Goal: Task Accomplishment & Management: Manage account settings

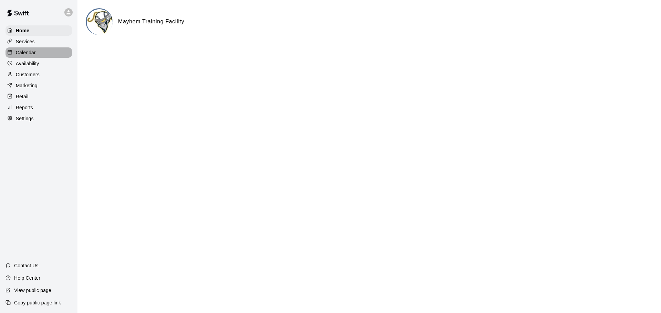
click at [34, 49] on div "Calendar" at bounding box center [39, 52] width 66 height 10
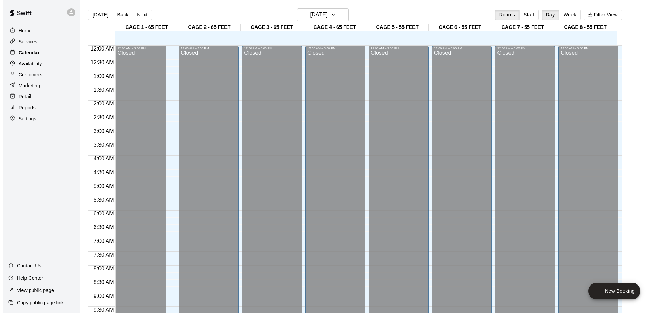
scroll to position [364, 0]
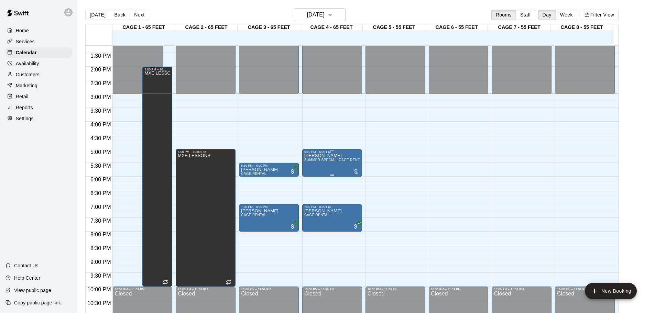
click at [357, 172] on div at bounding box center [356, 171] width 7 height 7
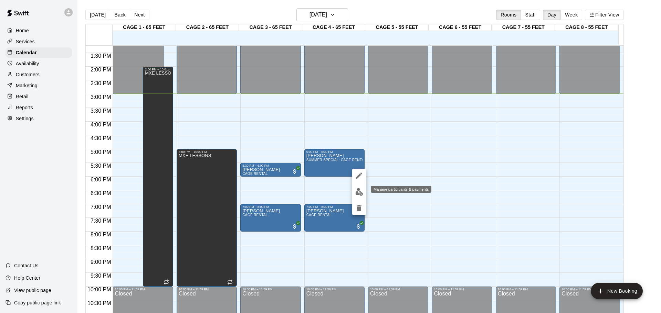
click at [355, 190] on img "edit" at bounding box center [359, 192] width 8 height 8
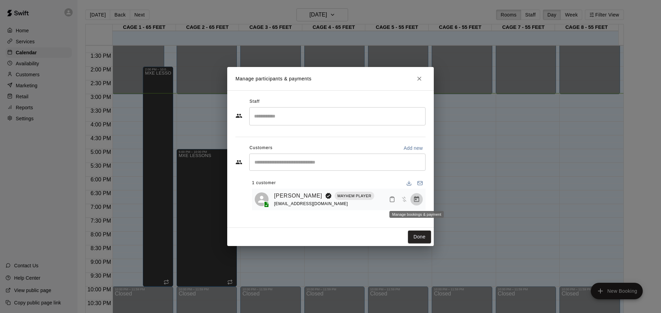
click at [418, 198] on button "Manage bookings & payment" at bounding box center [416, 199] width 12 height 12
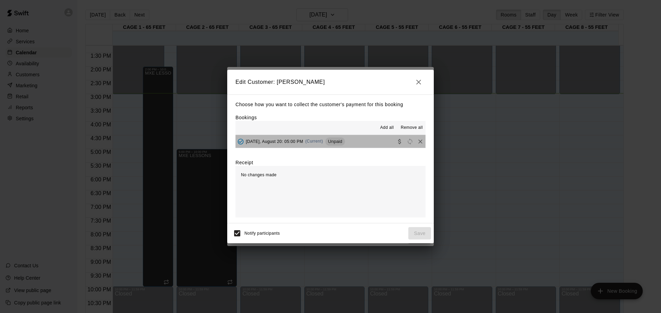
click at [354, 137] on button "[DATE], August 20: 05:00 PM (Current) Unpaid" at bounding box center [330, 141] width 190 height 13
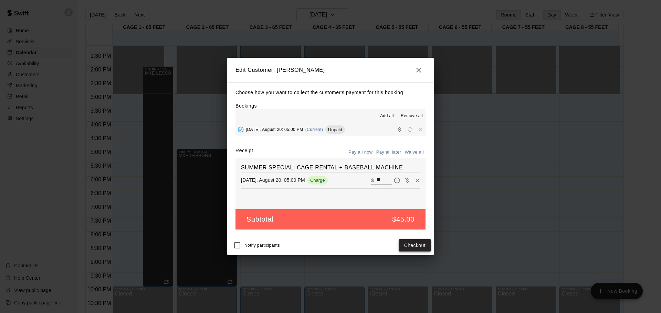
click at [406, 245] on button "Checkout" at bounding box center [414, 245] width 32 height 13
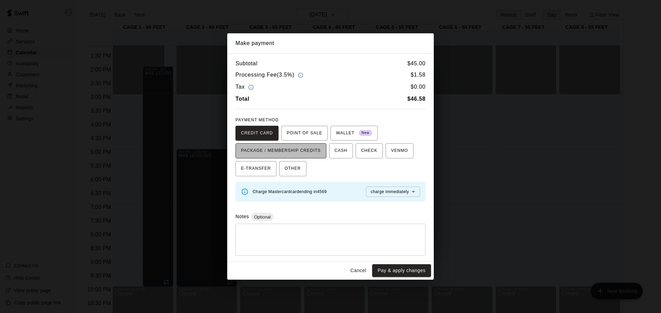
click at [273, 155] on span "PACKAGE / MEMBERSHIP CREDITS" at bounding box center [281, 151] width 80 height 11
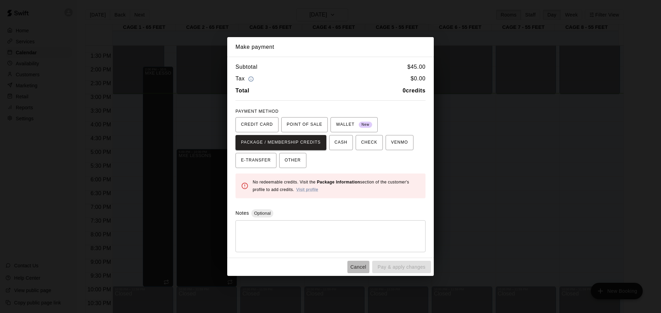
click at [356, 263] on button "Cancel" at bounding box center [358, 267] width 22 height 13
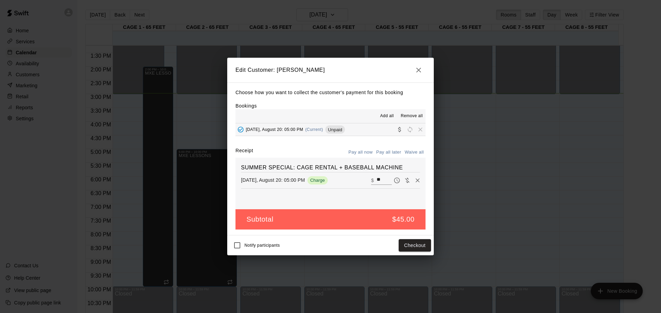
click at [416, 68] on icon "button" at bounding box center [418, 70] width 5 height 5
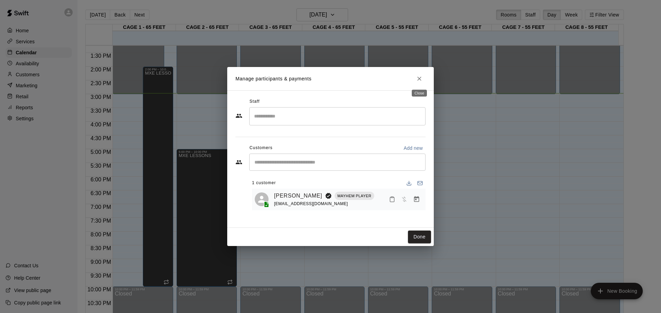
click at [420, 75] on button "Close" at bounding box center [419, 79] width 12 height 12
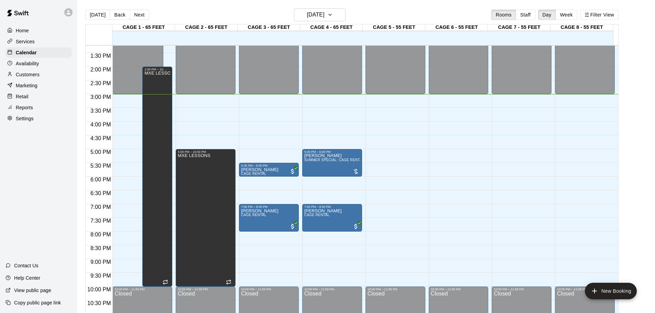
click at [506, 157] on div "12:00 AM – 3:00 PM Closed 10:00 PM – 11:59 PM Closed" at bounding box center [522, 11] width 60 height 661
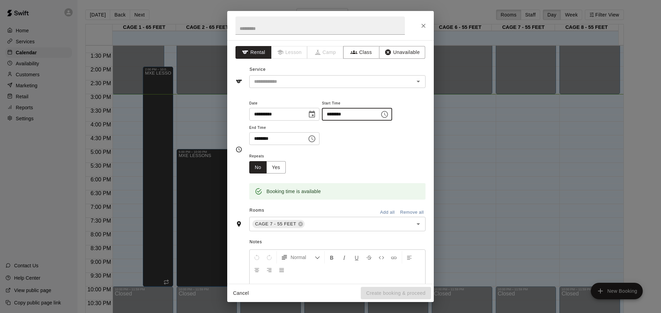
click at [347, 116] on input "********" at bounding box center [348, 114] width 53 height 13
type input "********"
click at [258, 137] on input "********" at bounding box center [275, 138] width 53 height 13
type input "********"
click at [293, 83] on input "text" at bounding box center [327, 81] width 152 height 9
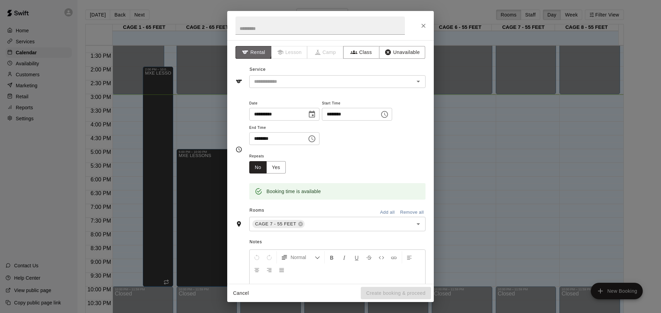
click at [246, 48] on button "Rental" at bounding box center [253, 52] width 36 height 13
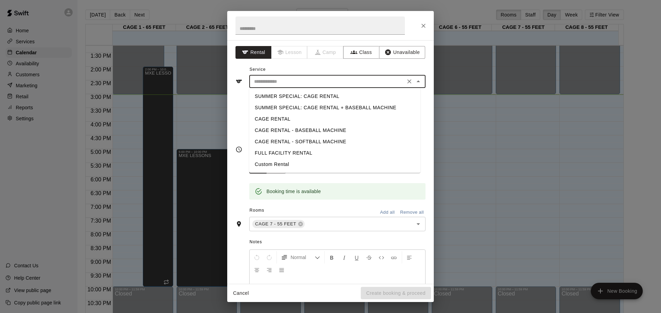
drag, startPoint x: 320, startPoint y: 80, endPoint x: 320, endPoint y: 85, distance: 4.5
click at [320, 81] on input "text" at bounding box center [327, 81] width 152 height 9
click at [274, 162] on li "Custom Rental" at bounding box center [334, 164] width 171 height 11
type input "**********"
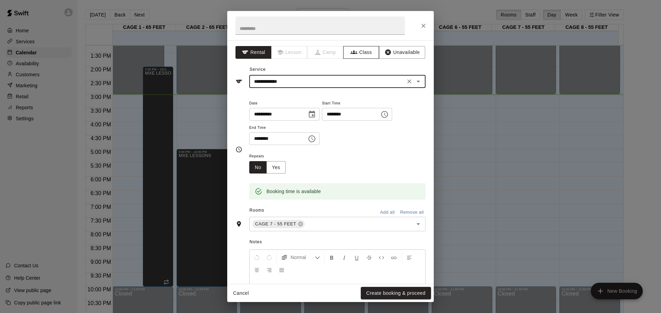
click at [361, 52] on button "Class" at bounding box center [361, 52] width 36 height 13
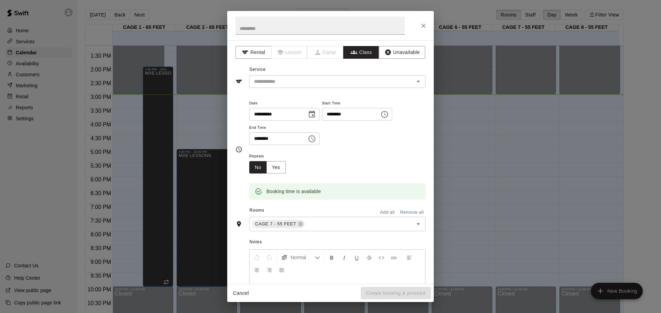
click at [361, 52] on button "Class" at bounding box center [361, 52] width 36 height 13
click at [339, 89] on div "**********" at bounding box center [330, 162] width 206 height 244
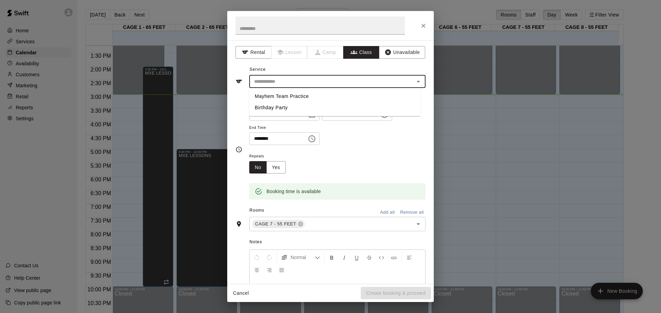
click at [339, 84] on input "text" at bounding box center [331, 81] width 161 height 9
click at [318, 93] on li "Mayhem Team Practice" at bounding box center [334, 96] width 171 height 11
type input "**********"
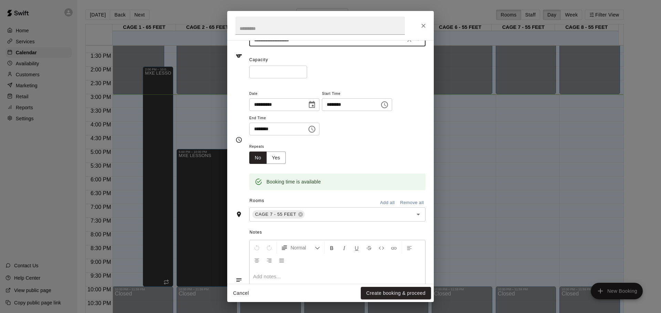
scroll to position [90, 0]
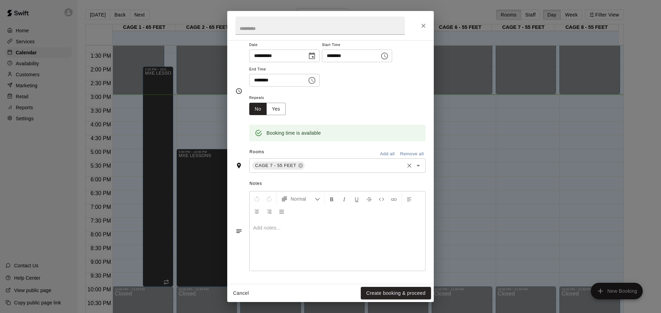
click at [323, 172] on div "CAGE 7 - 55 FEET ​" at bounding box center [337, 166] width 176 height 14
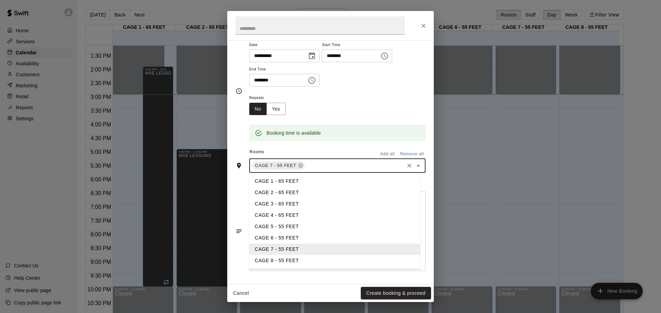
click at [273, 261] on li "CAGE 8 - 55 FEET" at bounding box center [334, 260] width 171 height 11
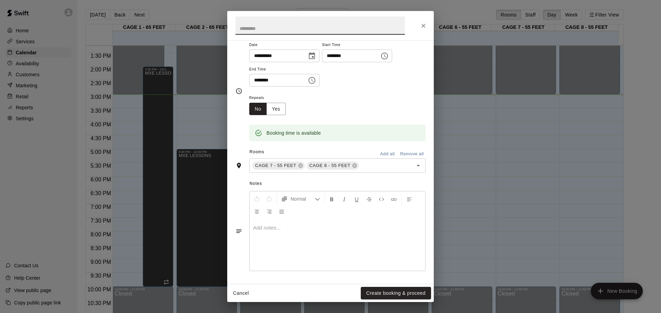
click at [252, 31] on input "text" at bounding box center [319, 26] width 169 height 18
type input "*****"
click at [416, 293] on button "Create booking & proceed" at bounding box center [396, 293] width 70 height 13
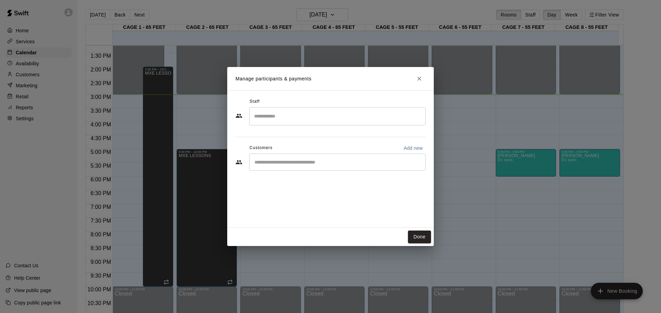
click at [299, 160] on input "Start typing to search customers..." at bounding box center [337, 162] width 170 height 7
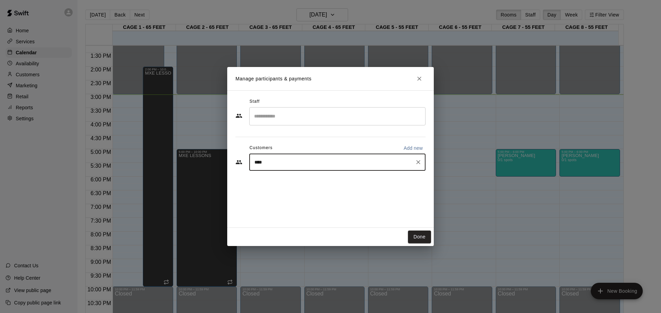
type input "*****"
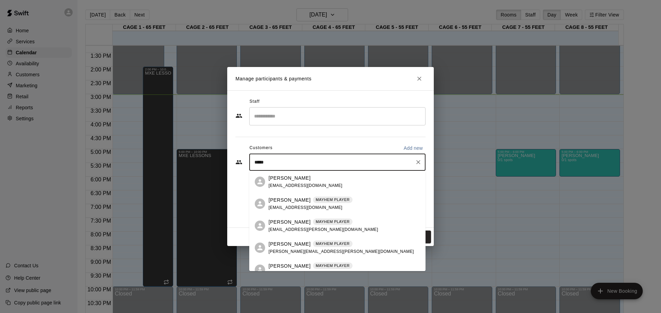
click at [304, 179] on div "[PERSON_NAME]" at bounding box center [305, 178] width 74 height 7
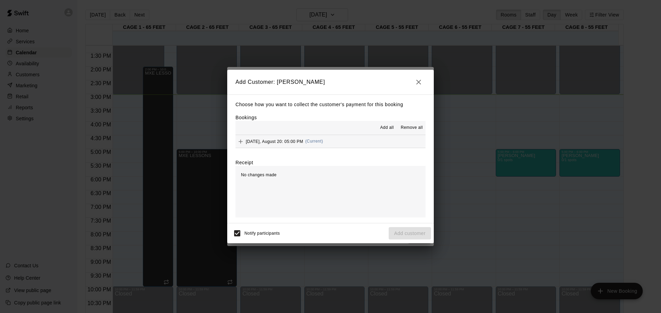
click at [267, 137] on div "[DATE], August 20: 05:00 PM (Current)" at bounding box center [278, 142] width 87 height 10
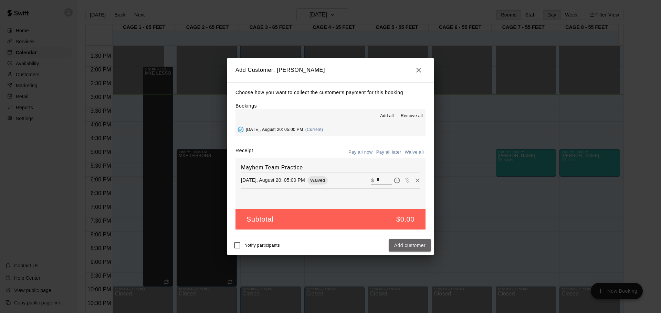
click at [396, 242] on button "Add customer" at bounding box center [409, 245] width 42 height 13
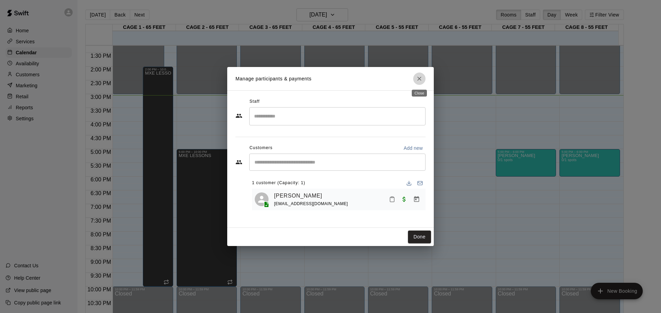
click at [421, 82] on icon "Close" at bounding box center [419, 78] width 7 height 7
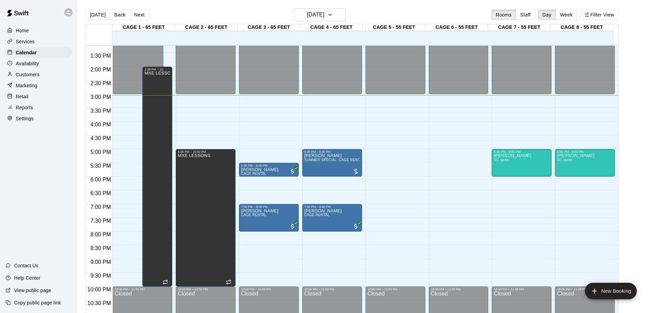
click at [310, 22] on div "[DATE] Back [DATE][DATE] Rooms Staff Day Week Filter View" at bounding box center [352, 16] width 534 height 16
click at [309, 18] on h6 "[DATE]" at bounding box center [316, 15] width 18 height 10
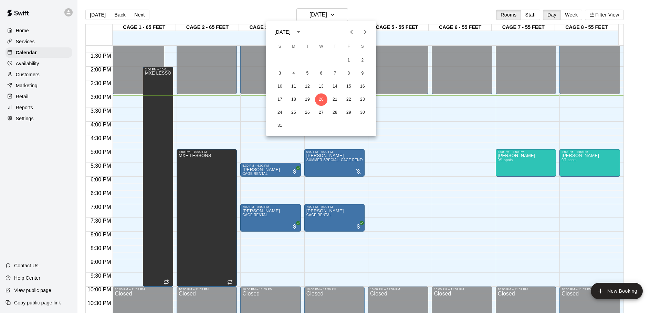
click at [292, 31] on div "[DATE]" at bounding box center [283, 32] width 18 height 7
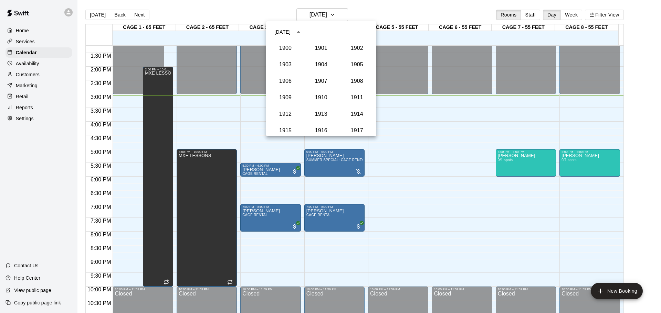
scroll to position [637, 0]
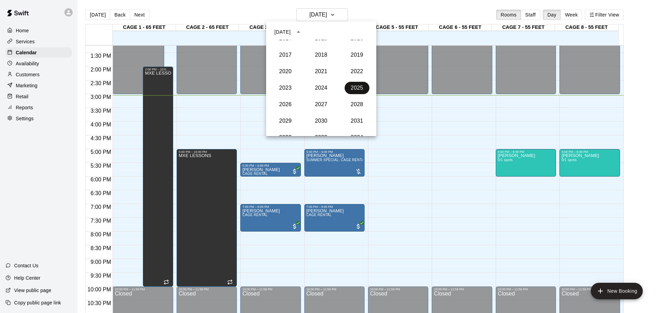
click at [351, 89] on button "2025" at bounding box center [356, 88] width 25 height 12
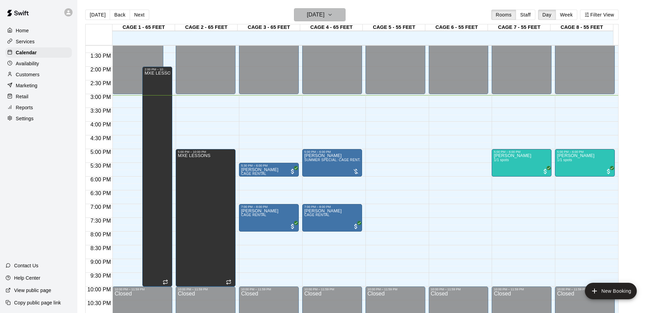
click at [319, 13] on h6 "[DATE]" at bounding box center [316, 15] width 18 height 10
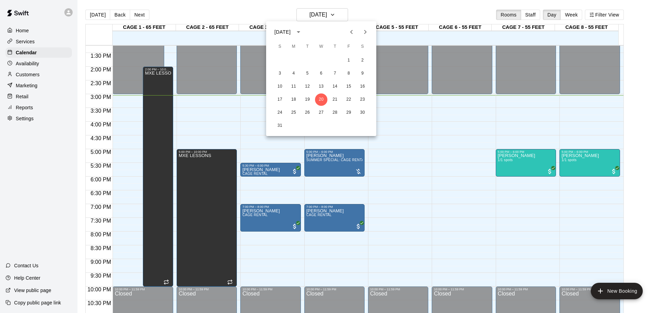
click at [290, 30] on div "[DATE]" at bounding box center [282, 32] width 16 height 7
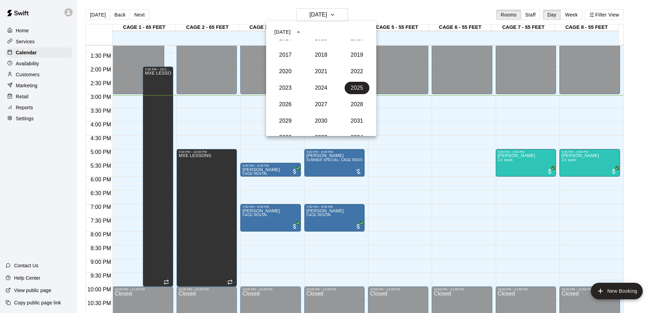
click at [399, 101] on div at bounding box center [330, 156] width 661 height 313
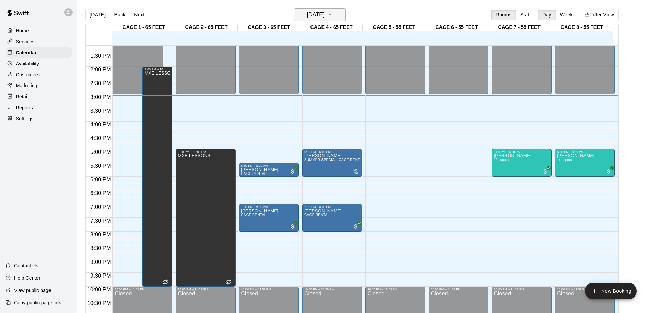
click at [307, 17] on h6 "[DATE]" at bounding box center [316, 15] width 18 height 10
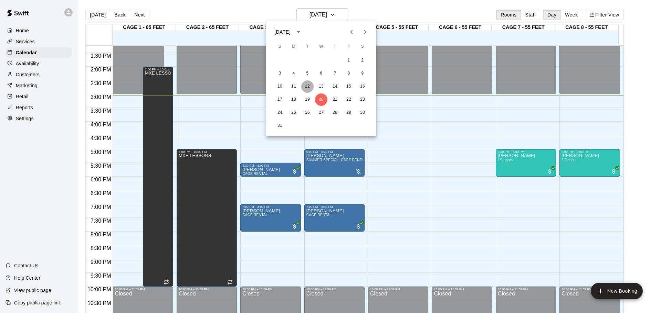
click at [302, 83] on button "12" at bounding box center [307, 86] width 12 height 12
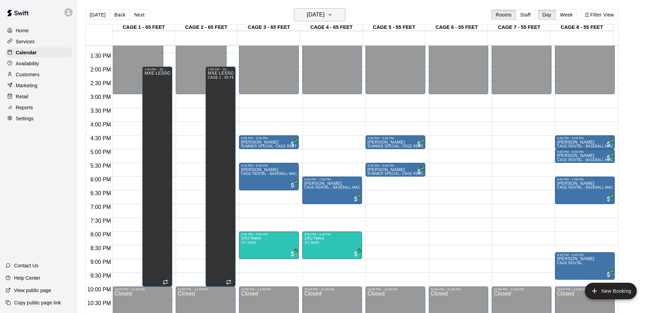
click at [317, 14] on h6 "[DATE]" at bounding box center [316, 15] width 18 height 10
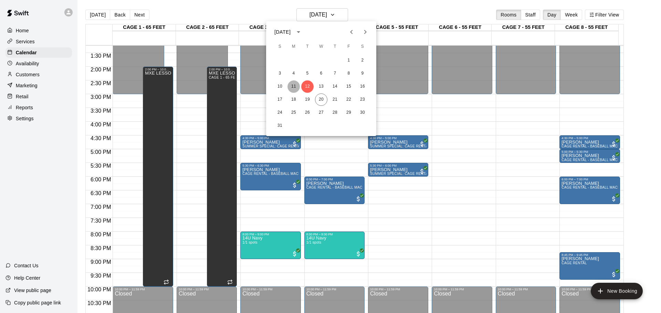
click at [294, 85] on button "11" at bounding box center [293, 86] width 12 height 12
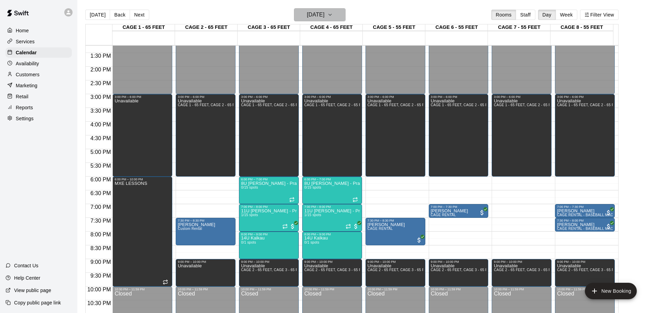
click at [307, 13] on h6 "[DATE]" at bounding box center [316, 15] width 18 height 10
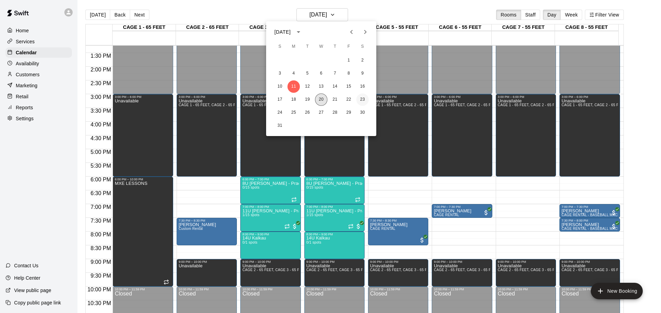
drag, startPoint x: 322, startPoint y: 97, endPoint x: 363, endPoint y: 97, distance: 41.3
click at [321, 97] on button "20" at bounding box center [321, 100] width 12 height 12
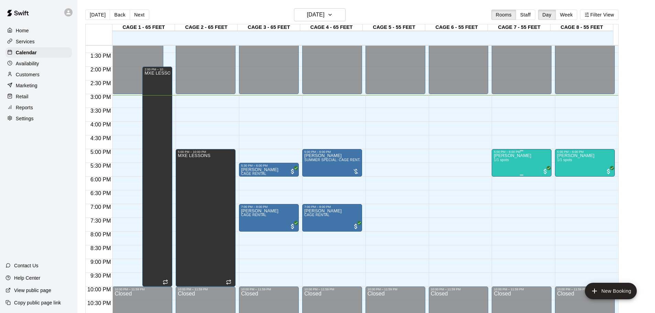
click at [517, 165] on div "[PERSON_NAME] 1/1 spots" at bounding box center [522, 310] width 56 height 313
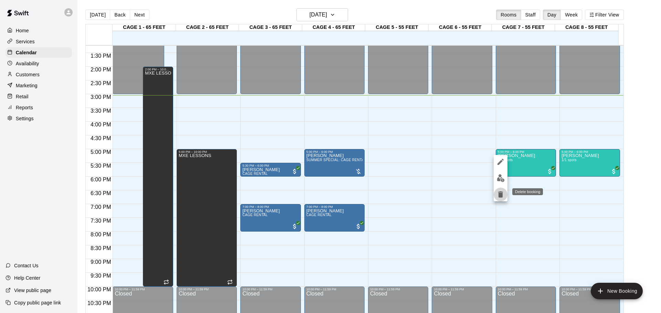
click at [498, 190] on button "delete" at bounding box center [500, 195] width 14 height 14
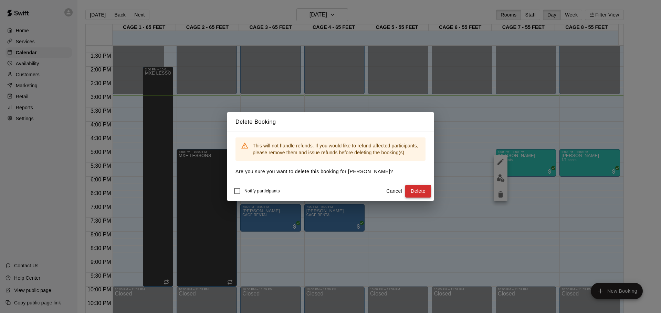
click at [412, 191] on button "Delete" at bounding box center [418, 191] width 26 height 13
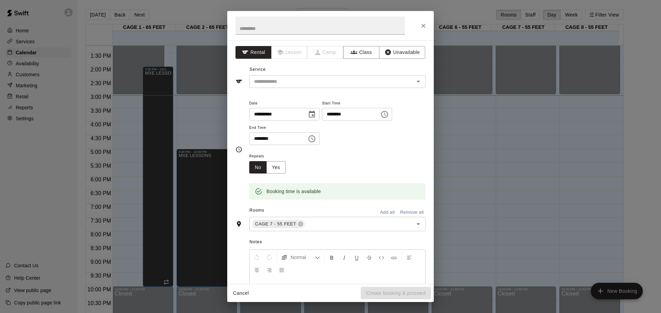
click at [338, 90] on div "**********" at bounding box center [330, 162] width 206 height 244
click at [347, 56] on button "Class" at bounding box center [361, 52] width 36 height 13
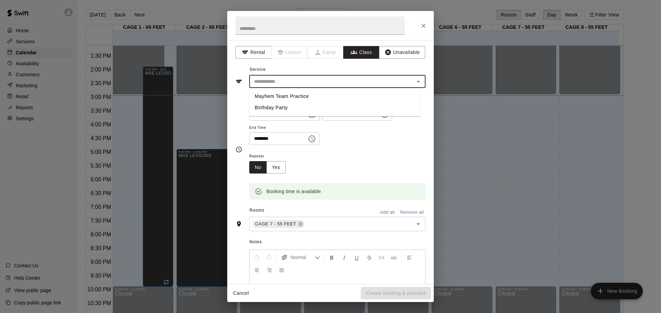
click at [331, 79] on input "text" at bounding box center [331, 81] width 161 height 9
click at [329, 98] on li "Mayhem Team Practice" at bounding box center [334, 96] width 171 height 11
type input "**********"
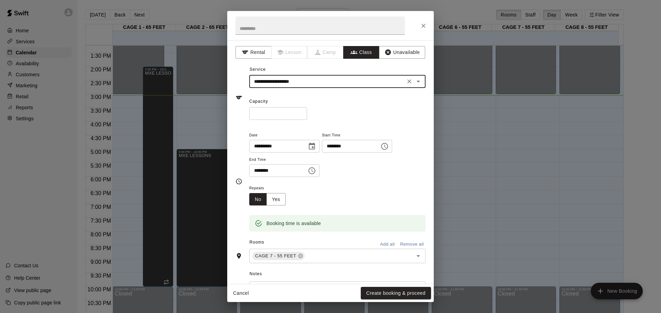
click at [255, 172] on input "********" at bounding box center [275, 170] width 53 height 13
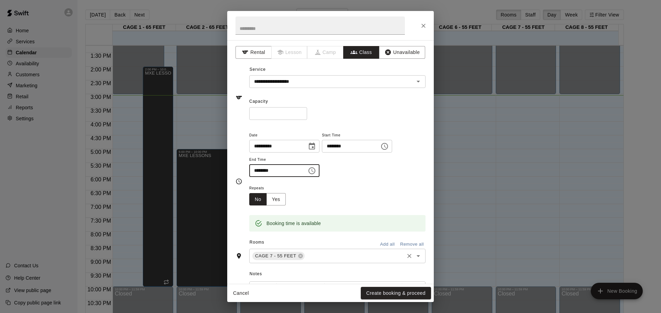
click at [306, 251] on div "CAGE 7 - 55 FEET ​" at bounding box center [337, 256] width 176 height 14
type input "********"
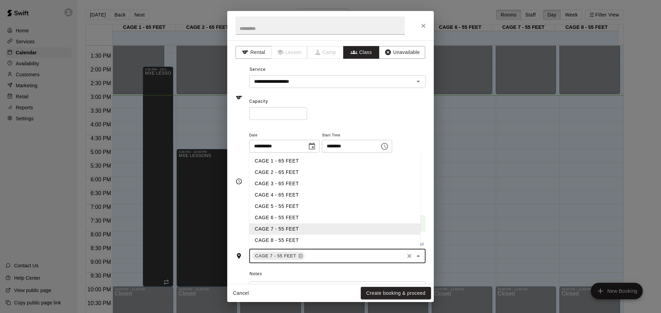
click at [289, 238] on li "CAGE 8 - 55 FEET" at bounding box center [334, 240] width 171 height 11
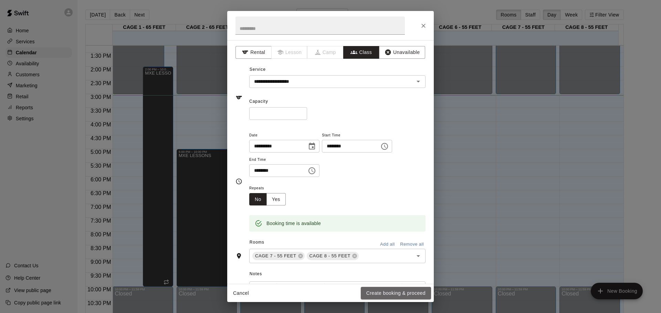
click at [377, 291] on button "Create booking & proceed" at bounding box center [396, 293] width 70 height 13
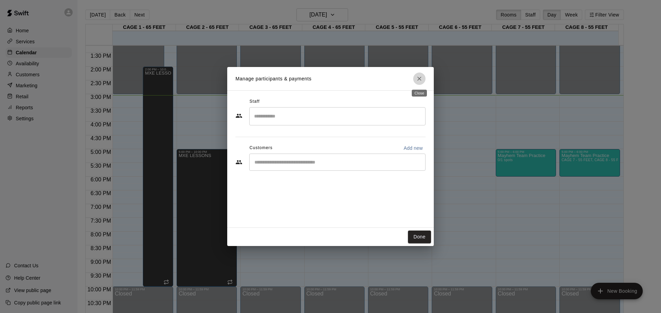
click at [419, 79] on icon "Close" at bounding box center [419, 79] width 4 height 4
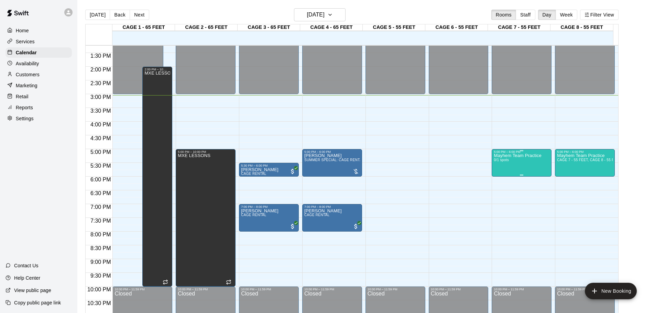
click at [498, 170] on div "Mayhem Team Practice 0/1 spots" at bounding box center [517, 310] width 47 height 313
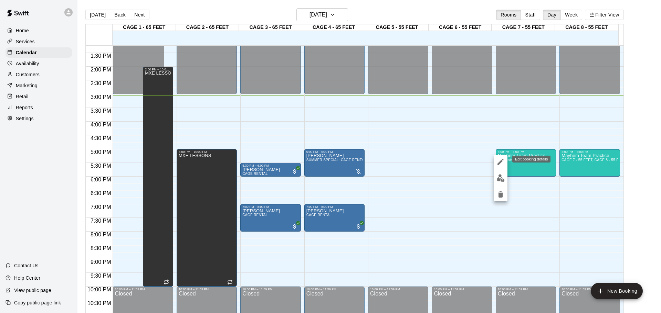
click at [494, 160] on button "edit" at bounding box center [500, 162] width 14 height 14
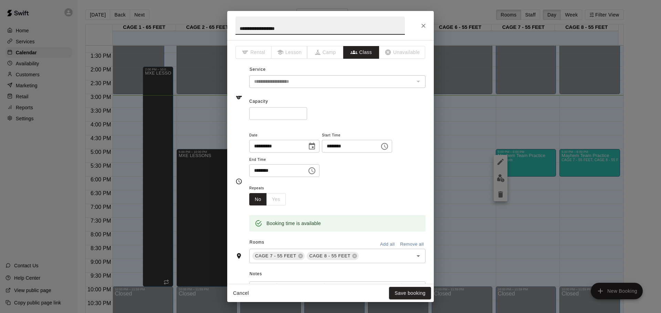
drag, startPoint x: 306, startPoint y: 25, endPoint x: 62, endPoint y: 50, distance: 245.1
click at [62, 50] on div "**********" at bounding box center [330, 156] width 661 height 313
click at [279, 27] on input "*******" at bounding box center [319, 26] width 169 height 18
type input "**********"
click at [399, 291] on button "Save booking" at bounding box center [410, 293] width 42 height 13
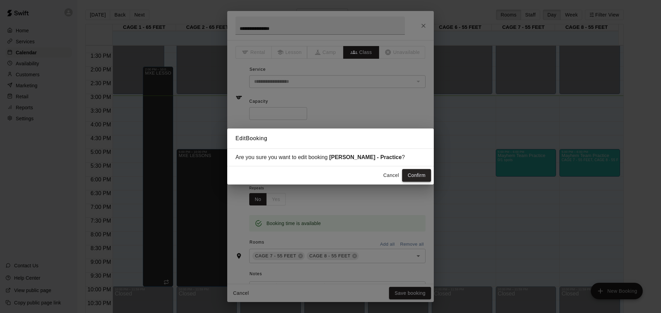
click at [410, 180] on button "Confirm" at bounding box center [416, 175] width 29 height 13
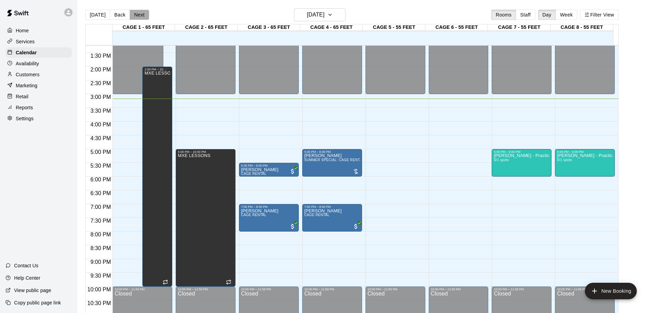
click at [143, 18] on button "Next" at bounding box center [139, 15] width 19 height 10
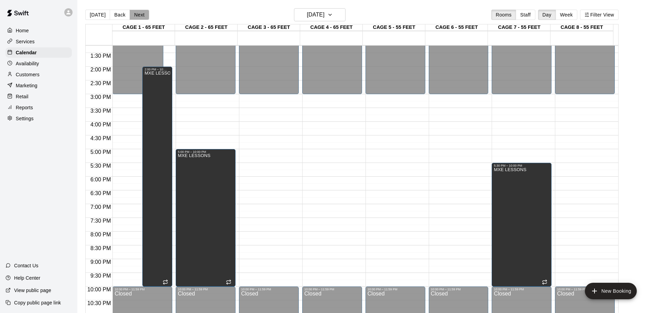
click at [135, 15] on button "Next" at bounding box center [139, 15] width 19 height 10
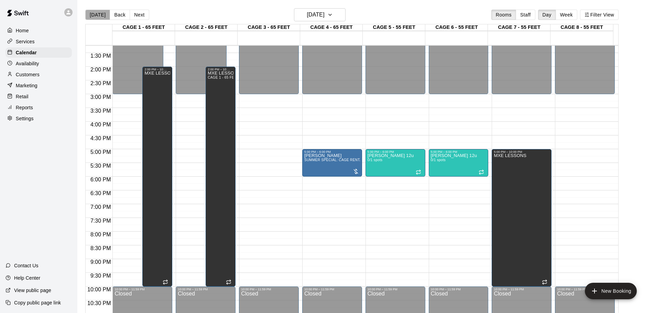
click at [101, 12] on button "[DATE]" at bounding box center [97, 15] width 25 height 10
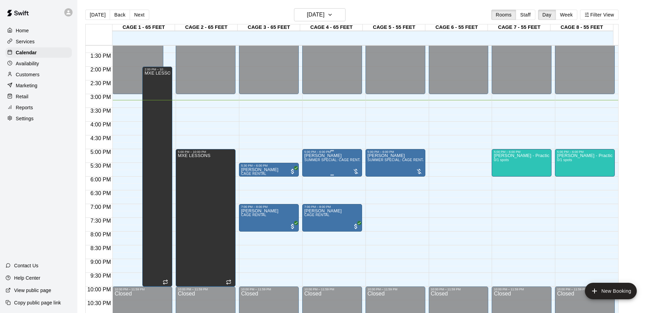
click at [315, 161] on span "SUMMER SPECIAL: CAGE RENTAL + BASEBALL MACHINE" at bounding box center [354, 160] width 100 height 4
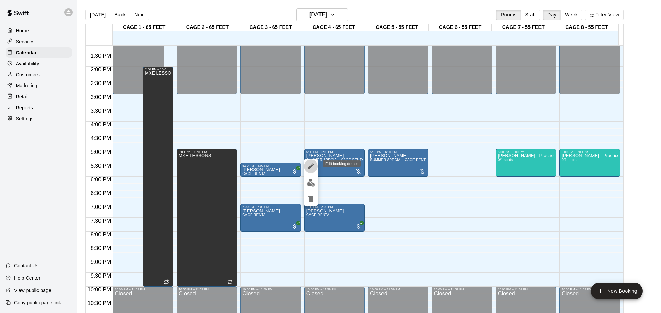
click at [313, 168] on icon "edit" at bounding box center [311, 166] width 8 height 8
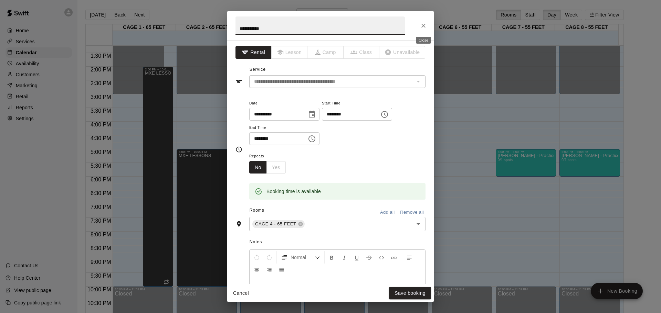
click at [420, 24] on icon "Close" at bounding box center [423, 25] width 7 height 7
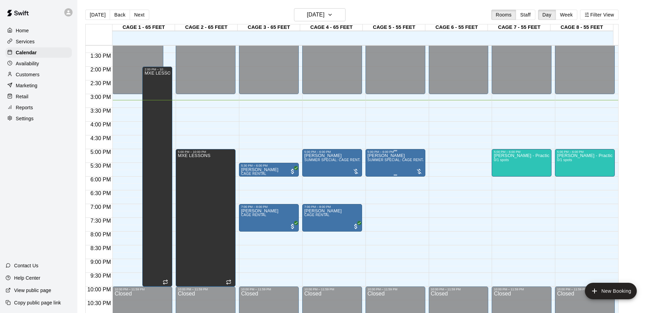
click at [391, 158] on div "[PERSON_NAME] SUMMER SPECIAL: CAGE RENTAL" at bounding box center [396, 310] width 56 height 313
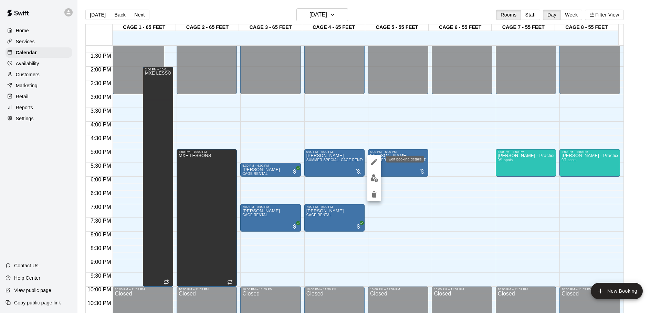
click at [375, 159] on icon "edit" at bounding box center [374, 162] width 8 height 8
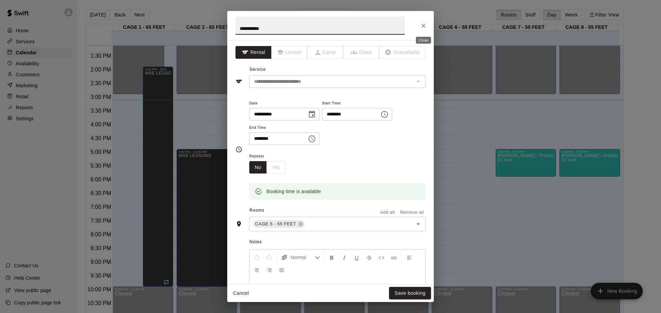
click at [421, 27] on icon "Close" at bounding box center [423, 26] width 4 height 4
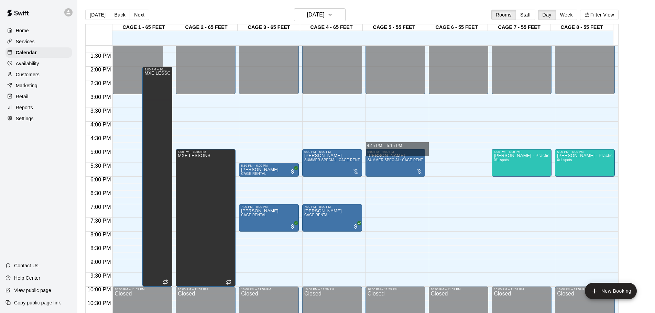
drag, startPoint x: 388, startPoint y: 150, endPoint x: 453, endPoint y: 155, distance: 64.5
click at [453, 155] on div "12:00 AM 12:30 AM 1:00 AM 1:30 AM 2:00 AM 2:30 AM 3:00 AM 3:30 AM 4:00 AM 4:30 …" at bounding box center [352, 183] width 533 height 276
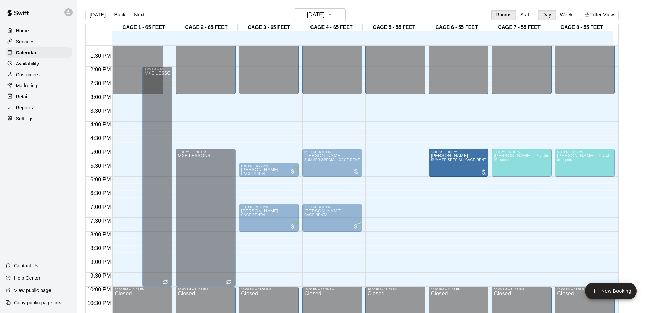
drag, startPoint x: 400, startPoint y: 160, endPoint x: 471, endPoint y: 161, distance: 71.2
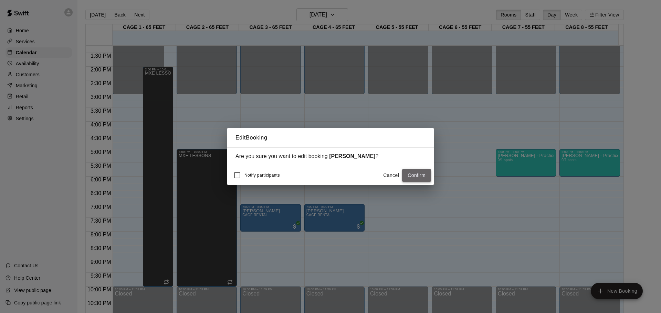
click at [427, 176] on button "Confirm" at bounding box center [416, 175] width 29 height 13
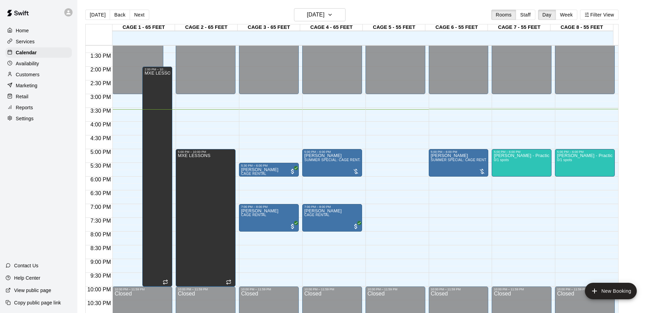
click at [375, 129] on div "12:00 AM – 3:00 PM Closed 10:00 PM – 11:59 PM Closed" at bounding box center [396, 11] width 60 height 661
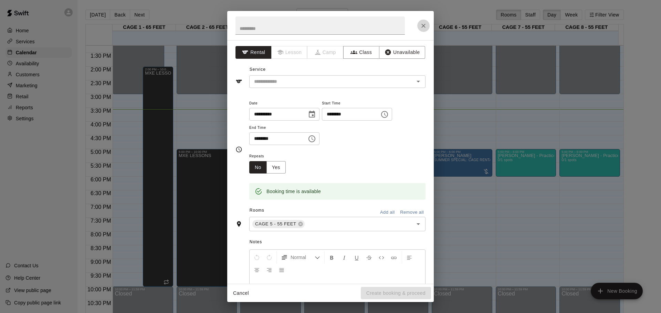
click at [425, 23] on icon "Close" at bounding box center [423, 25] width 7 height 7
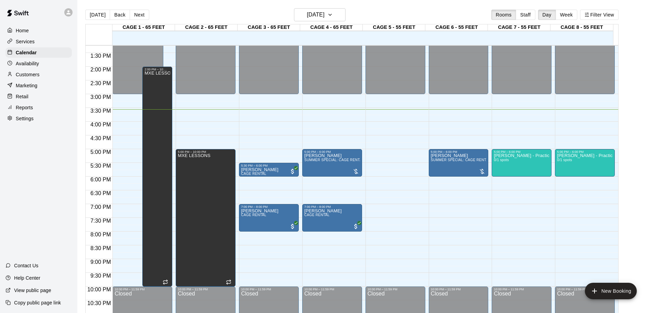
click at [311, 129] on div "12:00 AM – 3:00 PM Closed 5:00 PM – 6:00 PM [PERSON_NAME] SUMMER SPECIAL: CAGE …" at bounding box center [332, 11] width 60 height 661
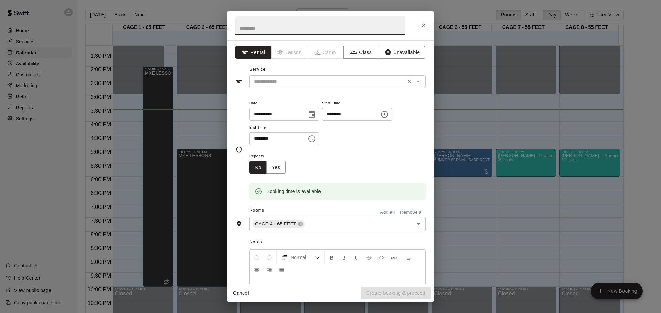
click at [304, 81] on input "text" at bounding box center [327, 81] width 152 height 9
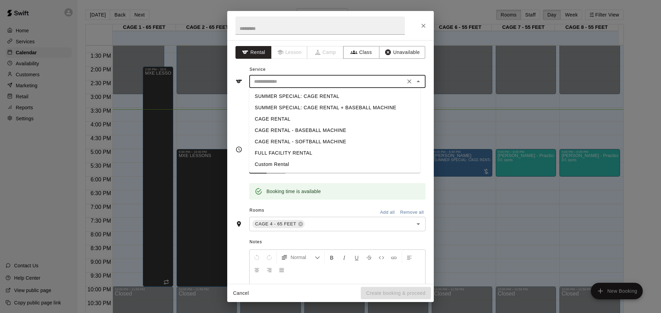
click at [313, 130] on li "CAGE RENTAL - BASEBALL MACHINE" at bounding box center [334, 130] width 171 height 11
type input "**********"
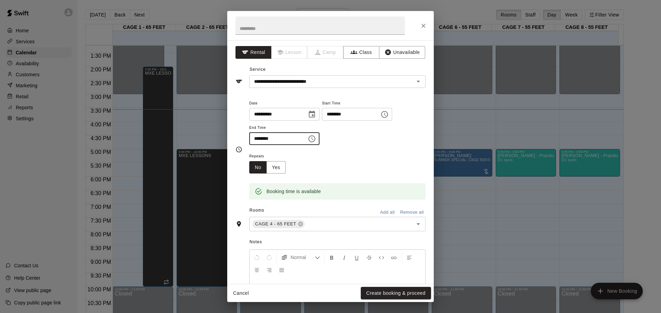
click at [257, 138] on input "********" at bounding box center [275, 138] width 53 height 13
type input "********"
click at [385, 290] on button "Create booking & proceed" at bounding box center [396, 293] width 70 height 13
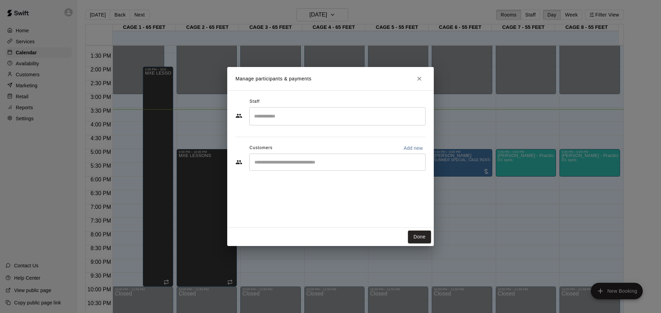
click at [289, 164] on input "Start typing to search customers..." at bounding box center [337, 162] width 170 height 7
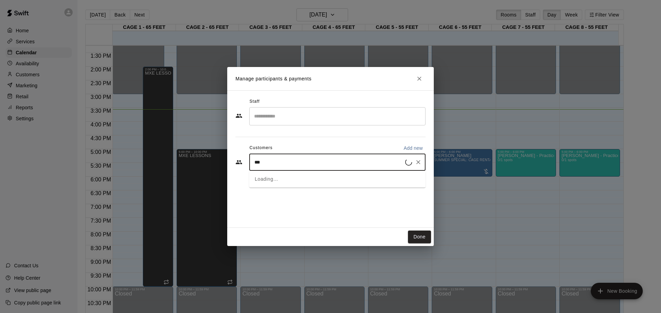
type input "****"
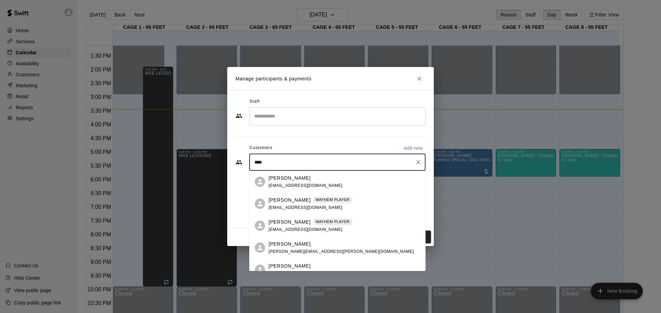
click at [298, 220] on p "[PERSON_NAME]" at bounding box center [289, 222] width 42 height 7
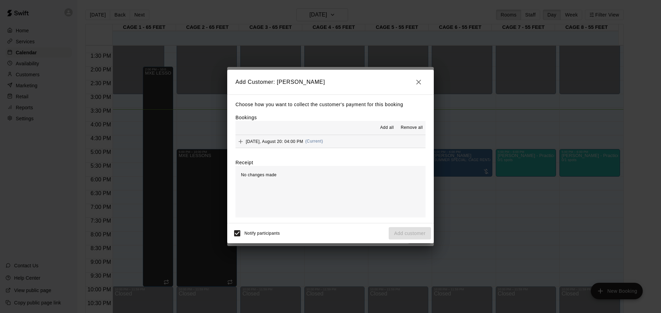
click at [321, 144] on span "(Current)" at bounding box center [314, 141] width 18 height 5
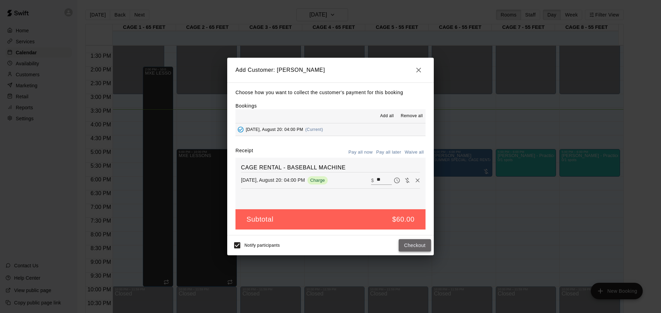
click at [401, 246] on button "Checkout" at bounding box center [414, 245] width 32 height 13
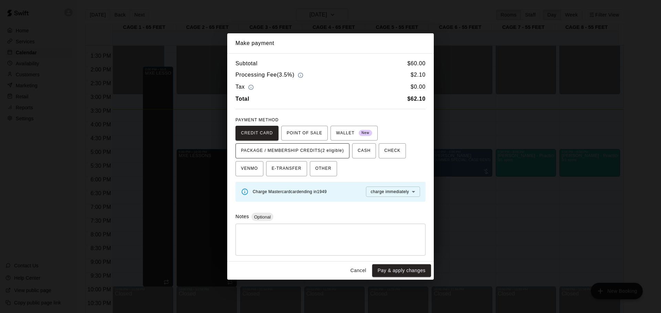
click at [293, 154] on span "PACKAGE / MEMBERSHIP CREDITS (2 eligible)" at bounding box center [292, 151] width 103 height 11
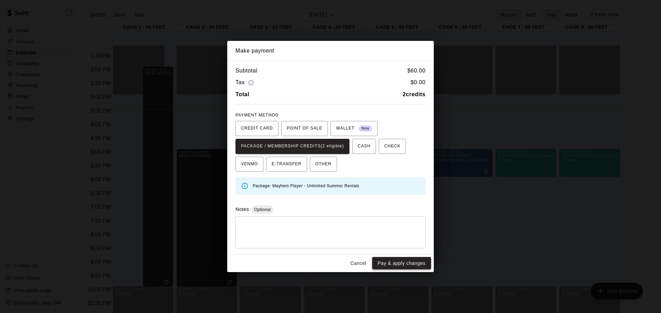
click at [410, 267] on button "Pay & apply changes" at bounding box center [401, 263] width 59 height 13
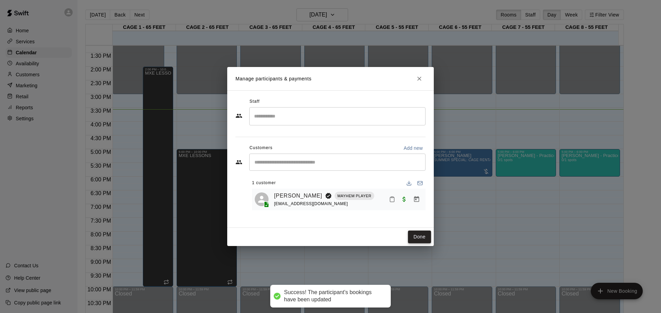
click at [422, 240] on button "Done" at bounding box center [419, 237] width 23 height 13
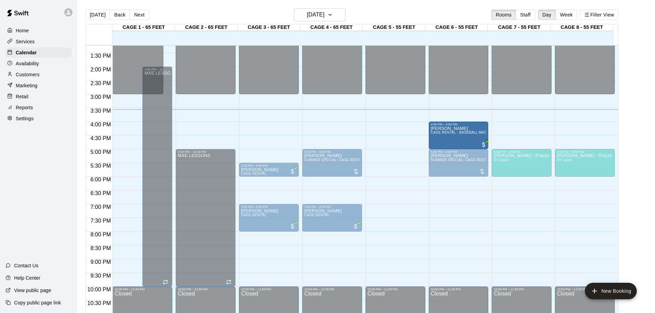
drag, startPoint x: 332, startPoint y: 126, endPoint x: 431, endPoint y: 127, distance: 99.8
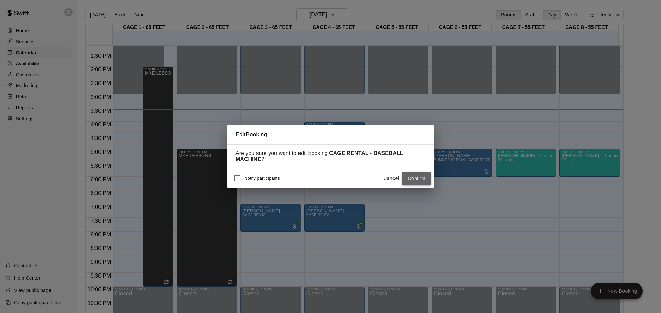
click at [417, 175] on button "Confirm" at bounding box center [416, 178] width 29 height 13
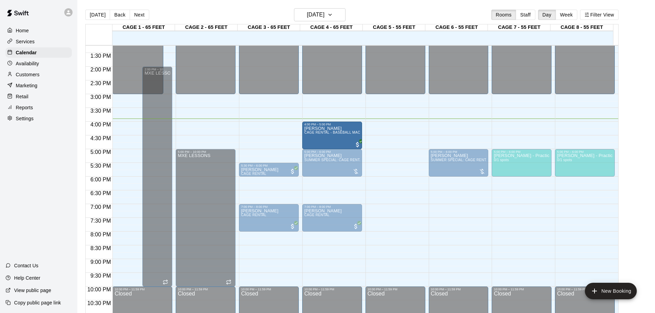
drag, startPoint x: 461, startPoint y: 125, endPoint x: 338, endPoint y: 129, distance: 123.2
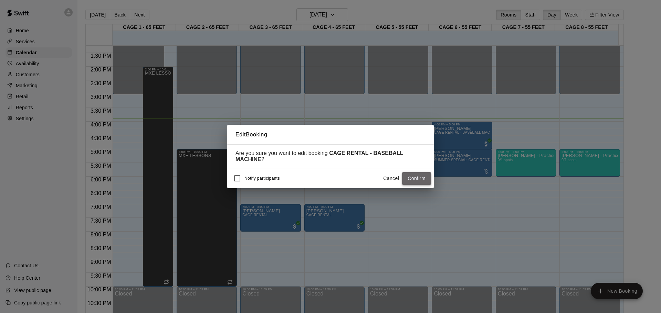
click at [413, 176] on button "Confirm" at bounding box center [416, 178] width 29 height 13
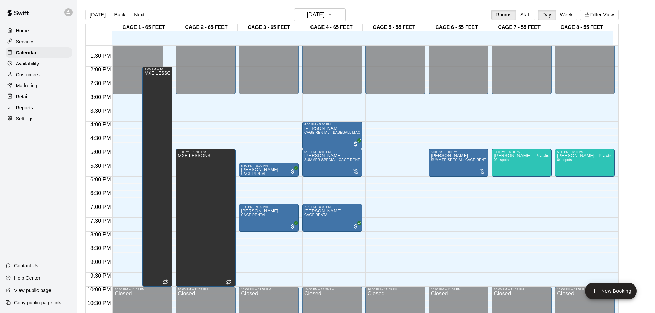
click at [450, 208] on div "12:00 AM – 3:00 PM Closed 5:00 PM – 6:00 PM [PERSON_NAME] SUMMER SPECIAL: CAGE …" at bounding box center [459, 11] width 60 height 661
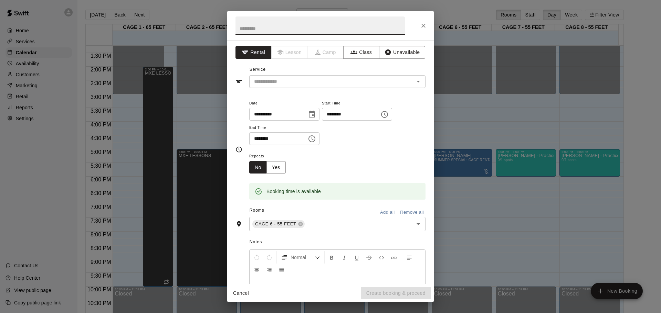
click at [300, 72] on div "Service ​" at bounding box center [330, 76] width 190 height 24
click at [304, 78] on input "text" at bounding box center [327, 81] width 152 height 9
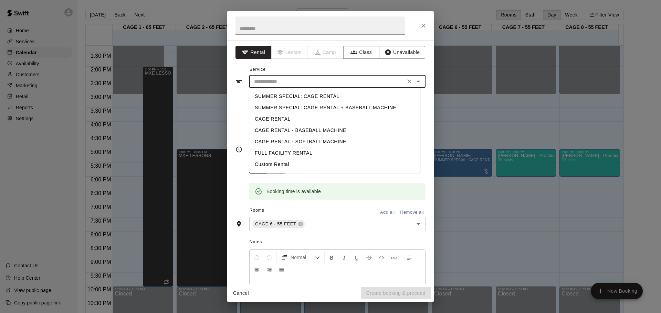
click at [318, 131] on li "CAGE RENTAL - BASEBALL MACHINE" at bounding box center [334, 130] width 171 height 11
type input "**********"
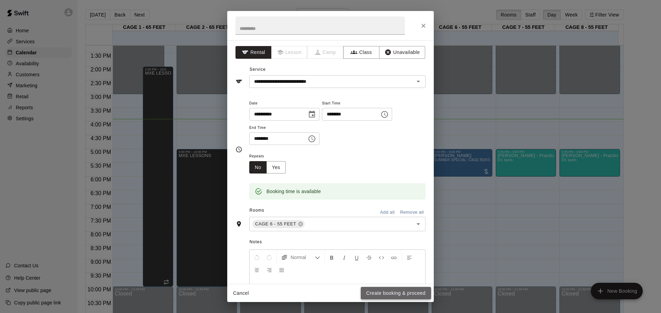
click at [369, 289] on button "Create booking & proceed" at bounding box center [396, 293] width 70 height 13
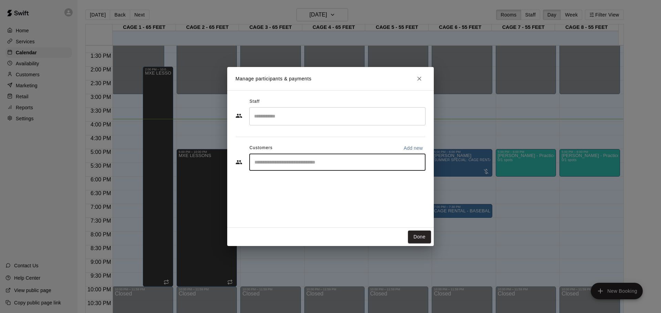
click at [318, 163] on input "Start typing to search customers..." at bounding box center [337, 162] width 170 height 7
type input "***"
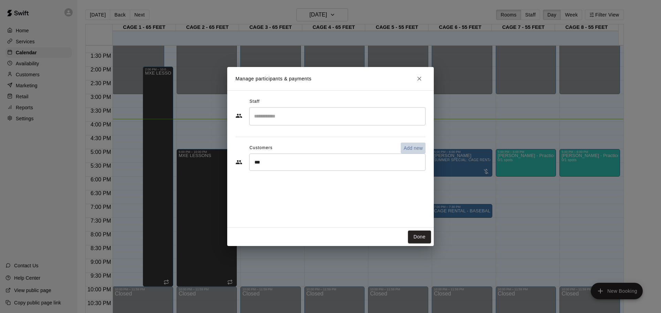
click at [408, 145] on p "Add new" at bounding box center [412, 148] width 19 height 7
select select "**"
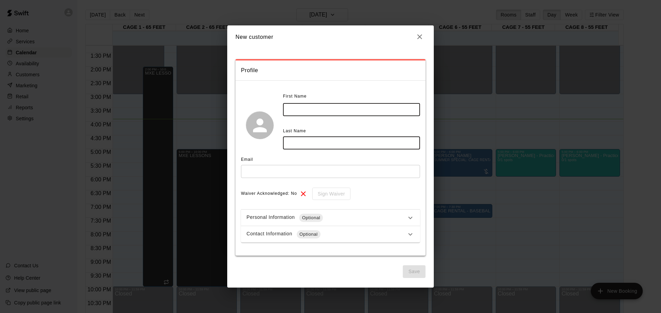
click at [367, 114] on input "text" at bounding box center [351, 109] width 137 height 13
type input "***"
click at [319, 147] on input "text" at bounding box center [351, 143] width 137 height 13
type input "***"
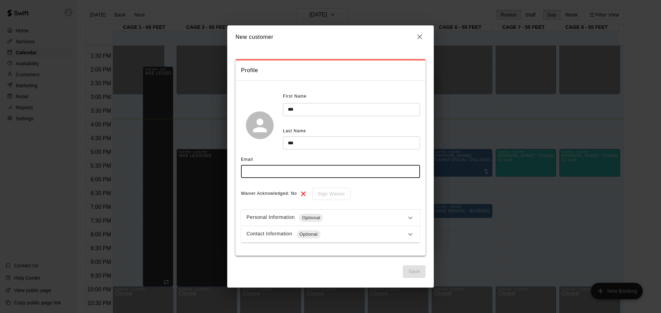
click at [279, 171] on input "text" at bounding box center [330, 171] width 179 height 13
type input "**********"
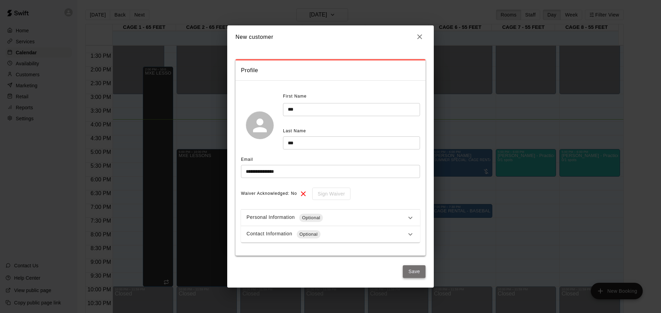
click at [411, 270] on button "Save" at bounding box center [413, 272] width 23 height 13
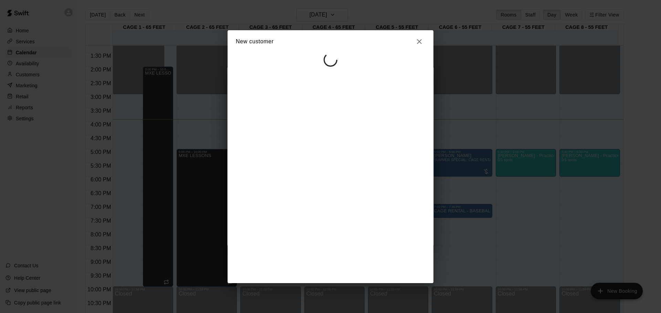
select select "**"
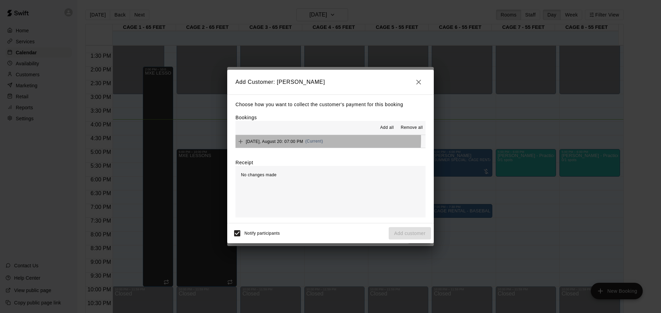
click at [275, 139] on span "[DATE], August 20: 07:00 PM" at bounding box center [274, 141] width 57 height 5
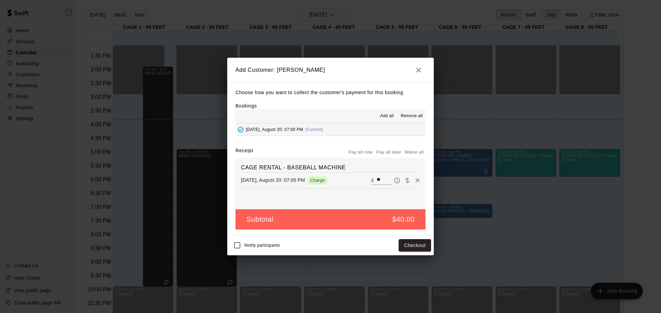
click at [395, 149] on button "Pay all later" at bounding box center [388, 152] width 29 height 11
click at [418, 247] on button "Add customer" at bounding box center [409, 245] width 42 height 13
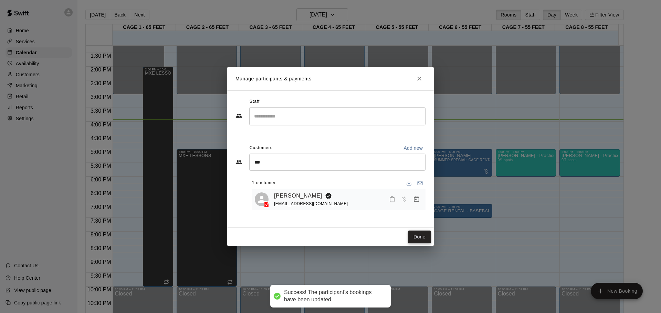
click at [423, 239] on button "Done" at bounding box center [419, 237] width 23 height 13
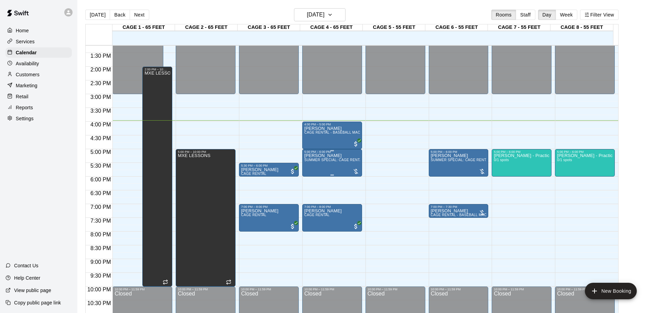
click at [348, 151] on div at bounding box center [332, 150] width 56 height 1
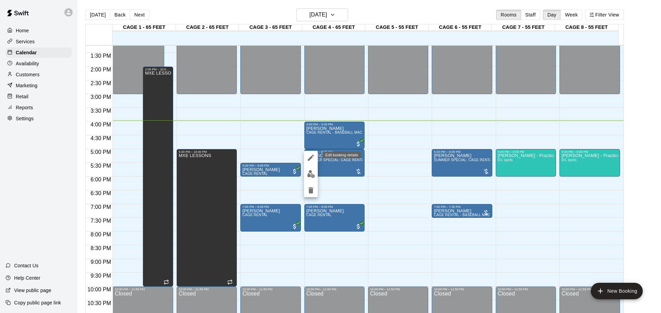
click at [309, 160] on icon "edit" at bounding box center [311, 158] width 6 height 6
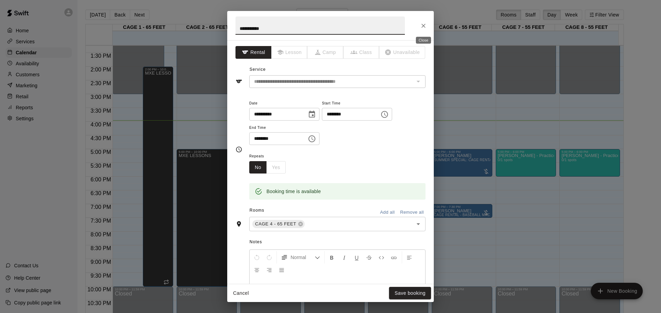
click at [420, 26] on icon "Close" at bounding box center [423, 25] width 7 height 7
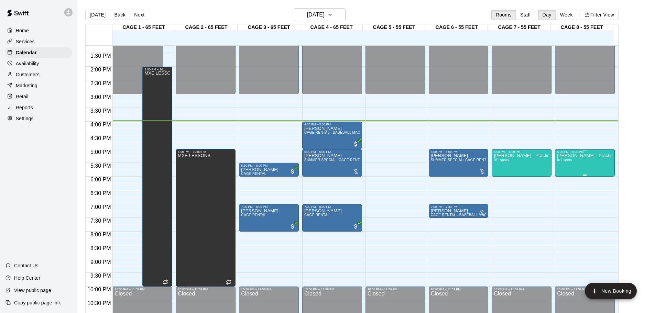
click at [575, 156] on p "[PERSON_NAME] - Practice" at bounding box center [585, 156] width 56 height 0
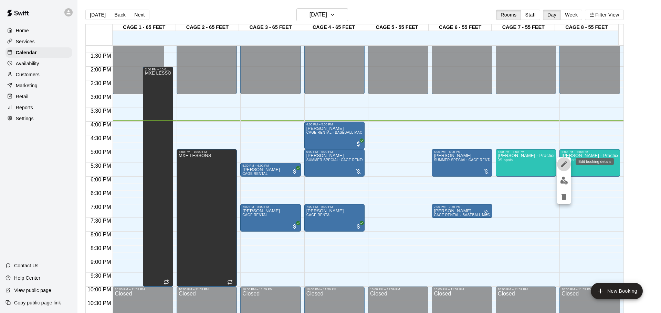
click at [563, 164] on icon "edit" at bounding box center [563, 164] width 6 height 6
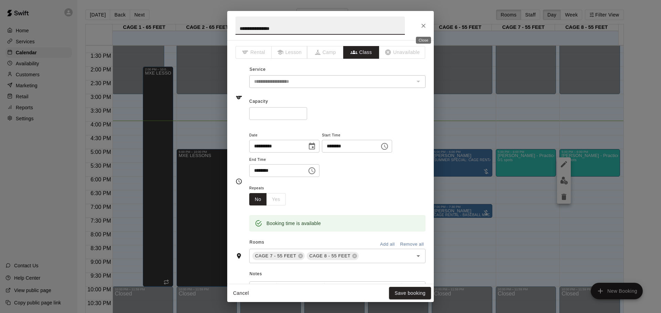
click at [420, 29] on icon "Close" at bounding box center [423, 25] width 7 height 7
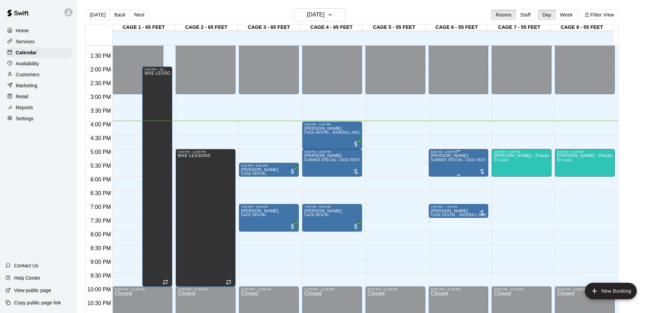
click at [456, 167] on div "[PERSON_NAME] SUMMER SPECIAL: CAGE RENTAL" at bounding box center [459, 310] width 56 height 313
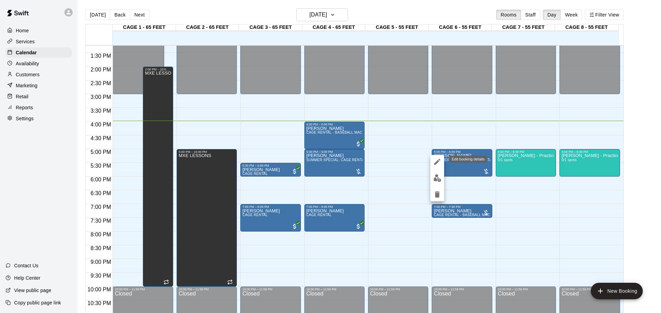
click at [431, 159] on button "edit" at bounding box center [437, 162] width 14 height 14
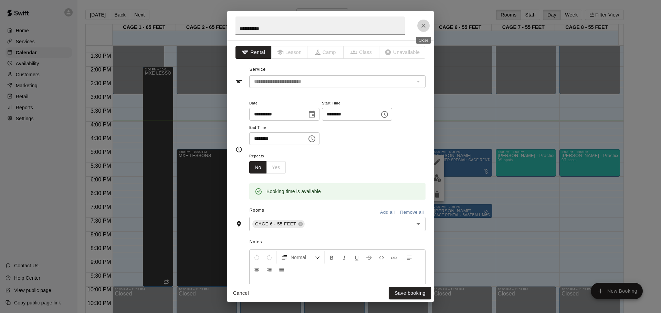
click at [418, 25] on button "Close" at bounding box center [423, 26] width 12 height 12
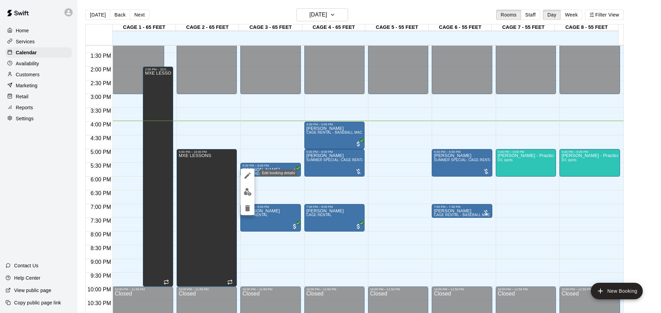
click at [244, 170] on button "edit" at bounding box center [247, 176] width 14 height 14
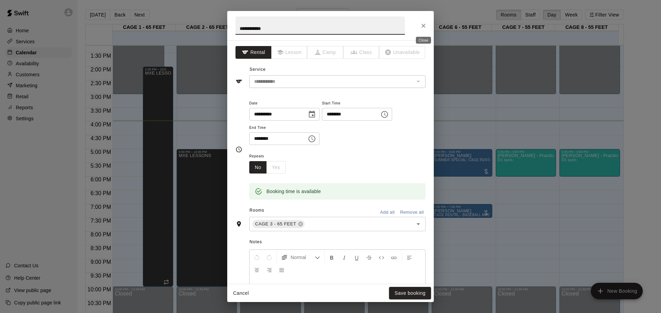
click at [427, 30] on button "Close" at bounding box center [423, 26] width 12 height 12
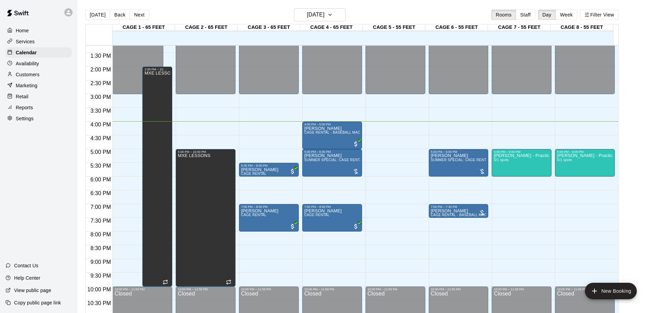
click at [373, 237] on div "12:00 AM – 3:00 PM Closed 10:00 PM – 11:59 PM Closed" at bounding box center [396, 11] width 60 height 661
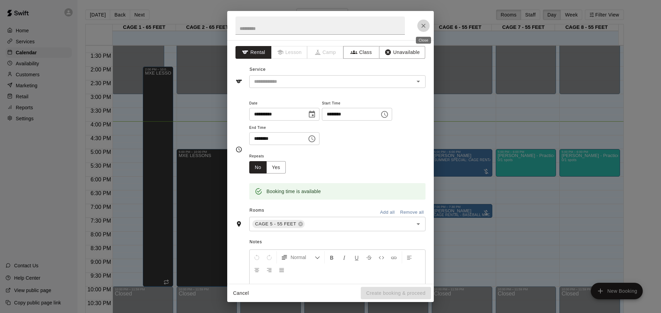
click at [420, 26] on icon "Close" at bounding box center [423, 25] width 7 height 7
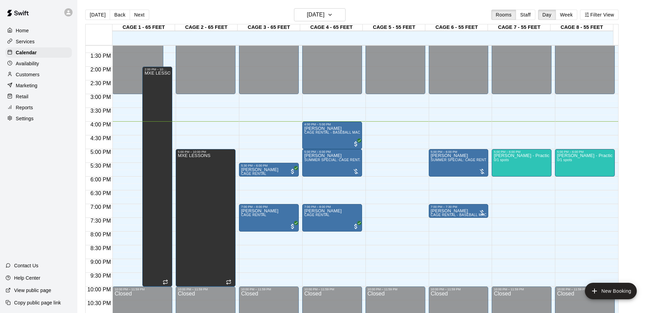
click at [441, 239] on div "12:00 AM – 3:00 PM Closed 5:00 PM – 6:00 PM [PERSON_NAME] SUMMER SPECIAL: CAGE …" at bounding box center [459, 11] width 60 height 661
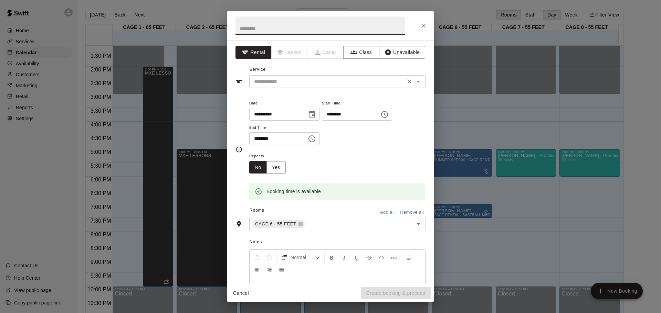
click at [339, 81] on input "text" at bounding box center [327, 81] width 152 height 9
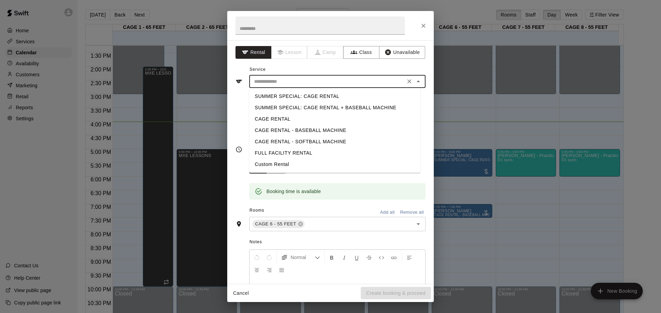
click at [336, 123] on li "CAGE RENTAL" at bounding box center [334, 119] width 171 height 11
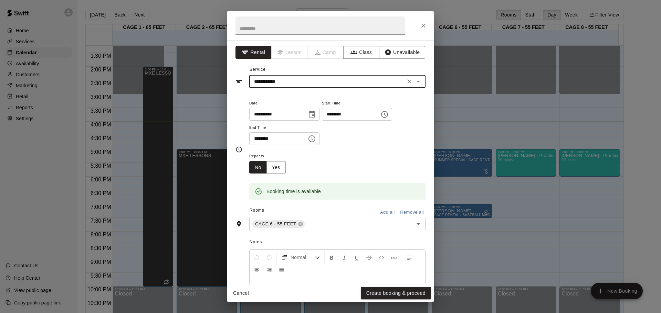
click at [416, 81] on icon "Open" at bounding box center [417, 82] width 3 height 2
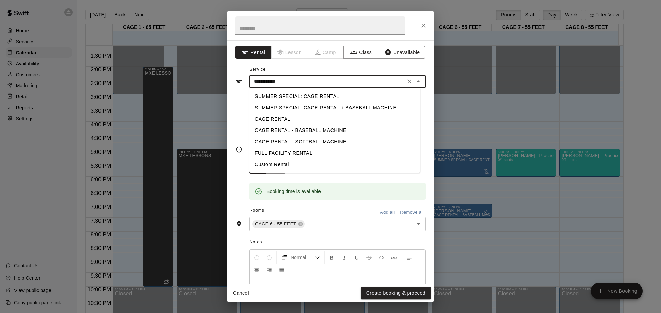
click at [331, 131] on li "CAGE RENTAL - BASEBALL MACHINE" at bounding box center [334, 130] width 171 height 11
type input "**********"
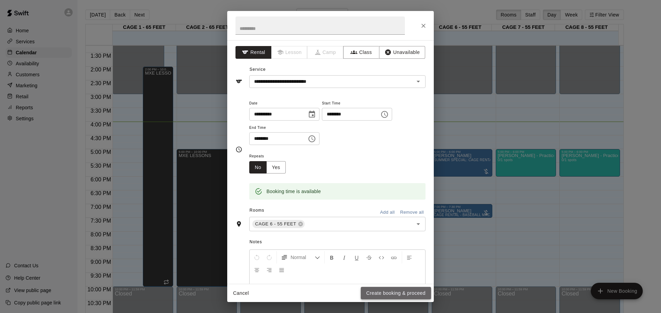
click at [411, 291] on button "Create booking & proceed" at bounding box center [396, 293] width 70 height 13
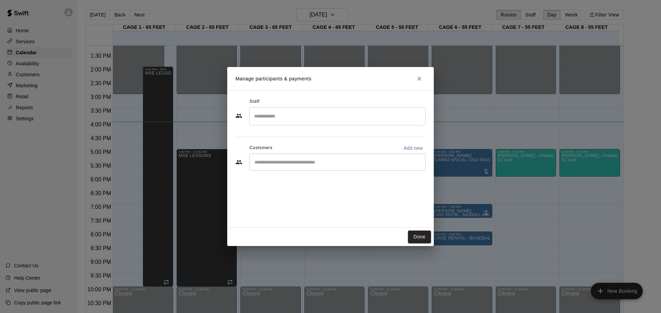
click at [302, 168] on div "​" at bounding box center [337, 162] width 176 height 17
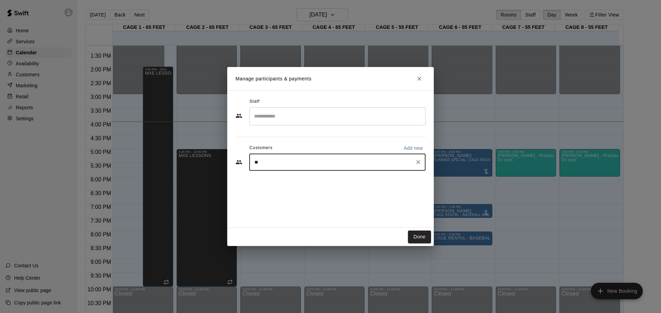
type input "***"
click at [324, 183] on div "[PERSON_NAME] MAYHEM PLAYER [EMAIL_ADDRESS][DOMAIN_NAME]" at bounding box center [310, 182] width 84 height 15
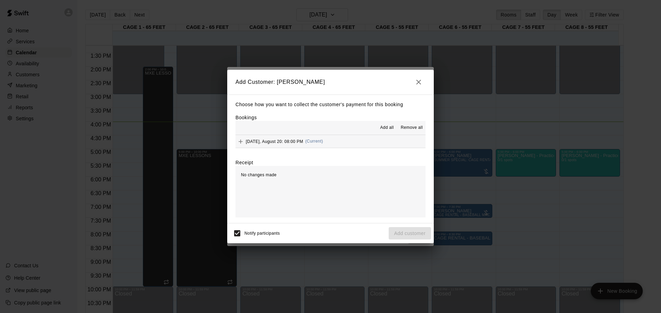
click at [304, 147] on div "[DATE], August 20: 08:00 PM (Current)" at bounding box center [278, 142] width 87 height 10
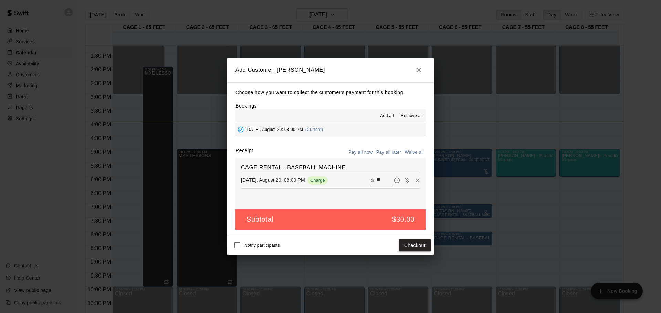
click at [383, 152] on button "Pay all later" at bounding box center [388, 152] width 29 height 11
click at [417, 247] on button "Add customer" at bounding box center [409, 245] width 42 height 13
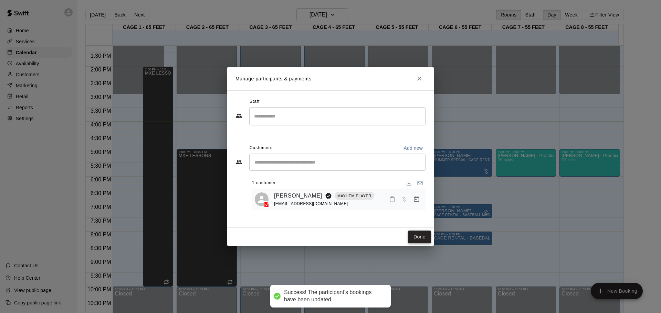
click at [421, 241] on button "Done" at bounding box center [419, 237] width 23 height 13
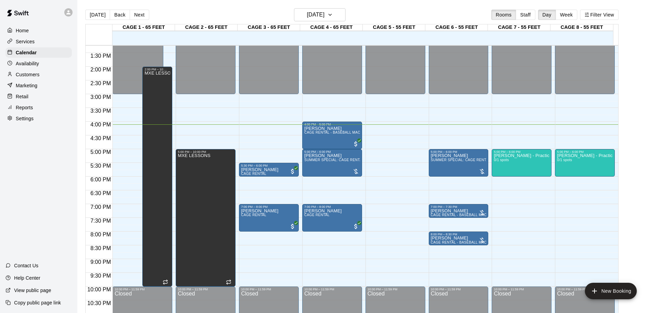
click at [257, 130] on div "12:00 AM – 3:00 PM Closed 5:30 PM – 6:00 PM [PERSON_NAME] CAGE RENTAL 7:00 PM –…" at bounding box center [269, 11] width 60 height 661
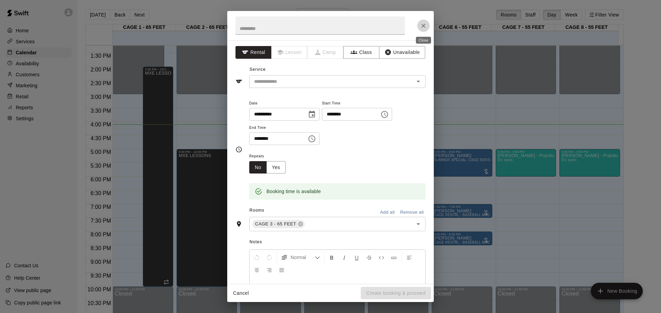
click at [423, 29] on icon "Close" at bounding box center [423, 25] width 7 height 7
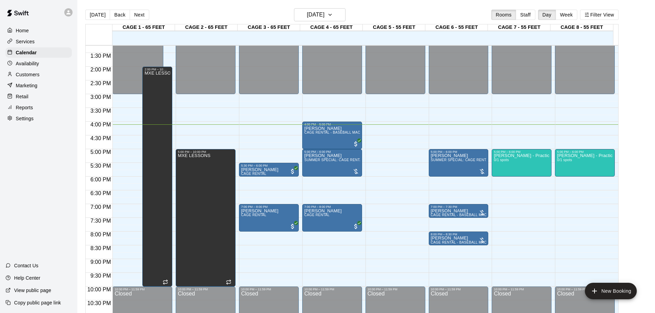
click at [445, 131] on div "12:00 AM – 3:00 PM Closed 5:00 PM – 6:00 PM [PERSON_NAME] SUMMER SPECIAL: CAGE …" at bounding box center [459, 11] width 60 height 661
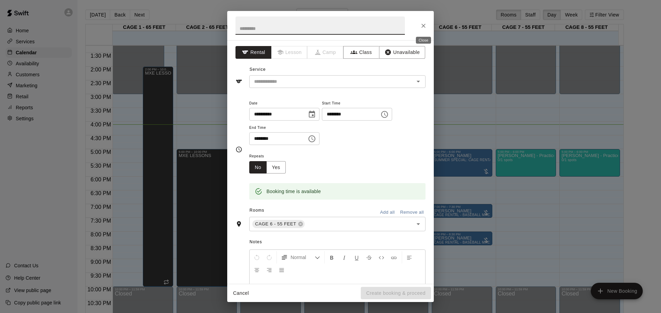
drag, startPoint x: 423, startPoint y: 26, endPoint x: 409, endPoint y: 97, distance: 72.9
click at [422, 26] on icon "Close" at bounding box center [423, 25] width 7 height 7
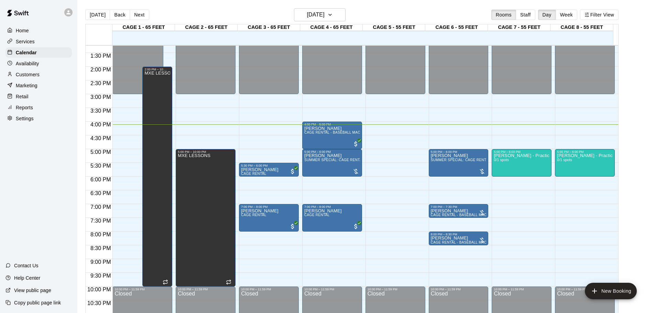
click at [379, 131] on div "12:00 AM – 3:00 PM Closed 10:00 PM – 11:59 PM Closed" at bounding box center [396, 11] width 60 height 661
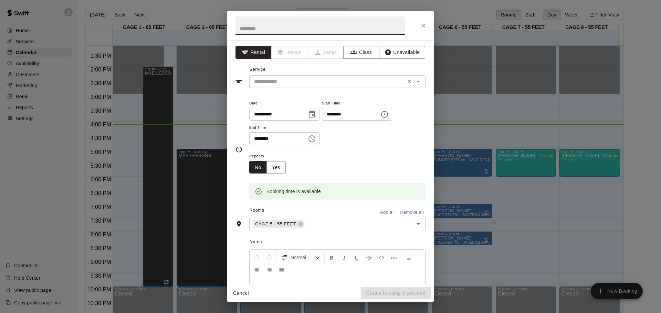
click at [312, 85] on input "text" at bounding box center [327, 81] width 152 height 9
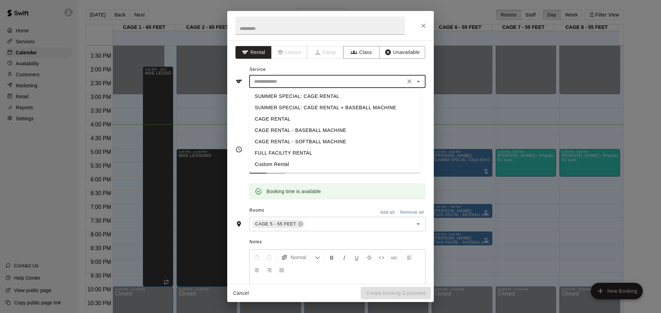
click at [301, 121] on li "CAGE RENTAL" at bounding box center [334, 119] width 171 height 11
type input "**********"
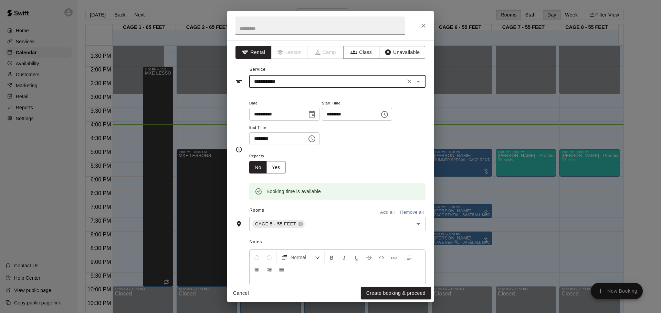
click at [347, 117] on input "********" at bounding box center [348, 114] width 53 height 13
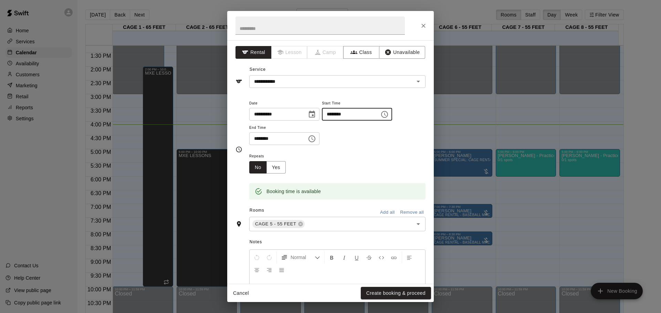
type input "********"
click at [258, 141] on input "********" at bounding box center [275, 138] width 53 height 13
type input "********"
click at [382, 297] on button "Create booking & proceed" at bounding box center [396, 293] width 70 height 13
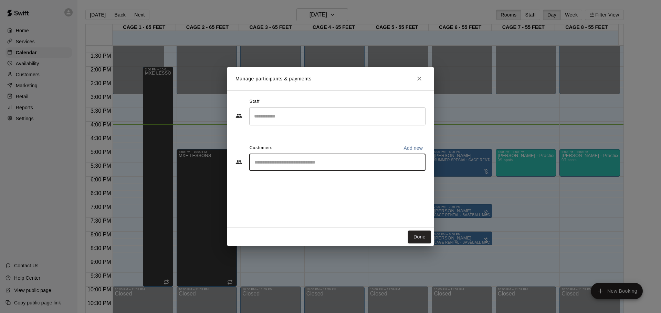
click at [275, 166] on input "Start typing to search customers..." at bounding box center [337, 162] width 170 height 7
type input "*******"
click at [411, 149] on p "Add new" at bounding box center [412, 148] width 19 height 7
select select "**"
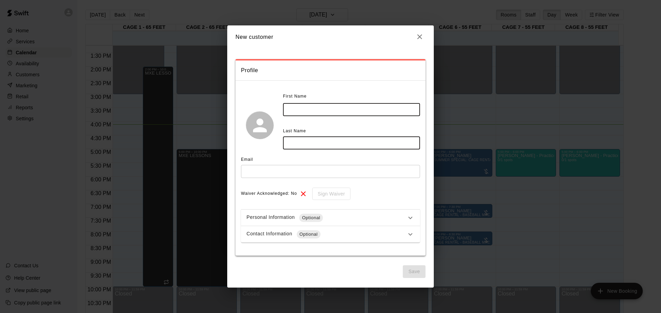
click at [312, 149] on input "text" at bounding box center [351, 143] width 137 height 13
type input "*******"
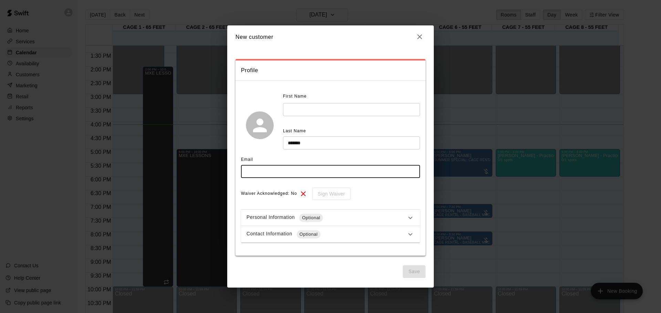
click at [295, 177] on input "text" at bounding box center [330, 171] width 179 height 13
type input "**********"
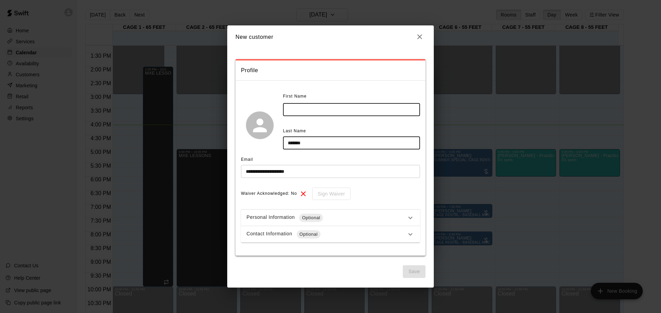
click at [358, 111] on input "text" at bounding box center [351, 109] width 137 height 13
type input "****"
click at [408, 273] on button "Save" at bounding box center [413, 272] width 23 height 13
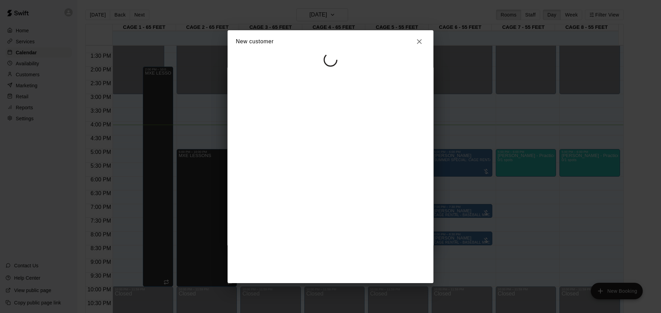
select select "**"
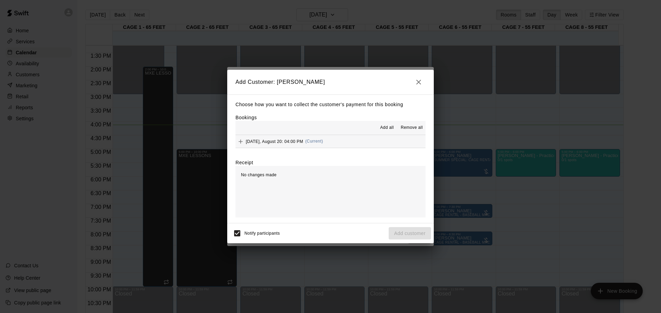
click at [248, 135] on div "Add all Remove all" at bounding box center [330, 128] width 190 height 14
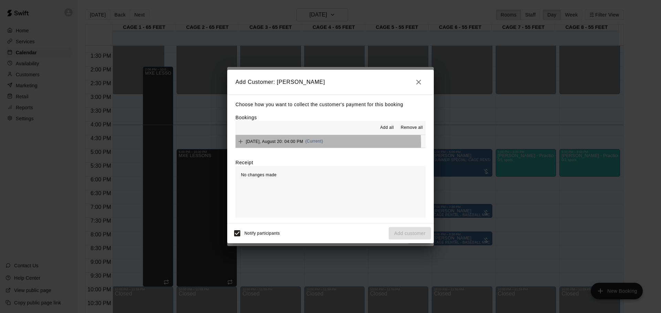
click at [282, 144] on div "[DATE], August 20: 04:00 PM (Current)" at bounding box center [278, 142] width 87 height 10
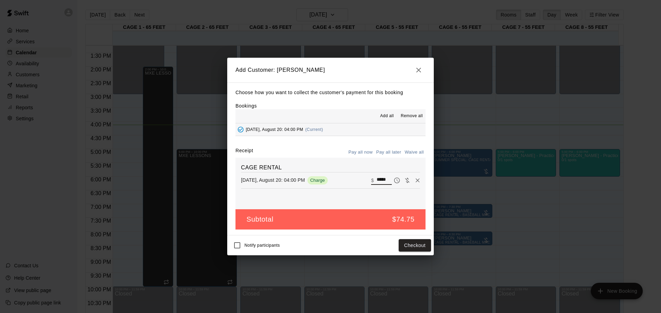
drag, startPoint x: 383, startPoint y: 179, endPoint x: 276, endPoint y: 180, distance: 107.0
click at [276, 180] on div "[DATE], August 20: 04:00 PM Charge ​ $ *****" at bounding box center [330, 180] width 179 height 10
type input "**"
click at [360, 155] on button "Pay all now" at bounding box center [360, 152] width 28 height 11
click at [361, 151] on button "Pay all now" at bounding box center [360, 152] width 28 height 11
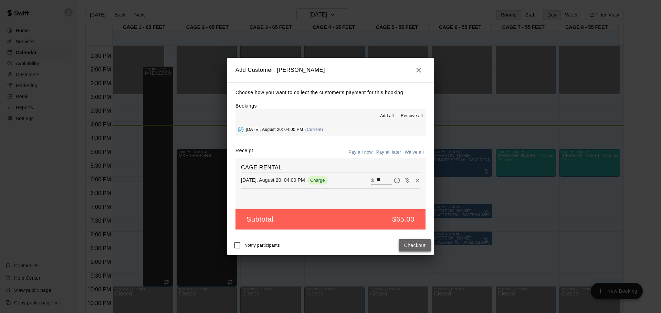
click at [412, 243] on button "Checkout" at bounding box center [414, 245] width 32 height 13
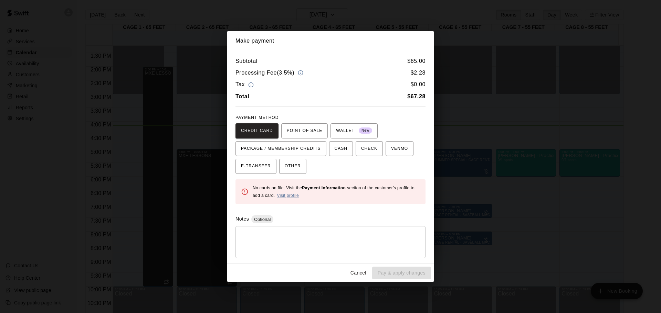
drag, startPoint x: 289, startPoint y: 230, endPoint x: 285, endPoint y: 228, distance: 4.8
click at [287, 229] on div "* ​" at bounding box center [330, 242] width 190 height 32
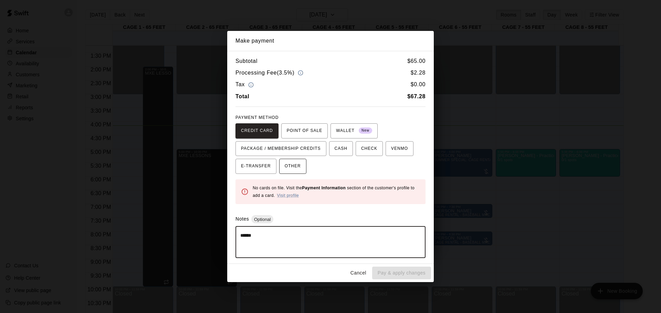
type textarea "******"
click at [303, 168] on button "OTHER" at bounding box center [292, 166] width 27 height 15
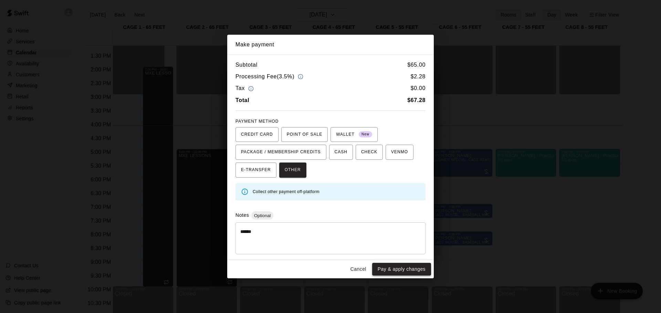
click at [392, 269] on button "Pay & apply changes" at bounding box center [401, 269] width 59 height 13
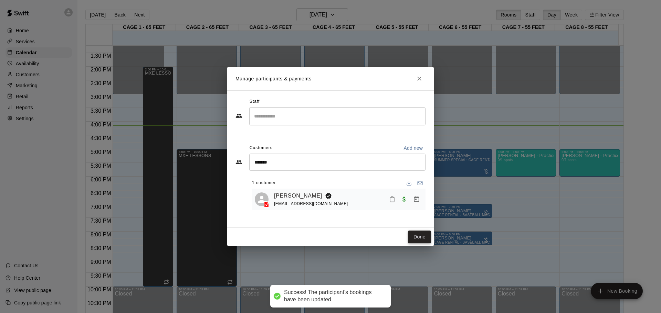
click at [415, 237] on button "Done" at bounding box center [419, 237] width 23 height 13
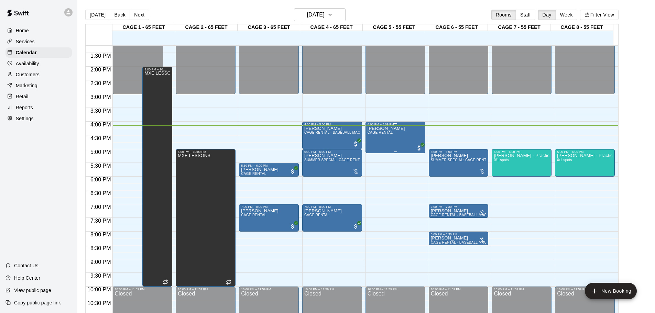
click at [388, 132] on div "[PERSON_NAME] CAGE RENTAL" at bounding box center [386, 282] width 37 height 313
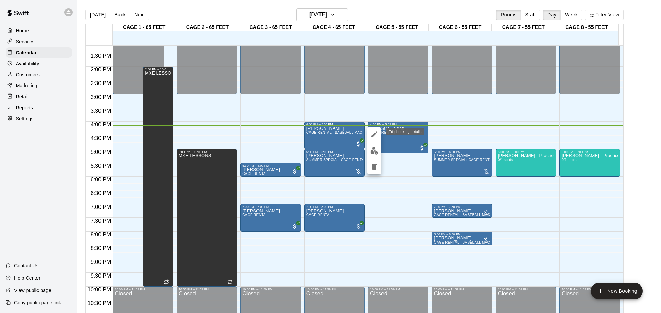
click at [373, 137] on icon "edit" at bounding box center [374, 134] width 8 height 8
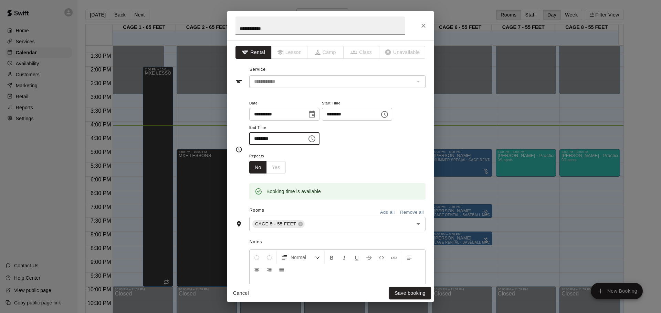
click at [265, 139] on input "********" at bounding box center [275, 138] width 53 height 13
type input "********"
click at [395, 294] on button "Save booking" at bounding box center [410, 293] width 42 height 13
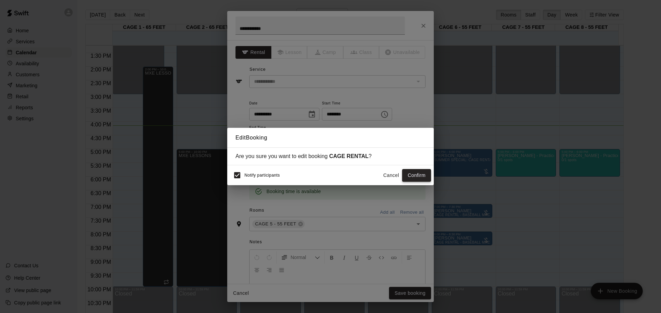
click at [412, 178] on button "Confirm" at bounding box center [416, 175] width 29 height 13
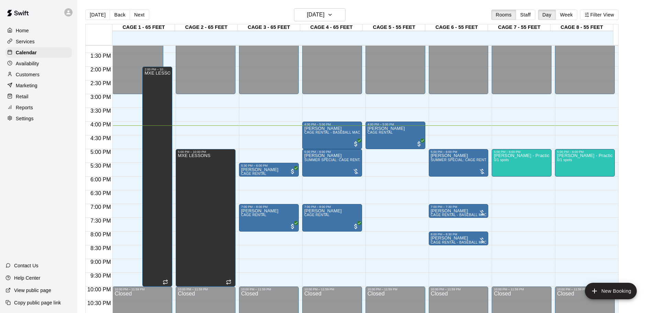
click at [443, 131] on div "12:00 AM – 3:00 PM Closed 5:00 PM – 6:00 PM [PERSON_NAME] SUMMER SPECIAL: CAGE …" at bounding box center [459, 11] width 60 height 661
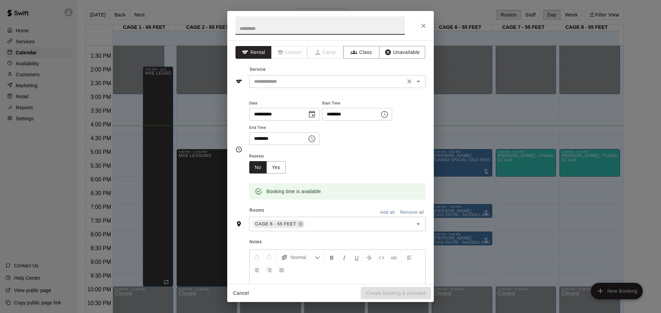
click at [330, 86] on input "text" at bounding box center [327, 81] width 152 height 9
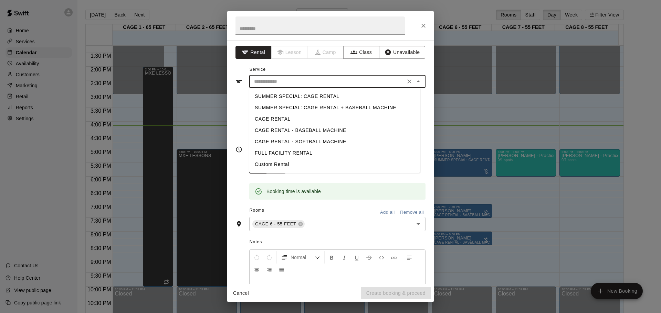
click at [326, 94] on li "SUMMER SPECIAL: CAGE RENTAL" at bounding box center [334, 96] width 171 height 11
type input "**********"
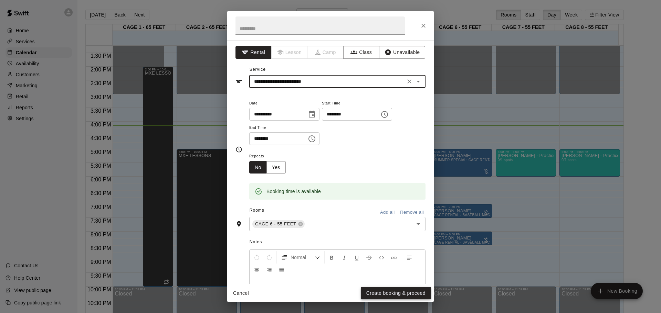
click at [398, 294] on button "Create booking & proceed" at bounding box center [396, 293] width 70 height 13
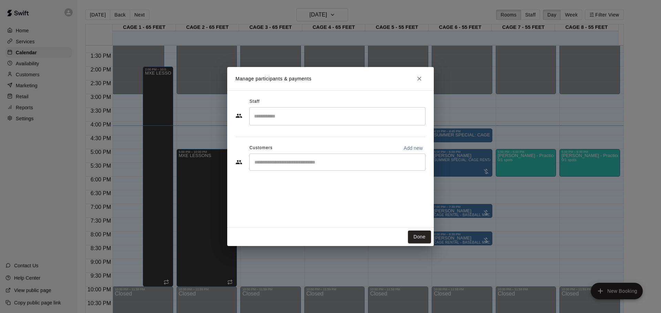
click at [297, 163] on input "Start typing to search customers..." at bounding box center [337, 162] width 170 height 7
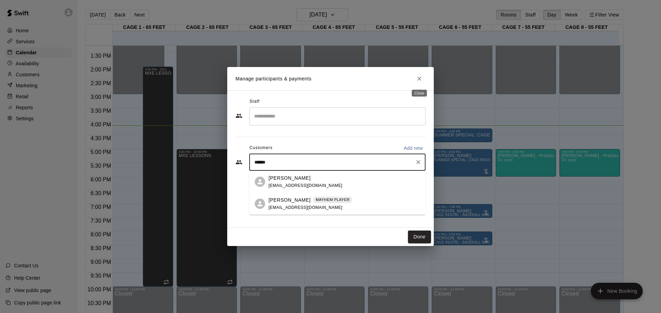
type input "******"
click at [423, 76] on button "Close" at bounding box center [419, 79] width 12 height 12
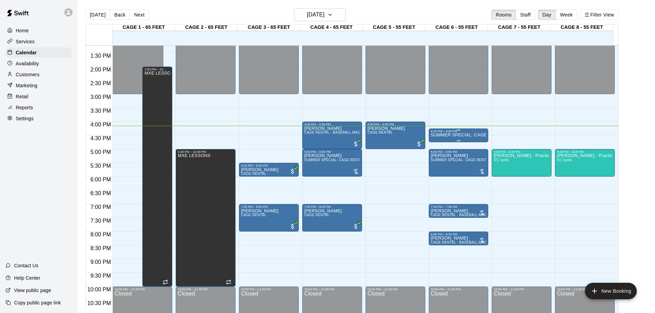
click at [437, 135] on p "SUMMER SPECIAL: CAGE RENTAL" at bounding box center [459, 135] width 56 height 0
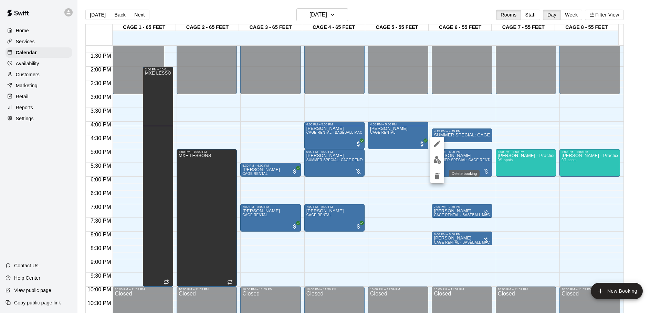
click at [436, 178] on icon "delete" at bounding box center [436, 176] width 5 height 6
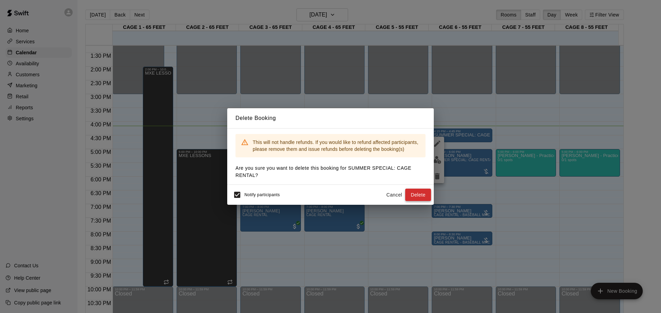
click at [421, 195] on button "Delete" at bounding box center [418, 195] width 26 height 13
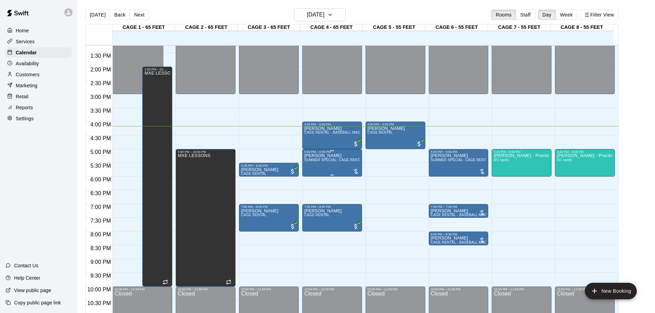
click at [320, 156] on p "[PERSON_NAME]" at bounding box center [332, 156] width 56 height 0
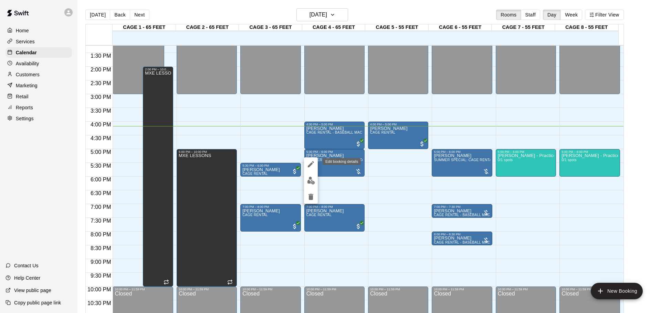
click at [314, 162] on icon "edit" at bounding box center [311, 164] width 8 height 8
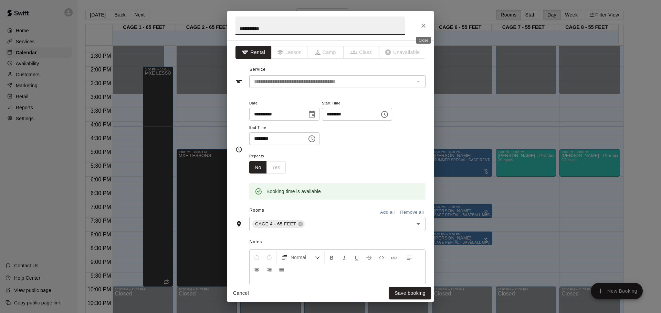
click at [427, 28] on button "Close" at bounding box center [423, 26] width 12 height 12
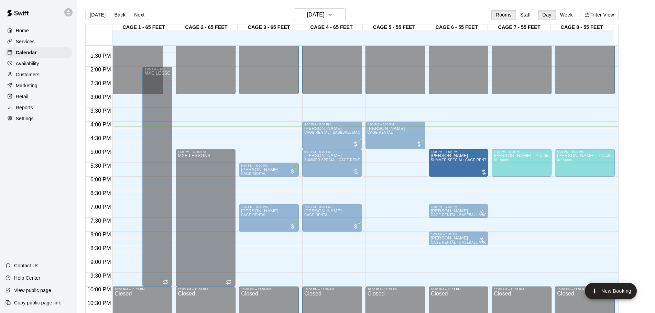
drag, startPoint x: 452, startPoint y: 152, endPoint x: 368, endPoint y: 152, distance: 83.6
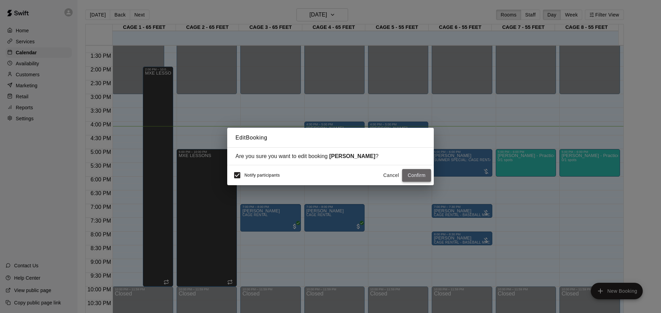
click at [414, 171] on button "Confirm" at bounding box center [416, 175] width 29 height 13
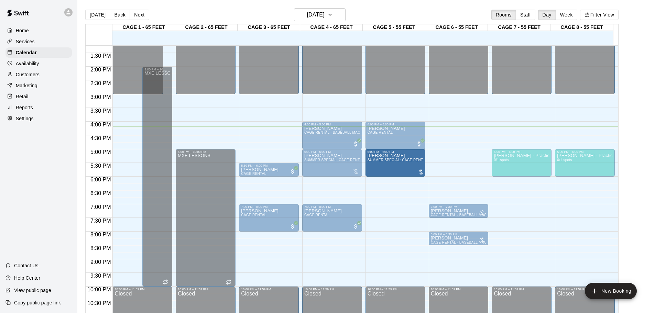
drag, startPoint x: 404, startPoint y: 158, endPoint x: 376, endPoint y: 166, distance: 29.2
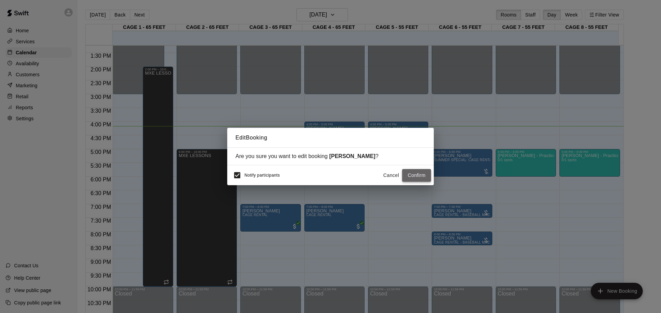
click at [416, 175] on button "Confirm" at bounding box center [416, 175] width 29 height 13
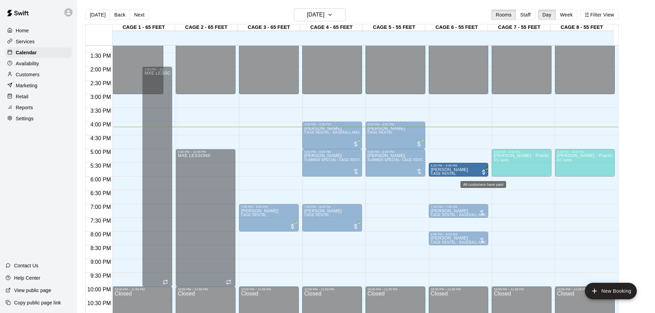
drag, startPoint x: 258, startPoint y: 168, endPoint x: 480, endPoint y: 173, distance: 222.6
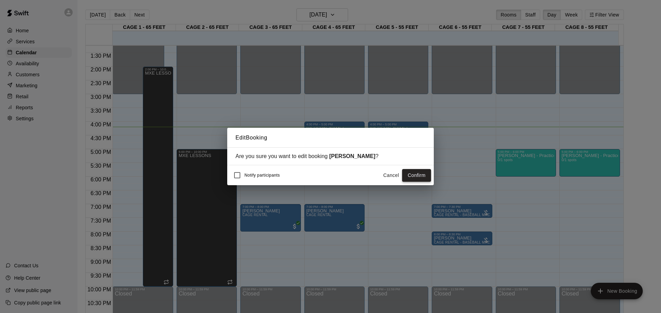
click at [423, 175] on button "Confirm" at bounding box center [416, 175] width 29 height 13
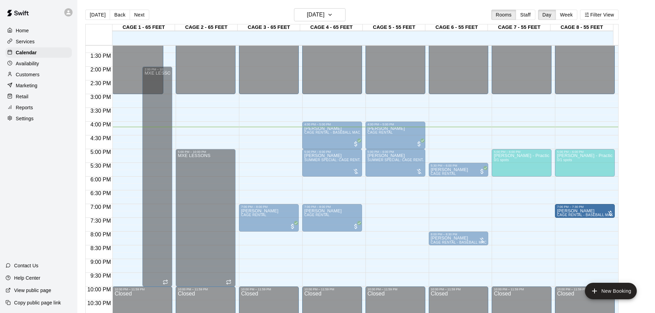
drag, startPoint x: 453, startPoint y: 209, endPoint x: 581, endPoint y: 210, distance: 128.0
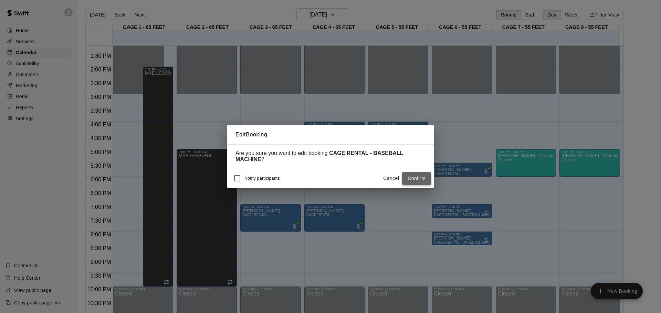
click at [419, 177] on button "Confirm" at bounding box center [416, 178] width 29 height 13
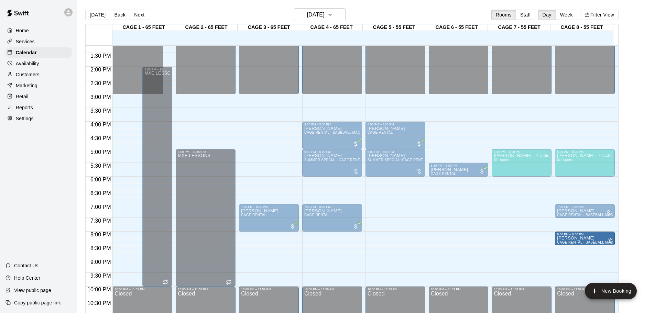
drag, startPoint x: 460, startPoint y: 236, endPoint x: 566, endPoint y: 236, distance: 106.0
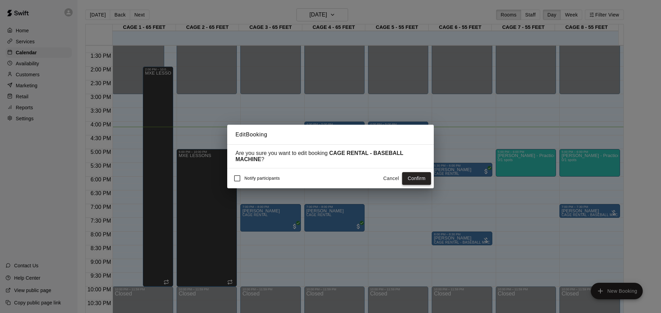
click at [416, 179] on button "Confirm" at bounding box center [416, 178] width 29 height 13
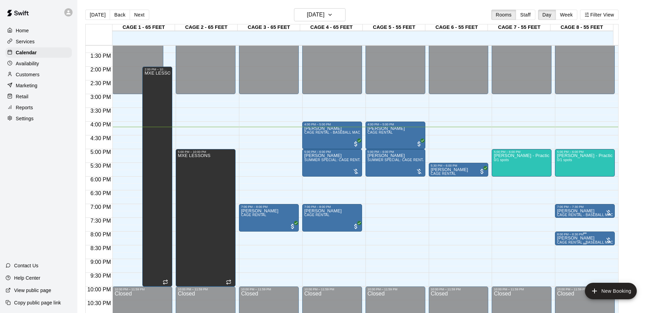
click at [607, 240] on div at bounding box center [608, 240] width 7 height 7
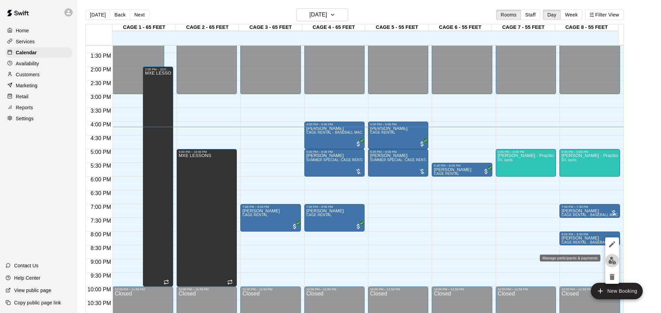
click at [610, 258] on img "edit" at bounding box center [612, 261] width 8 height 8
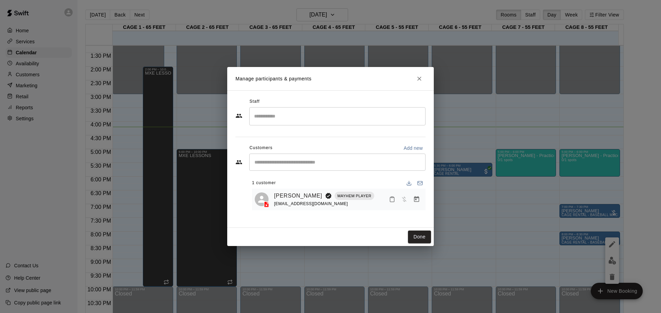
click at [418, 200] on icon "Manage bookings & payment" at bounding box center [416, 199] width 7 height 7
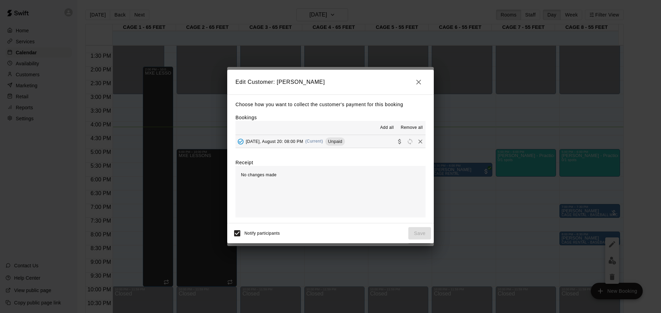
click at [391, 145] on body "Home Services Calendar Availability Customers Marketing Retail Reports Settings…" at bounding box center [330, 162] width 661 height 324
click at [361, 141] on button "[DATE], August 20: 08:00 PM (Current) Unpaid" at bounding box center [330, 141] width 190 height 13
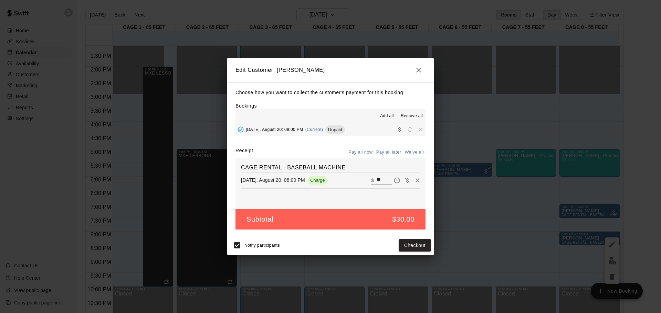
click at [415, 69] on icon "button" at bounding box center [418, 70] width 8 height 8
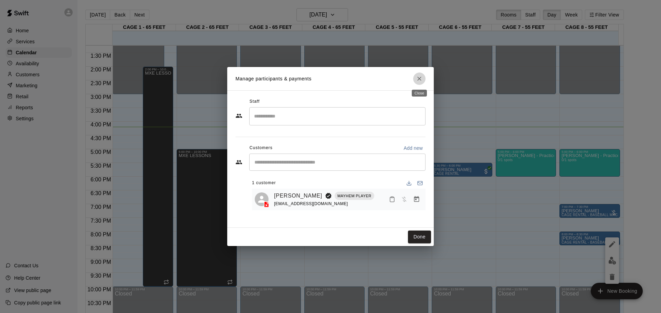
drag, startPoint x: 419, startPoint y: 77, endPoint x: 422, endPoint y: 87, distance: 10.6
click at [419, 77] on icon "Close" at bounding box center [419, 78] width 7 height 7
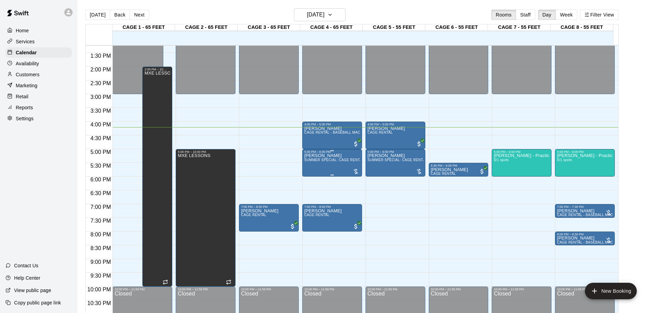
click at [353, 171] on div at bounding box center [356, 171] width 7 height 7
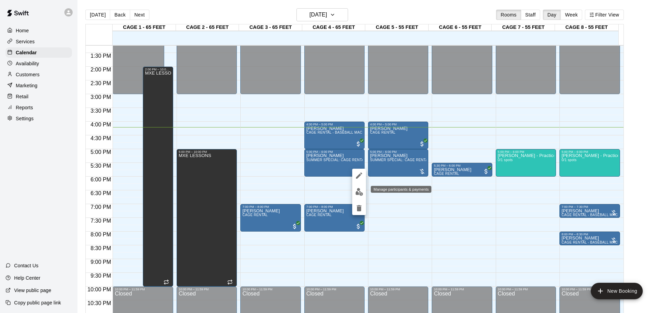
click at [357, 187] on button "edit" at bounding box center [359, 191] width 14 height 13
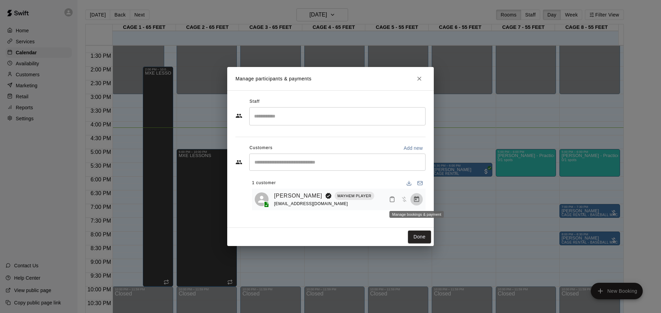
click at [414, 200] on icon "Manage bookings & payment" at bounding box center [416, 199] width 5 height 6
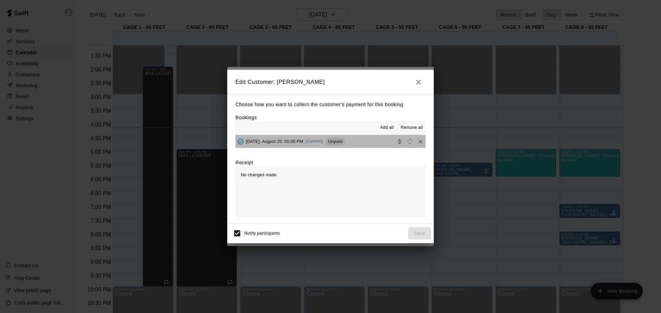
click at [361, 140] on button "[DATE], August 20: 05:00 PM (Current) Unpaid" at bounding box center [330, 141] width 190 height 13
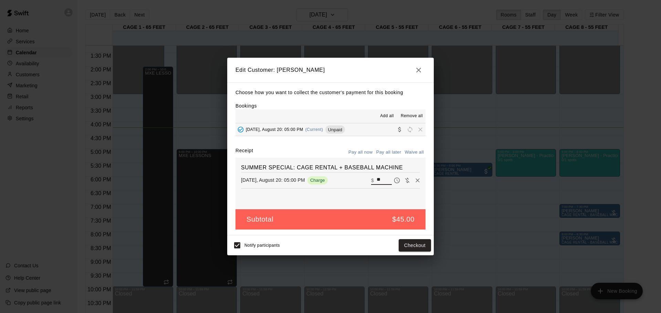
drag, startPoint x: 380, startPoint y: 180, endPoint x: 226, endPoint y: 150, distance: 157.0
click at [226, 150] on div "Edit Customer: [PERSON_NAME] Choose how you want to collect the customer's paym…" at bounding box center [330, 156] width 661 height 313
click at [415, 68] on icon "button" at bounding box center [418, 70] width 8 height 8
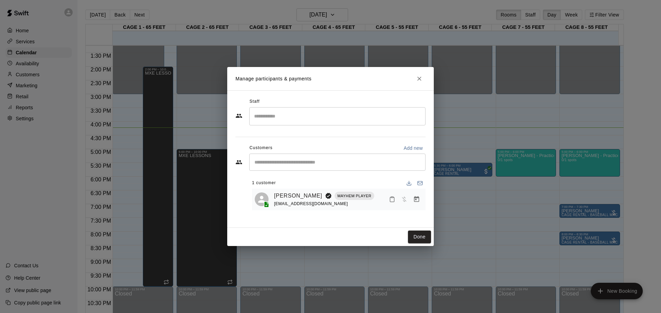
click at [418, 78] on icon "Close" at bounding box center [419, 79] width 4 height 4
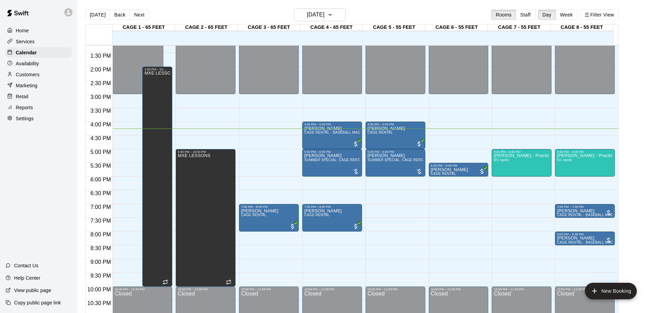
click at [115, 17] on button "Back" at bounding box center [120, 15] width 20 height 10
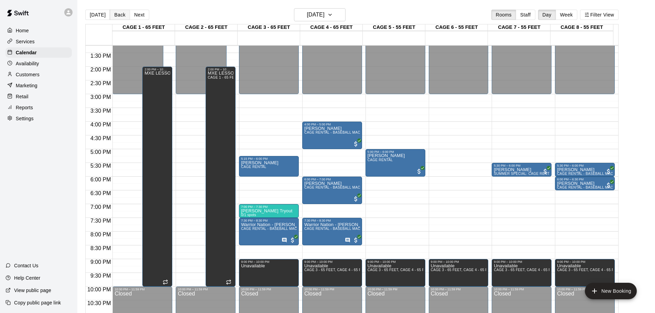
click at [114, 11] on button "Back" at bounding box center [120, 15] width 20 height 10
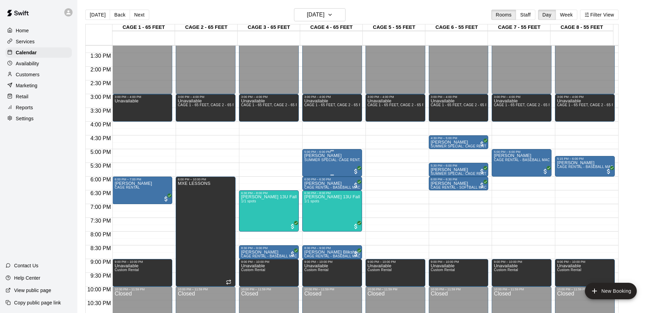
click at [355, 168] on div at bounding box center [356, 171] width 7 height 8
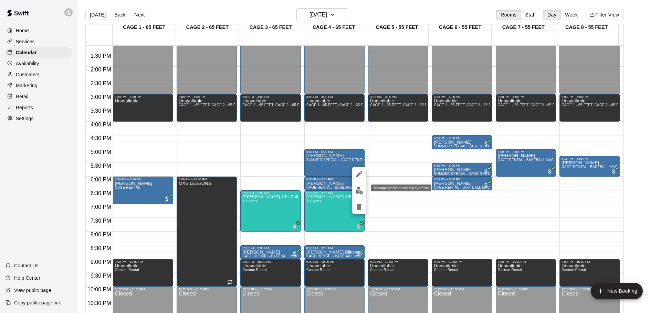
click at [358, 187] on img "edit" at bounding box center [359, 191] width 8 height 8
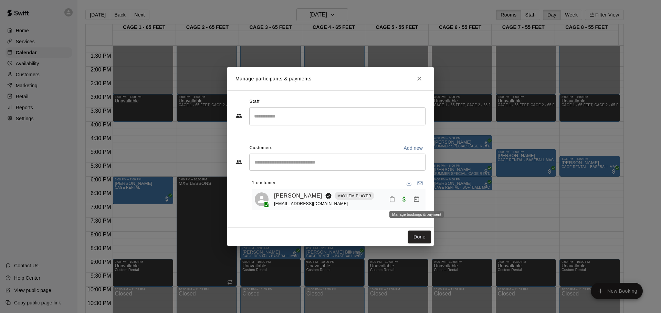
click at [414, 202] on icon "Manage bookings & payment" at bounding box center [416, 199] width 7 height 7
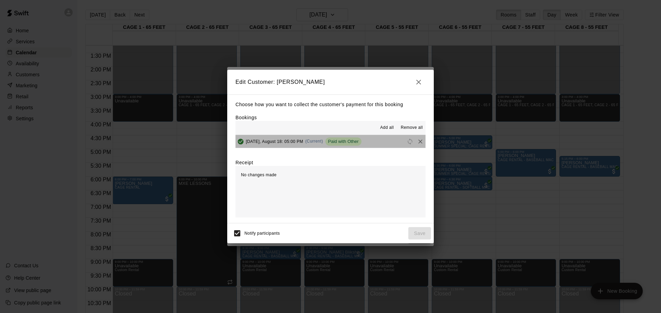
click at [373, 142] on button "[DATE], August 18: 05:00 PM (Current) Paid with Other" at bounding box center [330, 141] width 190 height 13
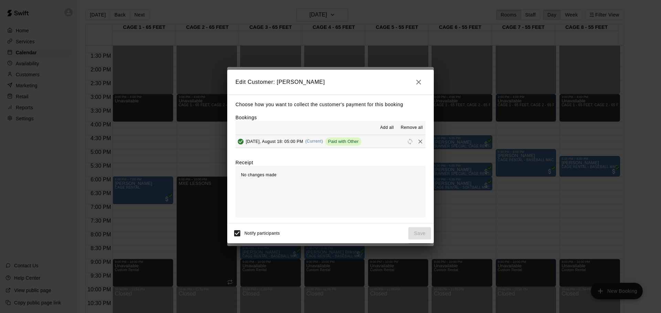
click at [341, 145] on div "Paid with Other" at bounding box center [343, 142] width 36 height 8
click at [419, 84] on icon "button" at bounding box center [418, 82] width 8 height 8
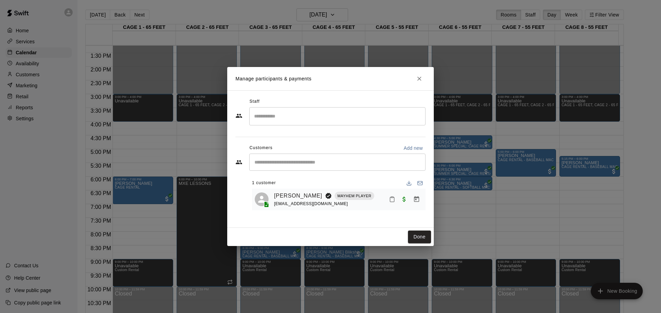
click at [419, 84] on button "Close" at bounding box center [419, 79] width 12 height 12
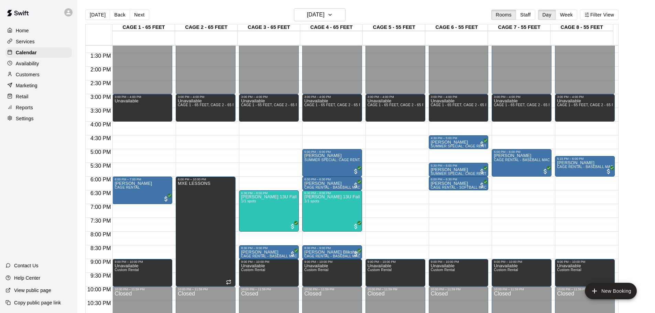
click at [37, 72] on div "Customers" at bounding box center [39, 74] width 66 height 10
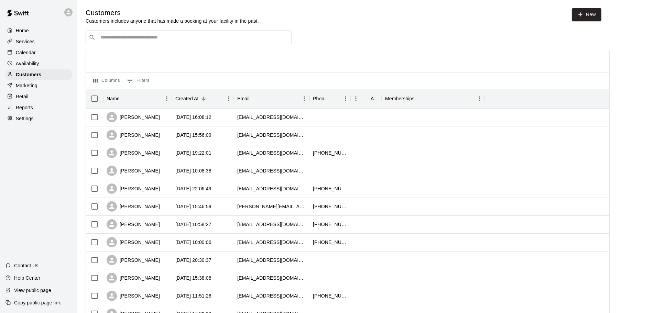
click at [110, 43] on div "​ ​" at bounding box center [189, 38] width 206 height 14
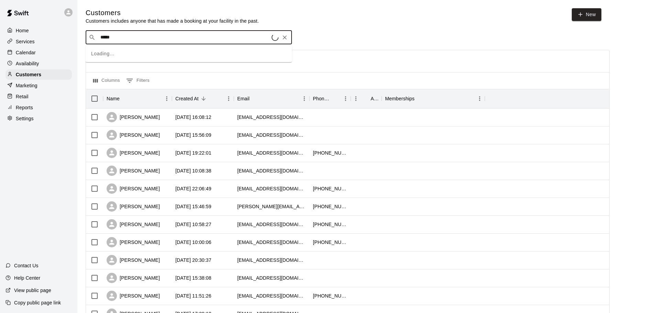
type input "******"
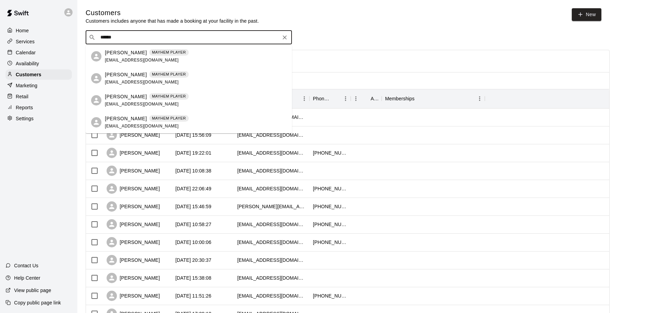
click at [151, 58] on div "[PERSON_NAME] MAYHEM PLAYER [EMAIL_ADDRESS][DOMAIN_NAME]" at bounding box center [147, 56] width 84 height 15
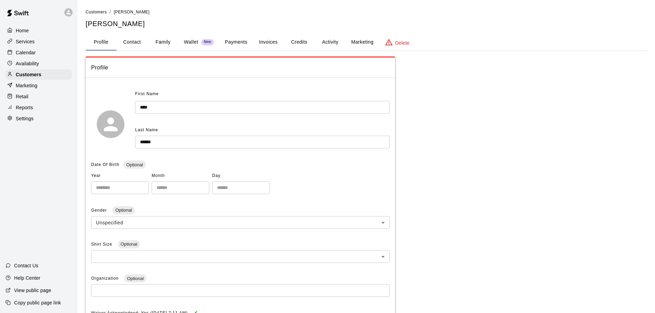
click at [242, 42] on button "Payments" at bounding box center [235, 42] width 33 height 17
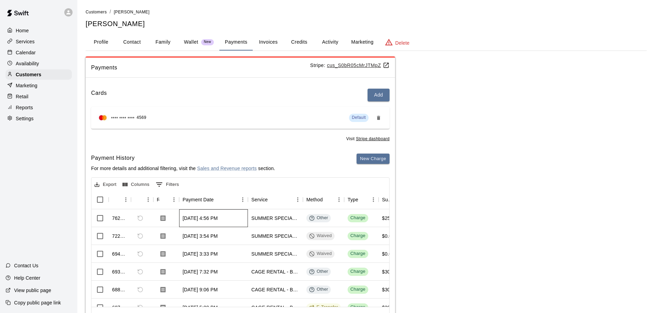
click at [234, 218] on div "[DATE] 4:56 PM" at bounding box center [213, 219] width 69 height 18
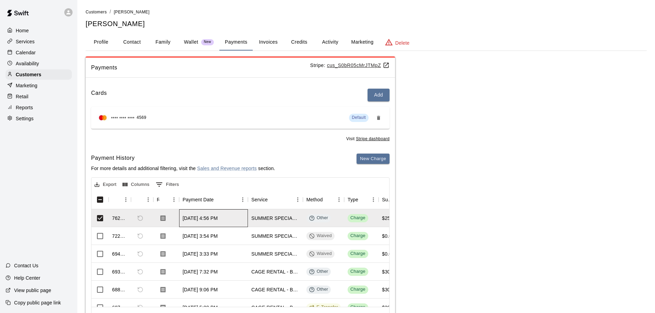
click at [234, 218] on div "[DATE] 4:56 PM" at bounding box center [213, 219] width 69 height 18
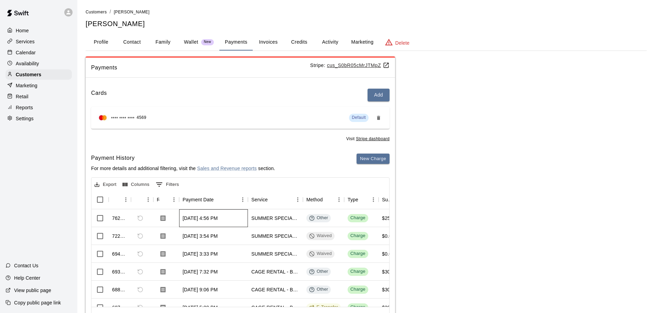
scroll to position [34, 0]
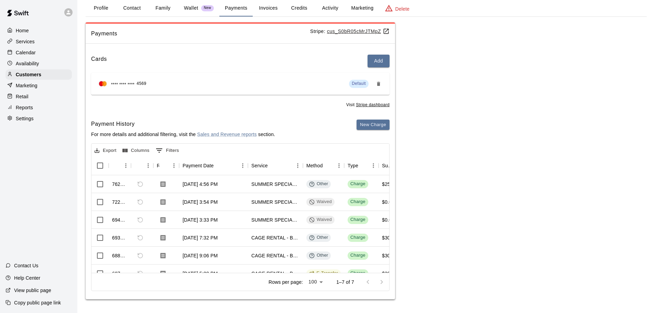
click at [265, 10] on button "Invoices" at bounding box center [268, 8] width 31 height 17
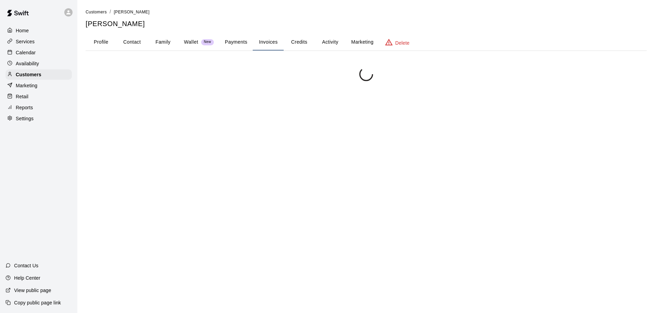
scroll to position [0, 0]
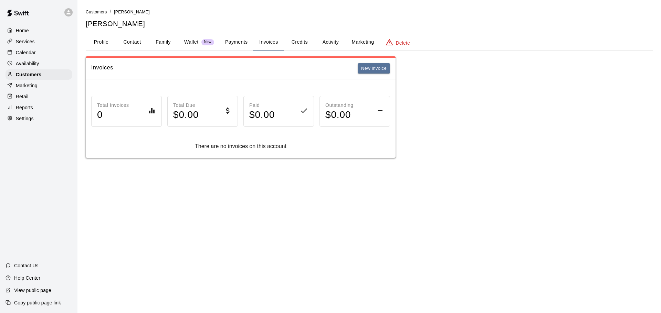
click at [326, 45] on button "Activity" at bounding box center [330, 42] width 31 height 17
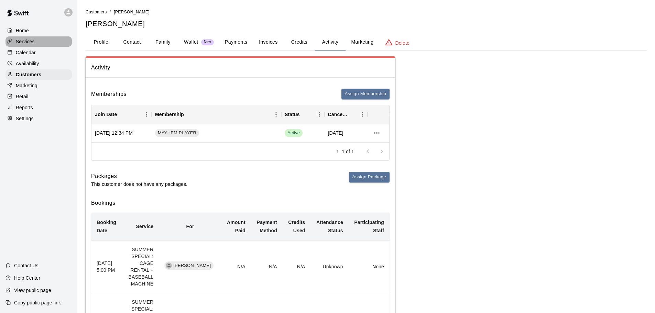
click at [38, 44] on div "Services" at bounding box center [39, 41] width 66 height 10
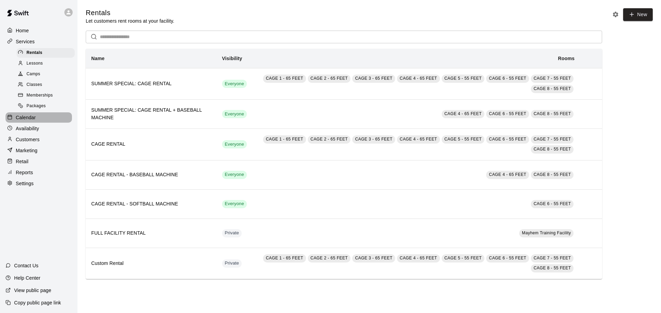
click at [40, 122] on div "Calendar" at bounding box center [39, 117] width 66 height 10
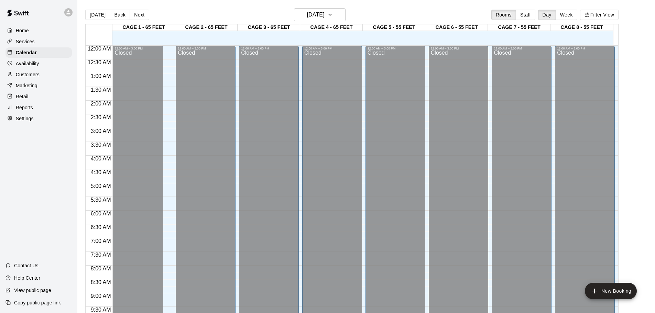
scroll to position [364, 0]
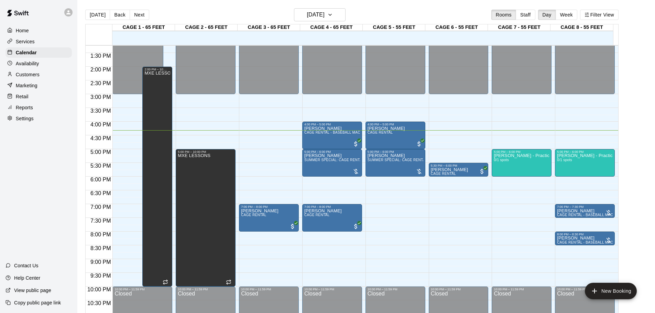
click at [398, 212] on div "12:00 AM – 3:00 PM Closed 4:00 PM – 5:00 PM [PERSON_NAME] CAGE RENTAL 5:00 PM –…" at bounding box center [396, 11] width 60 height 661
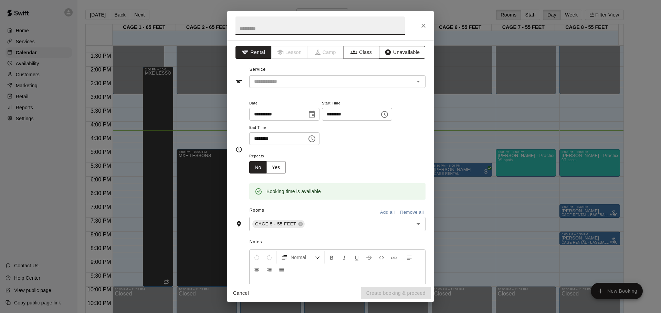
click at [406, 50] on button "Unavailable" at bounding box center [402, 52] width 46 height 13
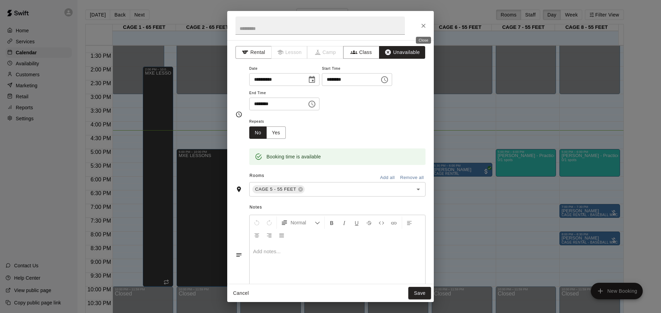
click at [425, 23] on icon "Close" at bounding box center [423, 25] width 7 height 7
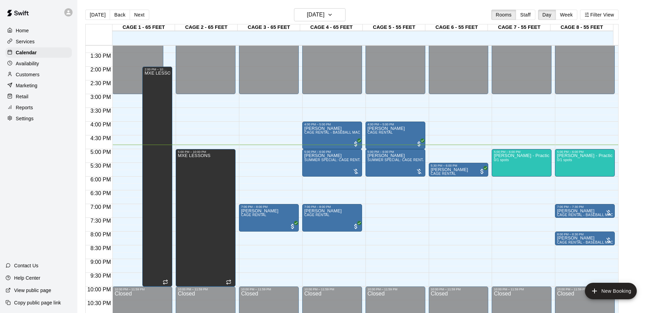
click at [570, 183] on div "12:00 AM – 3:00 PM Closed 5:00 PM – 6:00 PM [PERSON_NAME] - Practice 0/1 spots …" at bounding box center [585, 11] width 60 height 661
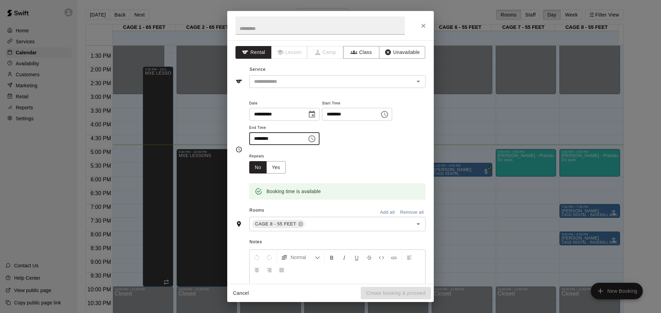
click at [256, 141] on input "********" at bounding box center [275, 138] width 53 height 13
type input "********"
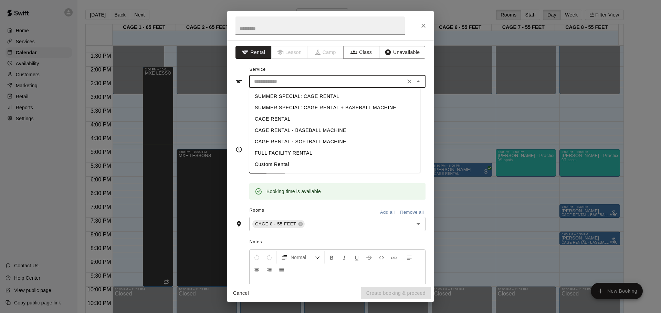
click at [351, 84] on input "text" at bounding box center [327, 81] width 152 height 9
click at [329, 128] on li "CAGE RENTAL - BASEBALL MACHINE" at bounding box center [334, 130] width 171 height 11
type input "**********"
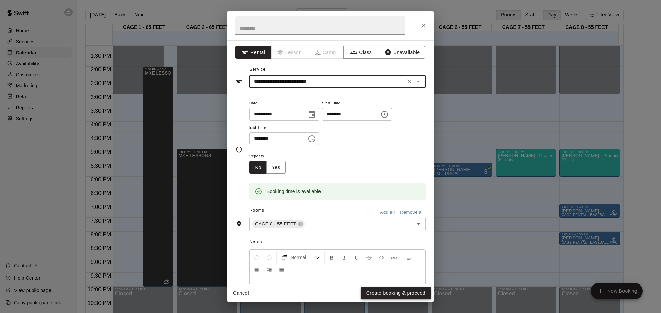
click at [394, 299] on button "Create booking & proceed" at bounding box center [396, 293] width 70 height 13
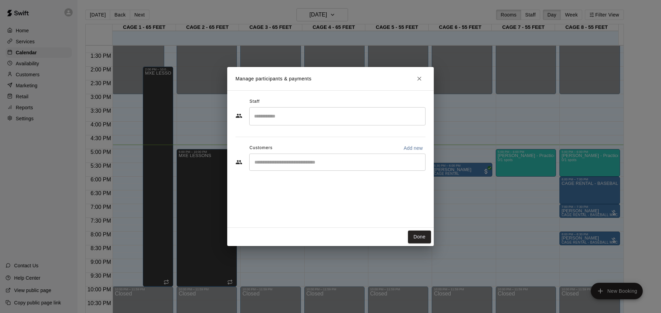
click at [296, 169] on div "​" at bounding box center [337, 162] width 176 height 17
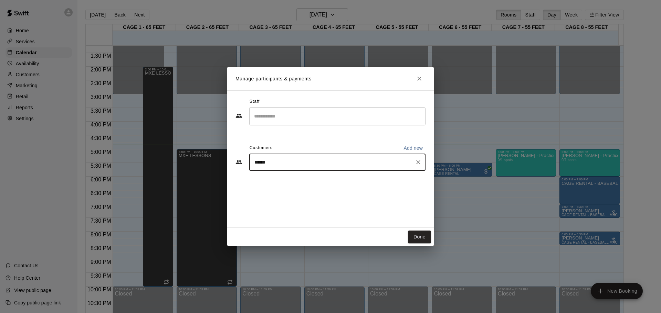
type input "*******"
drag, startPoint x: 286, startPoint y: 167, endPoint x: 114, endPoint y: 137, distance: 174.5
click at [114, 137] on div "Manage participants & payments Staff ​ Customers Add new ******* ​ Done" at bounding box center [330, 156] width 661 height 313
drag, startPoint x: 273, startPoint y: 164, endPoint x: 172, endPoint y: 159, distance: 100.9
click at [172, 159] on div "Manage participants & payments Staff ​ Customers Add new ******* ​ Done" at bounding box center [330, 156] width 661 height 313
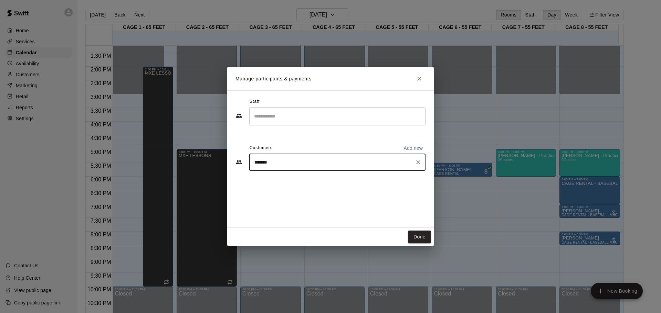
click at [419, 164] on icon "Clear" at bounding box center [418, 162] width 7 height 7
click at [415, 148] on p "Add new" at bounding box center [412, 148] width 19 height 7
select select "**"
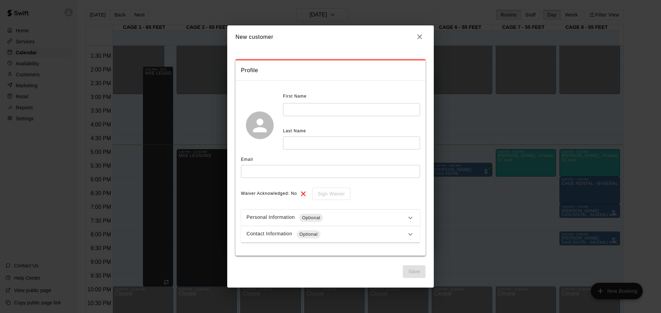
click at [328, 144] on input "text" at bounding box center [351, 143] width 137 height 13
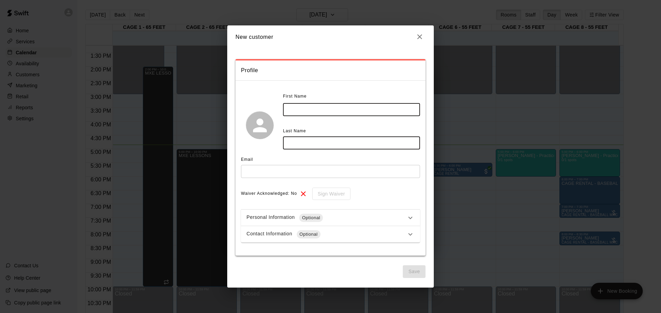
paste input "*******"
type input "*******"
click at [302, 106] on input "text" at bounding box center [351, 109] width 137 height 13
type input "***"
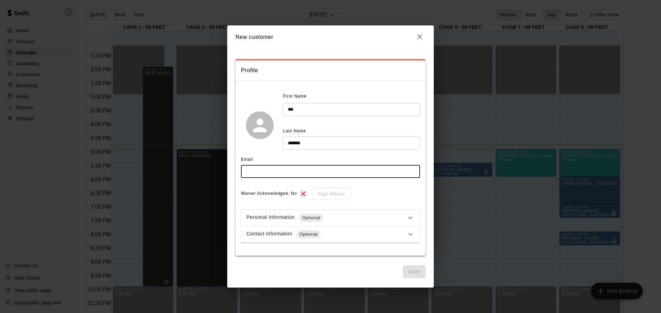
click at [271, 178] on input "text" at bounding box center [330, 171] width 179 height 13
type input "**********"
click at [412, 274] on button "Save" at bounding box center [413, 272] width 23 height 13
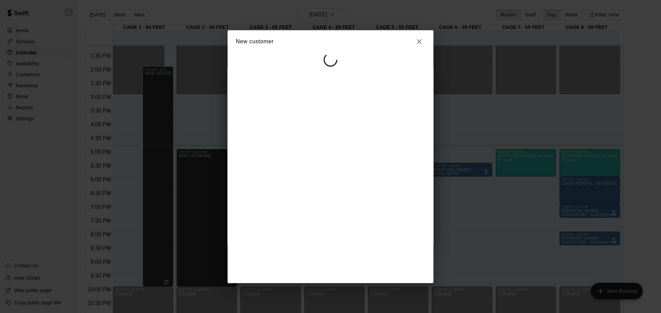
select select "**"
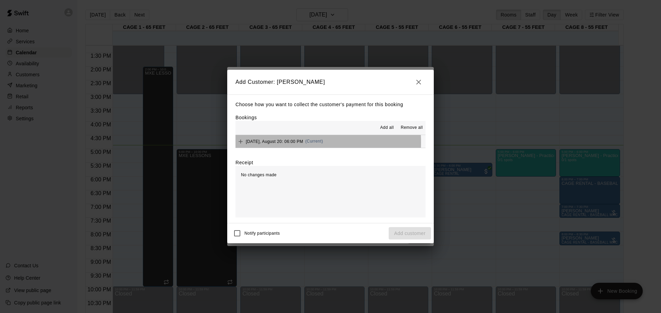
click at [273, 143] on span "[DATE], August 20: 06:00 PM" at bounding box center [274, 141] width 57 height 5
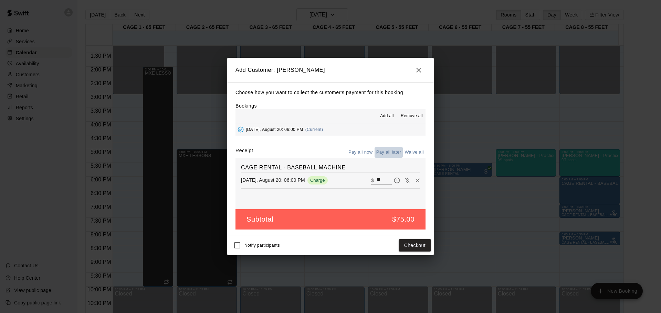
click at [386, 151] on button "Pay all later" at bounding box center [388, 152] width 29 height 11
click at [419, 244] on button "Add customer" at bounding box center [409, 245] width 42 height 13
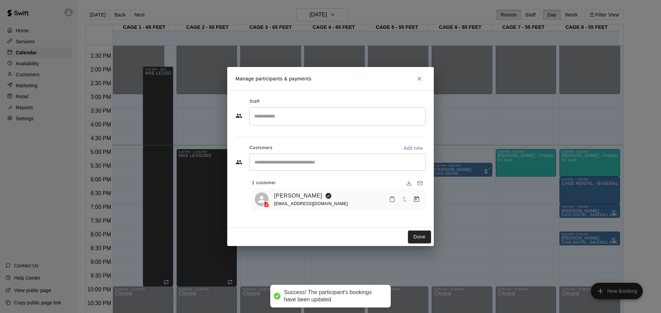
click at [418, 244] on div "Done" at bounding box center [330, 237] width 206 height 18
click at [418, 238] on button "Done" at bounding box center [419, 237] width 23 height 13
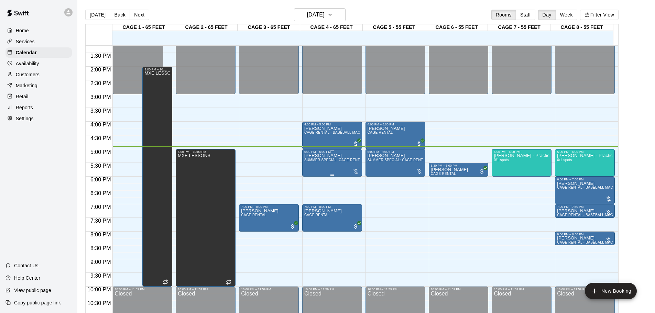
click at [355, 169] on div at bounding box center [356, 171] width 7 height 7
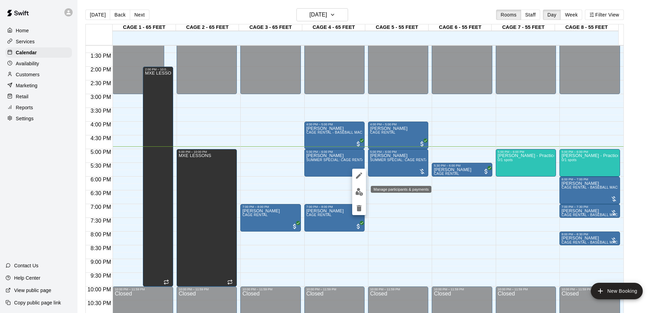
click at [357, 186] on button "edit" at bounding box center [359, 191] width 14 height 13
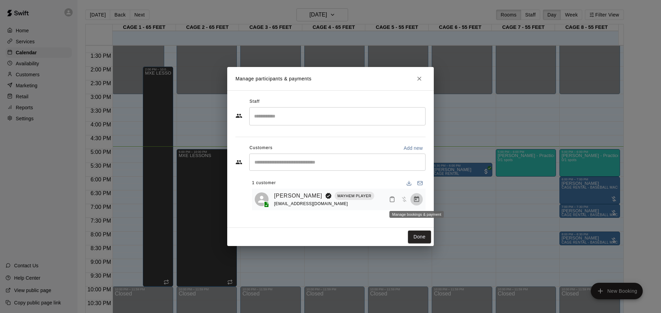
click at [418, 202] on icon "Manage bookings & payment" at bounding box center [416, 199] width 7 height 7
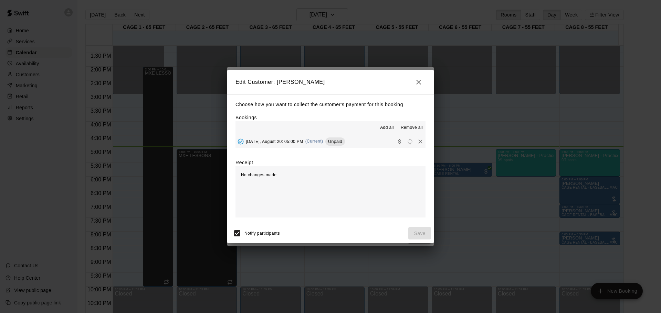
click at [354, 143] on button "[DATE], August 20: 05:00 PM (Current) Unpaid" at bounding box center [330, 141] width 190 height 13
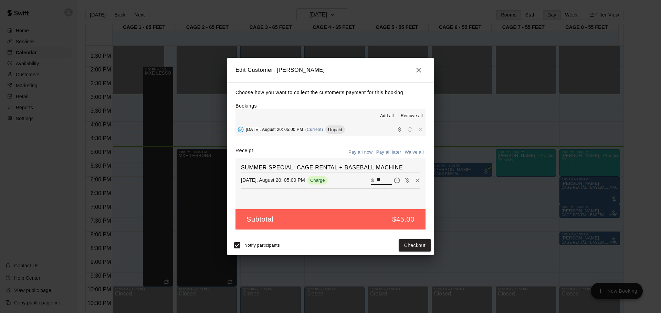
drag, startPoint x: 377, startPoint y: 183, endPoint x: 351, endPoint y: 165, distance: 31.3
click at [351, 165] on div "SUMMER SPECIAL: CAGE RENTAL + BASEBALL MACHINE [DATE], August 20: 05:00 PM Char…" at bounding box center [330, 184] width 190 height 52
type input "**"
click at [418, 243] on button "Checkout" at bounding box center [414, 245] width 32 height 13
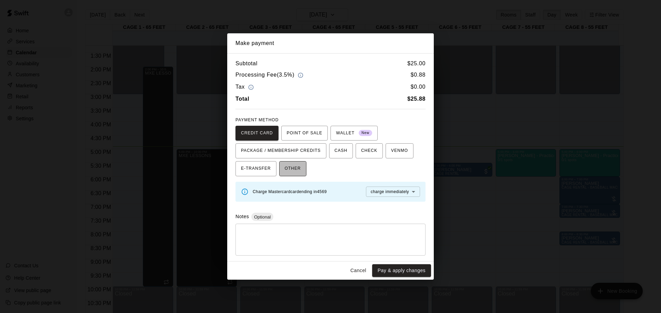
click at [290, 165] on span "OTHER" at bounding box center [292, 168] width 16 height 11
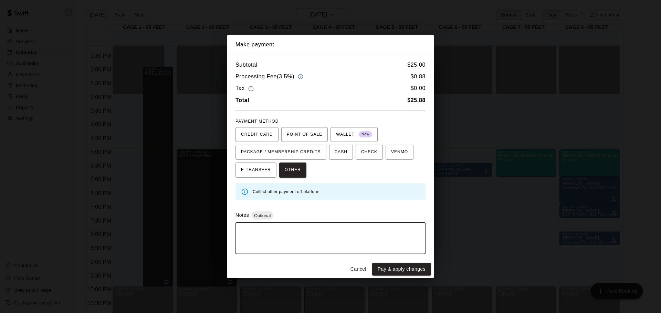
click at [342, 232] on textarea at bounding box center [330, 238] width 180 height 21
type textarea "******"
click at [389, 270] on button "Pay & apply changes" at bounding box center [401, 269] width 59 height 13
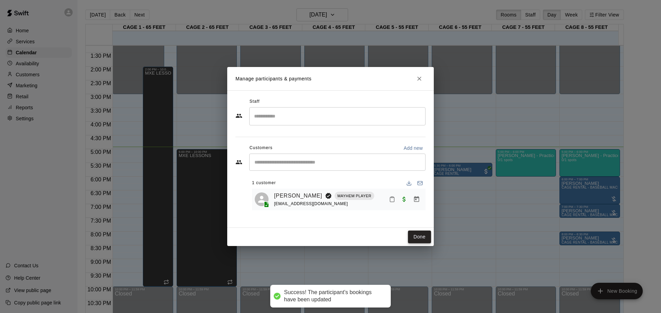
click at [414, 234] on button "Done" at bounding box center [419, 237] width 23 height 13
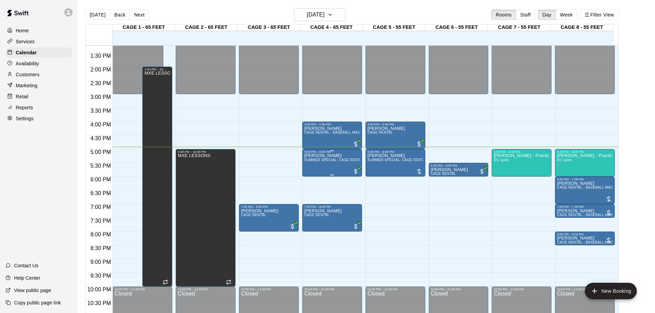
click at [343, 160] on span "SUMMER SPECIAL: CAGE RENTAL + BASEBALL MACHINE" at bounding box center [354, 160] width 100 height 4
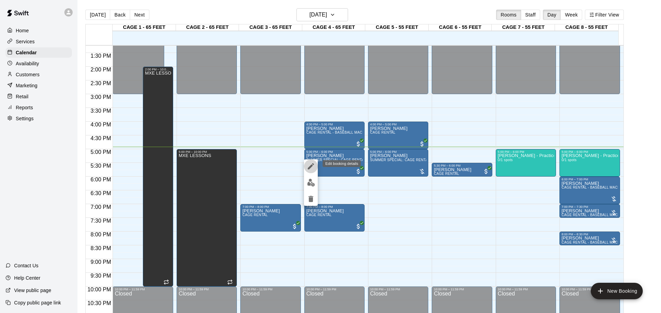
click at [306, 165] on button "edit" at bounding box center [311, 167] width 14 height 14
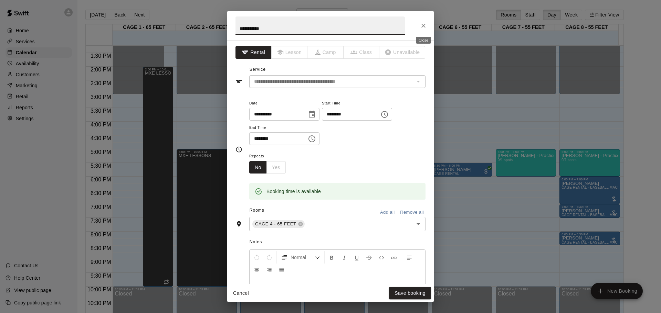
click at [426, 28] on icon "Close" at bounding box center [423, 25] width 7 height 7
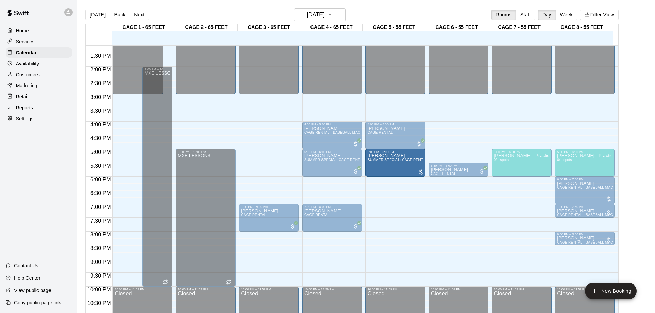
drag, startPoint x: 387, startPoint y: 155, endPoint x: 382, endPoint y: 155, distance: 5.2
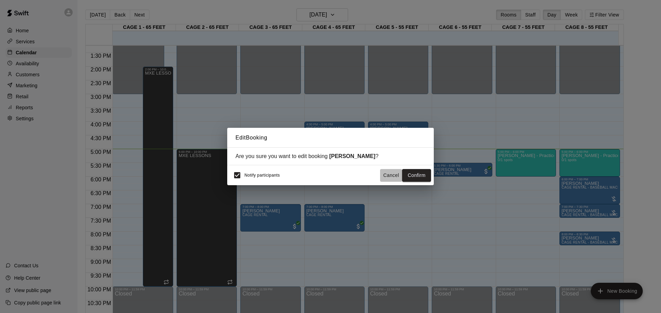
click at [388, 178] on button "Cancel" at bounding box center [391, 175] width 22 height 13
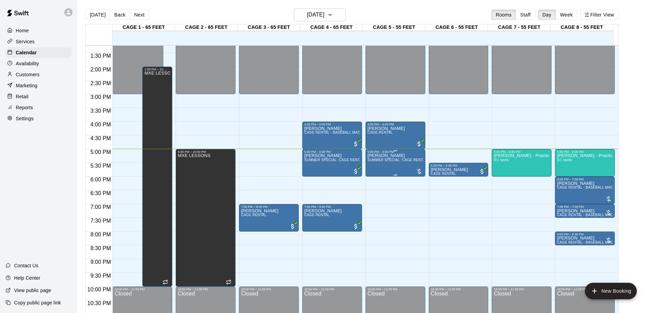
click at [419, 172] on div at bounding box center [419, 171] width 7 height 7
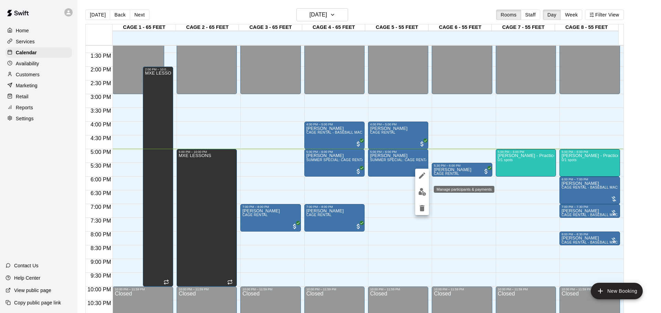
click at [419, 194] on img "edit" at bounding box center [422, 192] width 8 height 8
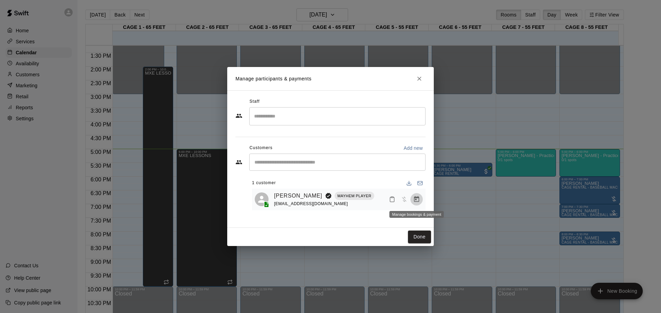
click at [416, 199] on icon "Manage bookings & payment" at bounding box center [416, 199] width 5 height 6
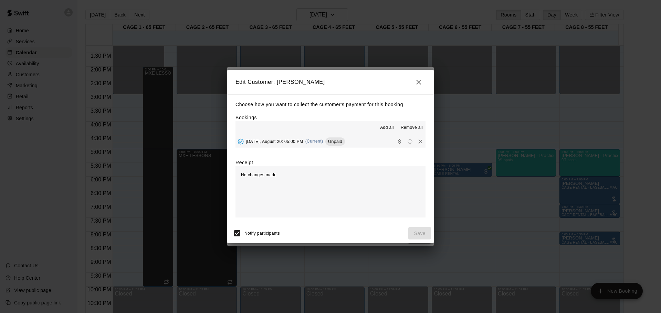
click at [292, 137] on div "[DATE], August 20: 05:00 PM (Current) Unpaid" at bounding box center [289, 142] width 109 height 10
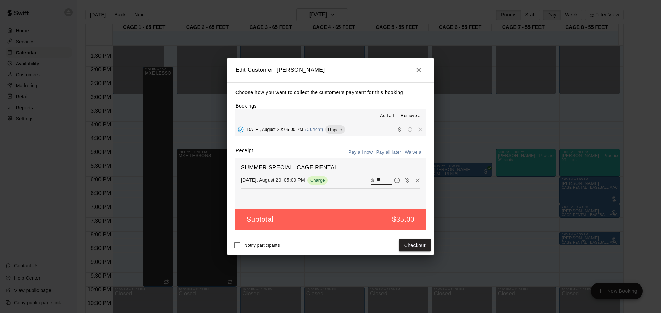
drag, startPoint x: 376, startPoint y: 180, endPoint x: 352, endPoint y: 183, distance: 24.3
click at [352, 183] on div "[DATE], August 20: 05:00 PM Charge ​ $ **" at bounding box center [330, 180] width 179 height 10
click at [404, 248] on button "Checkout" at bounding box center [414, 245] width 32 height 13
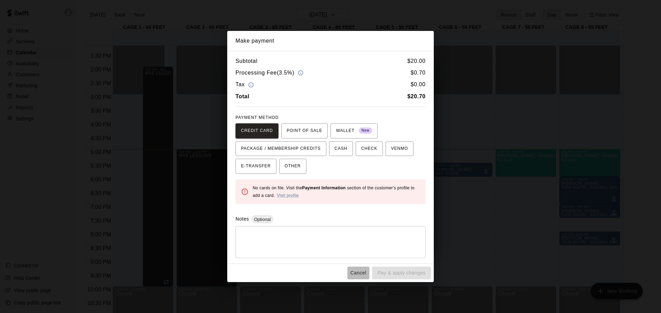
click at [354, 275] on button "Cancel" at bounding box center [358, 273] width 22 height 13
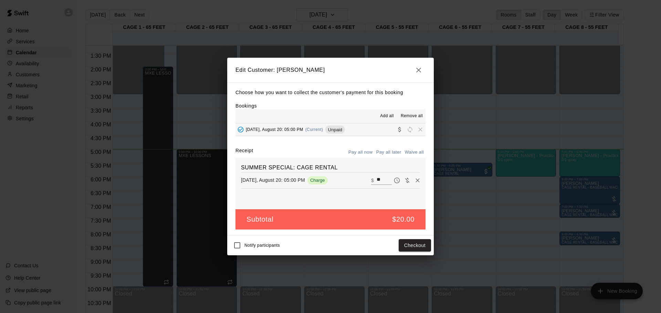
click at [417, 150] on button "Waive all" at bounding box center [413, 152] width 23 height 11
type input "*"
click at [425, 245] on button "Save" at bounding box center [419, 245] width 23 height 13
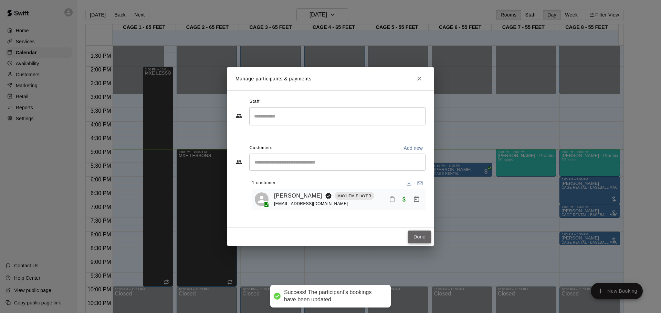
click at [426, 238] on button "Done" at bounding box center [419, 237] width 23 height 13
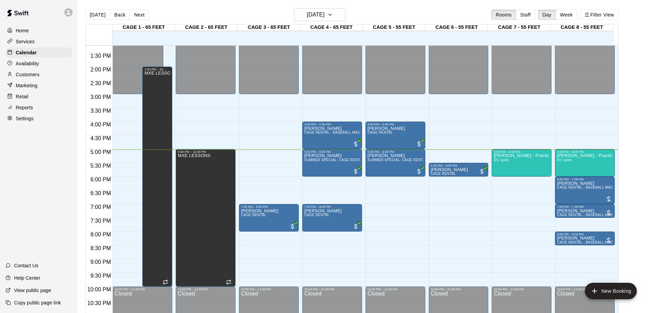
click at [44, 71] on div "Customers" at bounding box center [39, 74] width 66 height 10
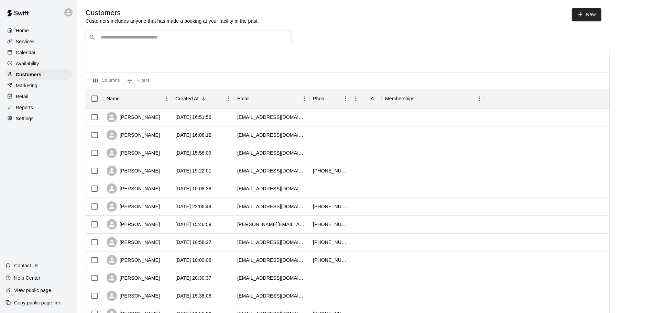
click at [150, 44] on div "​ ​" at bounding box center [189, 38] width 206 height 14
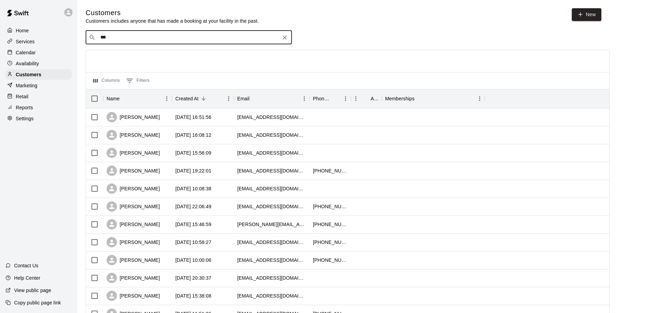
type input "****"
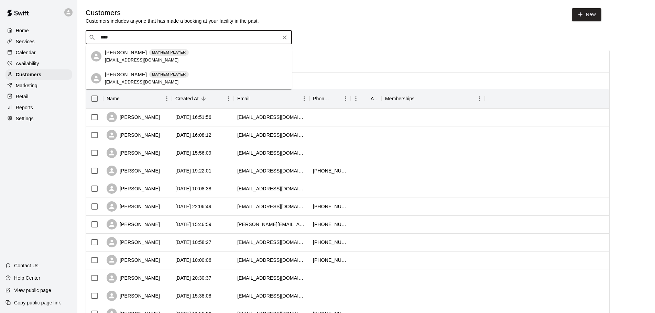
click at [144, 81] on span "[EMAIL_ADDRESS][DOMAIN_NAME]" at bounding box center [142, 82] width 74 height 5
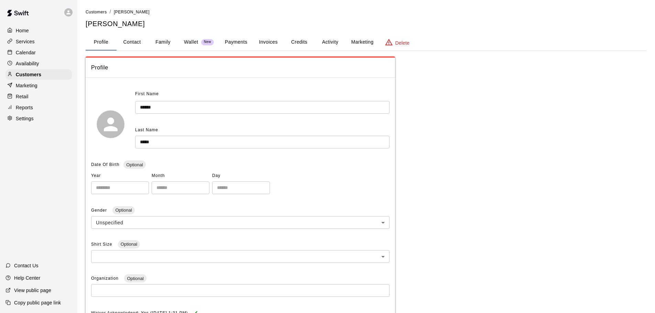
click at [246, 42] on button "Payments" at bounding box center [235, 42] width 33 height 17
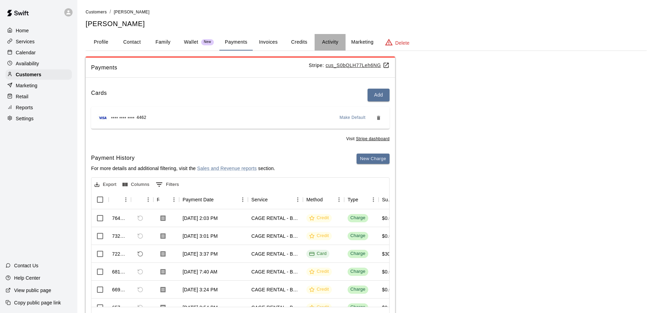
click at [337, 40] on button "Activity" at bounding box center [330, 42] width 31 height 17
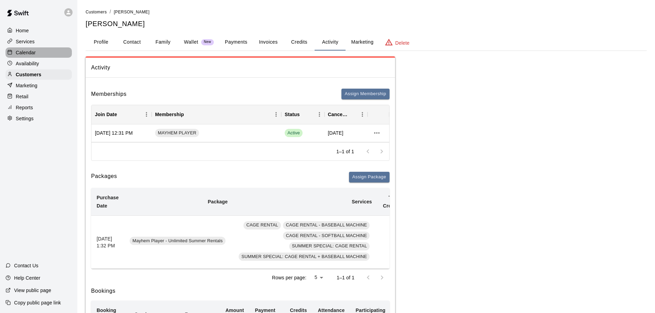
click at [41, 51] on div "Calendar" at bounding box center [39, 52] width 66 height 10
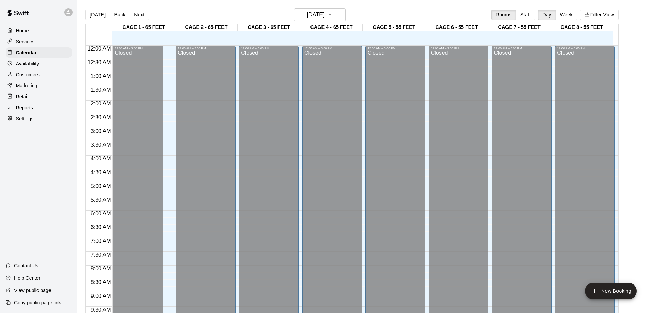
scroll to position [364, 0]
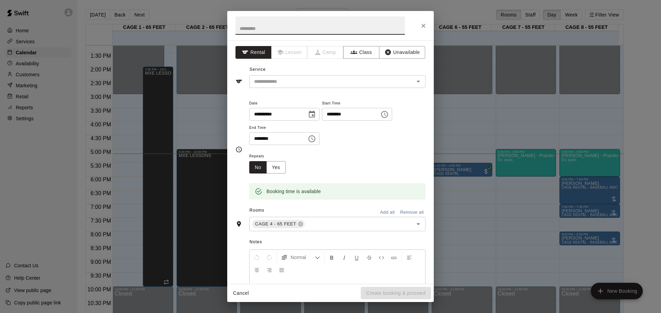
click at [346, 115] on input "********" at bounding box center [348, 114] width 53 height 13
type input "********"
click at [268, 142] on input "********" at bounding box center [275, 138] width 53 height 13
click at [266, 139] on input "********" at bounding box center [275, 138] width 53 height 13
click at [341, 77] on div "​" at bounding box center [337, 81] width 176 height 13
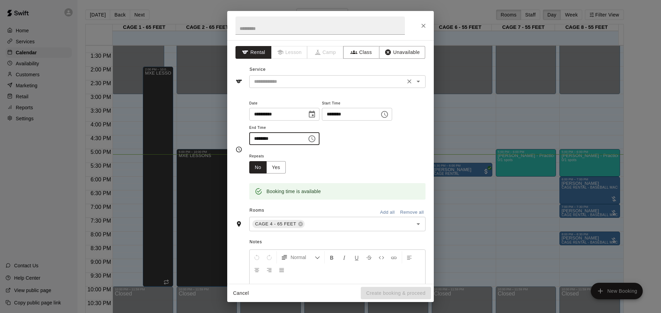
type input "********"
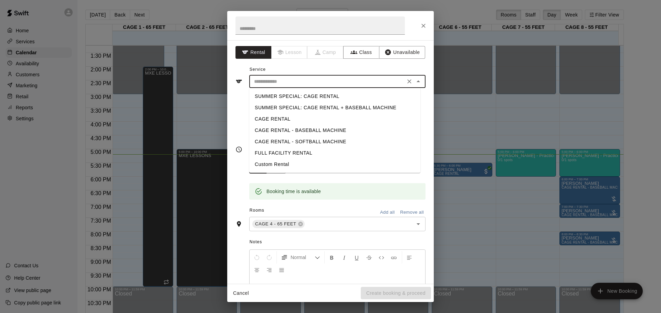
click at [318, 128] on li "CAGE RENTAL - BASEBALL MACHINE" at bounding box center [334, 130] width 171 height 11
type input "**********"
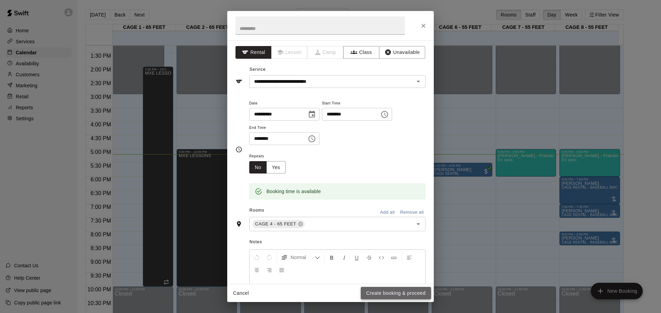
click at [374, 289] on button "Create booking & proceed" at bounding box center [396, 293] width 70 height 13
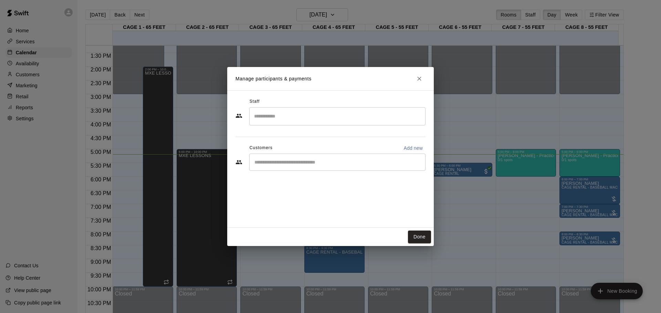
click at [294, 164] on input "Start typing to search customers..." at bounding box center [337, 162] width 170 height 7
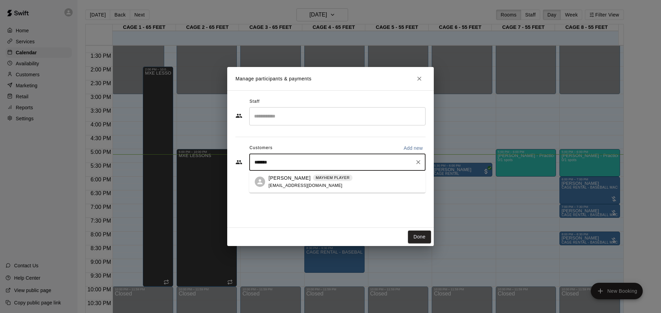
type input "********"
click at [304, 187] on span "[EMAIL_ADDRESS][DOMAIN_NAME]" at bounding box center [305, 185] width 74 height 5
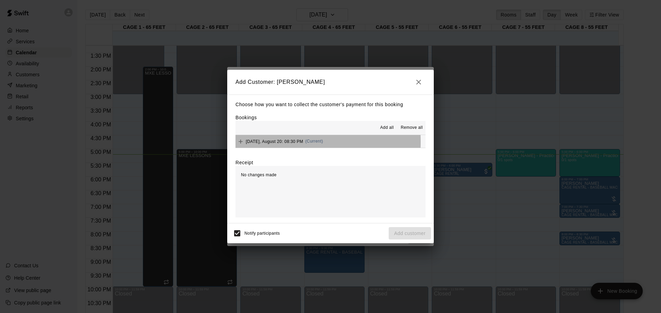
click at [269, 142] on span "[DATE], August 20: 08:30 PM" at bounding box center [274, 141] width 57 height 5
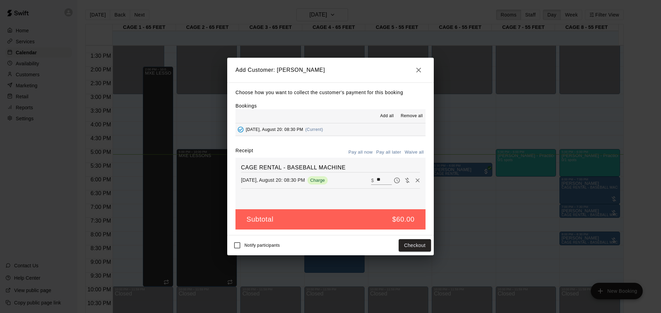
click at [385, 153] on button "Pay all later" at bounding box center [388, 152] width 29 height 11
click at [409, 251] on button "Add customer" at bounding box center [409, 245] width 42 height 13
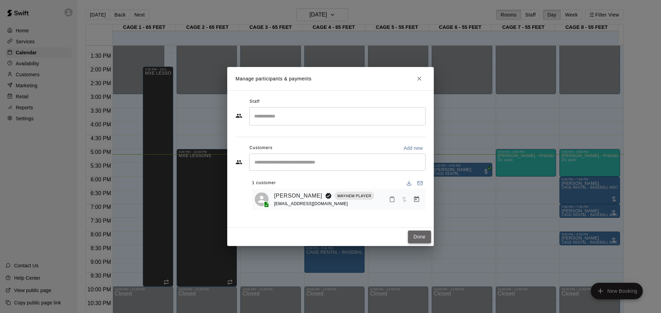
click at [419, 232] on button "Done" at bounding box center [419, 237] width 23 height 13
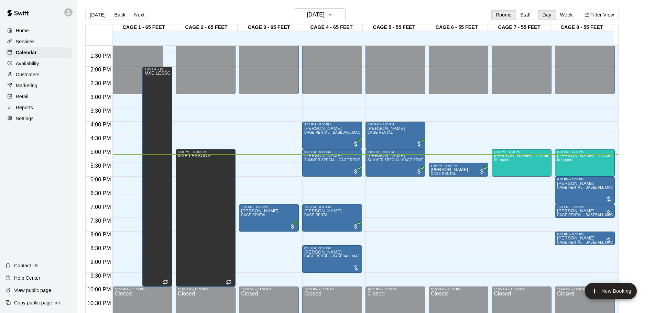
click at [51, 75] on div "Customers" at bounding box center [39, 74] width 66 height 10
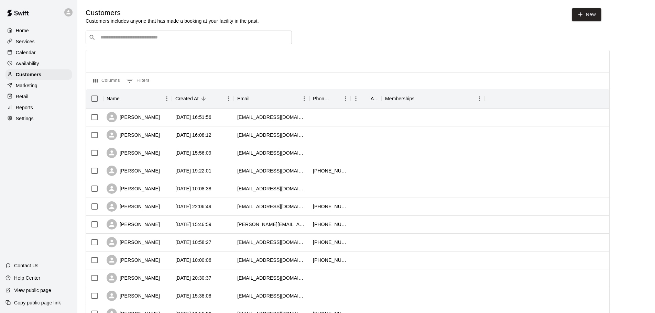
click at [173, 43] on div "​ ​" at bounding box center [189, 38] width 206 height 14
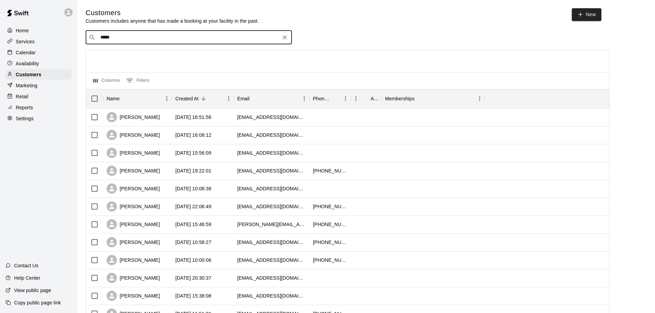
type input "*****"
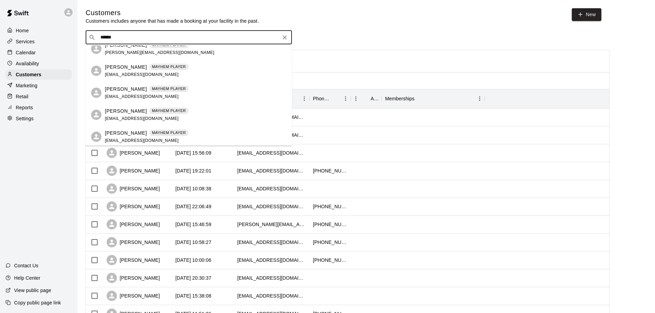
scroll to position [10, 0]
click at [152, 111] on p "MAYHEM PLAYER" at bounding box center [169, 109] width 34 height 6
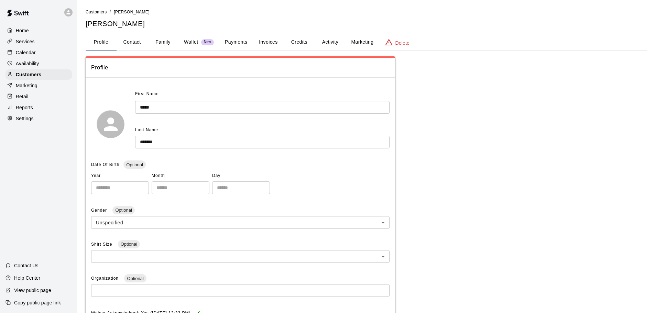
click at [320, 45] on button "Activity" at bounding box center [330, 42] width 31 height 17
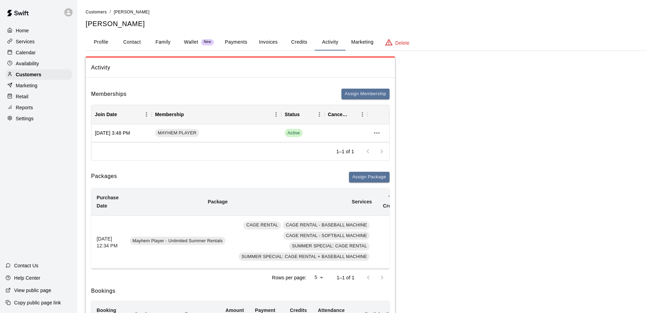
scroll to position [34, 0]
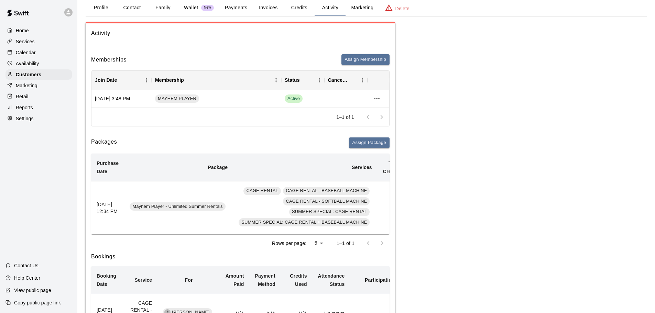
click at [32, 51] on p "Calendar" at bounding box center [26, 52] width 20 height 7
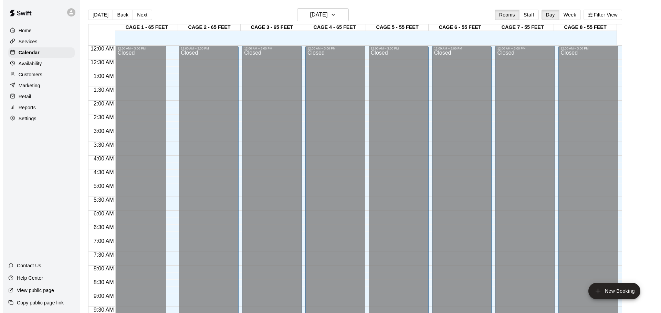
scroll to position [364, 0]
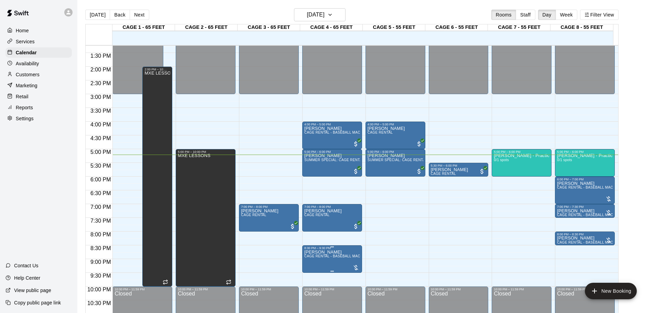
click at [357, 267] on div at bounding box center [356, 268] width 7 height 7
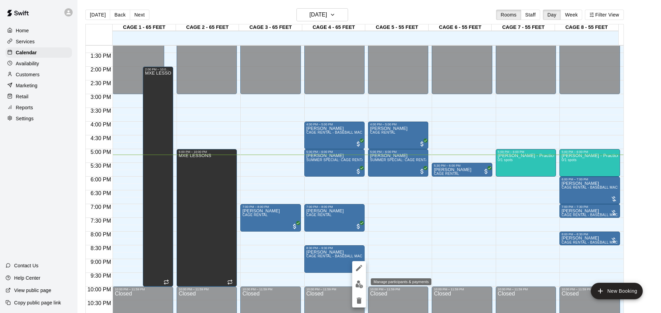
click at [357, 280] on button "edit" at bounding box center [359, 284] width 14 height 13
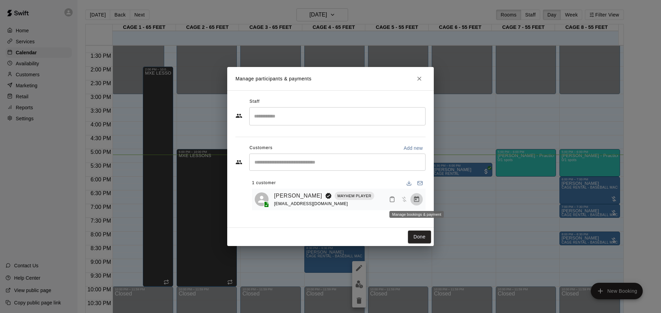
click at [412, 201] on button "Manage bookings & payment" at bounding box center [416, 199] width 12 height 12
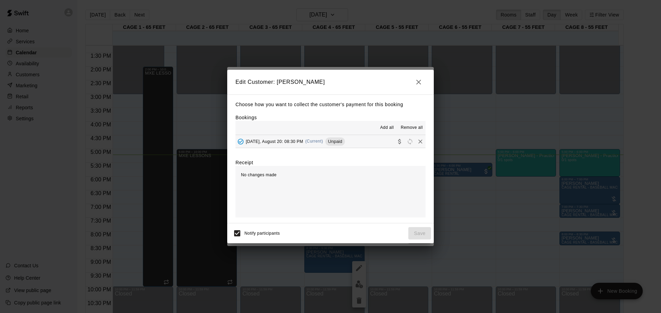
click at [362, 140] on button "[DATE], August 20: 08:30 PM (Current) Unpaid" at bounding box center [330, 141] width 190 height 13
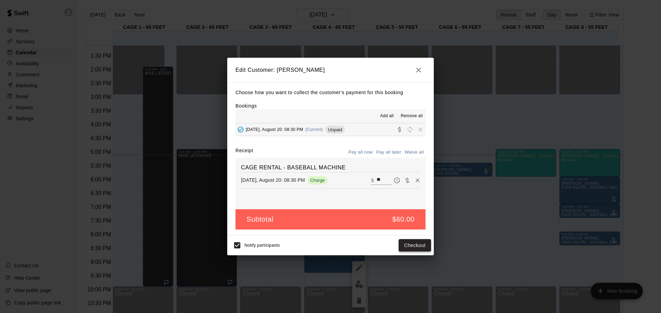
click at [414, 248] on button "Checkout" at bounding box center [414, 245] width 32 height 13
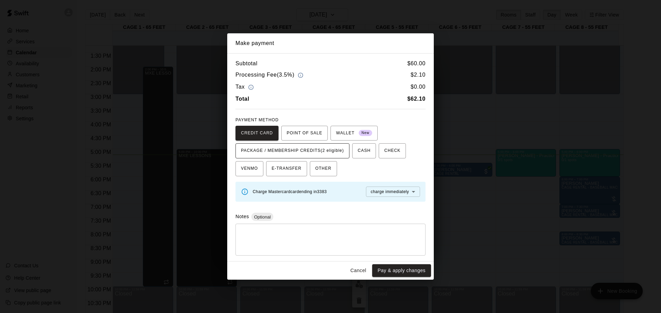
click at [307, 153] on span "PACKAGE / MEMBERSHIP CREDITS (2 eligible)" at bounding box center [292, 151] width 103 height 11
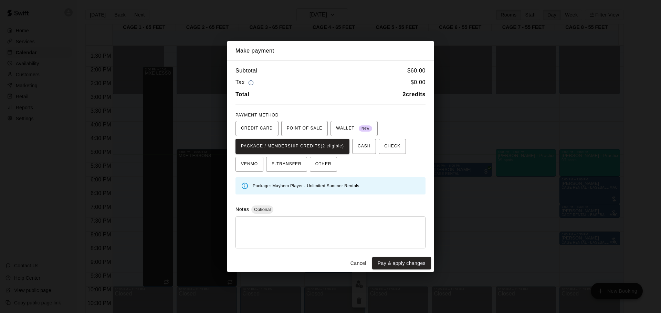
click at [403, 259] on button "Pay & apply changes" at bounding box center [401, 263] width 59 height 13
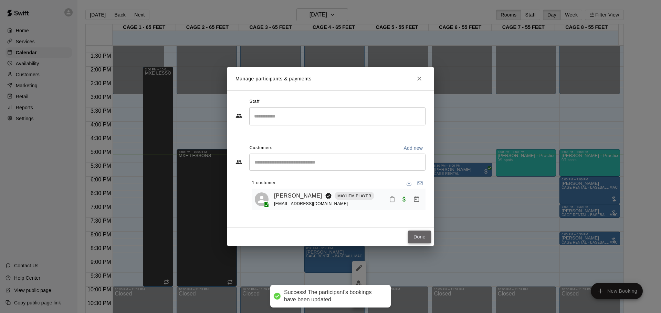
click at [416, 236] on button "Done" at bounding box center [419, 237] width 23 height 13
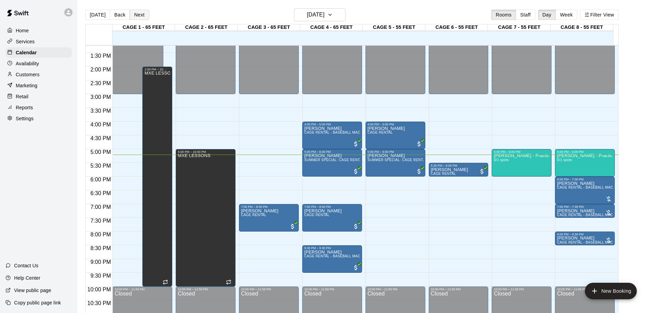
click at [138, 14] on button "Next" at bounding box center [139, 15] width 19 height 10
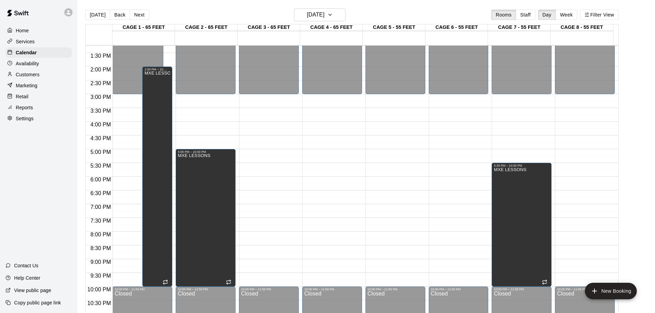
drag, startPoint x: 96, startPoint y: 13, endPoint x: 213, endPoint y: 44, distance: 120.7
click at [96, 13] on button "[DATE]" at bounding box center [97, 15] width 25 height 10
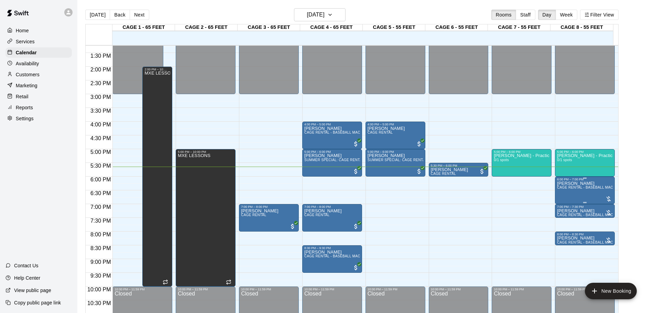
click at [609, 197] on div at bounding box center [608, 199] width 7 height 7
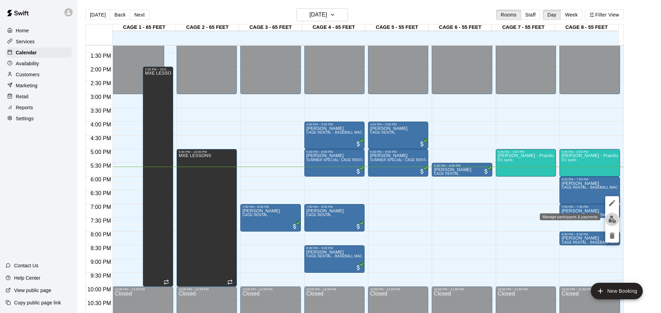
click at [608, 216] on button "edit" at bounding box center [612, 219] width 14 height 13
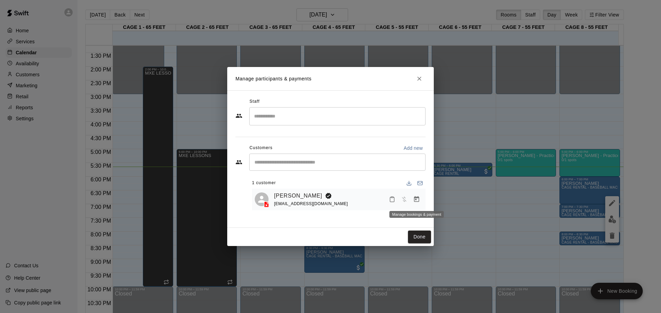
click at [414, 202] on icon "Manage bookings & payment" at bounding box center [416, 199] width 5 height 6
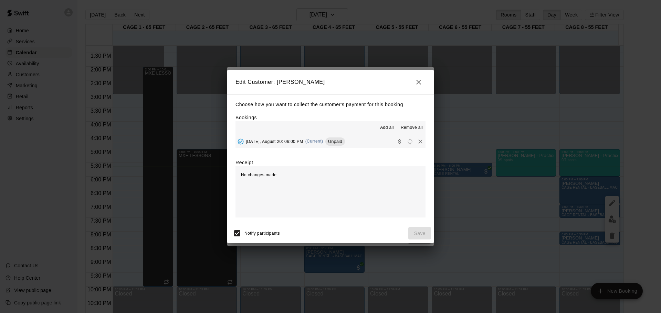
drag, startPoint x: 275, startPoint y: 68, endPoint x: 278, endPoint y: 80, distance: 12.5
drag, startPoint x: 278, startPoint y: 80, endPoint x: 257, endPoint y: 140, distance: 63.4
click at [257, 140] on span "[DATE], August 20: 06:00 PM" at bounding box center [274, 141] width 57 height 5
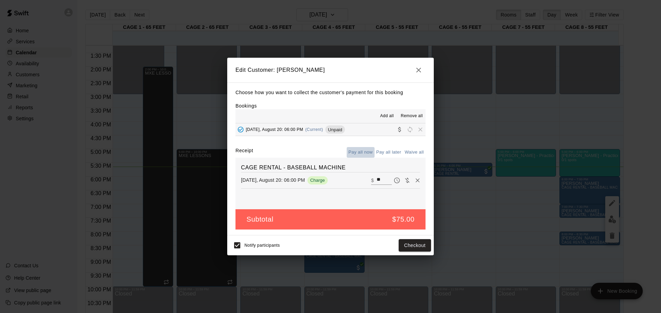
click at [368, 151] on button "Pay all now" at bounding box center [360, 152] width 28 height 11
click at [421, 243] on button "Checkout" at bounding box center [414, 245] width 32 height 13
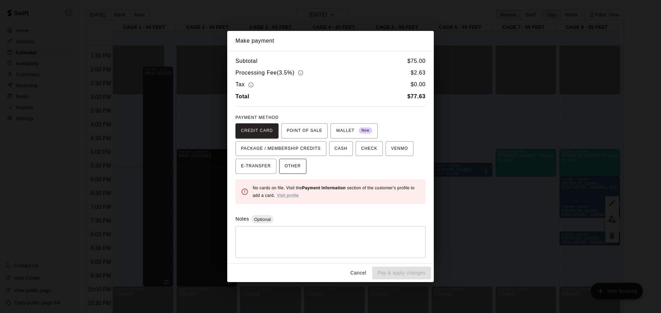
click at [289, 168] on span "OTHER" at bounding box center [292, 166] width 16 height 11
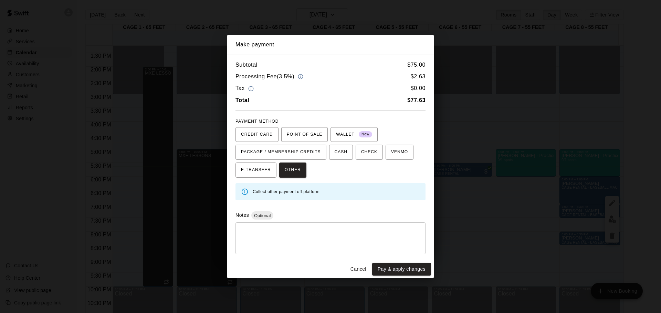
drag, startPoint x: 292, startPoint y: 232, endPoint x: 292, endPoint y: 223, distance: 8.9
click at [292, 224] on div "* ​" at bounding box center [330, 239] width 190 height 32
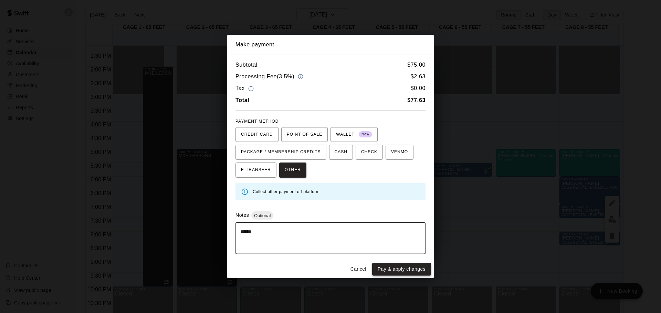
type textarea "******"
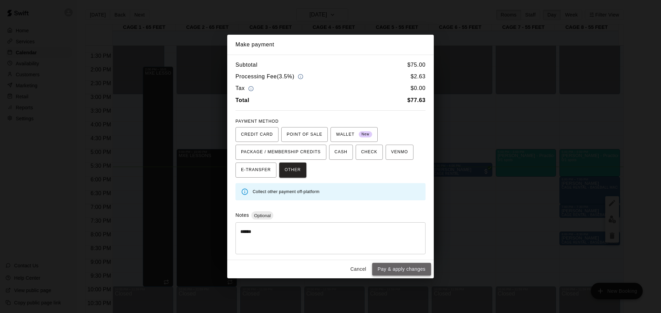
click at [385, 267] on button "Pay & apply changes" at bounding box center [401, 269] width 59 height 13
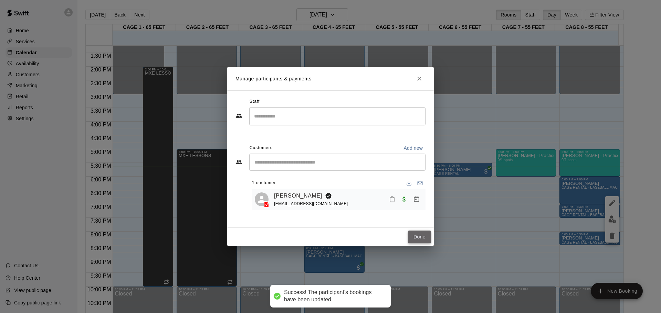
click at [424, 236] on button "Done" at bounding box center [419, 237] width 23 height 13
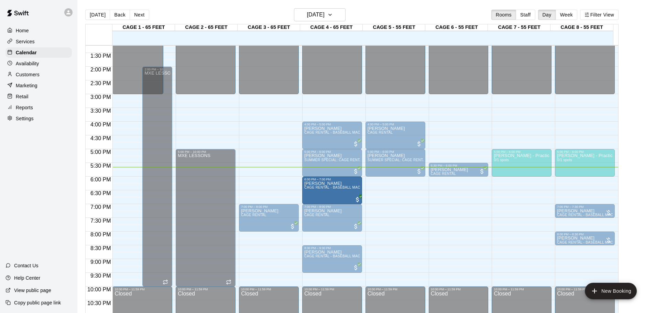
drag, startPoint x: 586, startPoint y: 186, endPoint x: 327, endPoint y: 191, distance: 258.4
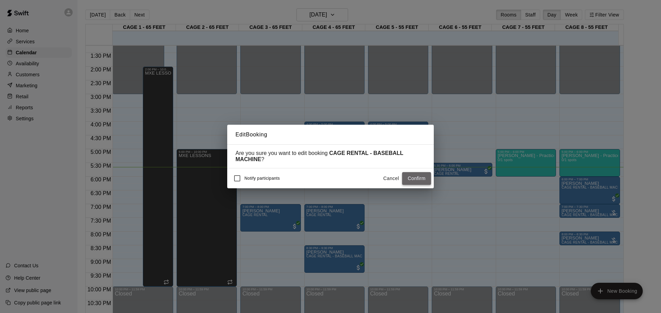
click at [406, 178] on button "Confirm" at bounding box center [416, 178] width 29 height 13
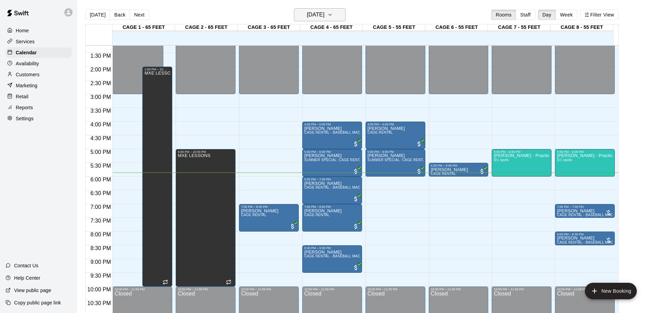
click at [307, 16] on h6 "[DATE]" at bounding box center [316, 15] width 18 height 10
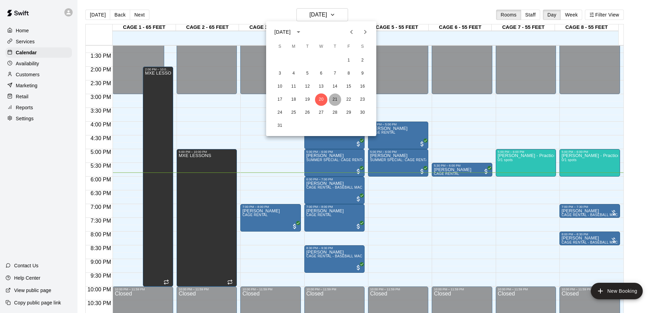
click at [338, 98] on button "21" at bounding box center [335, 100] width 12 height 12
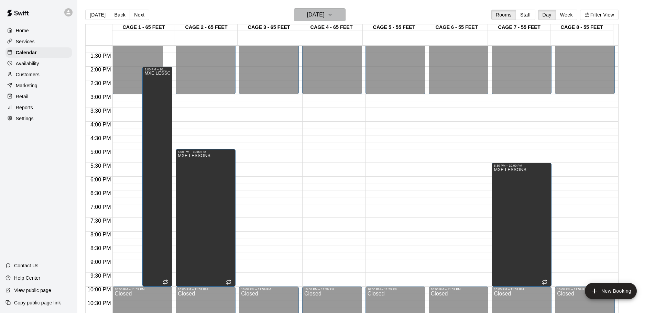
click at [325, 14] on h6 "[DATE]" at bounding box center [316, 15] width 18 height 10
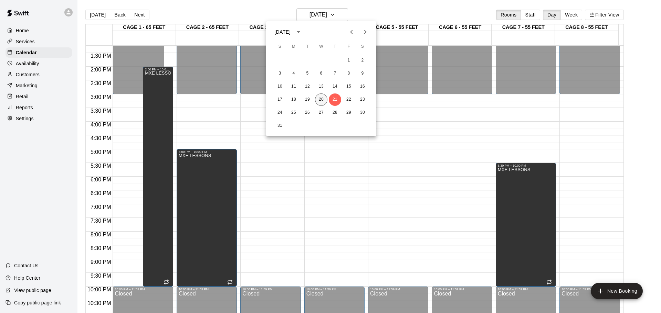
click at [315, 100] on div "17 18 19 20 21 22 23" at bounding box center [321, 100] width 110 height 12
click at [320, 96] on button "20" at bounding box center [321, 100] width 12 height 12
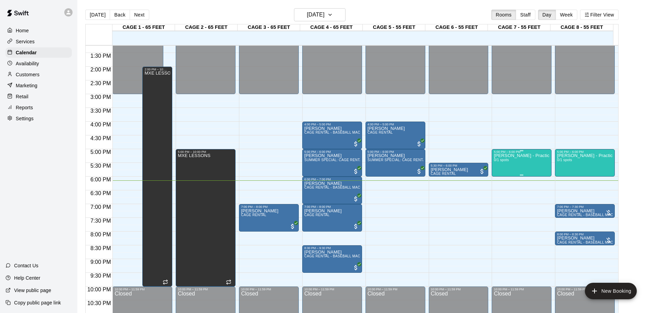
click at [516, 169] on div "[PERSON_NAME] - Practice 0/1 spots" at bounding box center [522, 310] width 56 height 313
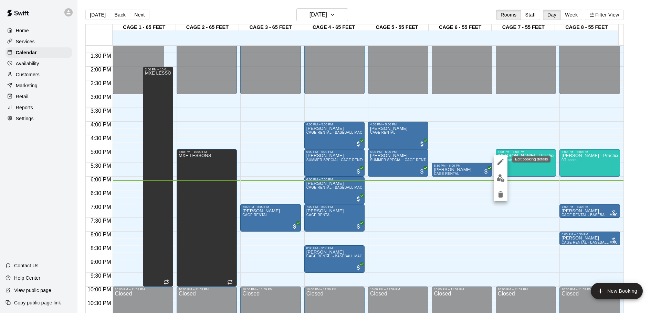
click at [499, 160] on icon "edit" at bounding box center [500, 162] width 8 height 8
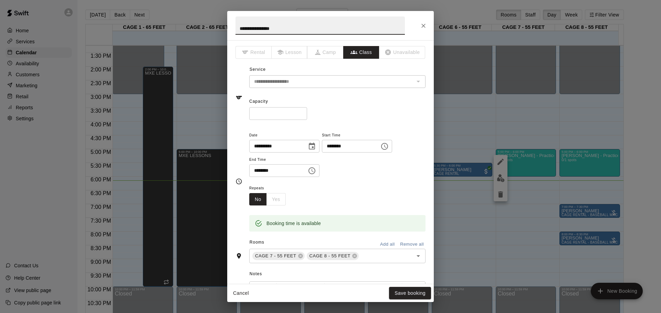
click at [264, 172] on input "********" at bounding box center [275, 170] width 53 height 13
type input "********"
click at [418, 291] on button "Save booking" at bounding box center [410, 293] width 42 height 13
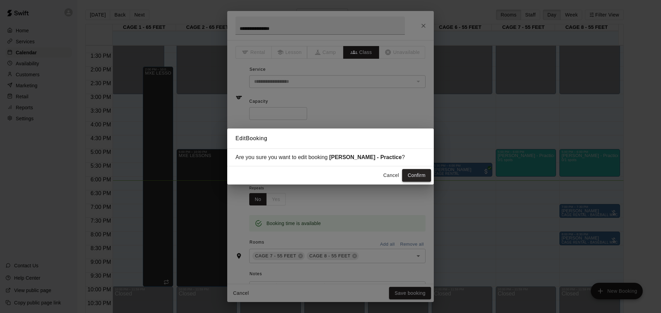
click at [409, 176] on button "Confirm" at bounding box center [416, 175] width 29 height 13
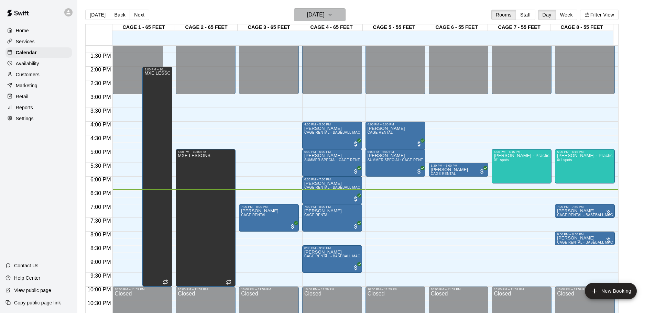
click at [325, 10] on h6 "[DATE]" at bounding box center [316, 15] width 18 height 10
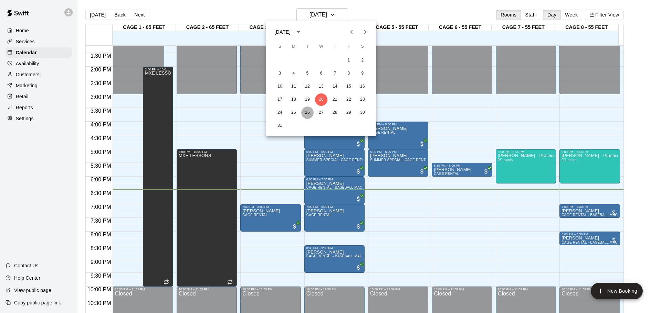
click at [310, 111] on button "26" at bounding box center [307, 113] width 12 height 12
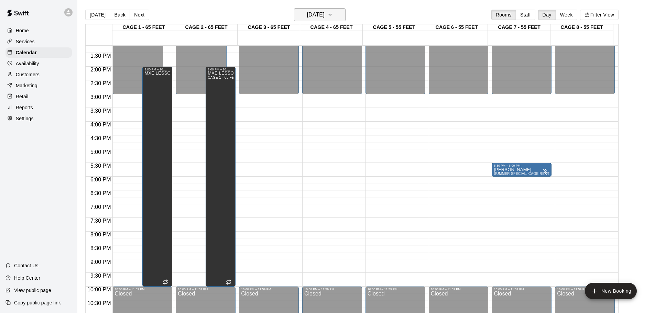
click at [334, 20] on button "[DATE]" at bounding box center [320, 14] width 52 height 13
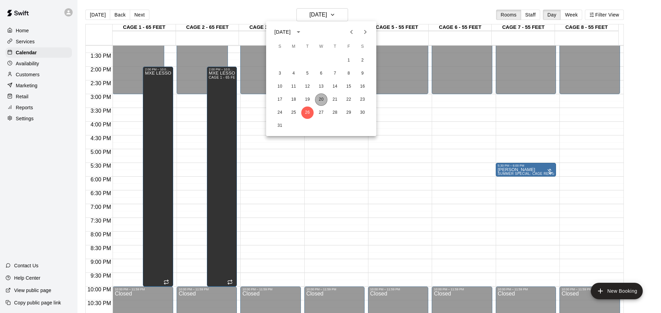
click at [323, 98] on button "20" at bounding box center [321, 100] width 12 height 12
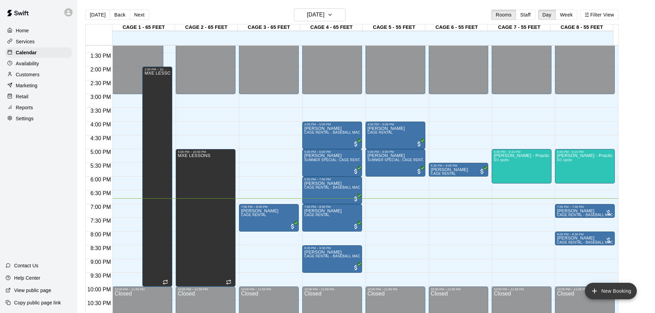
click at [600, 294] on button "New Booking" at bounding box center [611, 291] width 52 height 17
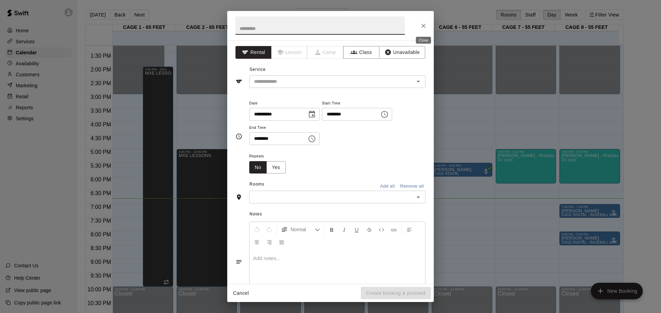
click at [421, 25] on icon "Close" at bounding box center [423, 25] width 7 height 7
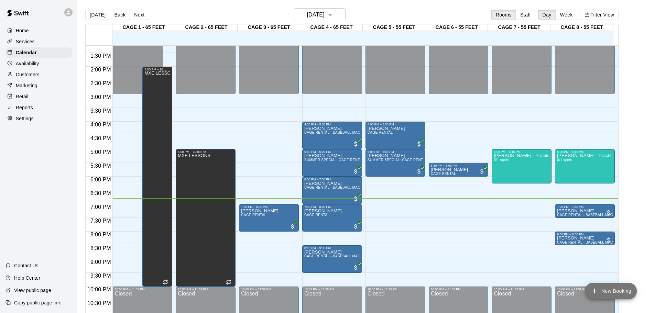
click at [618, 291] on button "New Booking" at bounding box center [611, 291] width 52 height 17
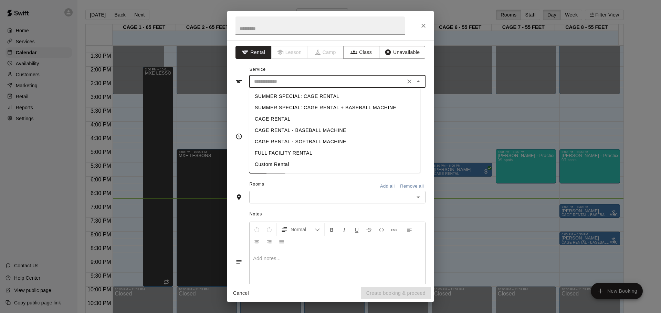
click at [289, 80] on input "text" at bounding box center [327, 81] width 152 height 9
click at [271, 119] on li "CAGE RENTAL" at bounding box center [334, 119] width 171 height 11
type input "**********"
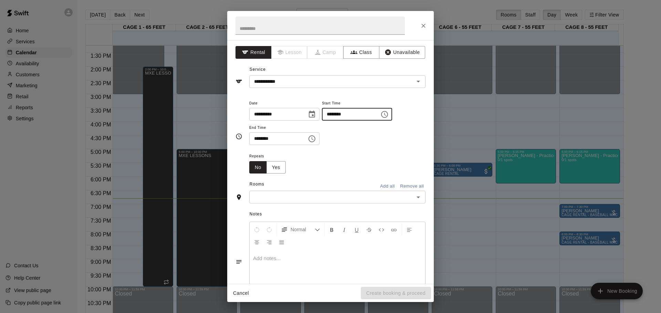
click at [337, 112] on input "********" at bounding box center [348, 114] width 53 height 13
type input "********"
click at [257, 141] on input "********" at bounding box center [275, 138] width 53 height 13
type input "********"
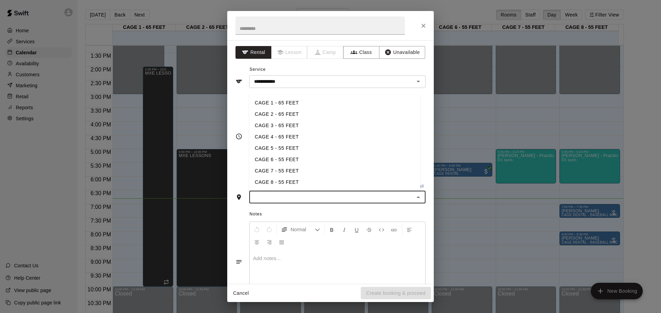
click at [278, 196] on input "text" at bounding box center [331, 197] width 161 height 9
click at [275, 148] on li "CAGE 5 - 55 FEET" at bounding box center [334, 148] width 171 height 11
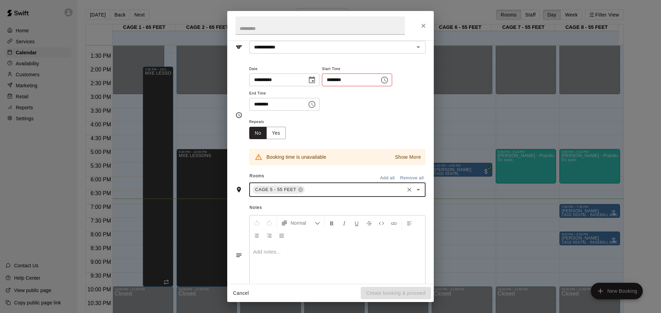
scroll to position [58, 0]
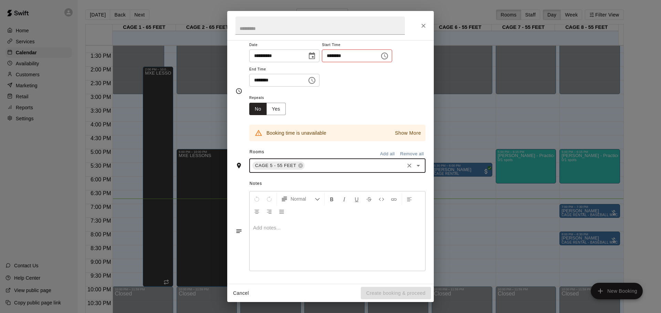
click at [337, 56] on input "********" at bounding box center [348, 56] width 53 height 13
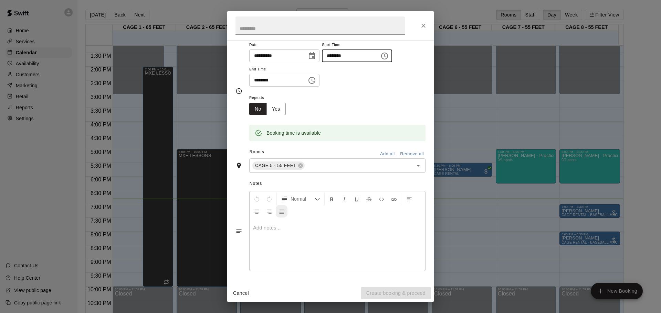
type input "********"
click at [287, 214] on button "Justify Align" at bounding box center [282, 211] width 12 height 12
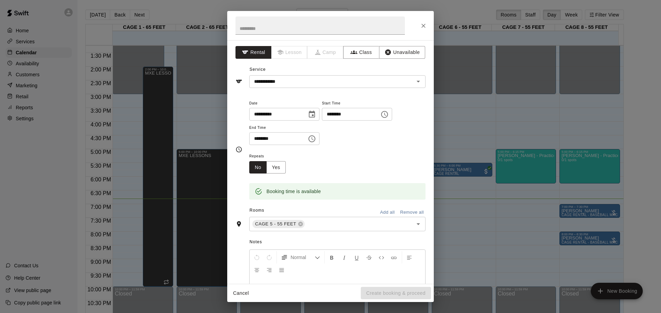
scroll to position [34, 0]
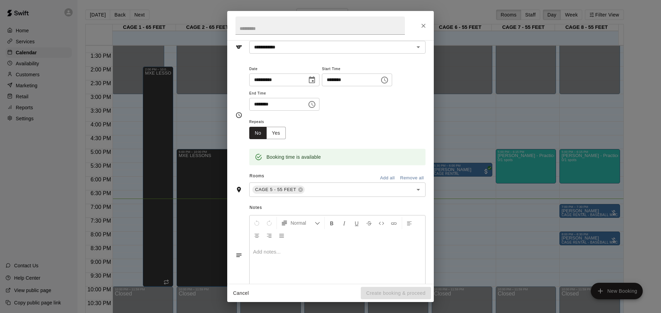
click at [375, 290] on div "Cancel Create booking & proceed" at bounding box center [330, 293] width 206 height 18
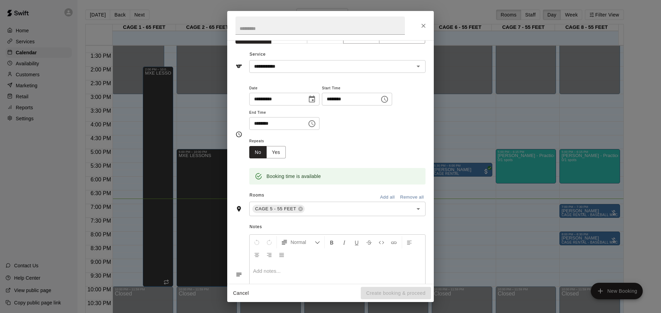
scroll to position [0, 0]
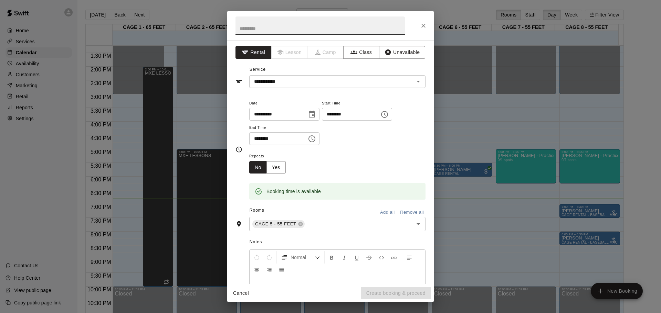
click at [320, 29] on input "text" at bounding box center [319, 26] width 169 height 18
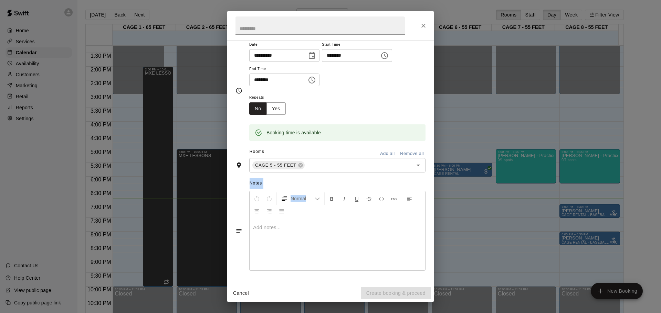
click at [340, 290] on div "**********" at bounding box center [330, 156] width 206 height 291
click at [294, 259] on div at bounding box center [336, 245] width 175 height 52
click at [277, 28] on input "text" at bounding box center [319, 26] width 169 height 18
type input "*"
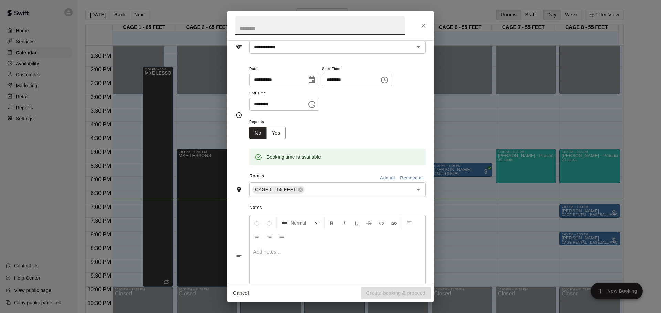
scroll to position [0, 0]
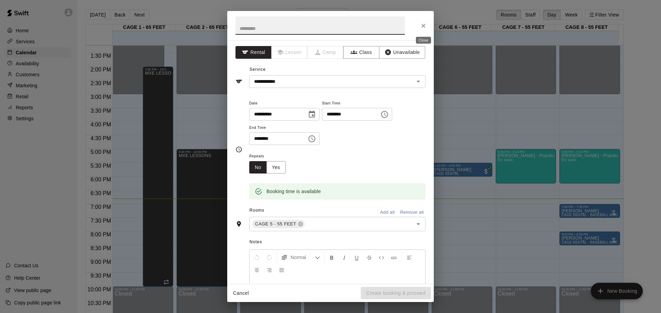
click at [423, 28] on icon "Close" at bounding box center [423, 25] width 7 height 7
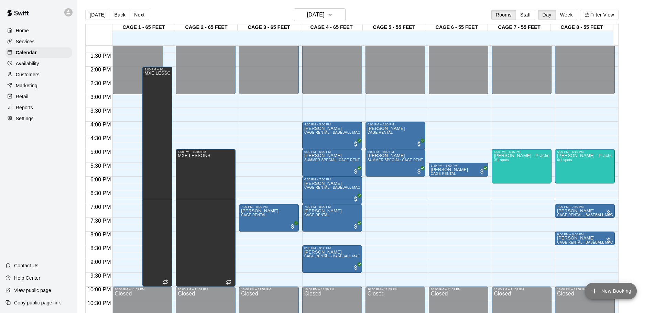
click at [597, 287] on icon "add" at bounding box center [595, 291] width 8 height 8
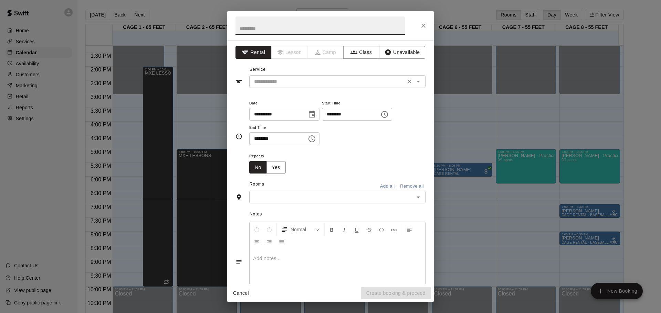
click at [347, 81] on input "text" at bounding box center [327, 81] width 152 height 9
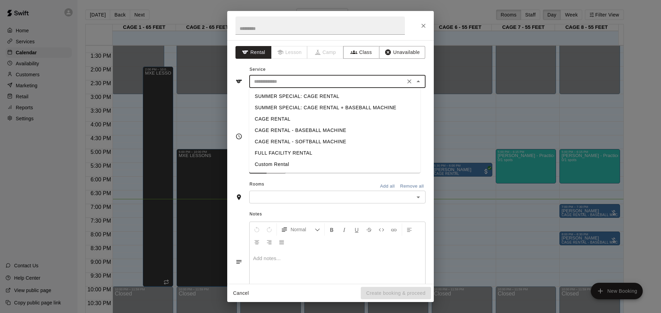
click at [290, 117] on li "CAGE RENTAL" at bounding box center [334, 119] width 171 height 11
type input "**********"
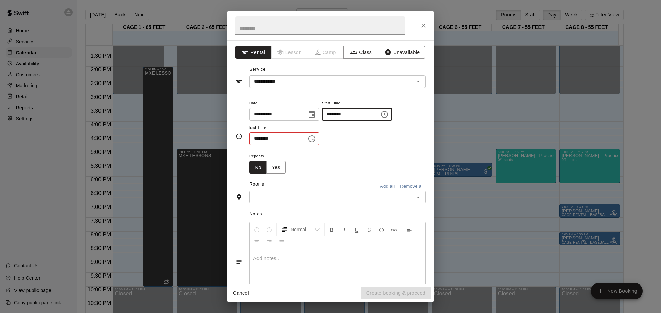
type input "********"
click at [277, 202] on input "text" at bounding box center [331, 197] width 161 height 9
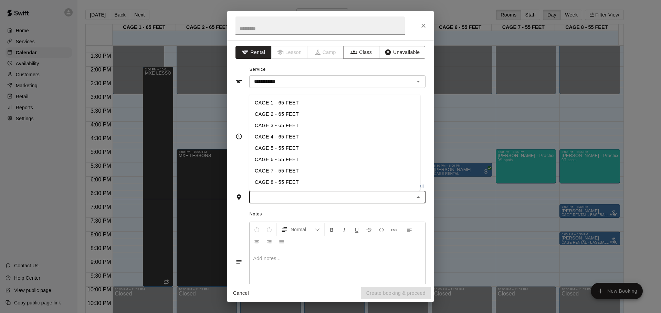
click at [280, 159] on li "CAGE 6 - 55 FEET" at bounding box center [334, 159] width 171 height 11
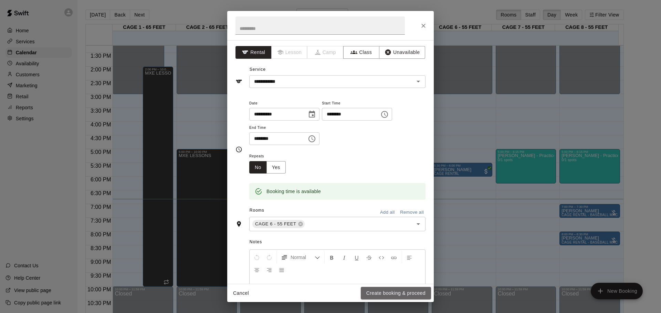
click at [395, 291] on button "Create booking & proceed" at bounding box center [396, 293] width 70 height 13
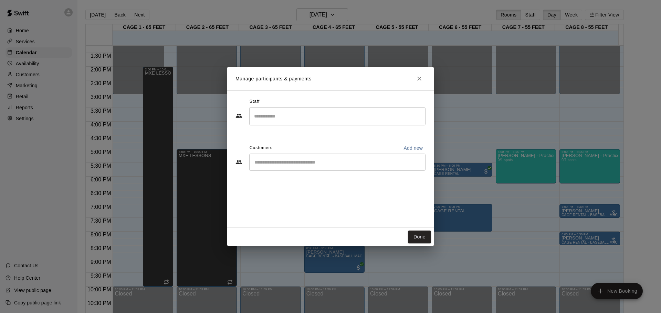
click at [362, 165] on input "Start typing to search customers..." at bounding box center [337, 162] width 170 height 7
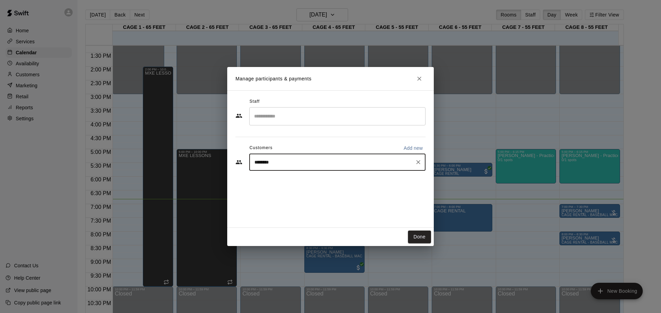
type input "*******"
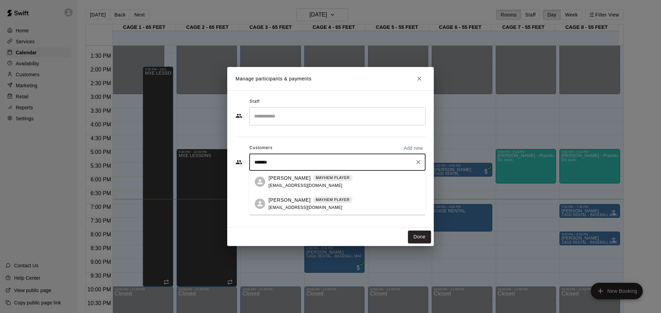
click at [333, 188] on div "[PERSON_NAME] MAYHEM PLAYER [EMAIL_ADDRESS][DOMAIN_NAME]" at bounding box center [310, 182] width 84 height 15
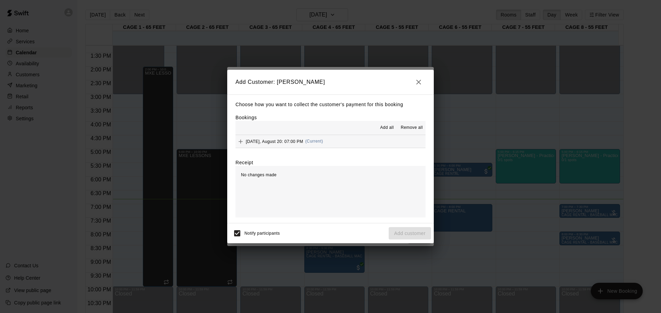
click at [390, 126] on span "Add all" at bounding box center [387, 128] width 14 height 7
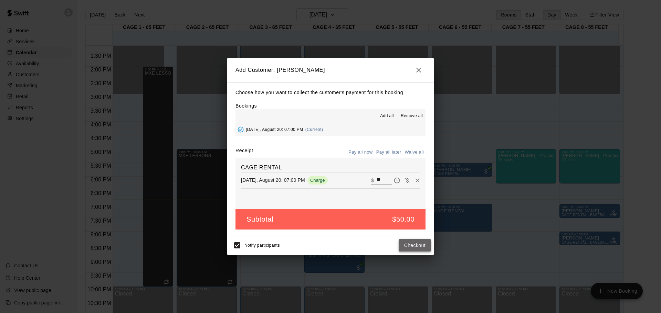
click at [409, 246] on button "Checkout" at bounding box center [414, 245] width 32 height 13
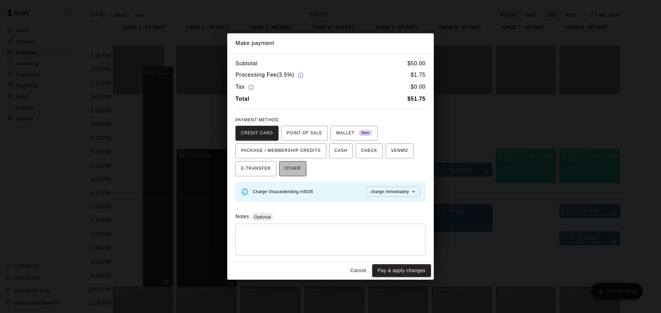
click at [294, 173] on span "OTHER" at bounding box center [292, 168] width 16 height 11
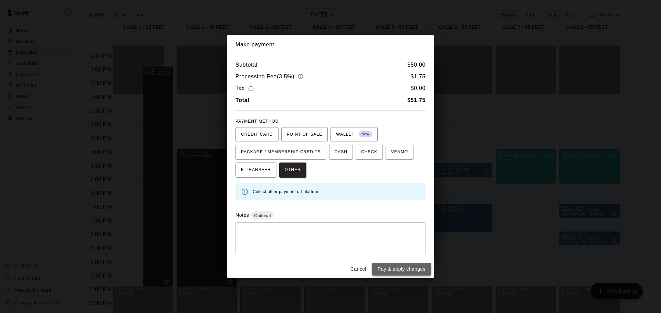
click at [402, 269] on button "Pay & apply changes" at bounding box center [401, 269] width 59 height 13
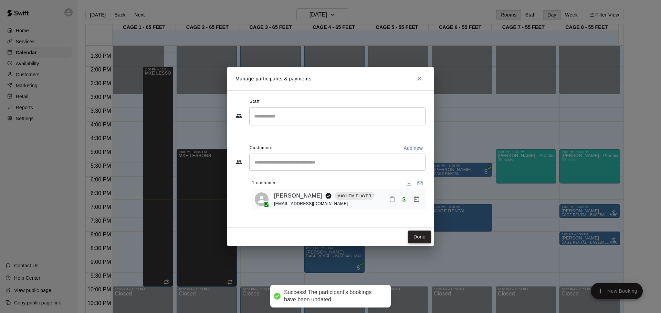
click at [417, 243] on button "Done" at bounding box center [419, 237] width 23 height 13
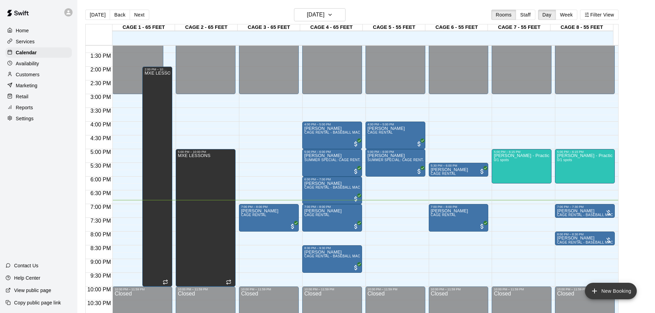
click at [596, 292] on icon "add" at bounding box center [595, 291] width 8 height 8
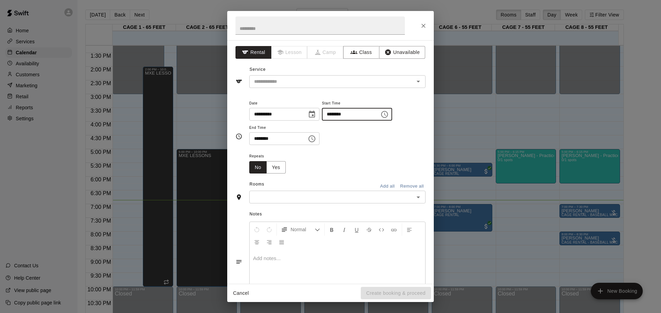
click at [339, 113] on input "********" at bounding box center [348, 114] width 53 height 13
type input "********"
click at [257, 142] on input "********" at bounding box center [275, 138] width 53 height 13
click at [265, 202] on div "​" at bounding box center [337, 197] width 176 height 13
type input "********"
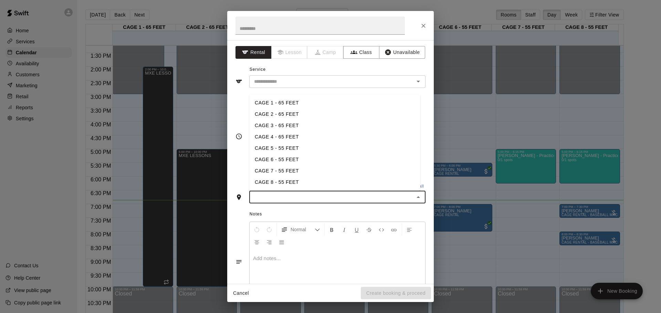
click at [270, 148] on li "CAGE 5 - 55 FEET" at bounding box center [334, 148] width 171 height 11
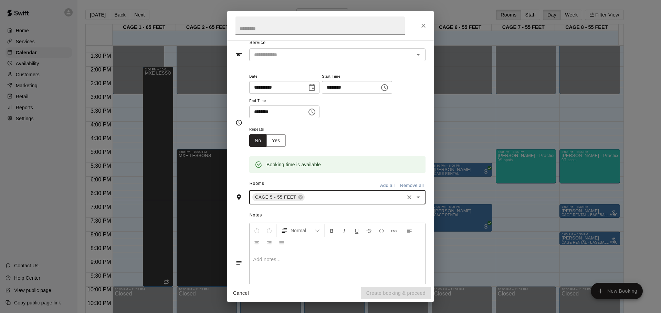
scroll to position [58, 0]
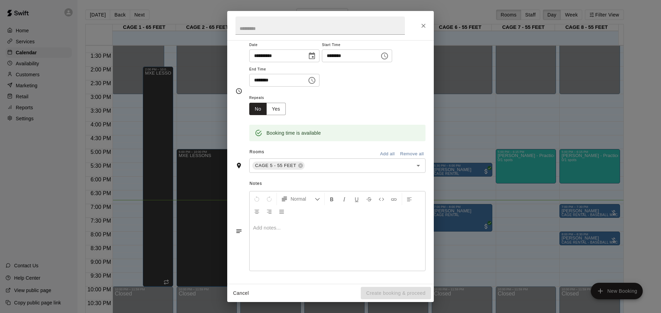
click at [319, 240] on div at bounding box center [336, 245] width 175 height 52
click at [276, 25] on input "text" at bounding box center [319, 26] width 169 height 18
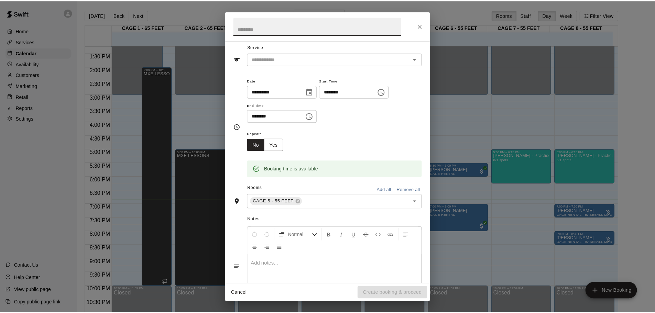
scroll to position [0, 0]
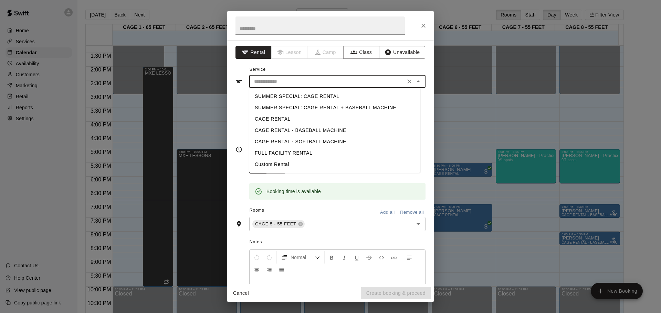
click at [340, 77] on input "text" at bounding box center [327, 81] width 152 height 9
click at [305, 119] on li "CAGE RENTAL" at bounding box center [334, 119] width 171 height 11
type input "**********"
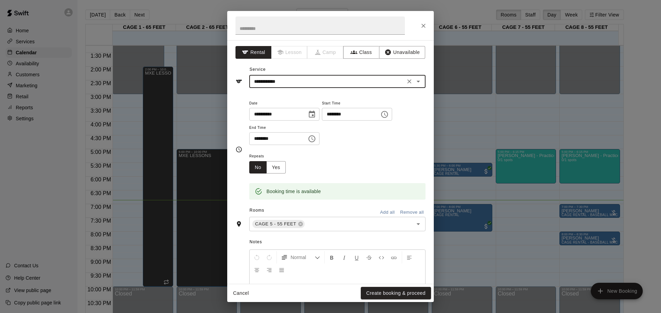
click at [391, 293] on button "Create booking & proceed" at bounding box center [396, 293] width 70 height 13
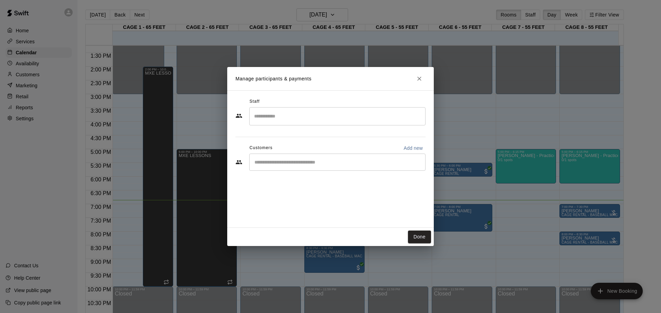
click at [320, 160] on input "Start typing to search customers..." at bounding box center [337, 162] width 170 height 7
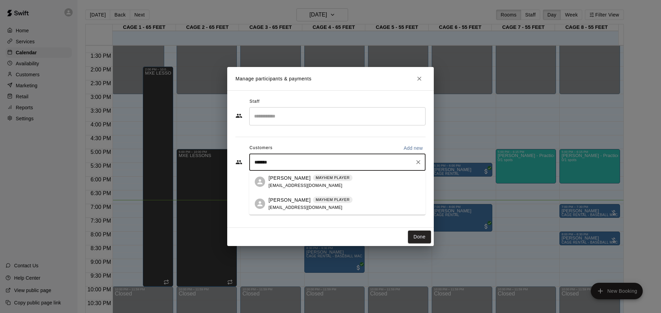
type input "********"
drag, startPoint x: 318, startPoint y: 171, endPoint x: 316, endPoint y: 181, distance: 9.7
click at [316, 181] on div "MAYHEM PLAYER" at bounding box center [333, 178] width 40 height 7
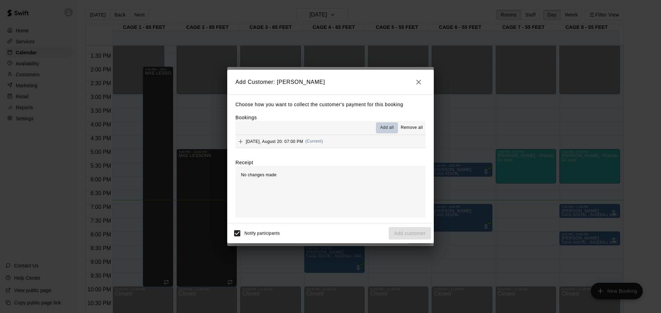
click at [381, 127] on span "Add all" at bounding box center [387, 128] width 14 height 7
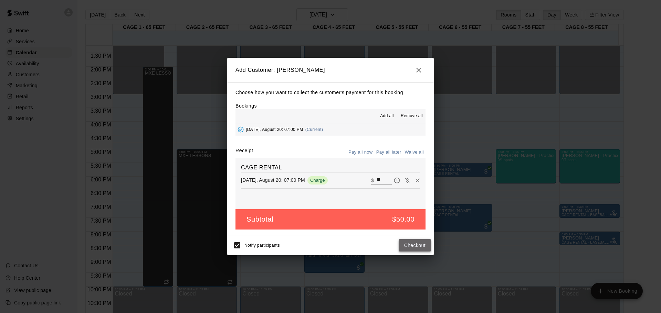
click at [412, 248] on button "Checkout" at bounding box center [414, 245] width 32 height 13
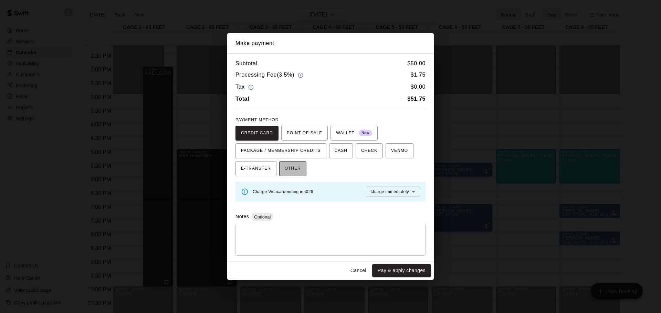
drag, startPoint x: 294, startPoint y: 166, endPoint x: 290, endPoint y: 169, distance: 4.5
click at [290, 167] on span "OTHER" at bounding box center [292, 168] width 16 height 11
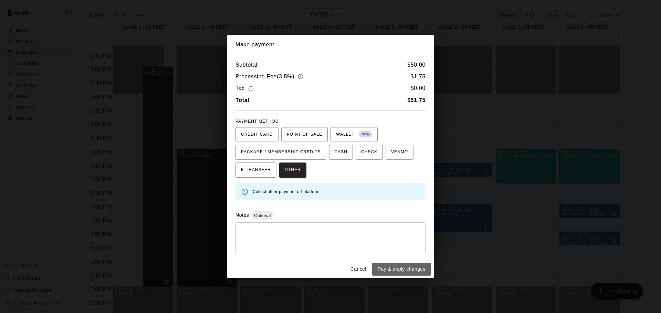
click at [398, 271] on button "Pay & apply changes" at bounding box center [401, 269] width 59 height 13
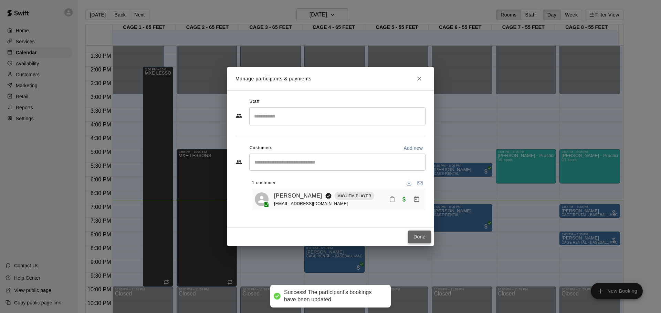
click at [422, 237] on button "Done" at bounding box center [419, 237] width 23 height 13
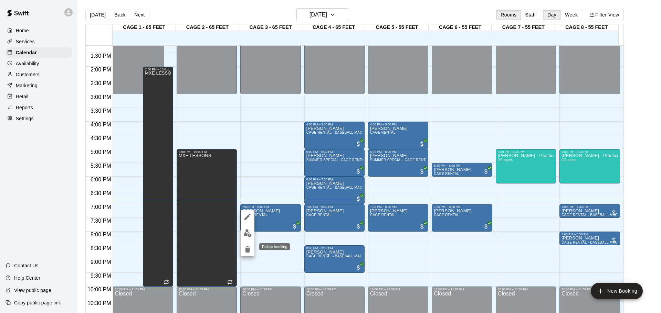
click at [248, 254] on button "delete" at bounding box center [247, 250] width 14 height 14
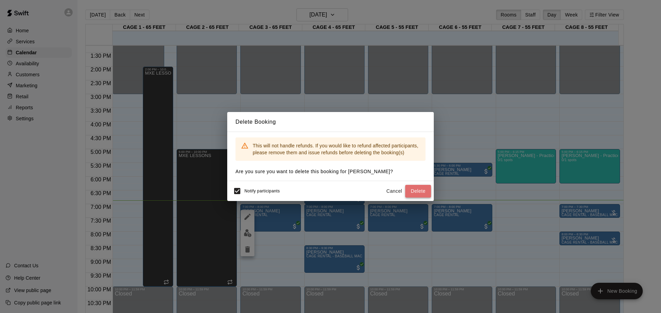
click at [415, 194] on button "Delete" at bounding box center [418, 191] width 26 height 13
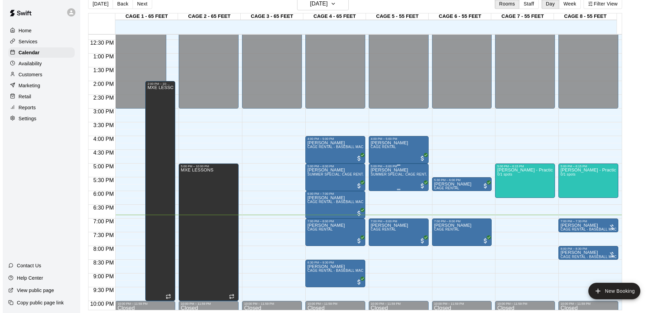
scroll to position [351, 0]
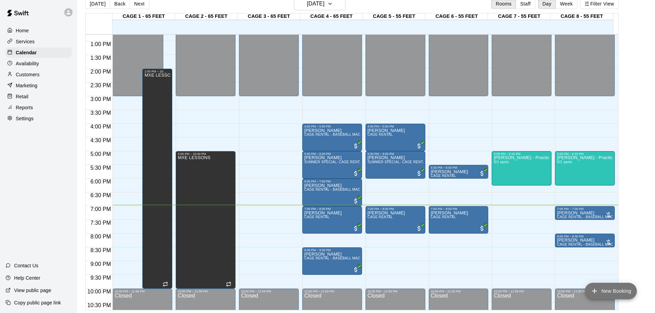
click at [591, 292] on icon "add" at bounding box center [595, 291] width 8 height 8
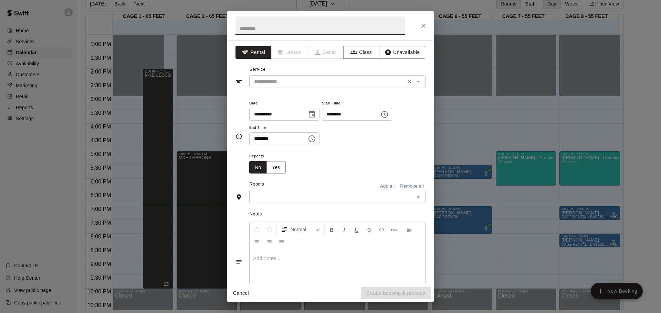
click at [285, 84] on input "text" at bounding box center [327, 81] width 152 height 9
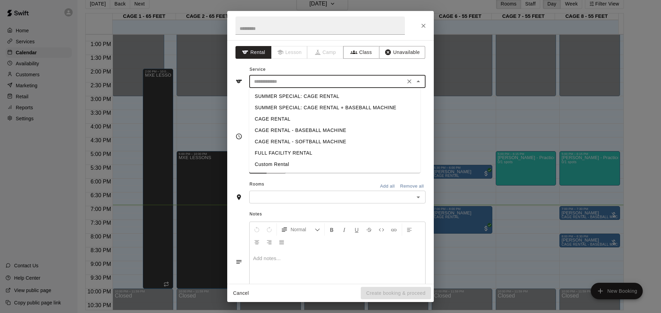
click at [321, 130] on li "CAGE RENTAL - BASEBALL MACHINE" at bounding box center [334, 130] width 171 height 11
type input "**********"
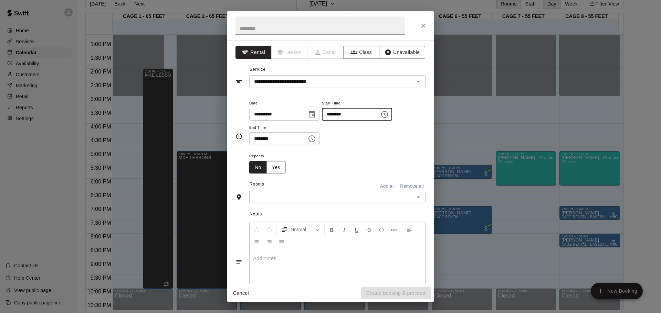
click at [340, 110] on input "********" at bounding box center [348, 114] width 53 height 13
type input "********"
click at [258, 141] on input "********" at bounding box center [275, 138] width 53 height 13
type input "********"
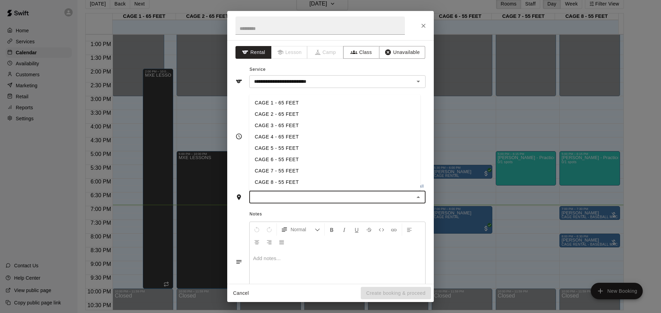
click at [276, 201] on input "text" at bounding box center [331, 197] width 161 height 9
click at [303, 168] on li "CAGE 7 - 55 FEET" at bounding box center [334, 170] width 171 height 11
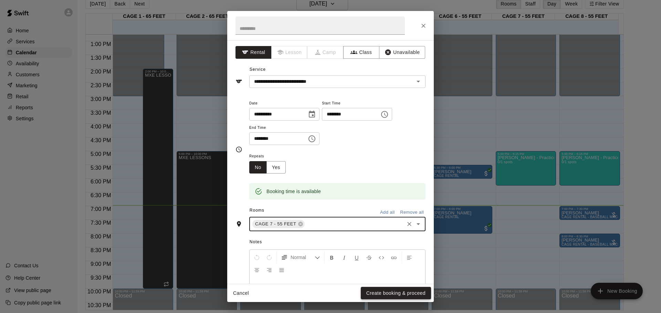
click at [403, 290] on button "Create booking & proceed" at bounding box center [396, 293] width 70 height 13
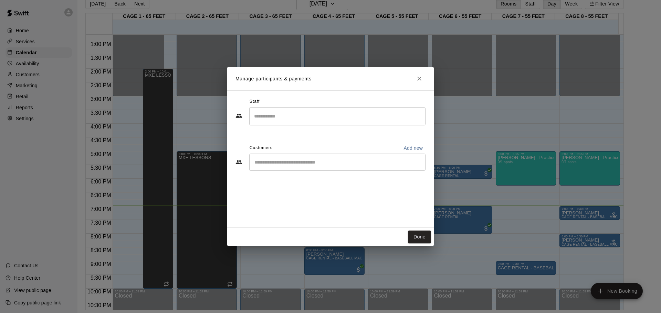
click at [297, 167] on div "​" at bounding box center [337, 162] width 176 height 17
click at [414, 149] on p "Add new" at bounding box center [412, 148] width 19 height 7
select select "**"
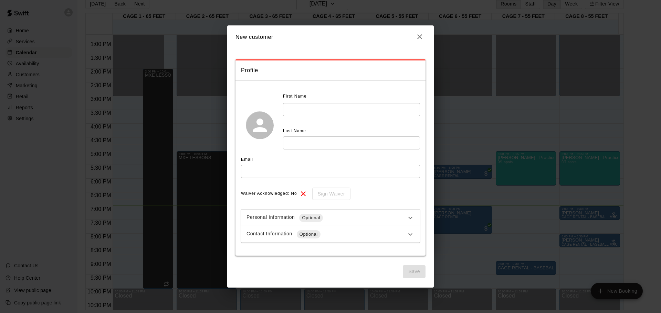
click at [420, 40] on icon "button" at bounding box center [419, 37] width 8 height 8
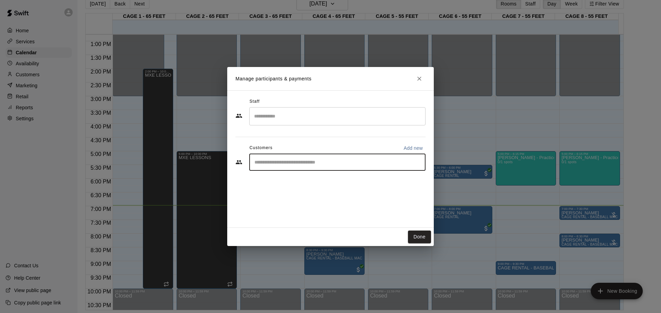
drag, startPoint x: 302, startPoint y: 162, endPoint x: 305, endPoint y: 162, distance: 3.5
click at [305, 162] on input "Start typing to search customers..." at bounding box center [337, 162] width 170 height 7
type input "****"
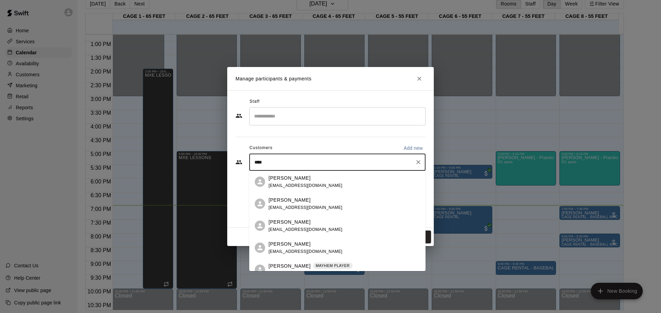
click at [293, 188] on div "[PERSON_NAME] [EMAIL_ADDRESS][DOMAIN_NAME]" at bounding box center [305, 182] width 74 height 15
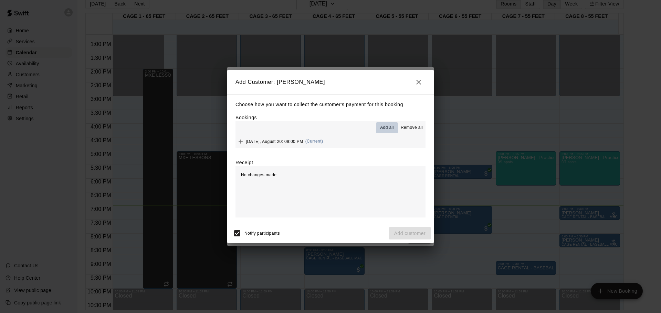
click at [389, 128] on span "Add all" at bounding box center [387, 128] width 14 height 7
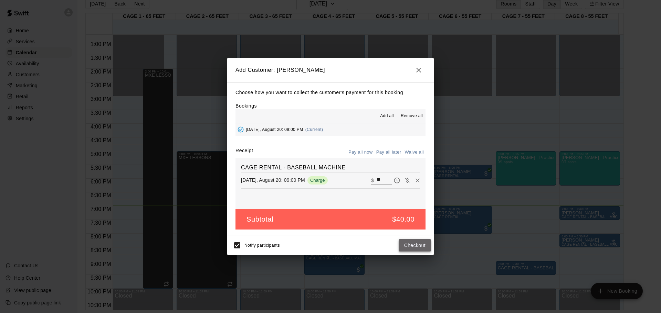
click at [412, 246] on button "Checkout" at bounding box center [414, 245] width 32 height 13
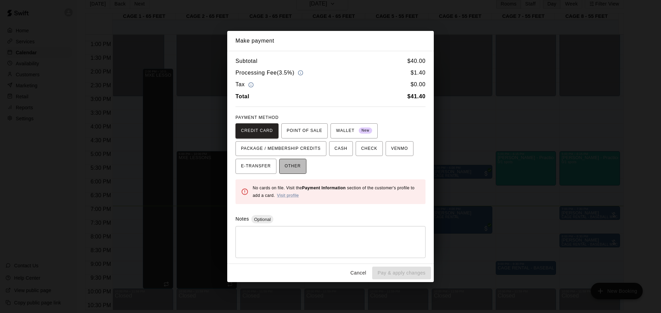
click at [302, 165] on button "OTHER" at bounding box center [292, 166] width 27 height 15
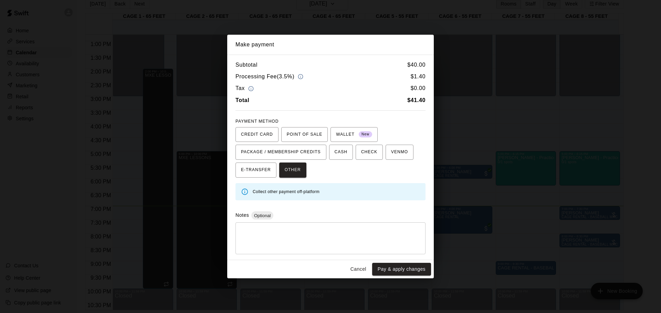
click at [358, 270] on button "Cancel" at bounding box center [358, 269] width 22 height 13
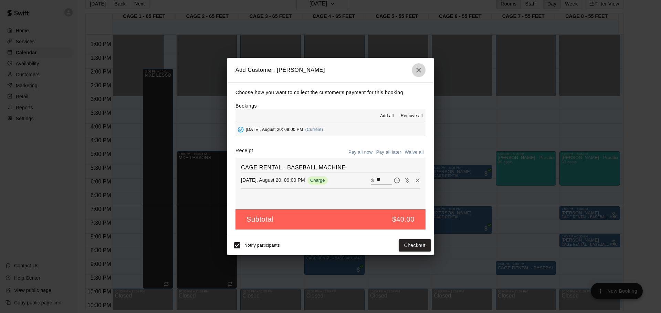
click at [418, 71] on icon "button" at bounding box center [418, 70] width 8 height 8
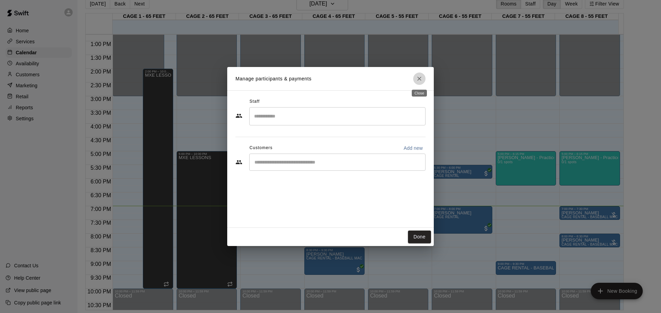
click at [417, 81] on icon "Close" at bounding box center [419, 78] width 7 height 7
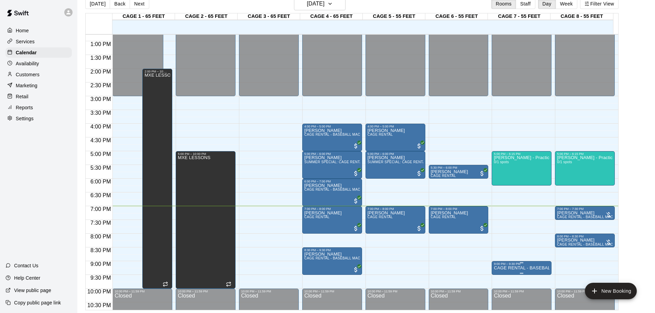
click at [522, 266] on div "9:00 PM – 9:30 PM" at bounding box center [522, 263] width 56 height 3
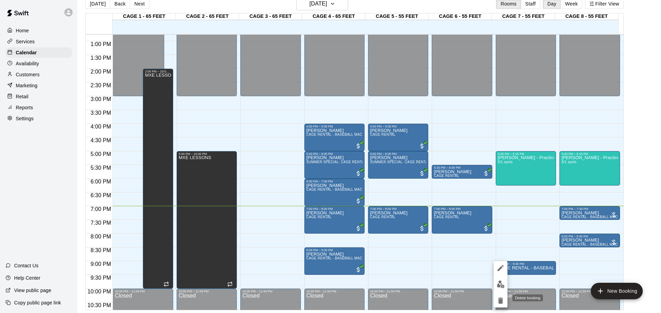
click at [500, 304] on icon "delete" at bounding box center [500, 301] width 8 height 8
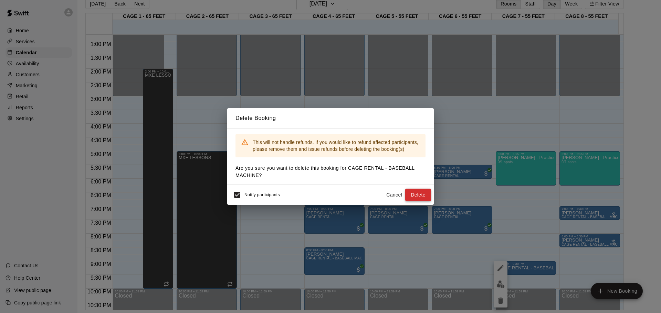
click at [418, 189] on div "Notify participants Cancel Delete" at bounding box center [330, 195] width 201 height 14
click at [417, 192] on button "Delete" at bounding box center [418, 195] width 26 height 13
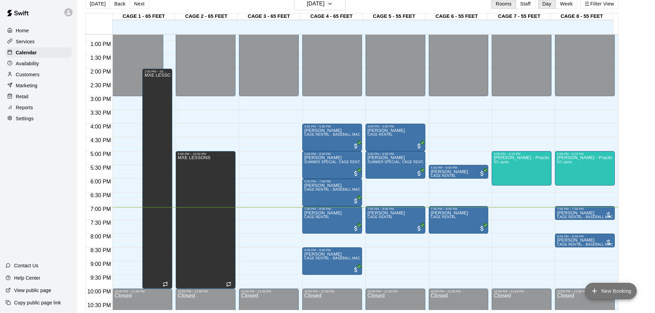
click at [603, 290] on button "New Booking" at bounding box center [611, 291] width 52 height 17
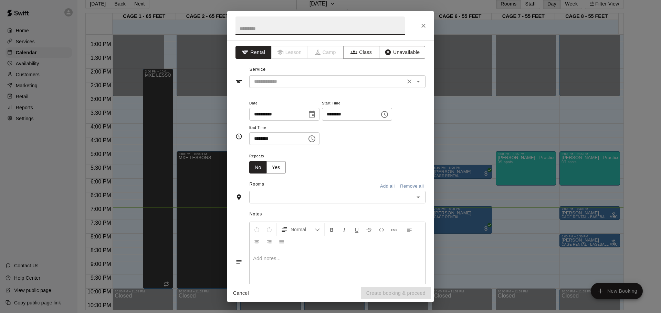
click at [268, 85] on input "text" at bounding box center [327, 81] width 152 height 9
click at [422, 25] on icon "Close" at bounding box center [423, 25] width 7 height 7
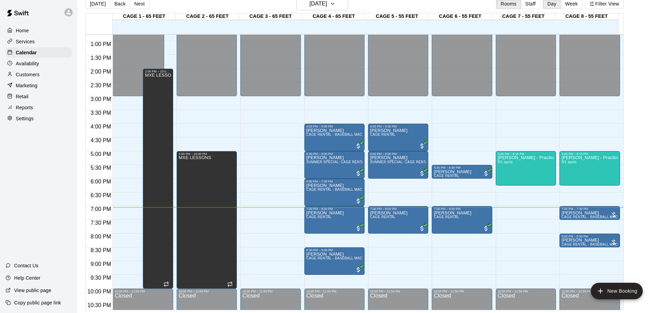
click at [422, 26] on icon "Close" at bounding box center [423, 25] width 7 height 7
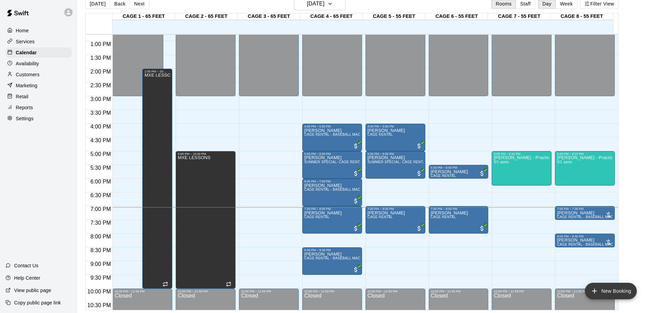
click at [600, 291] on button "New Booking" at bounding box center [611, 291] width 52 height 17
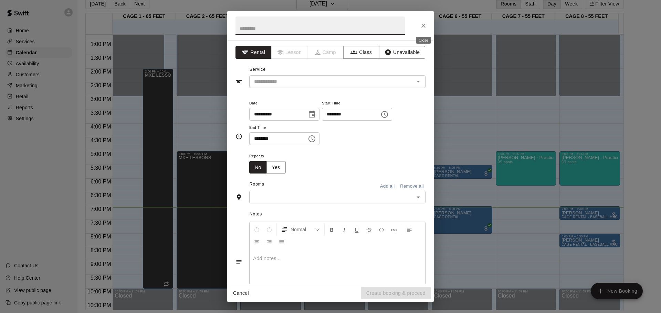
drag, startPoint x: 425, startPoint y: 24, endPoint x: 414, endPoint y: 21, distance: 11.3
click at [424, 24] on icon "Close" at bounding box center [423, 25] width 7 height 7
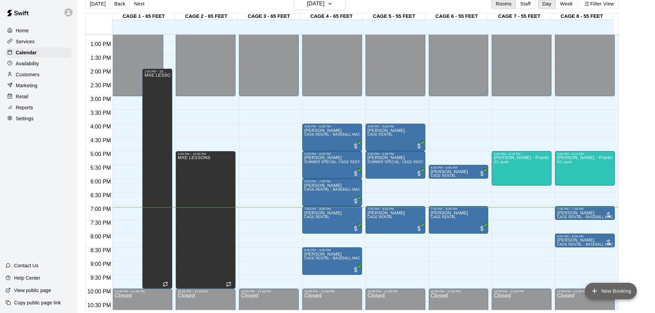
drag, startPoint x: 600, startPoint y: 294, endPoint x: 581, endPoint y: 287, distance: 20.5
click at [599, 294] on button "New Booking" at bounding box center [611, 291] width 52 height 17
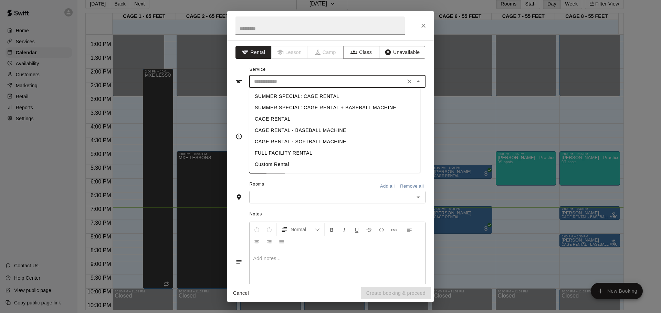
click at [260, 81] on input "text" at bounding box center [327, 81] width 152 height 9
click at [289, 130] on li "CAGE RENTAL - BASEBALL MACHINE" at bounding box center [334, 130] width 171 height 11
type input "**********"
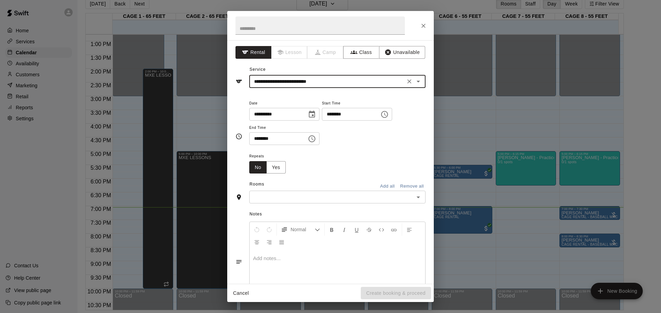
click at [280, 117] on input "**********" at bounding box center [275, 114] width 53 height 13
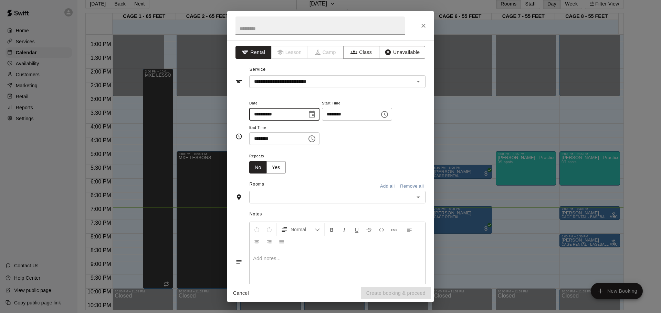
click at [280, 117] on input "**********" at bounding box center [275, 114] width 53 height 13
click at [345, 111] on input "********" at bounding box center [348, 114] width 53 height 13
click at [338, 116] on input "********" at bounding box center [348, 114] width 53 height 13
click at [341, 113] on input "********" at bounding box center [348, 114] width 53 height 13
type input "********"
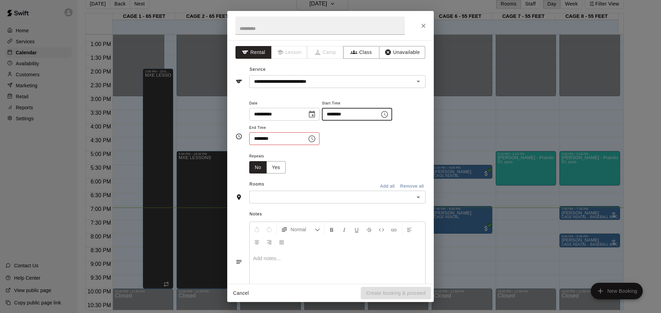
click at [260, 139] on input "********" at bounding box center [275, 138] width 53 height 13
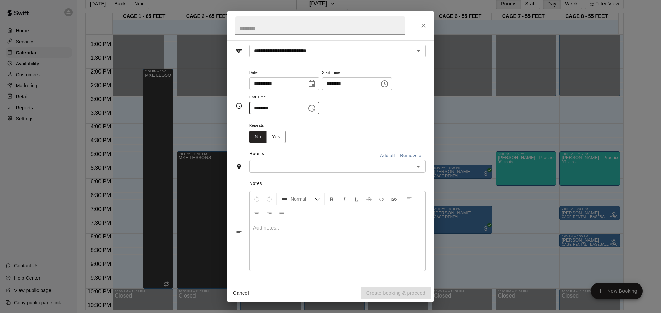
type input "********"
drag, startPoint x: 312, startPoint y: 145, endPoint x: 296, endPoint y: 168, distance: 28.3
click at [312, 144] on div "**********" at bounding box center [330, 106] width 190 height 86
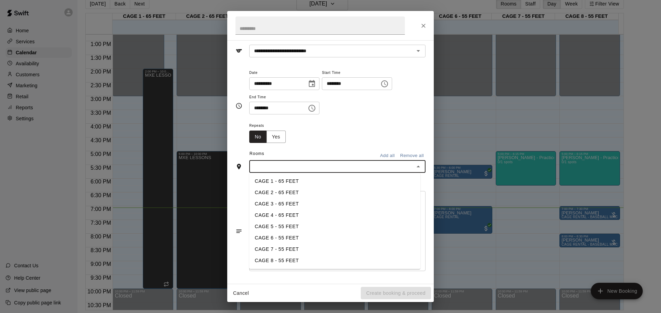
click at [295, 169] on input "text" at bounding box center [331, 166] width 161 height 9
click at [276, 249] on li "CAGE 7 - 55 FEET" at bounding box center [334, 249] width 171 height 11
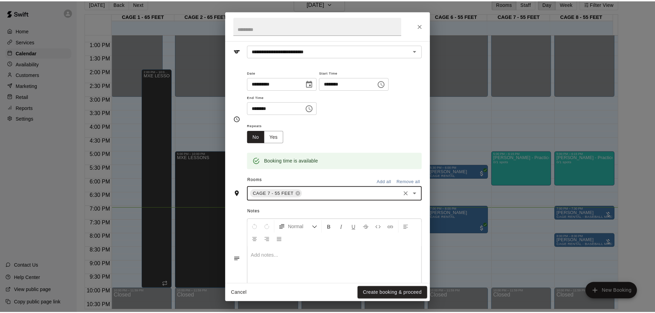
scroll to position [58, 0]
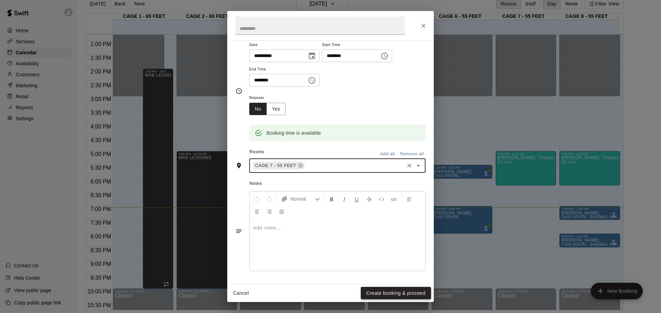
click at [380, 293] on button "Create booking & proceed" at bounding box center [396, 293] width 70 height 13
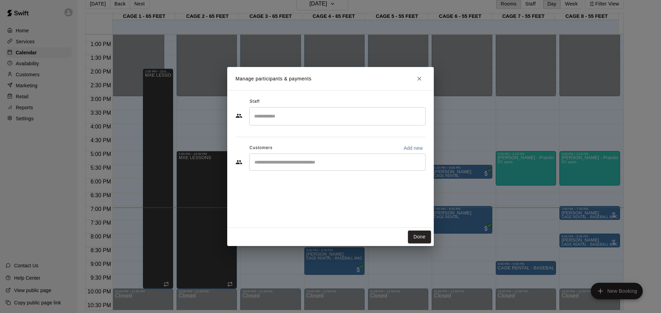
click at [300, 167] on div "​" at bounding box center [337, 162] width 176 height 17
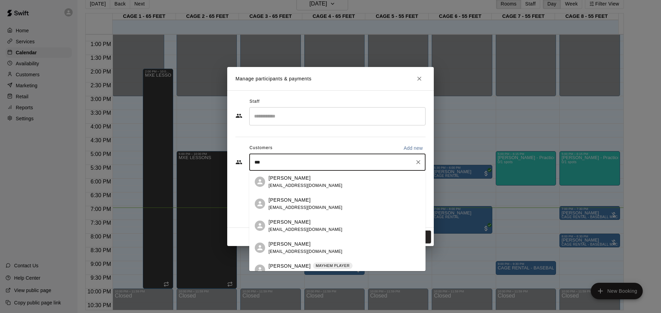
type input "****"
click at [282, 181] on p "[PERSON_NAME]" at bounding box center [289, 178] width 42 height 7
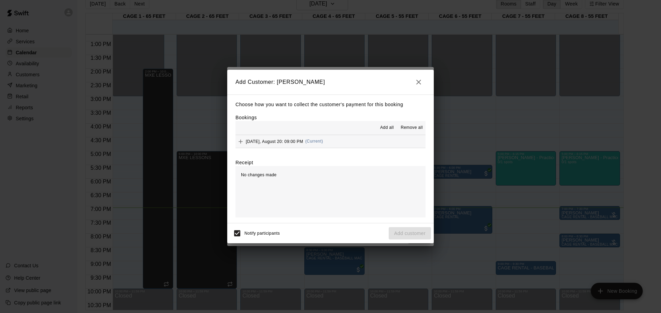
click at [316, 130] on div "Add all Remove all" at bounding box center [330, 128] width 190 height 14
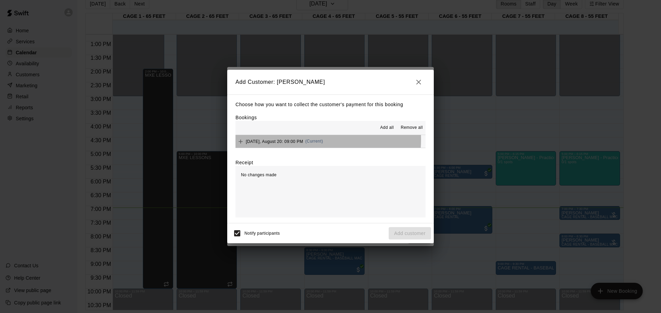
click at [290, 140] on span "[DATE], August 20: 09:00 PM" at bounding box center [274, 141] width 57 height 5
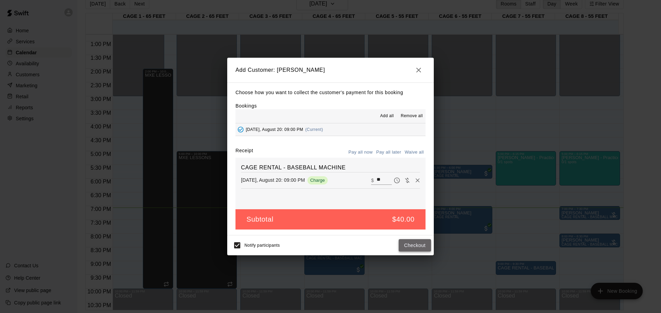
click at [420, 244] on button "Checkout" at bounding box center [414, 245] width 32 height 13
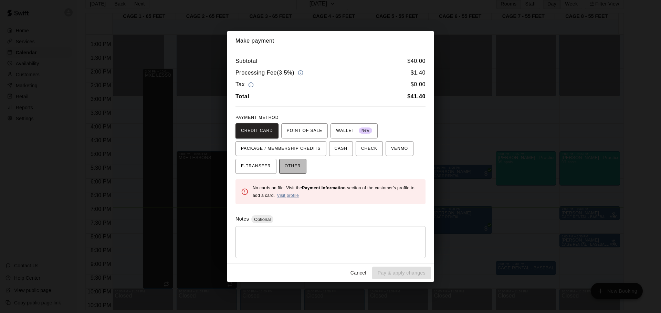
click at [297, 165] on span "OTHER" at bounding box center [292, 166] width 16 height 11
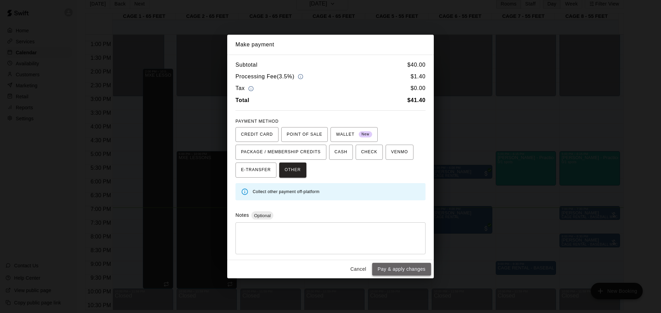
click at [415, 271] on button "Pay & apply changes" at bounding box center [401, 269] width 59 height 13
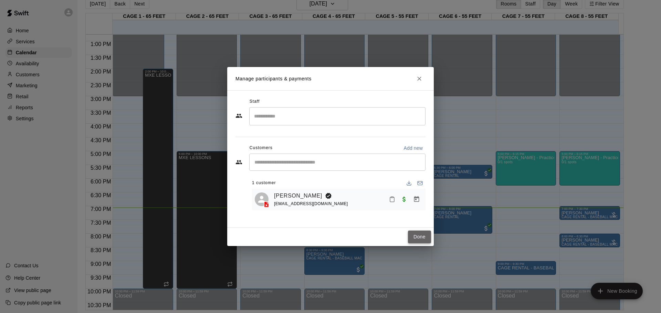
click at [418, 235] on button "Done" at bounding box center [419, 237] width 23 height 13
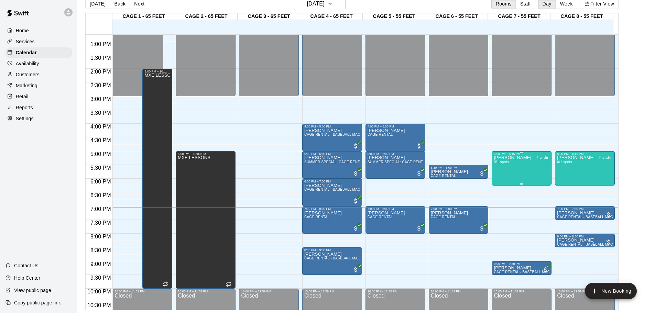
scroll to position [386, 0]
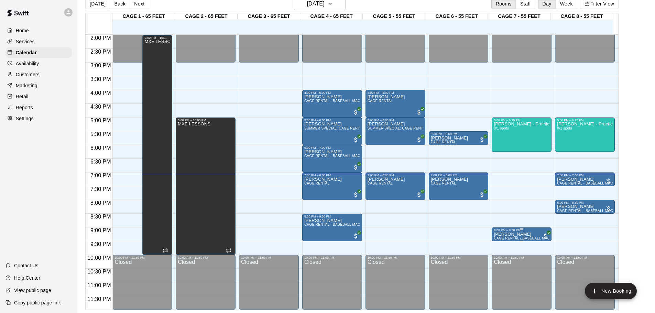
click at [496, 229] on div at bounding box center [522, 229] width 56 height 1
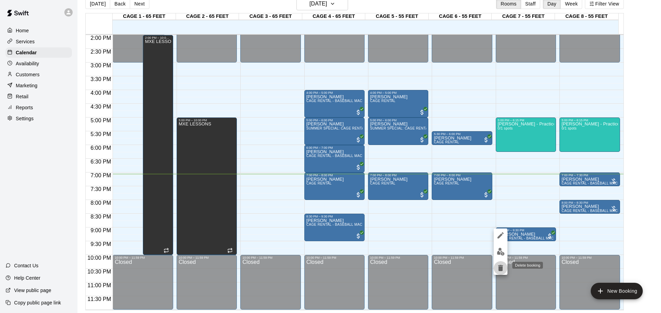
click at [502, 268] on icon "delete" at bounding box center [500, 268] width 5 height 6
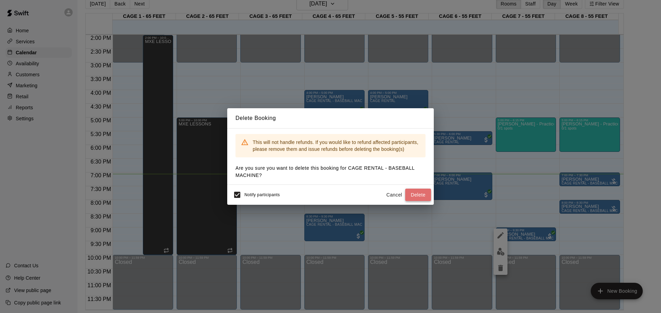
click at [413, 193] on button "Delete" at bounding box center [418, 195] width 26 height 13
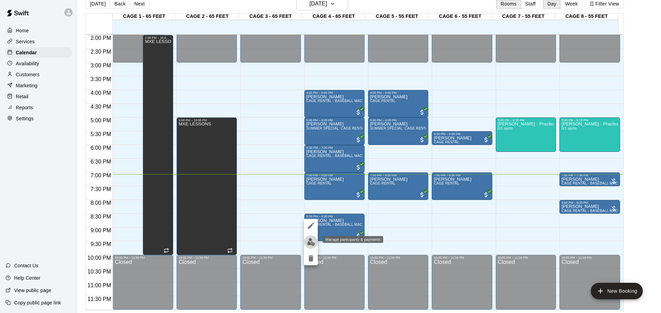
click at [307, 244] on img "edit" at bounding box center [311, 242] width 8 height 8
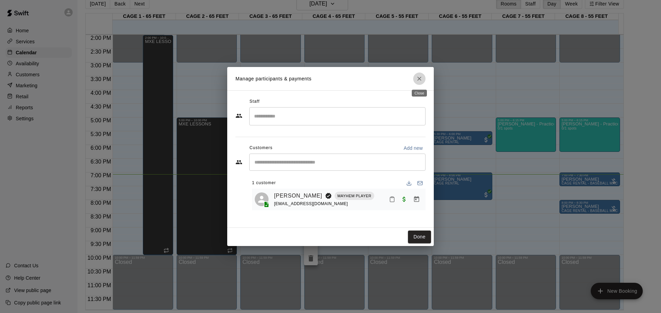
click at [417, 79] on icon "Close" at bounding box center [419, 78] width 7 height 7
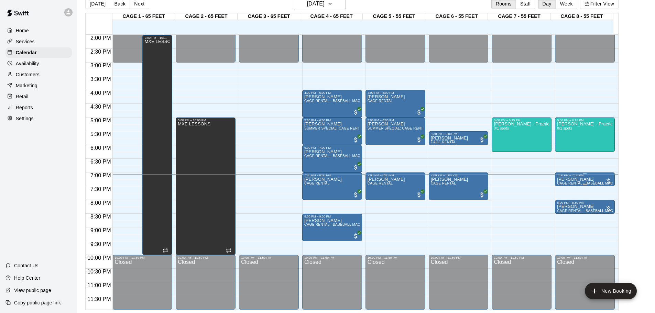
click at [608, 182] on div at bounding box center [608, 181] width 7 height 7
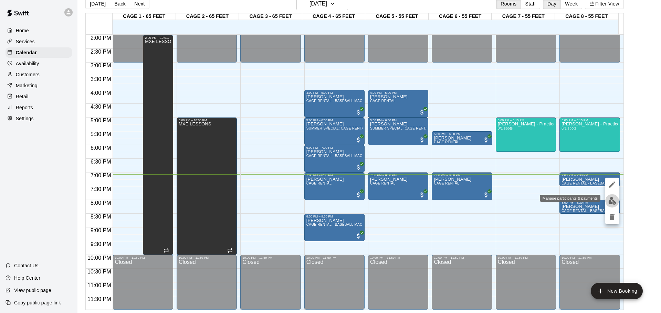
click at [613, 199] on img "edit" at bounding box center [612, 201] width 8 height 8
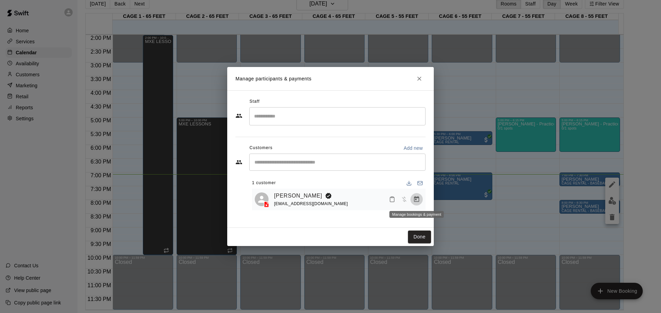
click at [419, 200] on icon "Manage bookings & payment" at bounding box center [416, 199] width 7 height 7
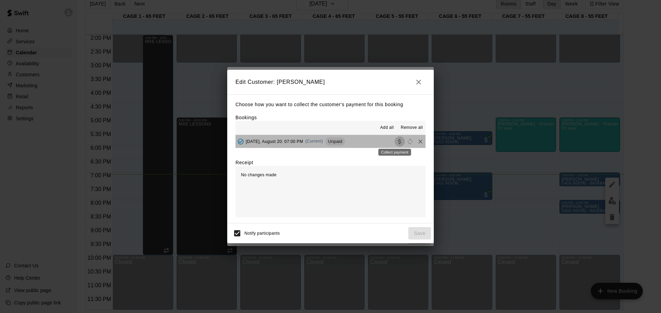
click at [396, 143] on icon "Collect payment" at bounding box center [399, 141] width 7 height 7
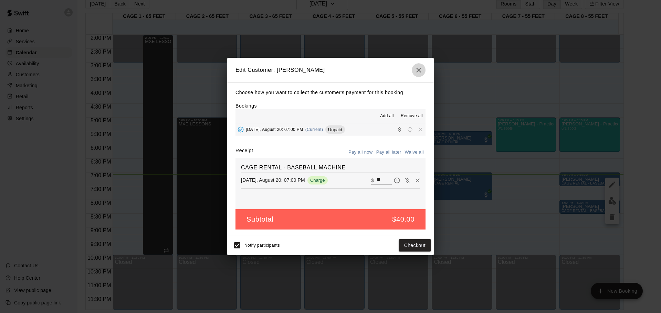
drag, startPoint x: 419, startPoint y: 73, endPoint x: 413, endPoint y: 70, distance: 6.6
click at [418, 73] on icon "button" at bounding box center [418, 70] width 8 height 8
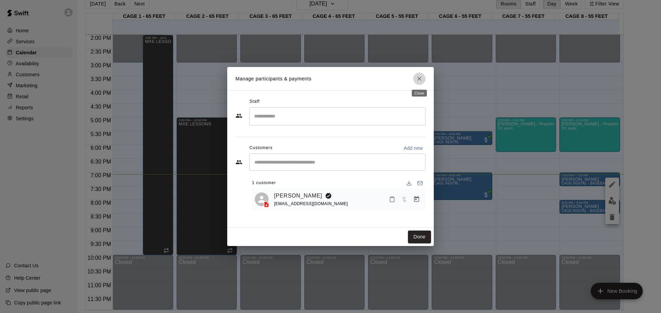
drag, startPoint x: 418, startPoint y: 77, endPoint x: 416, endPoint y: 82, distance: 5.1
click at [418, 77] on icon "Close" at bounding box center [419, 78] width 7 height 7
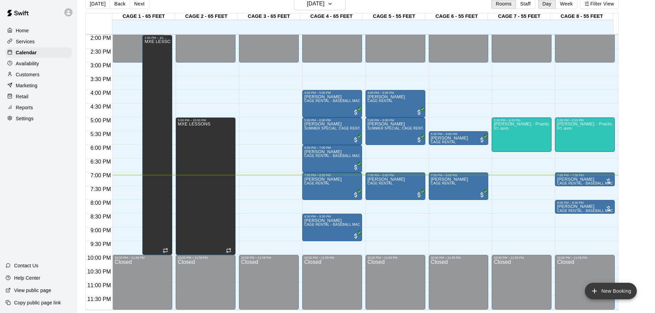
click at [595, 287] on icon "add" at bounding box center [595, 291] width 8 height 8
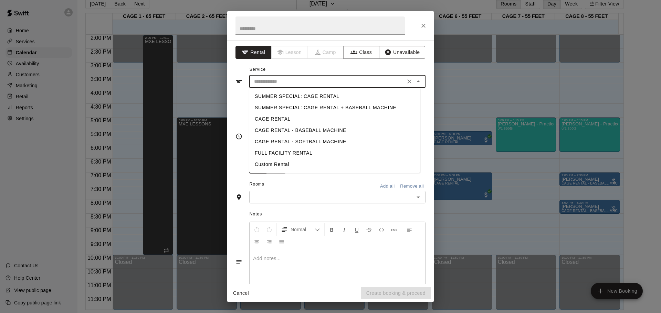
click at [280, 79] on input "text" at bounding box center [327, 81] width 152 height 9
click at [288, 130] on li "CAGE RENTAL - BASEBALL MACHINE" at bounding box center [334, 130] width 171 height 11
type input "**********"
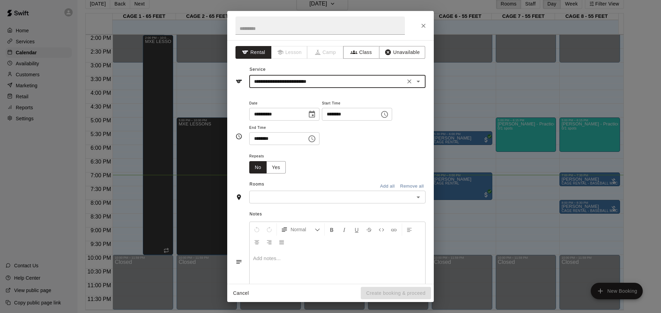
click at [345, 115] on input "********" at bounding box center [348, 114] width 53 height 13
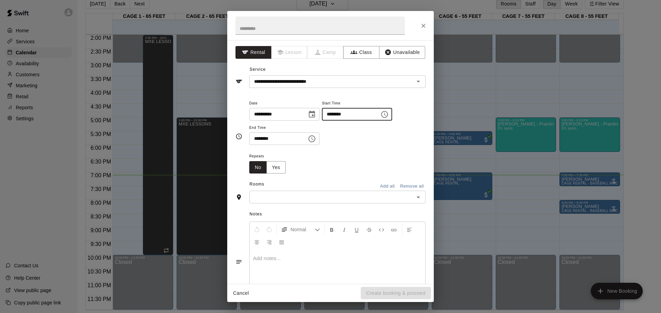
click at [337, 113] on input "********" at bounding box center [348, 114] width 53 height 13
type input "********"
click at [255, 139] on input "********" at bounding box center [275, 138] width 53 height 13
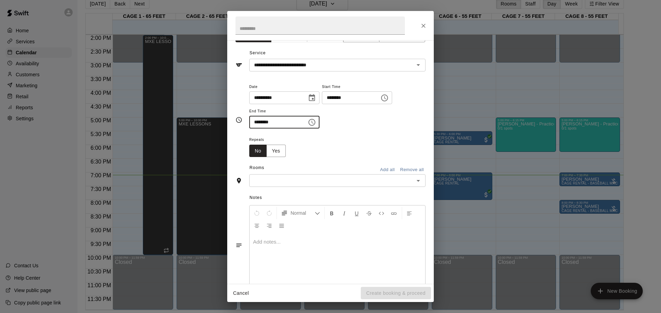
scroll to position [31, 0]
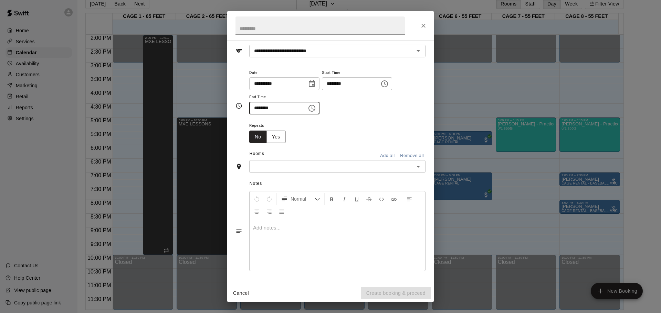
type input "********"
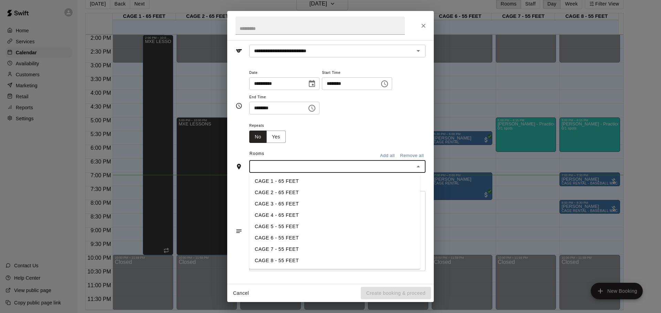
click at [277, 166] on input "text" at bounding box center [331, 166] width 161 height 9
click at [291, 249] on li "CAGE 7 - 55 FEET" at bounding box center [334, 249] width 171 height 11
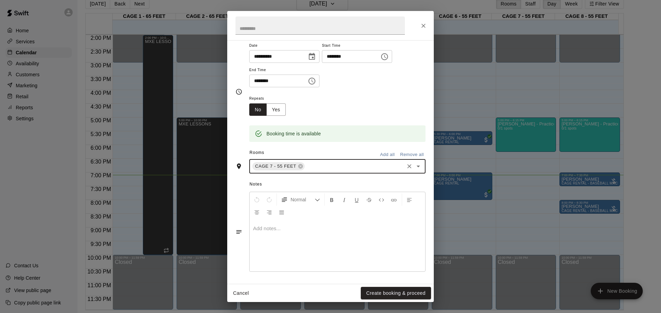
scroll to position [58, 0]
click at [396, 289] on button "Create booking & proceed" at bounding box center [396, 293] width 70 height 13
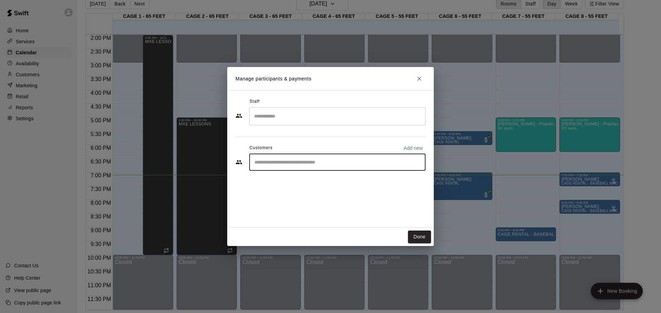
click at [305, 163] on input "Start typing to search customers..." at bounding box center [337, 162] width 170 height 7
type input "****"
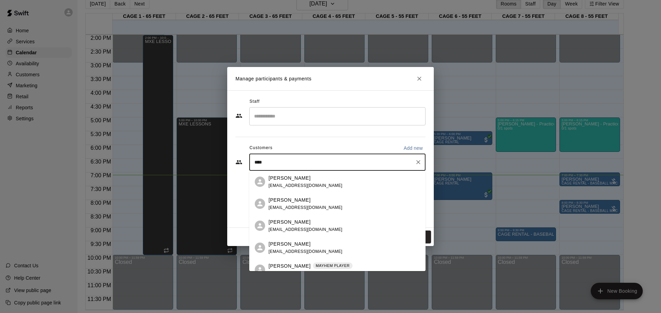
click at [287, 175] on p "[PERSON_NAME]" at bounding box center [289, 178] width 42 height 7
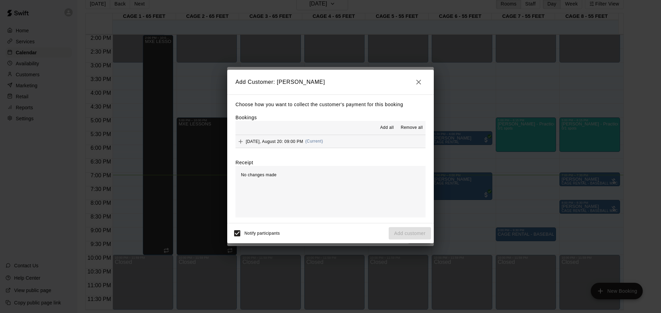
click at [320, 142] on span "(Current)" at bounding box center [314, 141] width 18 height 5
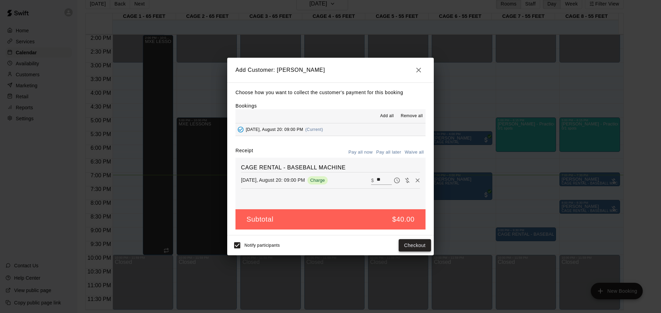
click at [410, 247] on button "Checkout" at bounding box center [414, 245] width 32 height 13
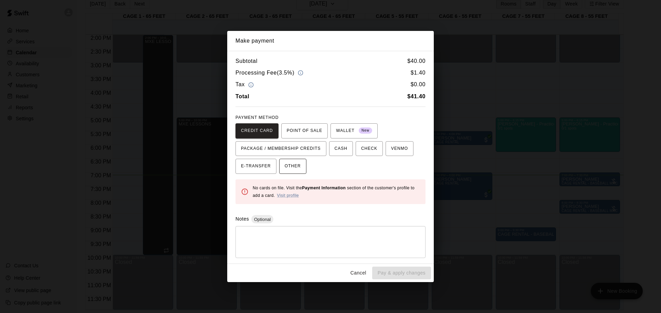
click at [287, 163] on span "OTHER" at bounding box center [292, 166] width 16 height 11
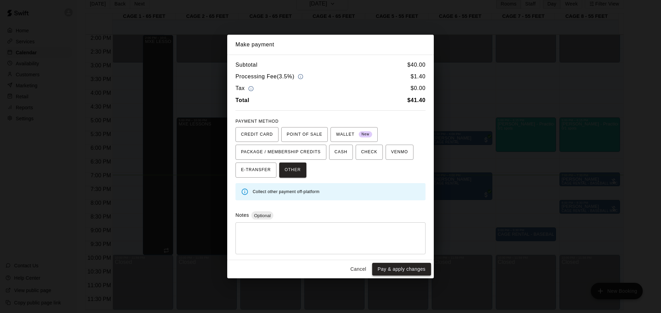
click at [405, 265] on button "Pay & apply changes" at bounding box center [401, 269] width 59 height 13
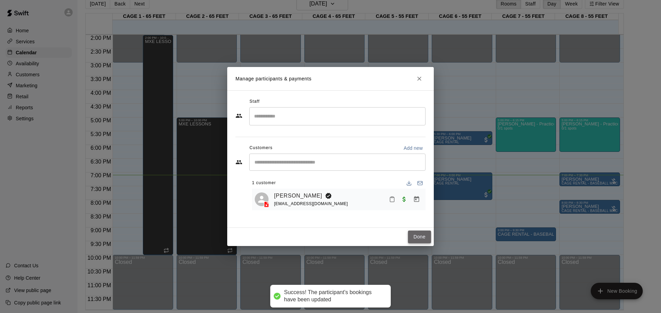
click at [423, 235] on button "Done" at bounding box center [419, 237] width 23 height 13
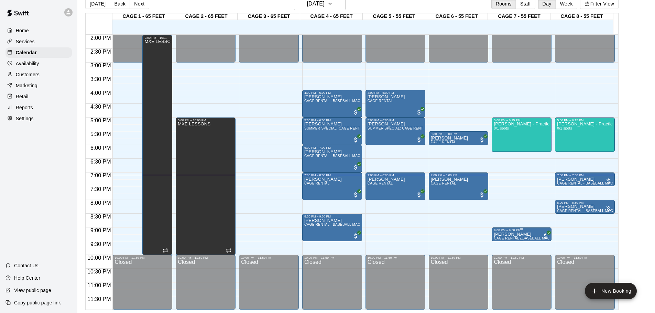
click at [514, 235] on p "[PERSON_NAME]" at bounding box center [522, 235] width 56 height 0
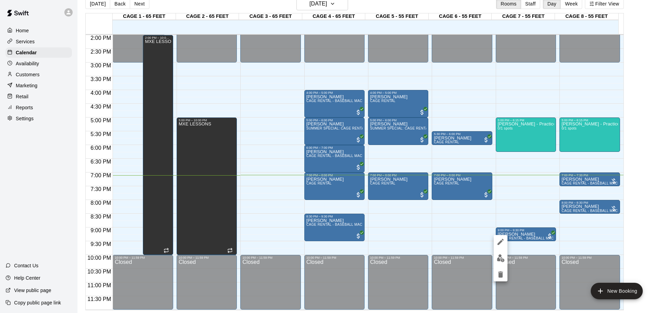
drag, startPoint x: 502, startPoint y: 231, endPoint x: 486, endPoint y: 248, distance: 23.1
click at [481, 240] on div at bounding box center [330, 156] width 661 height 313
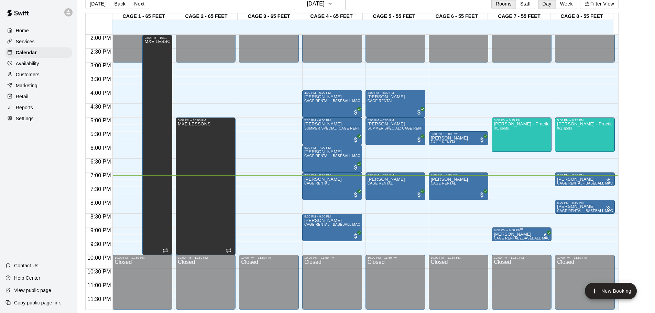
click at [502, 235] on p "[PERSON_NAME]" at bounding box center [522, 235] width 56 height 0
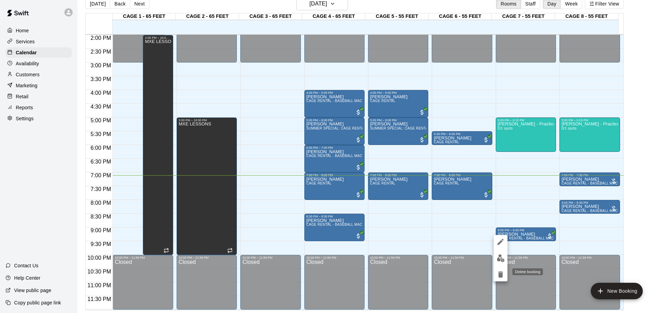
click at [501, 275] on icon "delete" at bounding box center [500, 275] width 5 height 6
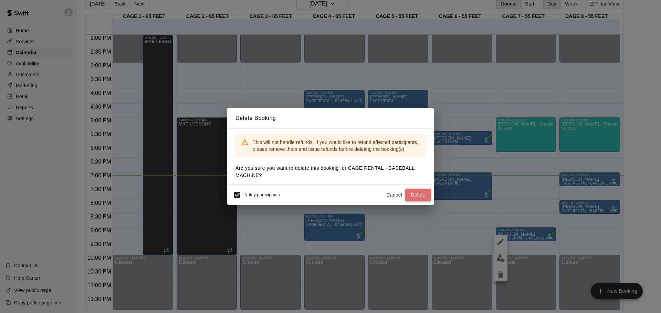
click at [412, 193] on button "Delete" at bounding box center [418, 195] width 26 height 13
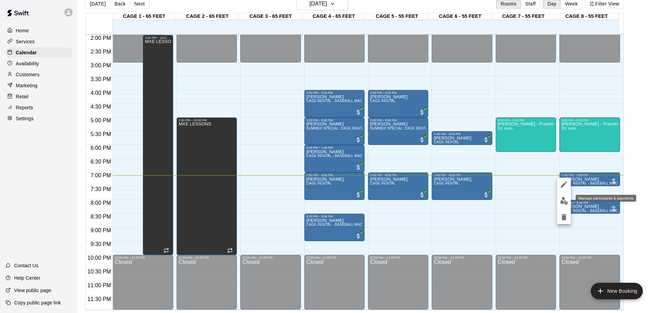
click at [557, 202] on button "edit" at bounding box center [564, 200] width 14 height 13
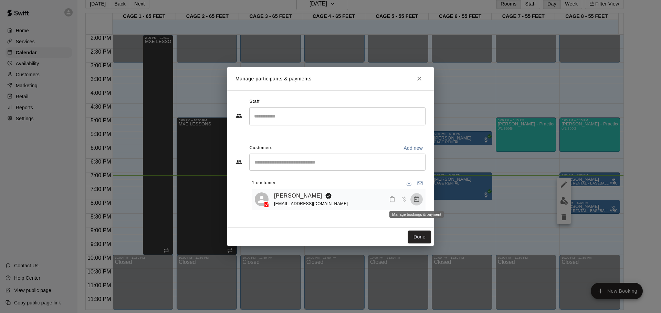
click at [413, 200] on icon "Manage bookings & payment" at bounding box center [416, 199] width 7 height 7
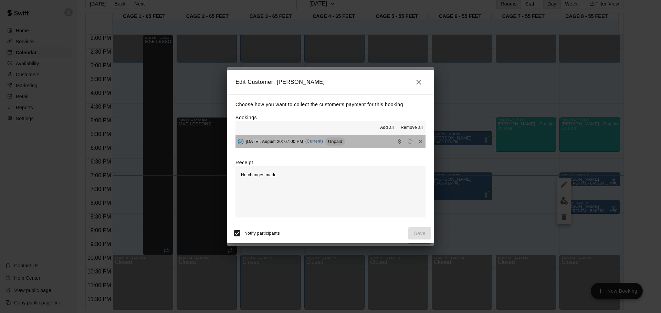
click at [339, 139] on div "Unpaid" at bounding box center [335, 142] width 20 height 8
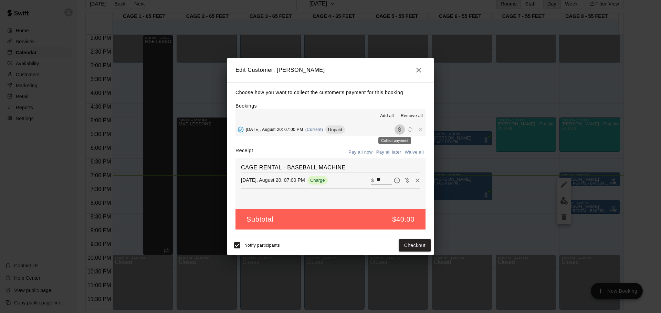
click at [396, 130] on icon "Collect payment" at bounding box center [399, 129] width 7 height 7
click at [406, 64] on h2 "Edit Customer: [PERSON_NAME]" at bounding box center [330, 70] width 206 height 25
click at [420, 72] on icon "button" at bounding box center [418, 70] width 8 height 8
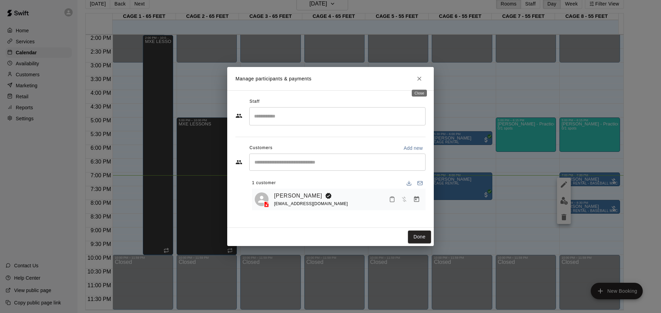
click at [420, 78] on icon "Close" at bounding box center [419, 79] width 4 height 4
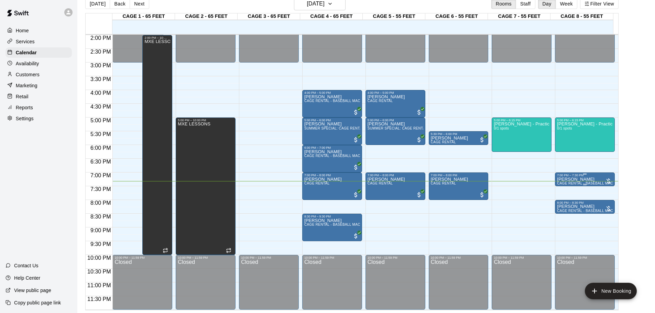
click at [609, 182] on div at bounding box center [608, 181] width 7 height 7
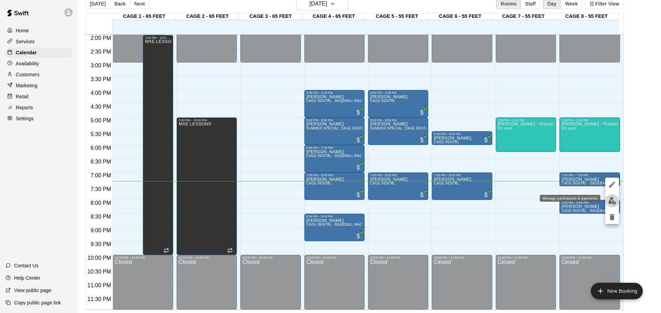
click at [606, 202] on button "edit" at bounding box center [612, 200] width 14 height 13
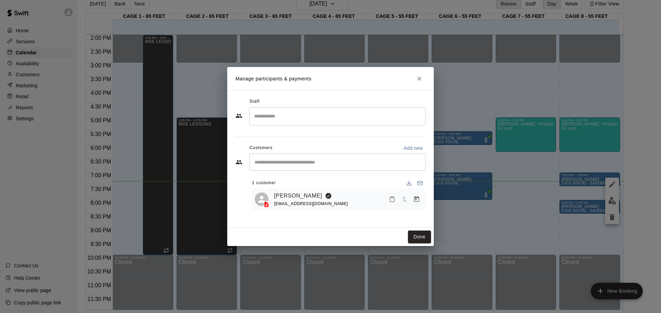
drag, startPoint x: 418, startPoint y: 79, endPoint x: 492, endPoint y: 130, distance: 90.6
click at [415, 79] on button "Close" at bounding box center [419, 79] width 12 height 12
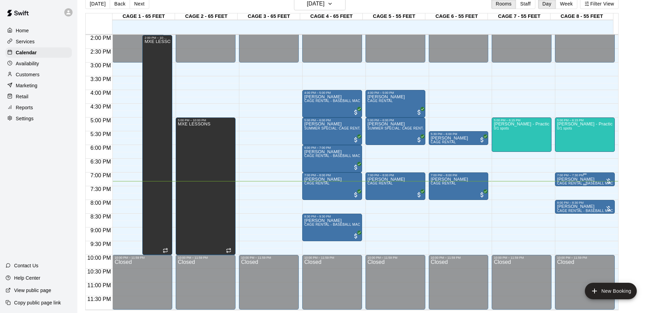
click at [572, 173] on div "7:00 PM – 7:30 PM [PERSON_NAME] RENTAL - BASEBALL MACHINE" at bounding box center [585, 180] width 60 height 14
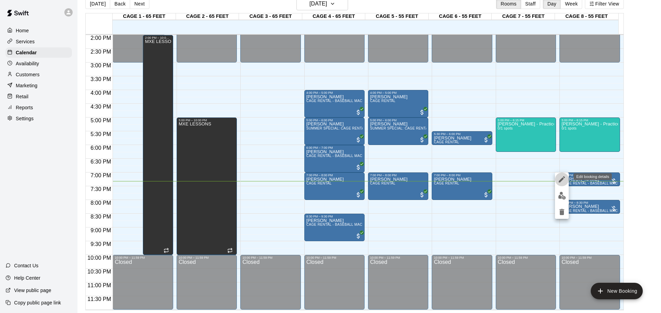
click at [557, 180] on icon "edit" at bounding box center [561, 179] width 8 height 8
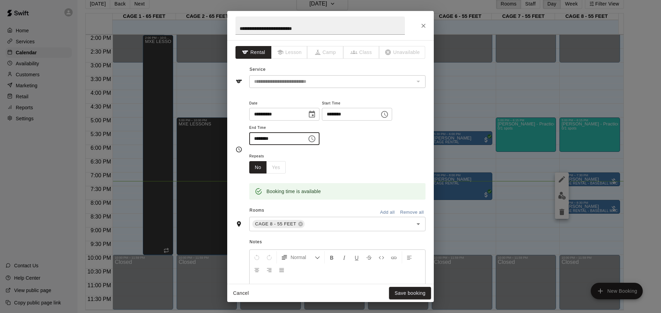
click at [260, 138] on input "********" at bounding box center [275, 138] width 53 height 13
type input "********"
click at [415, 294] on button "Save booking" at bounding box center [410, 293] width 42 height 13
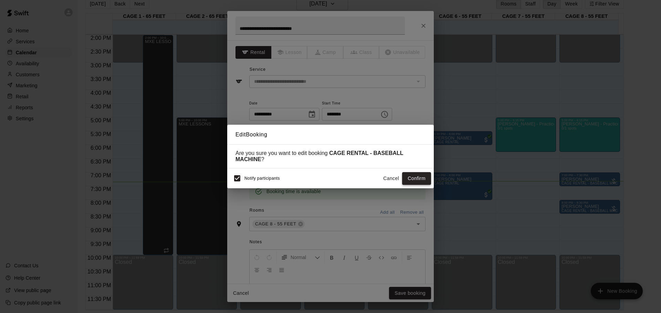
click at [413, 177] on button "Confirm" at bounding box center [416, 178] width 29 height 13
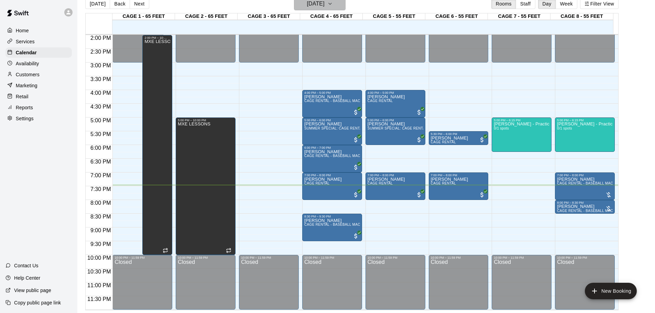
click at [342, 4] on button "[DATE]" at bounding box center [320, 3] width 52 height 13
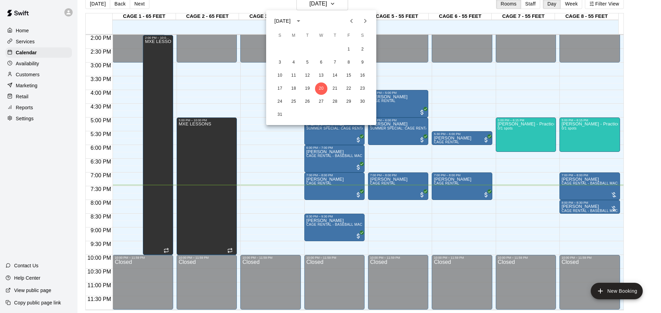
click at [364, 19] on icon "Next month" at bounding box center [365, 21] width 8 height 8
click at [321, 52] on button "3" at bounding box center [321, 49] width 12 height 12
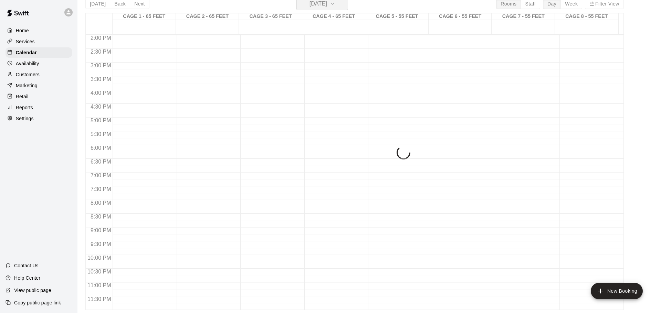
scroll to position [8, 0]
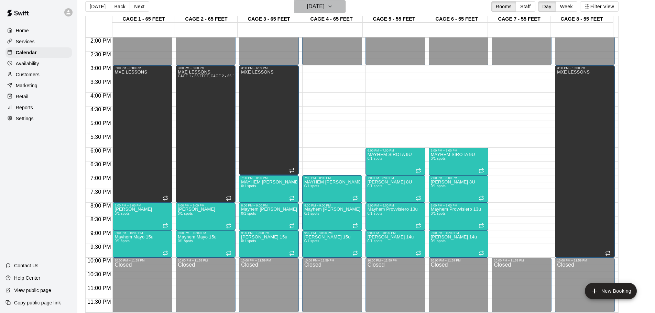
drag, startPoint x: 337, startPoint y: 8, endPoint x: 322, endPoint y: 7, distance: 15.5
click at [322, 7] on h6 "[DATE]" at bounding box center [316, 7] width 18 height 10
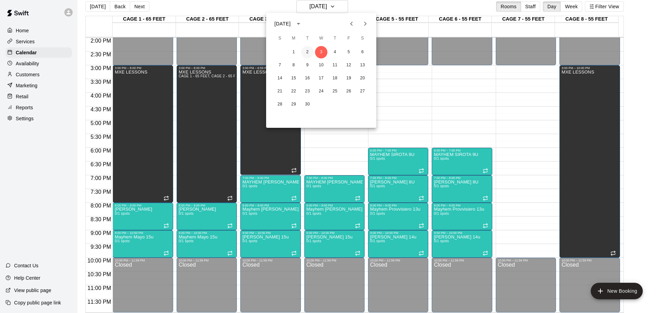
click at [304, 56] on button "2" at bounding box center [307, 52] width 12 height 12
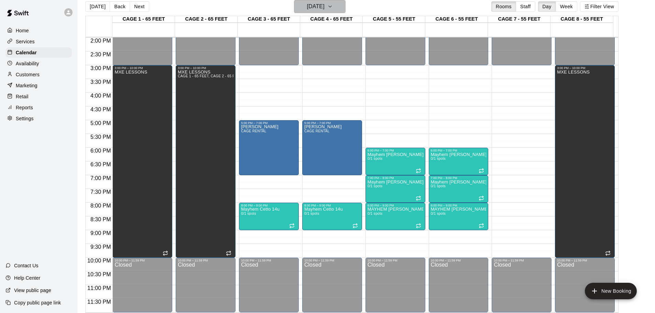
click at [296, 8] on button "[DATE]" at bounding box center [320, 6] width 52 height 13
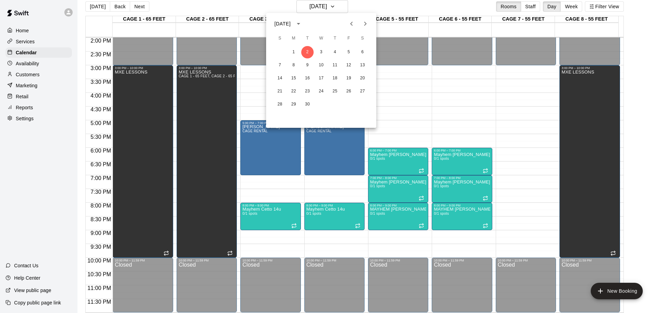
click at [348, 24] on icon "Previous month" at bounding box center [351, 24] width 8 height 8
drag, startPoint x: 320, startPoint y: 86, endPoint x: 320, endPoint y: 90, distance: 4.8
click at [320, 86] on button "20" at bounding box center [321, 91] width 12 height 12
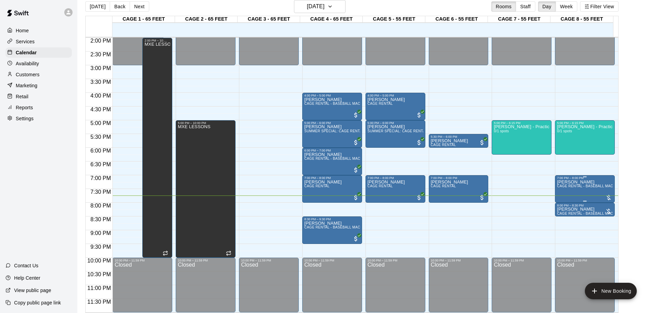
click at [606, 197] on div at bounding box center [608, 197] width 7 height 7
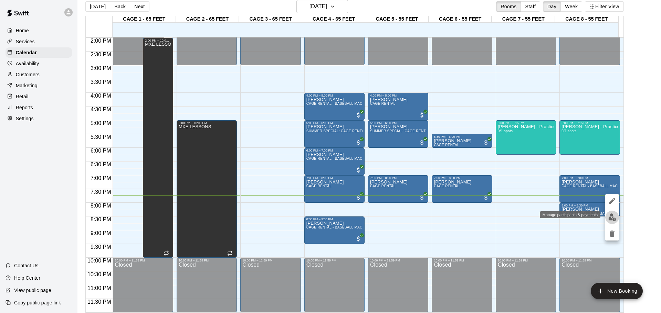
click at [610, 218] on img "edit" at bounding box center [612, 218] width 8 height 8
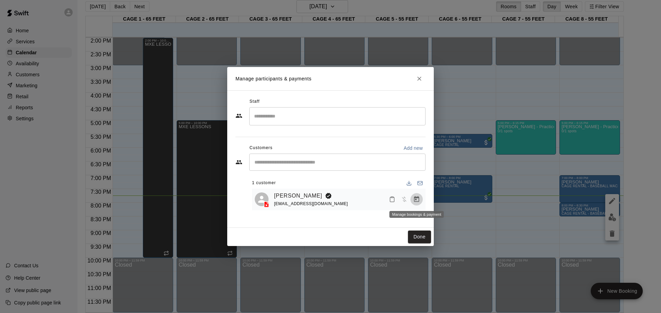
click at [417, 201] on icon "Manage bookings & payment" at bounding box center [416, 199] width 7 height 7
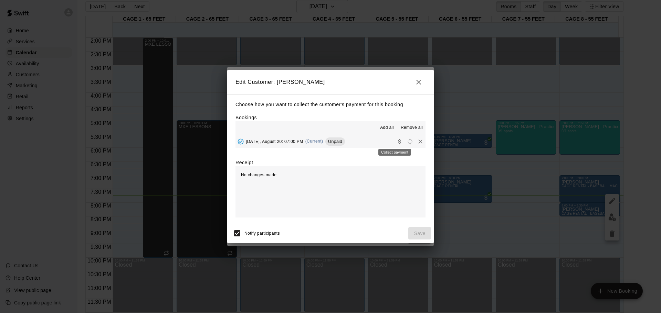
click at [398, 141] on icon "Collect payment" at bounding box center [399, 141] width 3 height 5
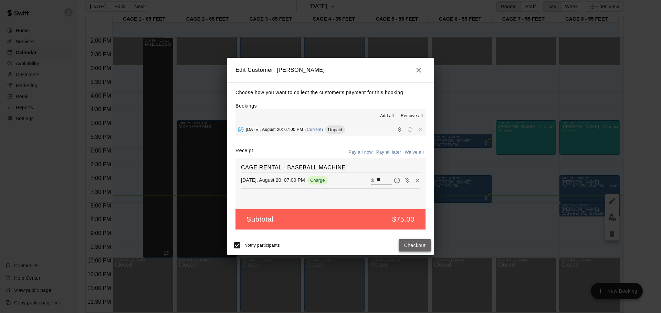
click at [407, 243] on button "Checkout" at bounding box center [414, 245] width 32 height 13
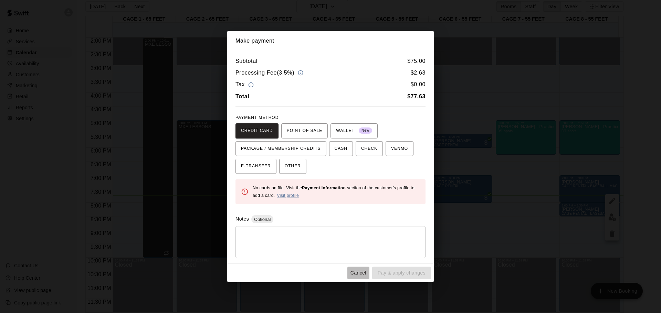
click at [353, 275] on button "Cancel" at bounding box center [358, 273] width 22 height 13
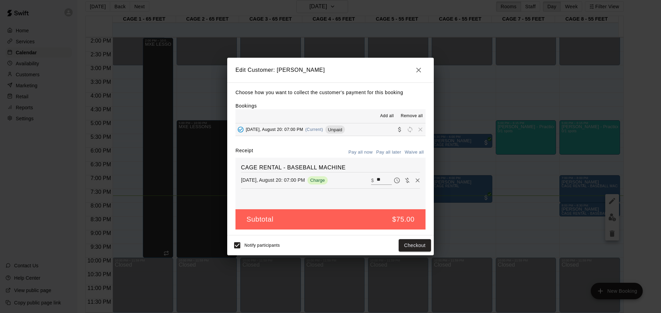
click at [419, 66] on icon "button" at bounding box center [418, 70] width 8 height 8
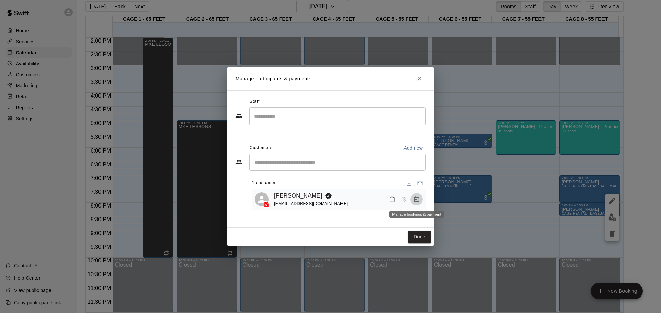
click at [417, 202] on icon "Manage bookings & payment" at bounding box center [416, 199] width 7 height 7
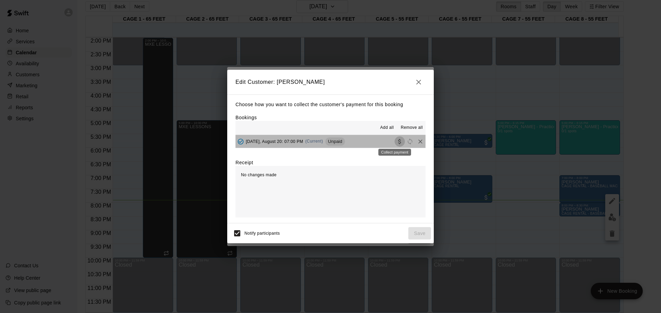
click at [398, 143] on icon "Collect payment" at bounding box center [399, 141] width 3 height 5
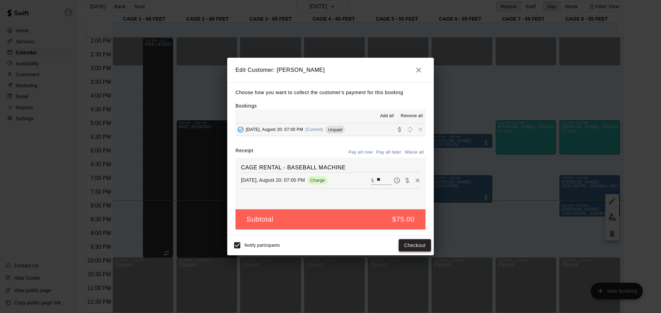
click at [411, 245] on button "Checkout" at bounding box center [414, 245] width 32 height 13
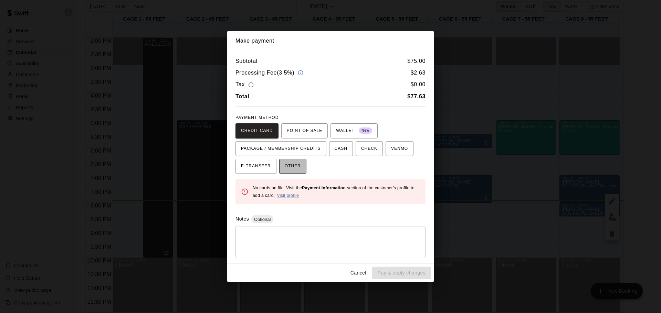
click at [291, 168] on span "OTHER" at bounding box center [292, 166] width 16 height 11
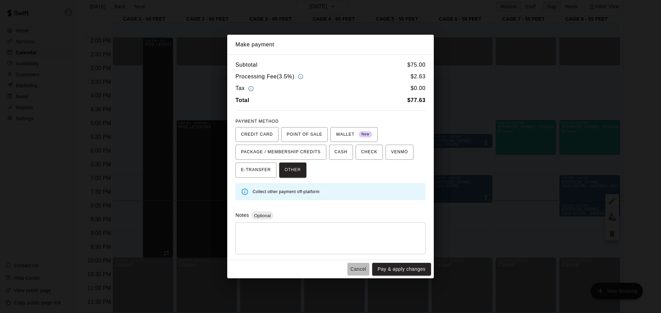
click at [360, 270] on button "Cancel" at bounding box center [358, 269] width 22 height 13
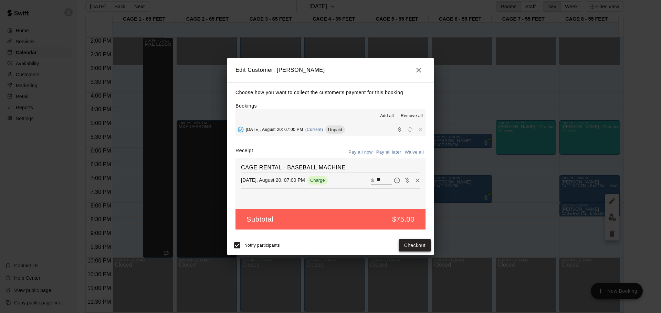
click at [415, 247] on button "Checkout" at bounding box center [414, 245] width 32 height 13
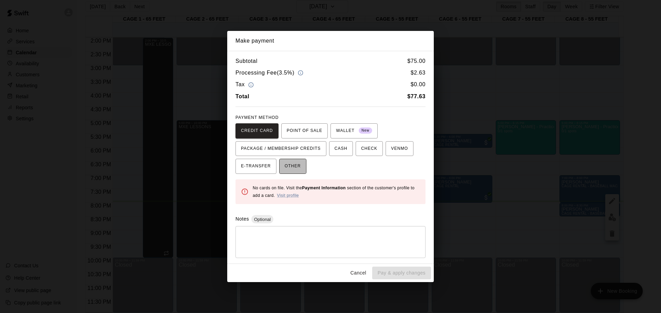
click at [285, 169] on span "OTHER" at bounding box center [292, 166] width 16 height 11
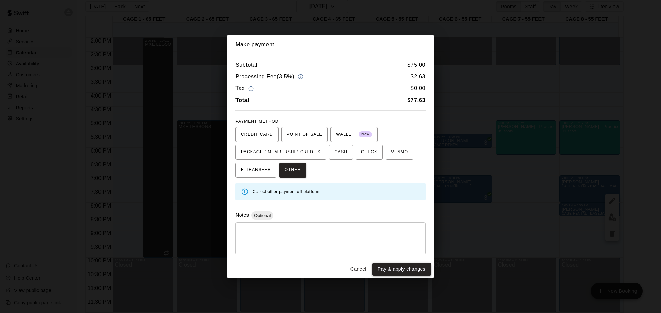
click at [409, 272] on button "Pay & apply changes" at bounding box center [401, 269] width 59 height 13
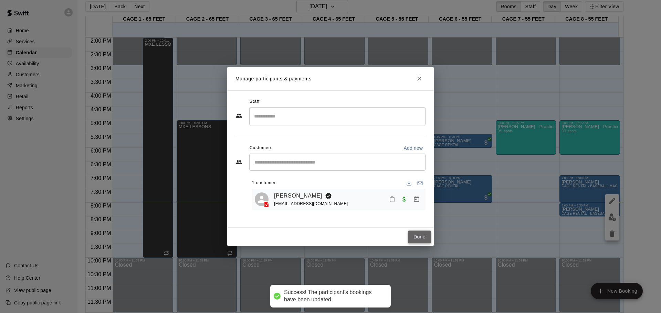
click at [410, 240] on button "Done" at bounding box center [419, 237] width 23 height 13
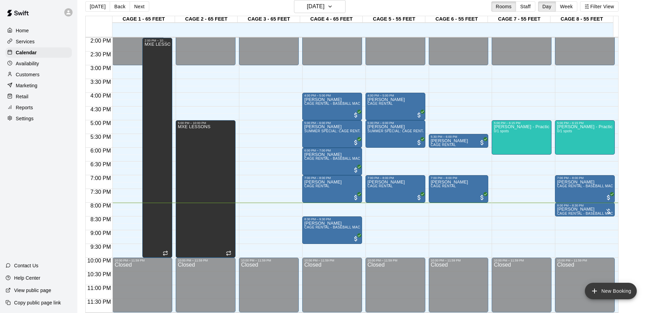
click at [609, 287] on button "New Booking" at bounding box center [611, 291] width 52 height 17
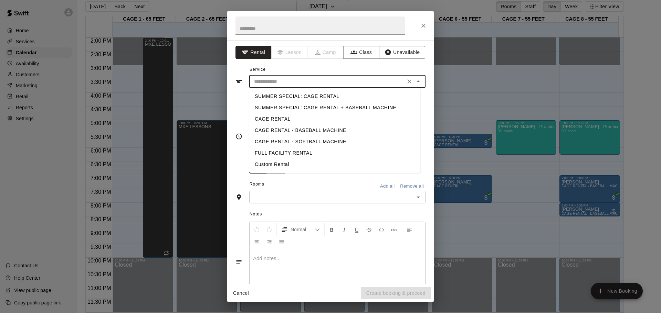
click at [284, 84] on input "text" at bounding box center [327, 81] width 152 height 9
click at [289, 118] on li "CAGE RENTAL" at bounding box center [334, 119] width 171 height 11
type input "**********"
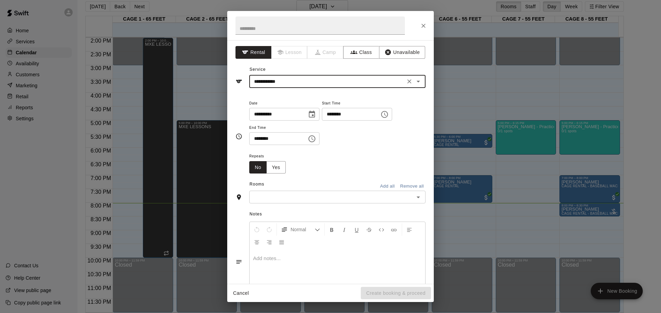
click at [339, 115] on input "********" at bounding box center [348, 114] width 53 height 13
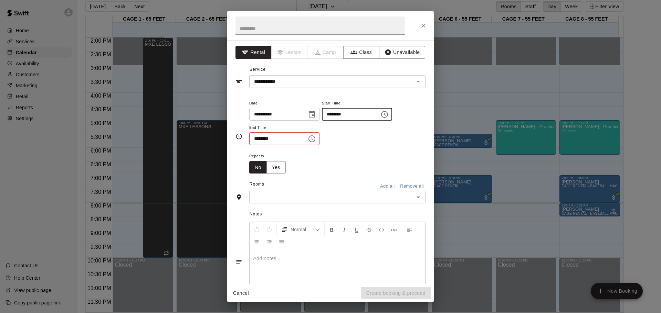
type input "********"
click at [257, 139] on input "********" at bounding box center [275, 138] width 53 height 13
type input "********"
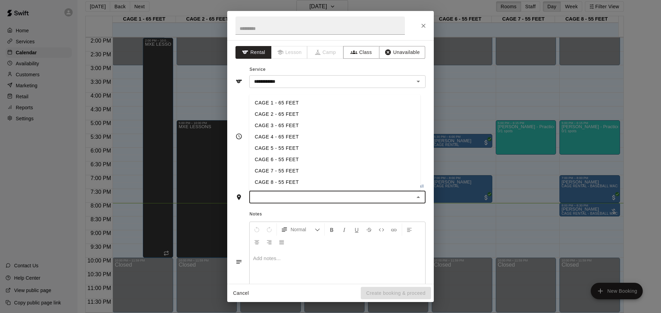
click at [273, 197] on input "text" at bounding box center [331, 197] width 161 height 9
click at [271, 127] on li "CAGE 3 - 65 FEET" at bounding box center [334, 125] width 171 height 11
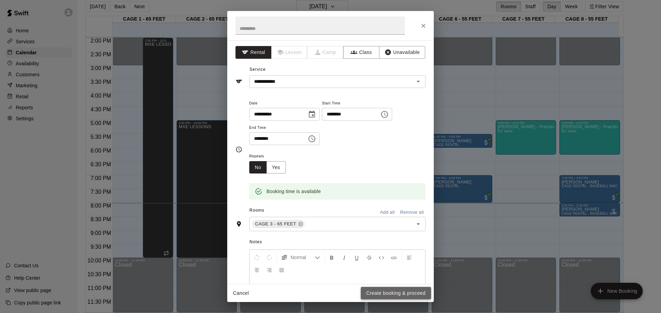
click at [397, 295] on button "Create booking & proceed" at bounding box center [396, 293] width 70 height 13
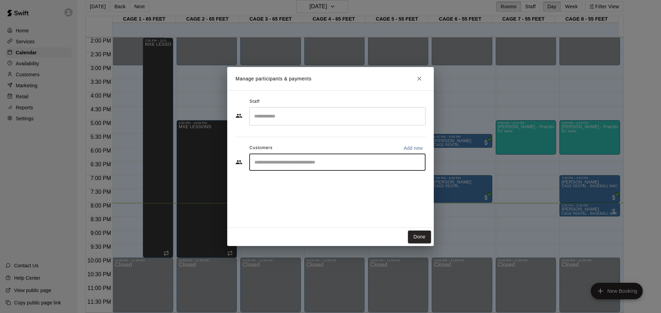
click at [252, 162] on input "Start typing to search customers..." at bounding box center [337, 162] width 170 height 7
click at [253, 162] on input "Start typing to search customers..." at bounding box center [337, 162] width 170 height 7
type input "*"
click at [334, 158] on div "******* ​" at bounding box center [337, 162] width 176 height 17
type input "*"
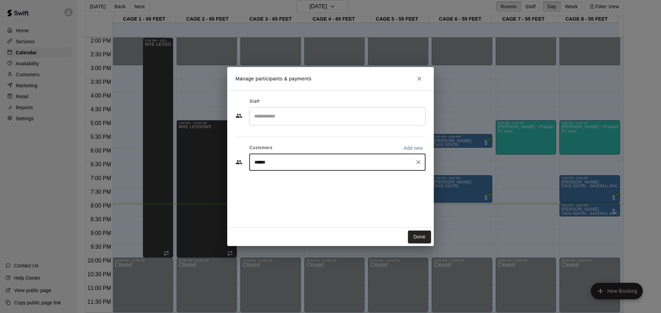
click at [335, 160] on input "******" at bounding box center [332, 162] width 160 height 7
type input "******"
click at [409, 145] on p "Add new" at bounding box center [412, 148] width 19 height 7
select select "**"
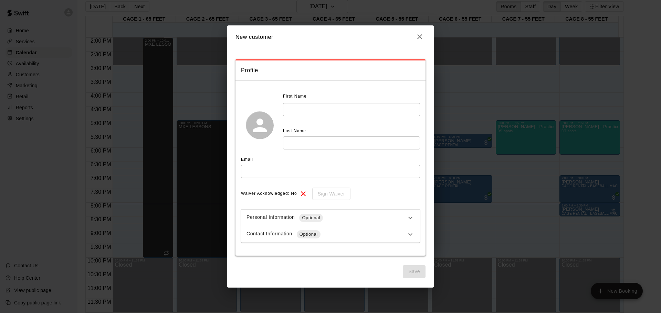
click at [312, 106] on input "text" at bounding box center [351, 109] width 137 height 13
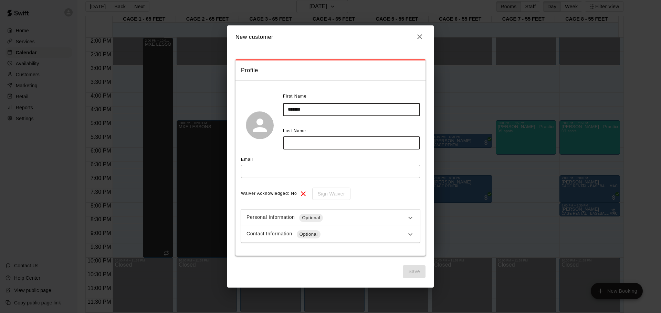
type input "*******"
click at [294, 141] on input "text" at bounding box center [351, 143] width 137 height 13
type input "******"
click at [290, 109] on input "*******" at bounding box center [351, 109] width 137 height 13
type input "*******"
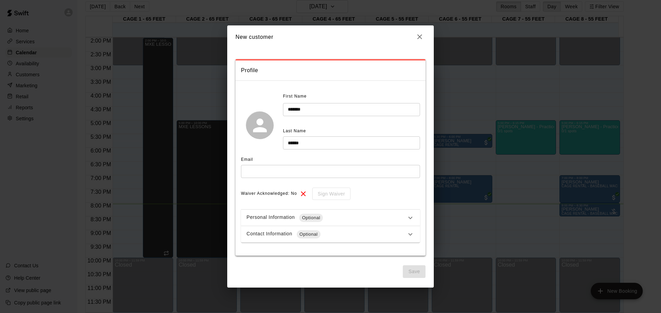
drag, startPoint x: 259, startPoint y: 179, endPoint x: 255, endPoint y: 179, distance: 4.5
click at [256, 179] on div "Email ​" at bounding box center [330, 168] width 179 height 29
click at [256, 172] on input "text" at bounding box center [330, 171] width 179 height 13
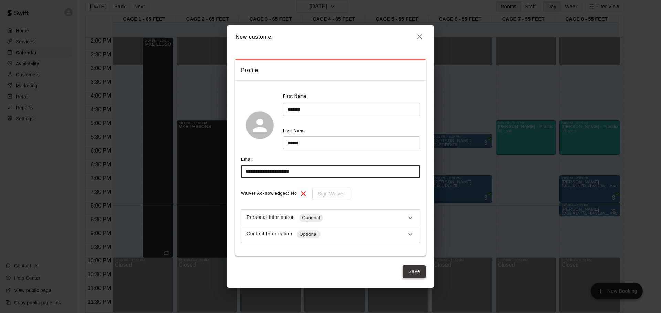
type input "**********"
click at [416, 268] on button "Save" at bounding box center [413, 272] width 23 height 13
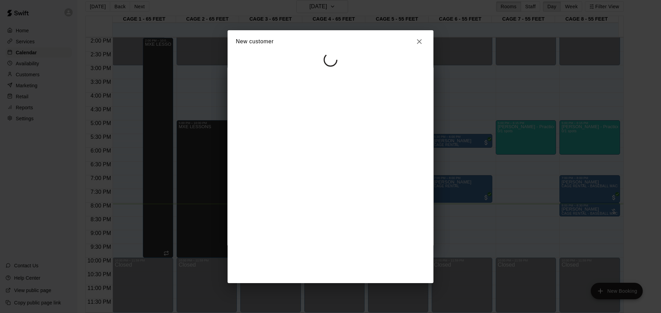
select select "**"
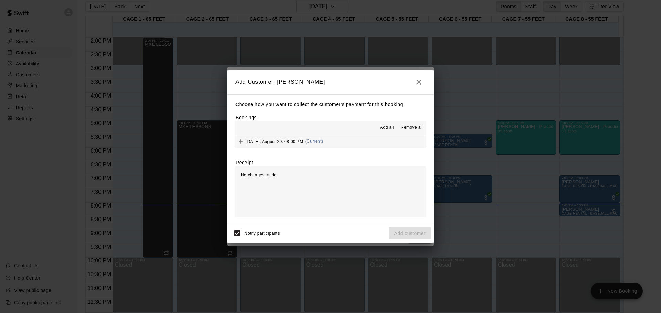
click at [398, 227] on div "Notify participants Add customer" at bounding box center [330, 233] width 201 height 14
click at [388, 127] on span "Add all" at bounding box center [387, 128] width 14 height 7
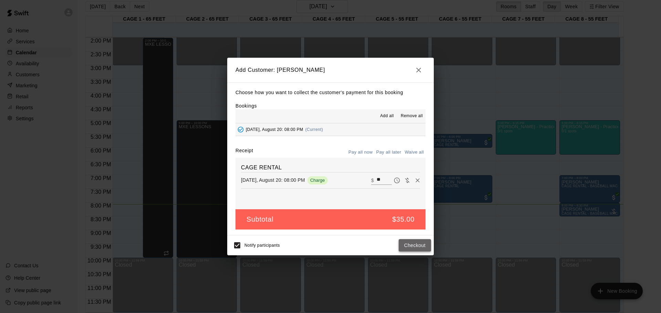
click at [410, 246] on button "Checkout" at bounding box center [414, 245] width 32 height 13
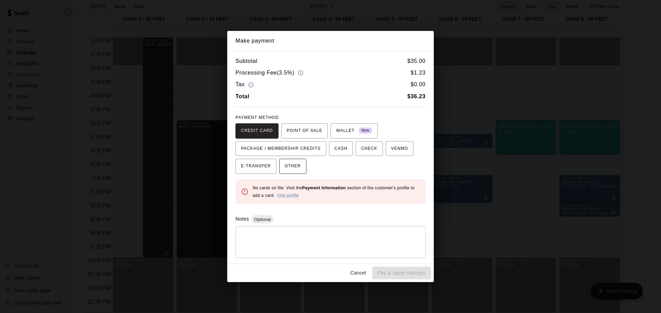
click at [291, 164] on span "OTHER" at bounding box center [292, 166] width 16 height 11
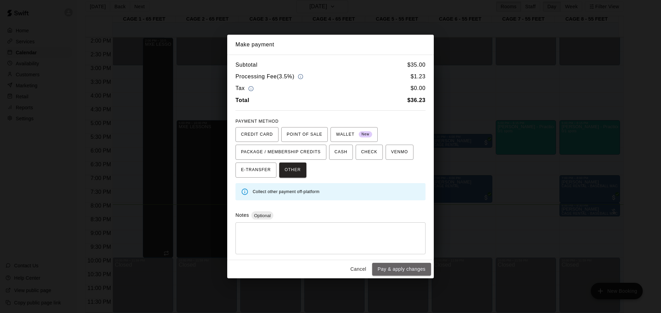
click at [380, 269] on button "Pay & apply changes" at bounding box center [401, 269] width 59 height 13
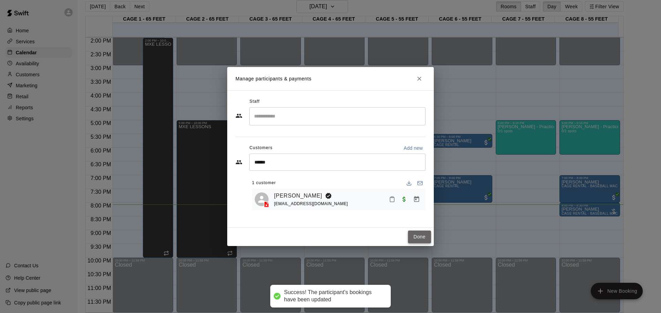
click at [421, 234] on button "Done" at bounding box center [419, 237] width 23 height 13
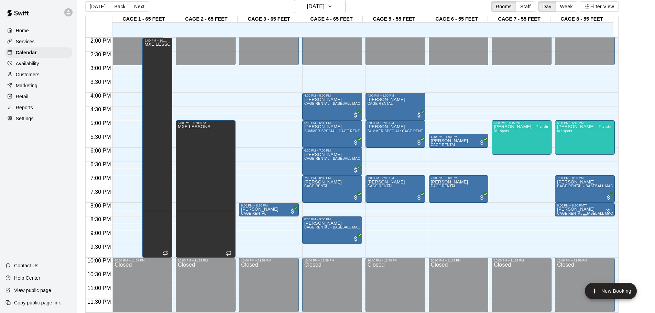
click at [605, 211] on div at bounding box center [608, 211] width 7 height 7
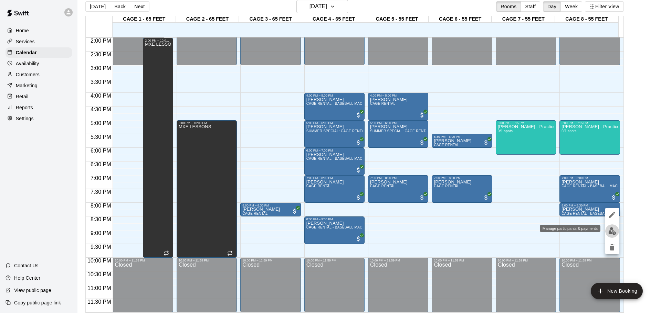
click at [613, 229] on img "edit" at bounding box center [612, 231] width 8 height 8
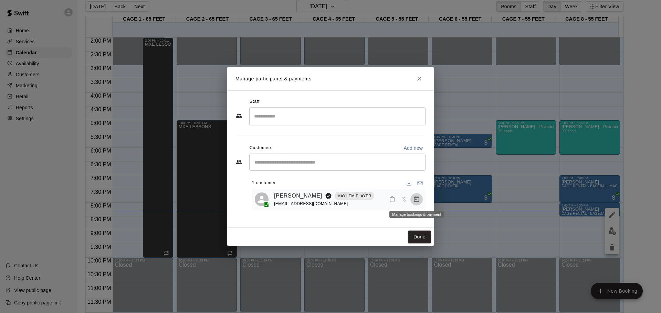
click at [417, 202] on icon "Manage bookings & payment" at bounding box center [416, 199] width 7 height 7
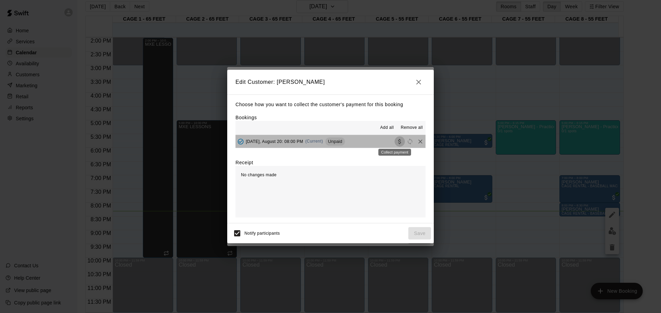
click at [396, 139] on icon "Collect payment" at bounding box center [399, 141] width 7 height 7
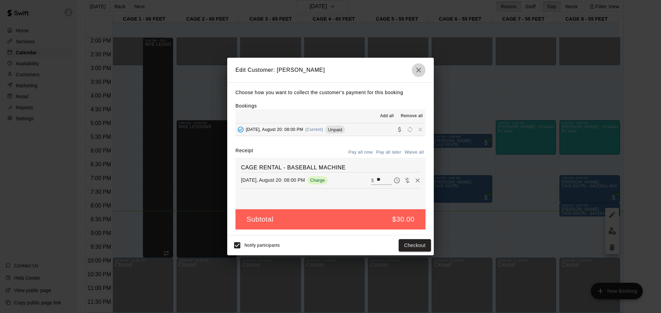
click at [415, 70] on icon "button" at bounding box center [418, 70] width 8 height 8
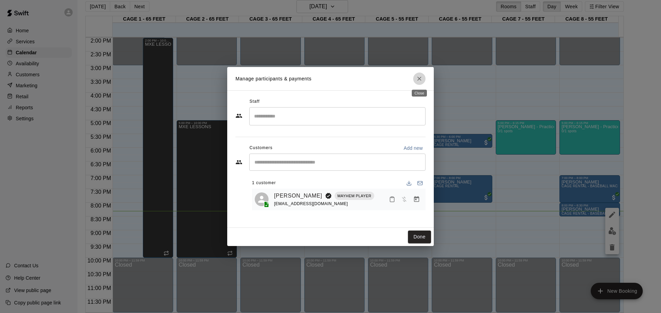
click at [422, 80] on icon "Close" at bounding box center [419, 78] width 7 height 7
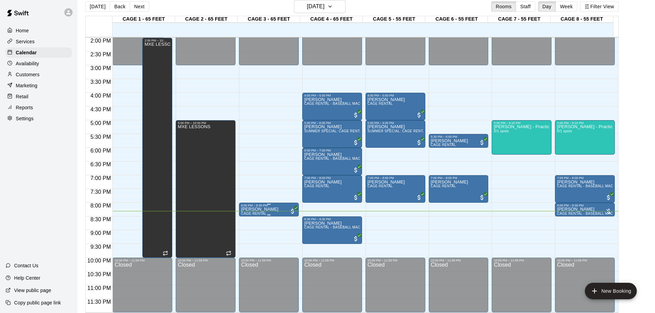
click at [280, 207] on div "8:00 PM – 8:30 PM" at bounding box center [269, 205] width 56 height 3
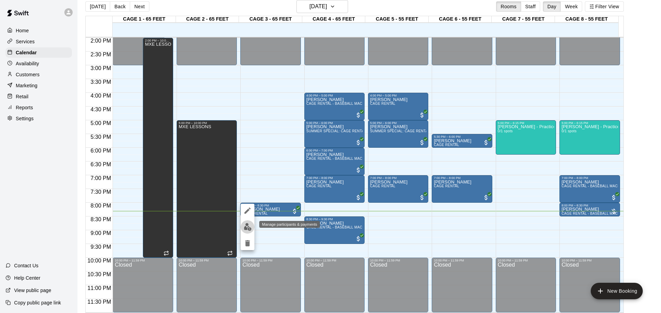
click at [246, 229] on img "edit" at bounding box center [248, 227] width 8 height 8
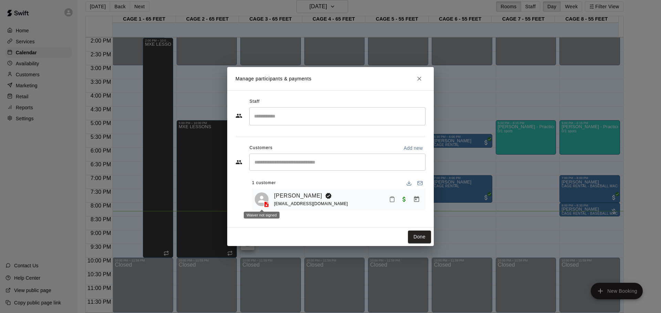
click at [257, 198] on div at bounding box center [262, 200] width 14 height 14
click at [268, 205] on icon at bounding box center [266, 205] width 4 height 6
click at [416, 77] on button "Close" at bounding box center [419, 79] width 12 height 12
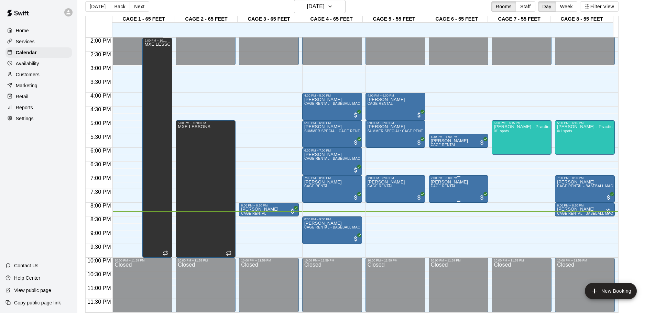
click at [446, 180] on div "7:00 PM – 8:00 PM" at bounding box center [459, 177] width 56 height 3
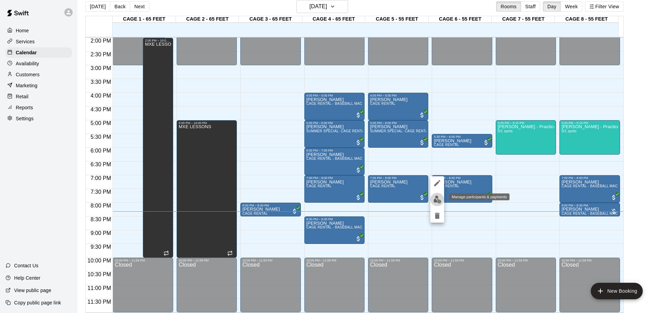
click at [438, 199] on img "edit" at bounding box center [437, 200] width 8 height 8
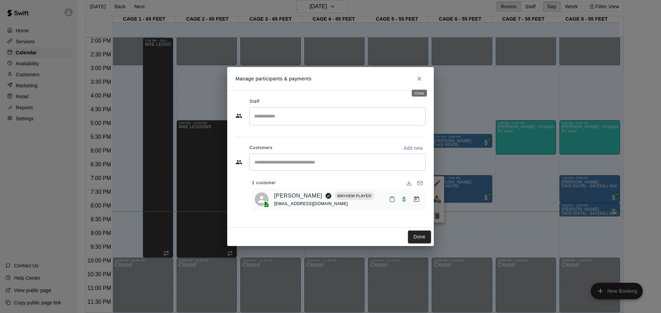
click at [425, 77] on button "Close" at bounding box center [419, 79] width 12 height 12
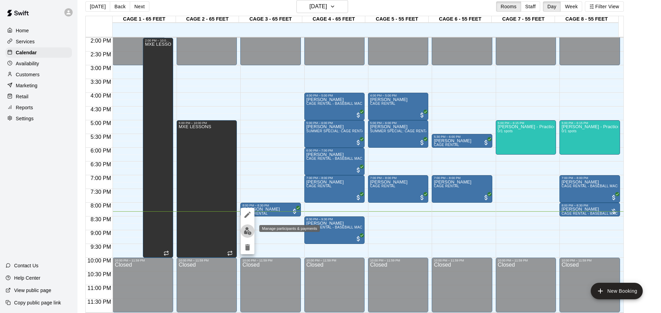
click at [241, 235] on button "edit" at bounding box center [247, 231] width 14 height 13
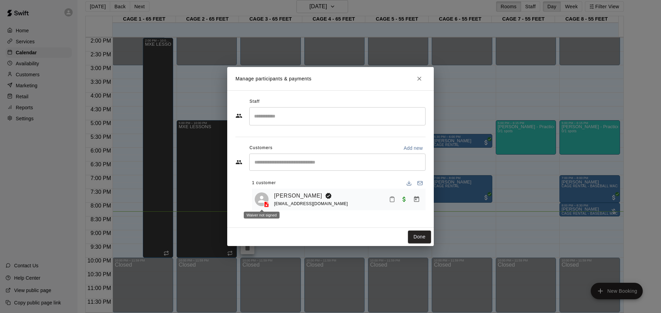
click at [261, 203] on span at bounding box center [266, 204] width 11 height 7
drag, startPoint x: 266, startPoint y: 217, endPoint x: 264, endPoint y: 214, distance: 3.7
click at [266, 217] on div "Waiver not signed" at bounding box center [262, 215] width 36 height 7
click at [265, 213] on div "Waiver not signed" at bounding box center [262, 215] width 36 height 7
click at [422, 80] on icon "Close" at bounding box center [419, 78] width 7 height 7
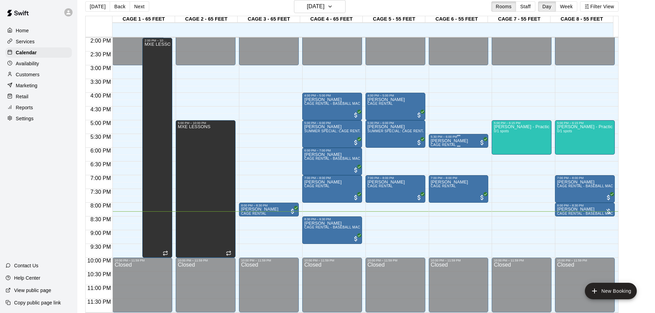
click at [451, 141] on p "[PERSON_NAME]" at bounding box center [449, 141] width 37 height 0
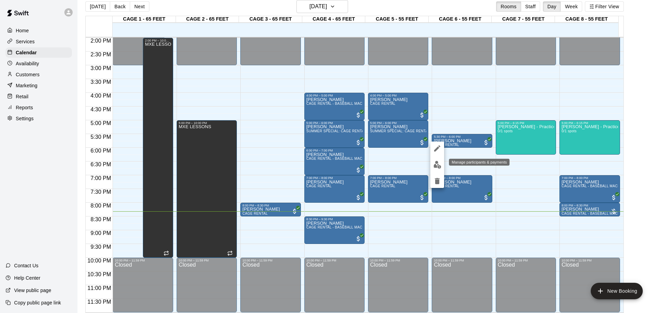
click at [440, 164] on img "edit" at bounding box center [437, 165] width 8 height 8
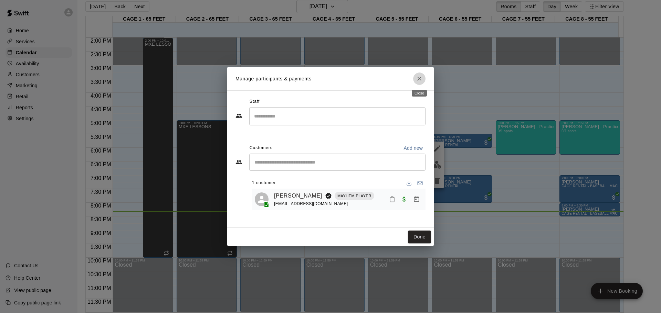
click at [419, 76] on icon "Close" at bounding box center [419, 78] width 7 height 7
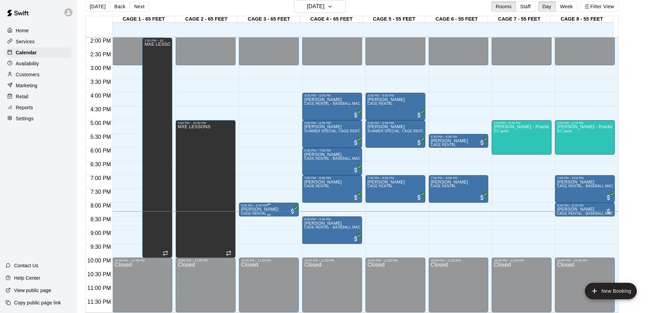
click at [256, 207] on div "8:00 PM – 8:30 PM" at bounding box center [269, 205] width 56 height 3
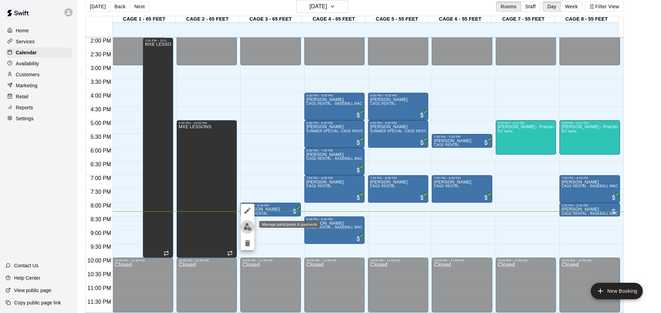
click at [249, 225] on img "edit" at bounding box center [248, 227] width 8 height 8
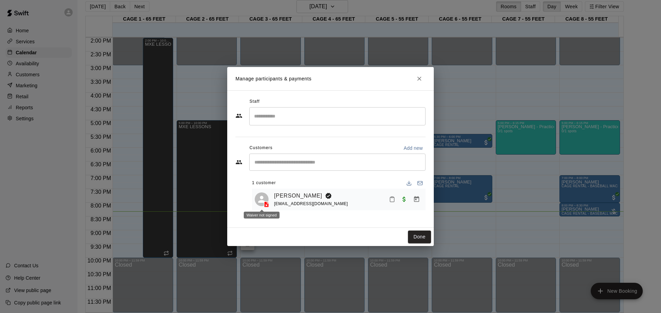
click at [263, 205] on icon at bounding box center [266, 204] width 7 height 7
click at [293, 195] on link "[PERSON_NAME]" at bounding box center [298, 196] width 48 height 9
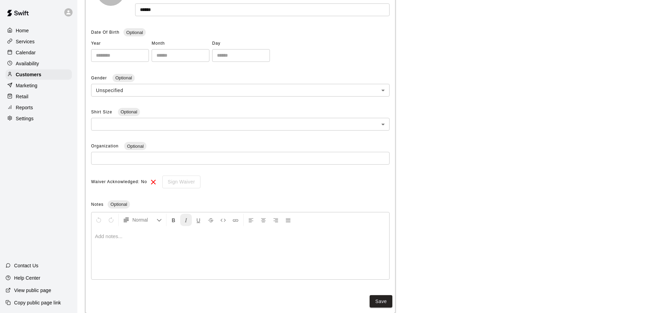
scroll to position [138, 0]
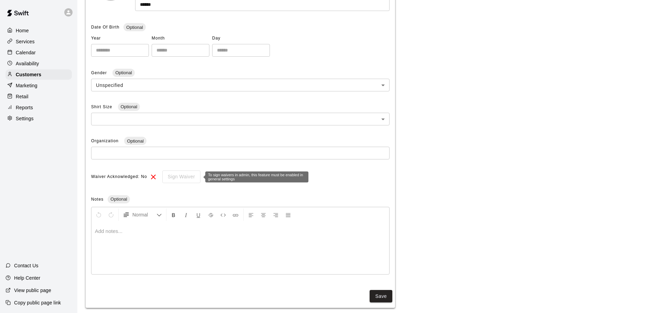
click at [172, 176] on div "Sign Waiver" at bounding box center [179, 177] width 43 height 13
click at [179, 173] on div "Sign Waiver" at bounding box center [179, 177] width 43 height 13
click at [182, 176] on div "Sign Waiver" at bounding box center [179, 177] width 43 height 13
drag, startPoint x: 182, startPoint y: 176, endPoint x: 192, endPoint y: 177, distance: 9.7
click at [192, 177] on div "Sign Waiver" at bounding box center [179, 177] width 43 height 13
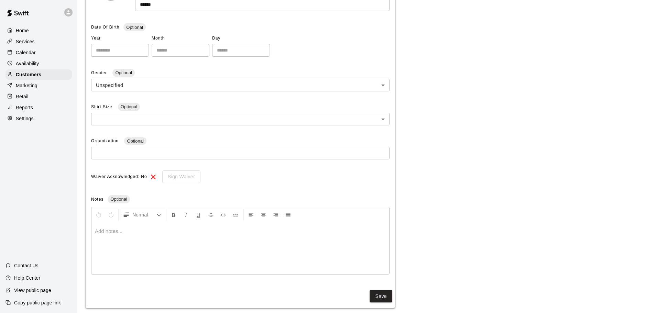
click at [200, 183] on div "Waiver Acknowledged: No Sign Waiver Notes Optional Normal Add notes..." at bounding box center [240, 224] width 299 height 106
click at [187, 176] on div "Sign Waiver" at bounding box center [179, 177] width 43 height 13
click at [221, 174] on div "To sign waivers in admin, this feature must be enabled in general settings" at bounding box center [256, 177] width 103 height 11
click at [374, 297] on button "Save" at bounding box center [381, 296] width 23 height 13
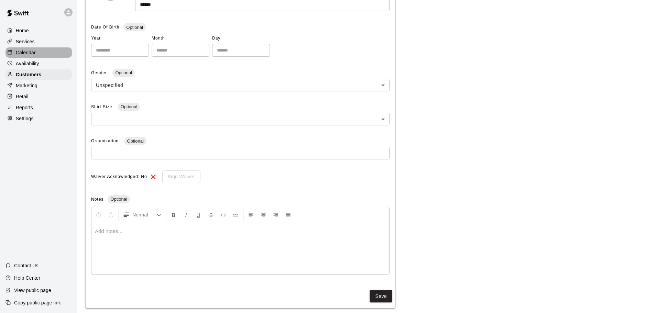
click at [25, 56] on p "Calendar" at bounding box center [26, 52] width 20 height 7
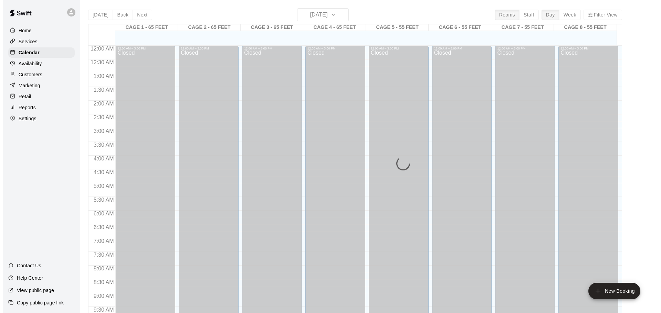
scroll to position [364, 0]
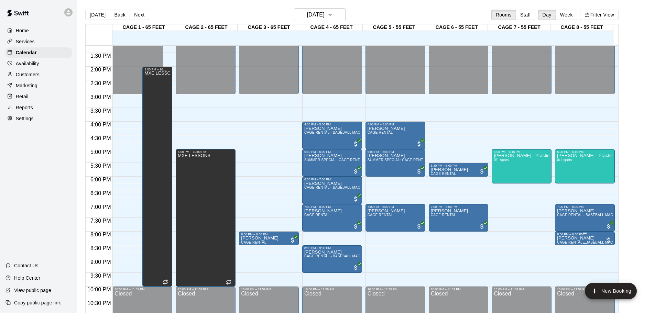
click at [605, 238] on div at bounding box center [608, 240] width 7 height 7
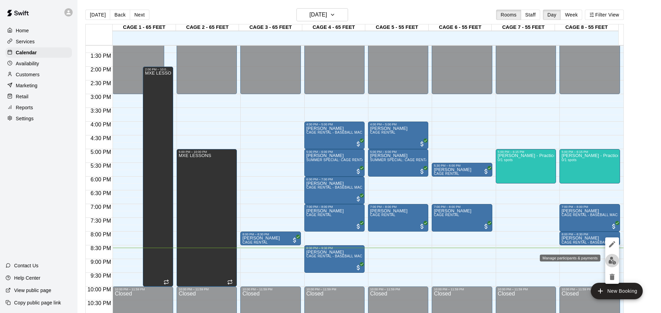
click at [606, 257] on button "edit" at bounding box center [612, 260] width 14 height 13
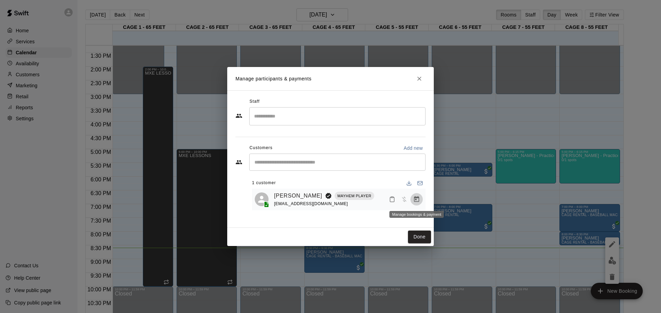
click at [414, 202] on icon "Manage bookings & payment" at bounding box center [416, 199] width 5 height 6
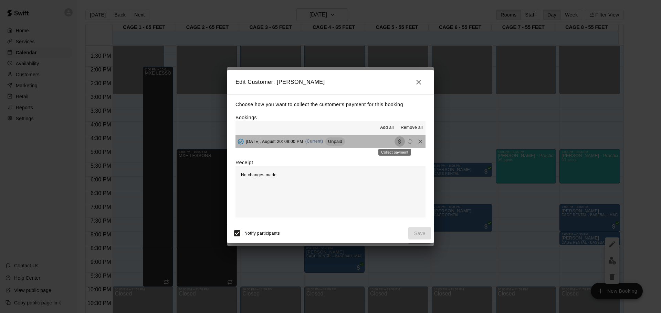
click at [396, 144] on icon "Collect payment" at bounding box center [399, 141] width 7 height 7
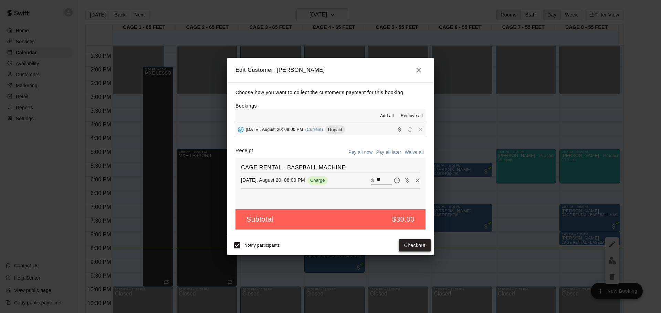
click at [404, 241] on button "Checkout" at bounding box center [414, 245] width 32 height 13
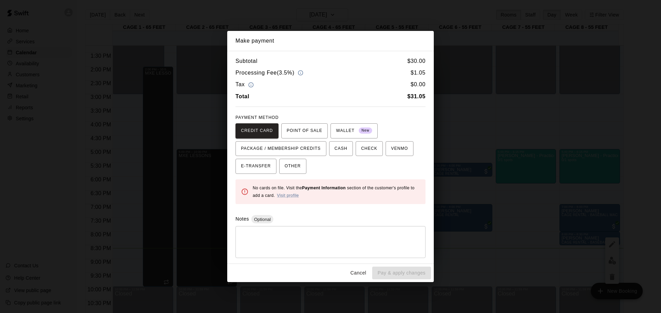
click at [341, 157] on div "CREDIT CARD POINT OF SALE WALLET New PACKAGE / MEMBERSHIP CREDITS CASH CHECK VE…" at bounding box center [330, 149] width 190 height 51
drag, startPoint x: 298, startPoint y: 167, endPoint x: 348, endPoint y: 227, distance: 78.7
click at [298, 167] on span "OTHER" at bounding box center [292, 166] width 16 height 11
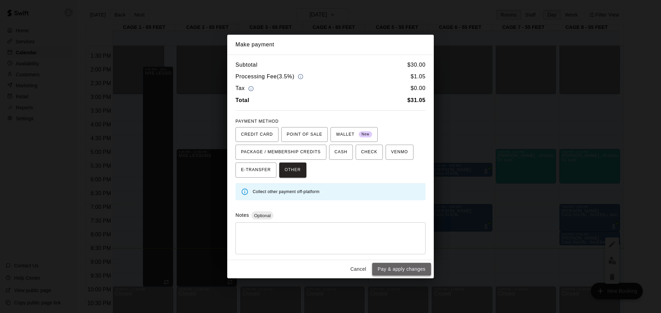
click at [395, 271] on button "Pay & apply changes" at bounding box center [401, 269] width 59 height 13
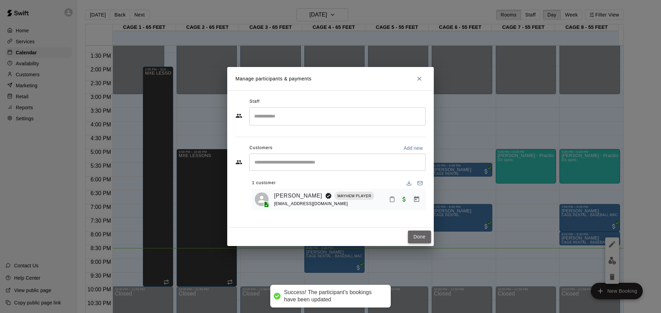
click at [425, 237] on button "Done" at bounding box center [419, 237] width 23 height 13
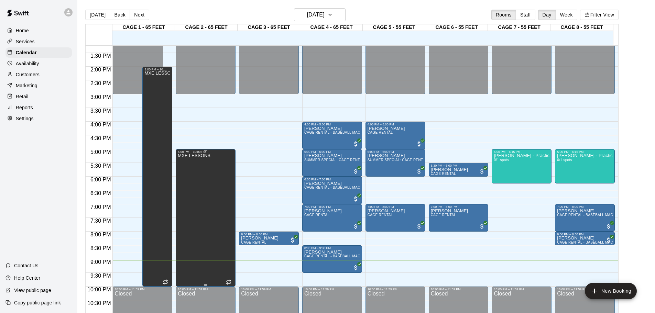
click at [193, 267] on div "MXE LESSONS" at bounding box center [194, 310] width 33 height 313
click at [188, 261] on div "MXE LESSONS" at bounding box center [194, 310] width 33 height 313
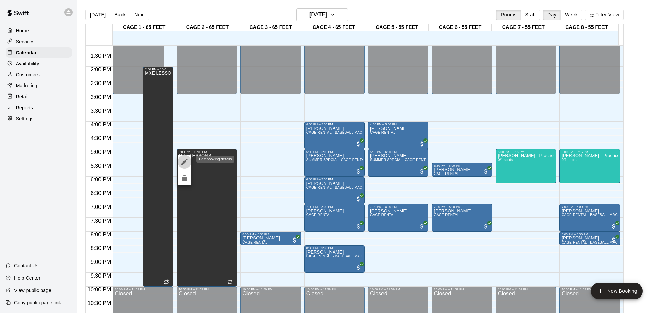
click at [182, 161] on icon "edit" at bounding box center [184, 162] width 8 height 8
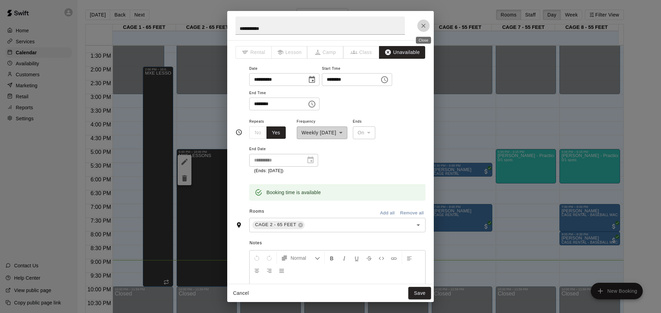
click at [421, 23] on icon "Close" at bounding box center [423, 25] width 7 height 7
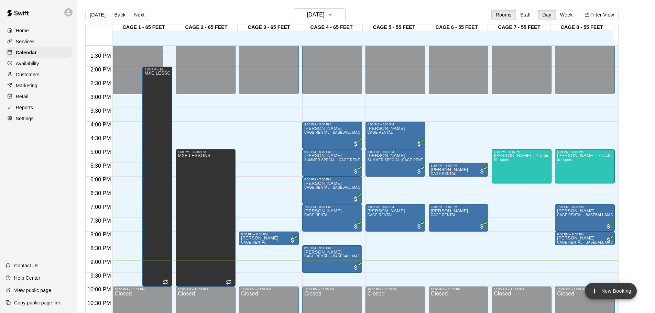
drag, startPoint x: 614, startPoint y: 291, endPoint x: 618, endPoint y: 289, distance: 4.8
click at [615, 290] on button "New Booking" at bounding box center [611, 291] width 52 height 17
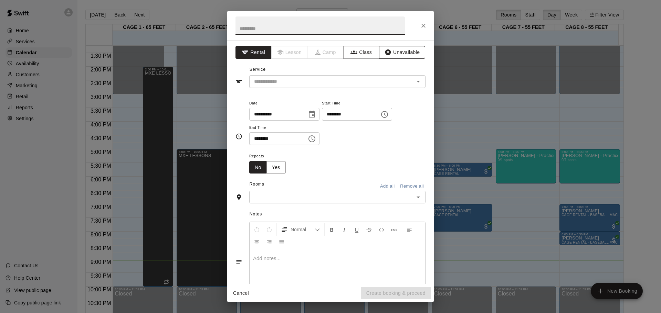
click at [394, 50] on button "Unavailable" at bounding box center [402, 52] width 46 height 13
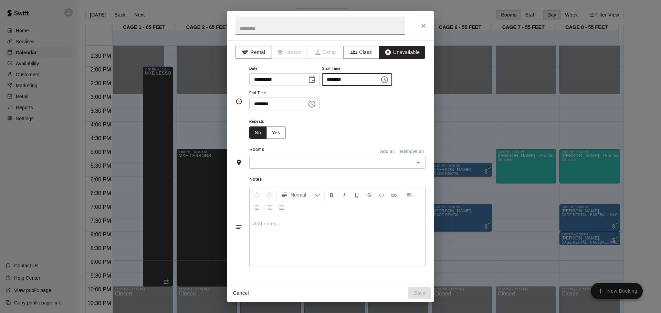
drag, startPoint x: 344, startPoint y: 78, endPoint x: 348, endPoint y: 81, distance: 4.5
click at [344, 78] on input "********" at bounding box center [348, 79] width 53 height 13
click at [339, 82] on input "********" at bounding box center [348, 79] width 53 height 13
type input "********"
click at [253, 101] on input "********" at bounding box center [275, 104] width 53 height 13
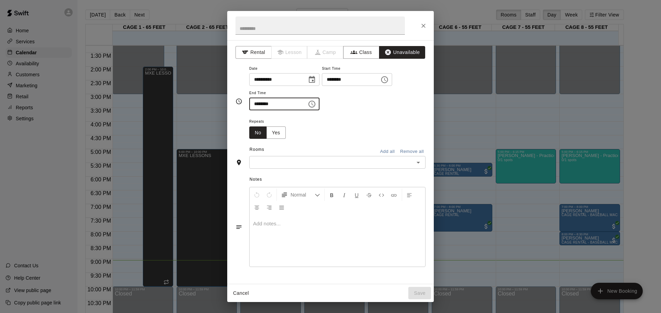
type input "********"
click at [335, 132] on div "Repeats No Yes" at bounding box center [337, 128] width 176 height 22
click at [397, 47] on button "Unavailable" at bounding box center [402, 52] width 46 height 13
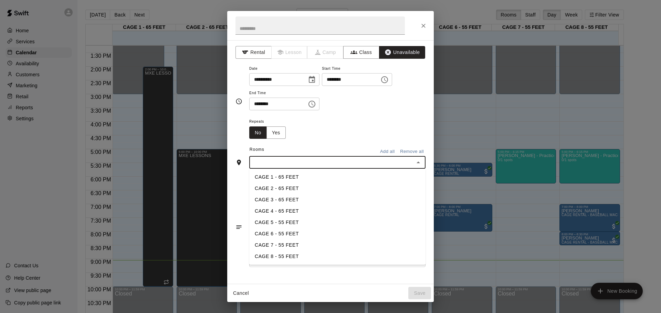
click at [267, 163] on input "text" at bounding box center [331, 162] width 161 height 9
click at [272, 174] on li "CAGE 1 - 65 FEET" at bounding box center [337, 177] width 176 height 11
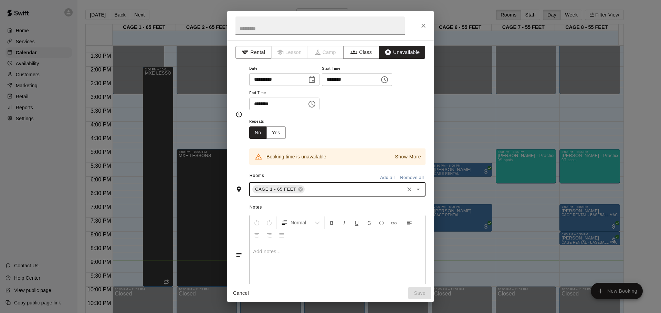
click at [297, 189] on div "CAGE 1 - 65 FEET" at bounding box center [278, 189] width 52 height 8
click at [300, 190] on icon at bounding box center [301, 190] width 6 height 6
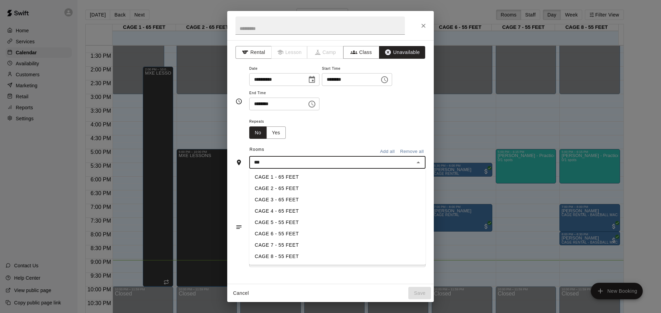
type input "****"
click at [273, 202] on li "CAGE 3 - 65 FEET" at bounding box center [337, 199] width 176 height 11
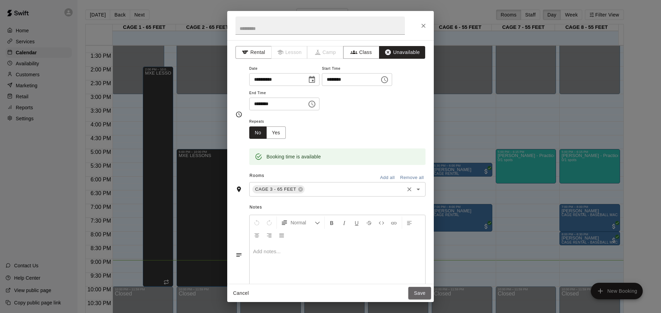
click at [417, 293] on button "Save" at bounding box center [419, 293] width 23 height 13
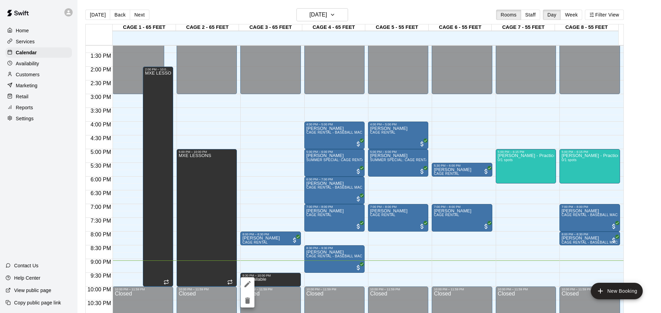
click at [322, 280] on div at bounding box center [330, 156] width 661 height 313
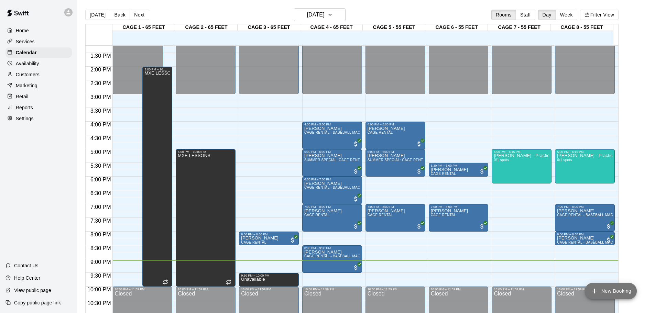
click at [620, 291] on button "New Booking" at bounding box center [611, 291] width 52 height 17
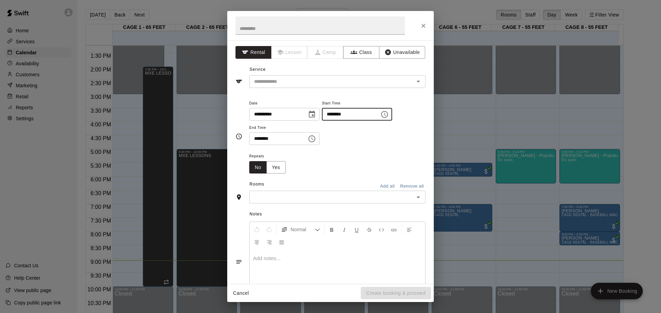
click at [341, 114] on input "********" at bounding box center [348, 114] width 53 height 13
type input "********"
click at [252, 139] on input "********" at bounding box center [275, 138] width 53 height 13
type input "********"
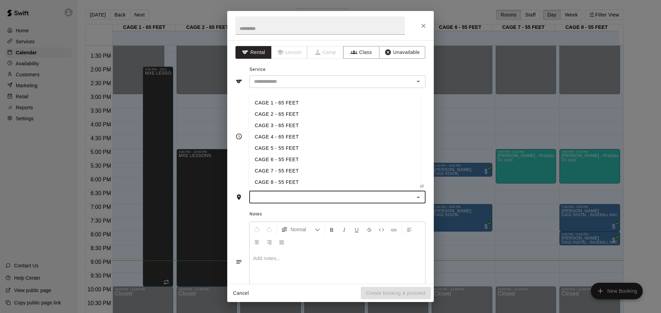
click at [263, 194] on input "text" at bounding box center [331, 197] width 161 height 9
click at [274, 136] on li "CAGE 4 - 65 FEET" at bounding box center [334, 136] width 171 height 11
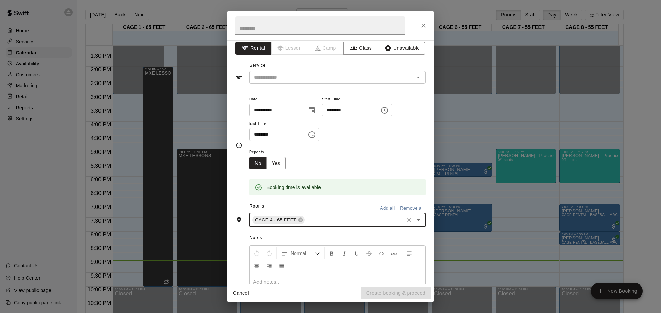
scroll to position [0, 0]
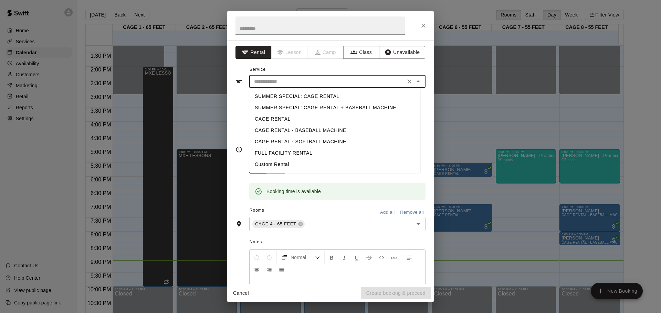
click at [284, 81] on input "text" at bounding box center [327, 81] width 152 height 9
click at [302, 256] on span "Normal" at bounding box center [302, 257] width 24 height 7
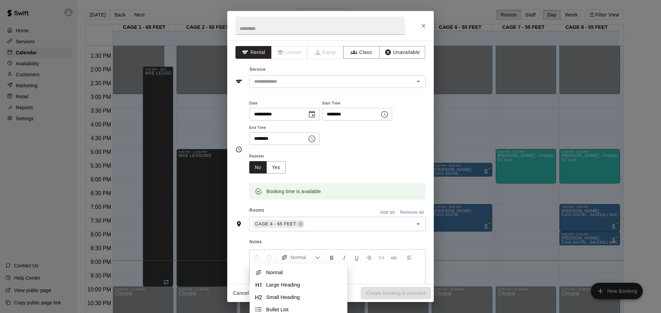
click at [359, 133] on div "**********" at bounding box center [337, 122] width 176 height 46
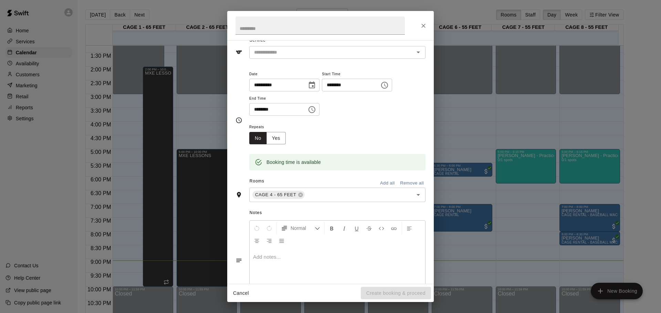
scroll to position [58, 0]
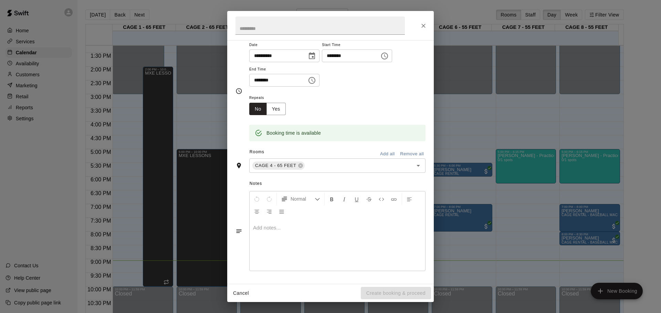
click at [377, 286] on div "Cancel Create booking & proceed" at bounding box center [330, 293] width 206 height 18
click at [379, 153] on button "Add all" at bounding box center [387, 154] width 22 height 11
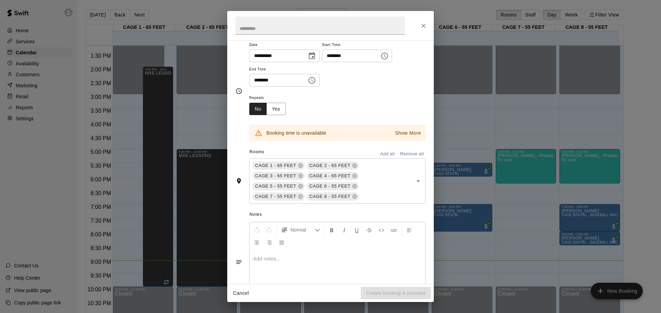
click at [409, 306] on div "**********" at bounding box center [330, 156] width 661 height 313
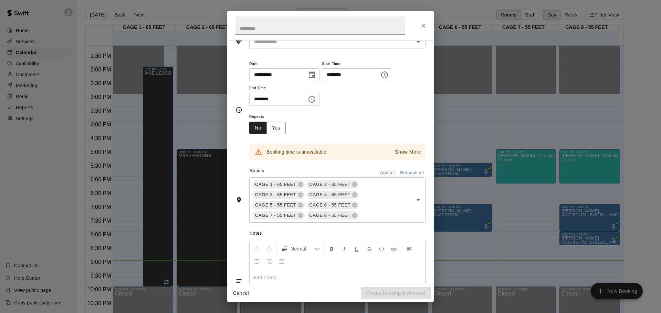
scroll to position [24, 0]
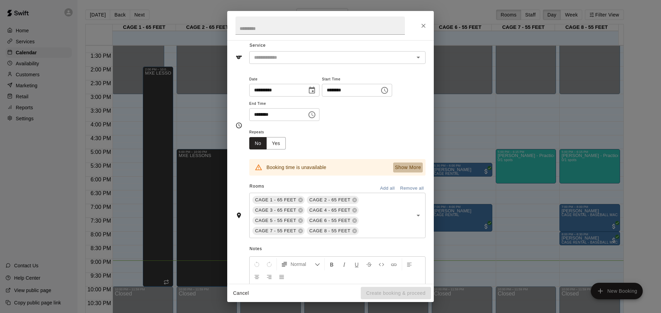
click at [396, 170] on p "Show More" at bounding box center [408, 167] width 26 height 7
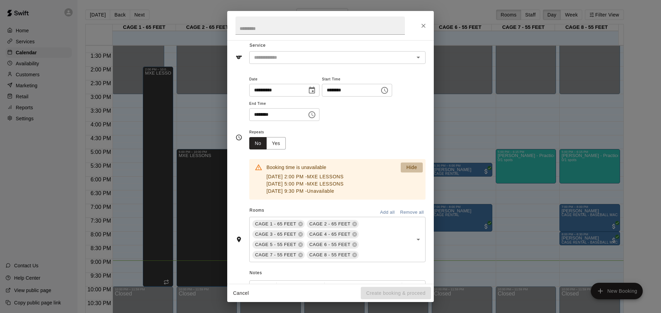
click at [406, 167] on p "Hide" at bounding box center [411, 167] width 11 height 7
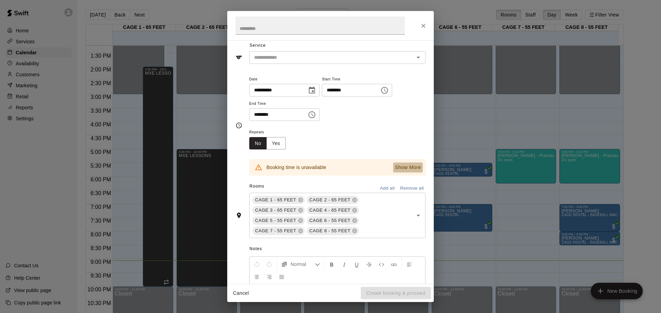
click at [408, 167] on p "Show More" at bounding box center [408, 167] width 26 height 7
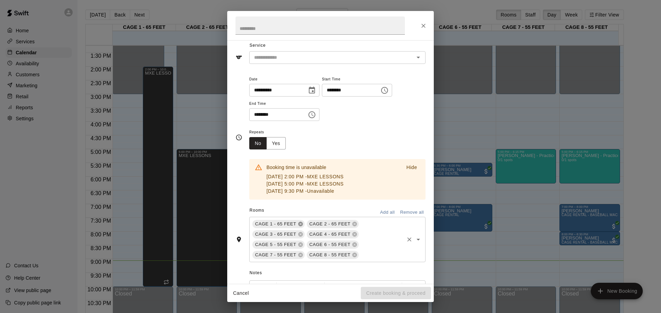
click at [299, 226] on icon at bounding box center [300, 224] width 4 height 4
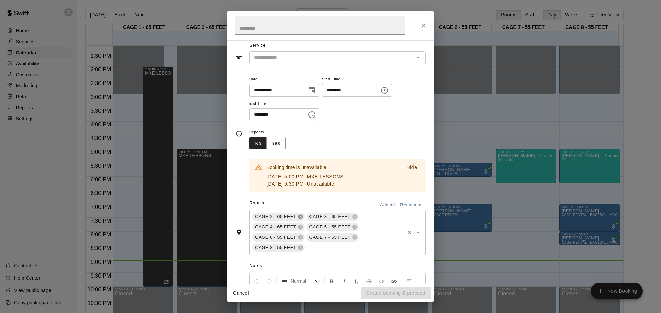
click at [299, 218] on icon at bounding box center [300, 217] width 4 height 4
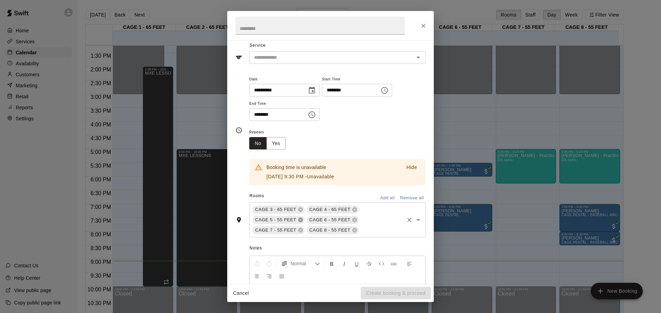
click at [300, 219] on icon at bounding box center [301, 220] width 6 height 6
click at [298, 209] on icon at bounding box center [301, 210] width 6 height 6
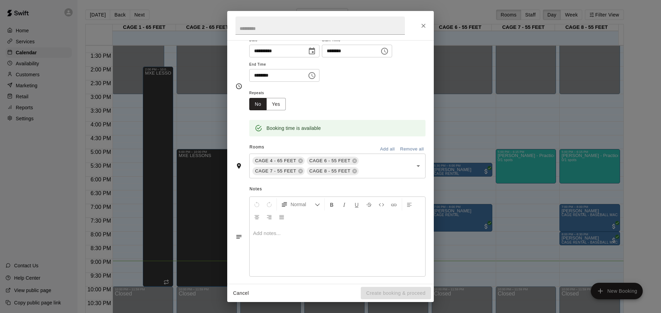
scroll to position [69, 0]
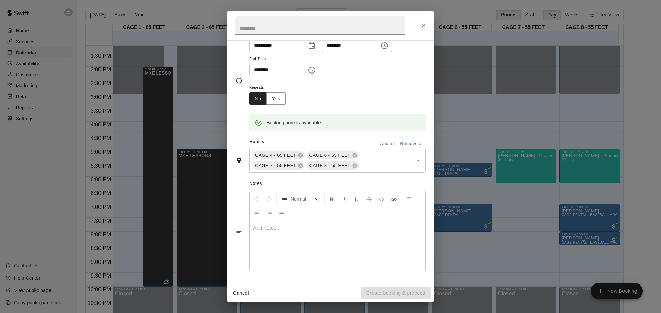
click at [377, 290] on div "Cancel Create booking & proceed" at bounding box center [330, 293] width 206 height 18
click at [420, 23] on button "Close" at bounding box center [423, 26] width 12 height 12
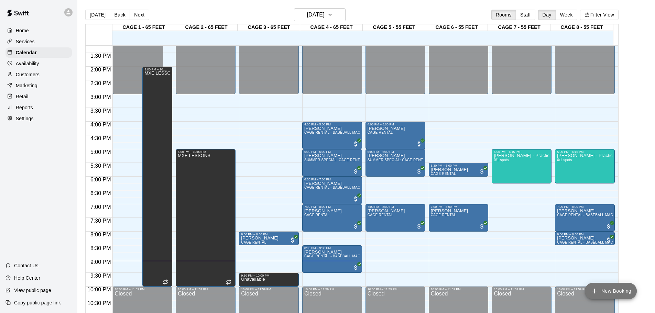
click at [612, 291] on button "New Booking" at bounding box center [611, 291] width 52 height 17
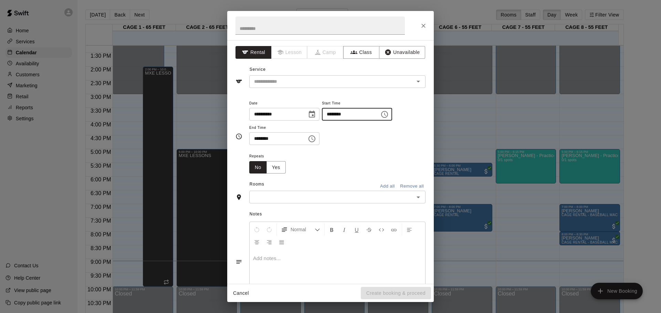
click at [340, 116] on input "********" at bounding box center [348, 114] width 53 height 13
click at [425, 22] on icon "Close" at bounding box center [423, 25] width 7 height 7
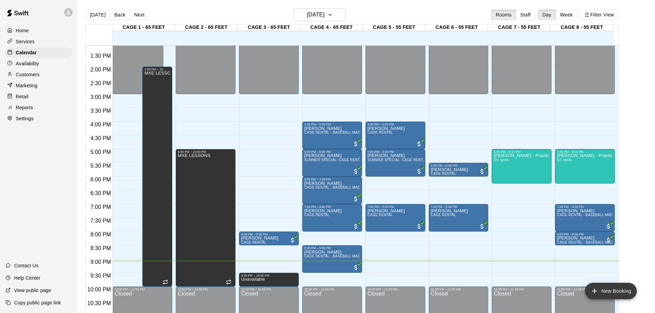
click at [607, 292] on button "New Booking" at bounding box center [611, 291] width 52 height 17
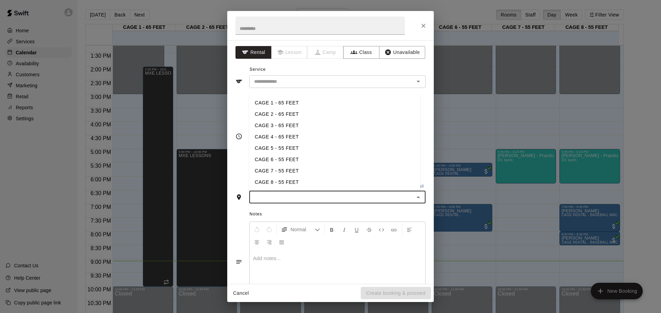
click at [267, 200] on input "text" at bounding box center [331, 197] width 161 height 9
click at [280, 140] on li "CAGE 4 - 65 FEET" at bounding box center [334, 136] width 171 height 11
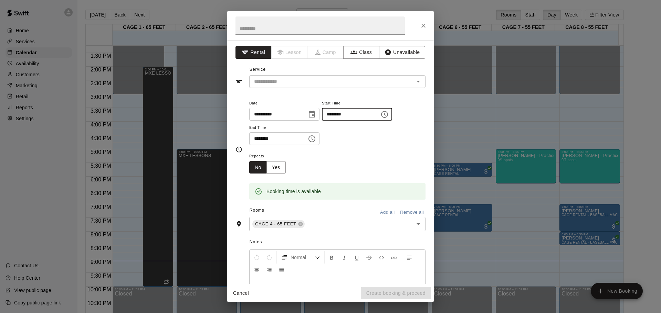
click at [340, 115] on input "********" at bounding box center [348, 114] width 53 height 13
type input "********"
click at [252, 139] on input "********" at bounding box center [275, 138] width 53 height 13
type input "********"
click at [393, 50] on button "Unavailable" at bounding box center [402, 52] width 46 height 13
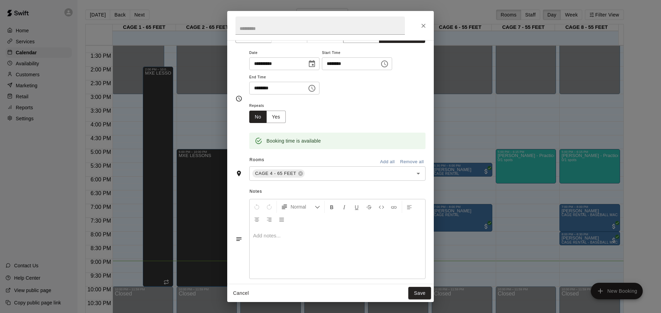
scroll to position [24, 0]
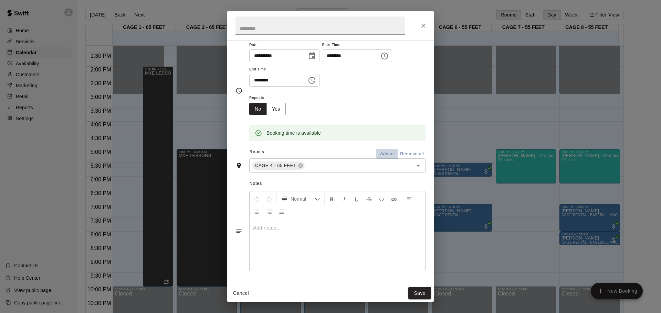
click at [381, 155] on button "Add all" at bounding box center [387, 154] width 22 height 11
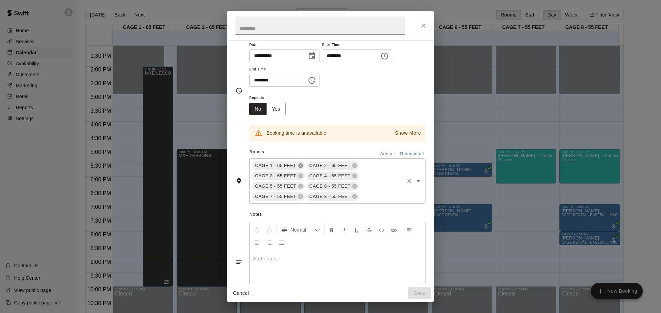
click at [300, 163] on icon at bounding box center [301, 166] width 6 height 6
click at [300, 164] on icon at bounding box center [300, 166] width 4 height 4
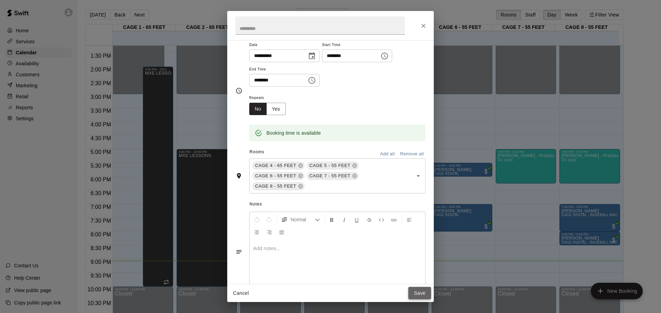
click at [416, 294] on button "Save" at bounding box center [419, 293] width 23 height 13
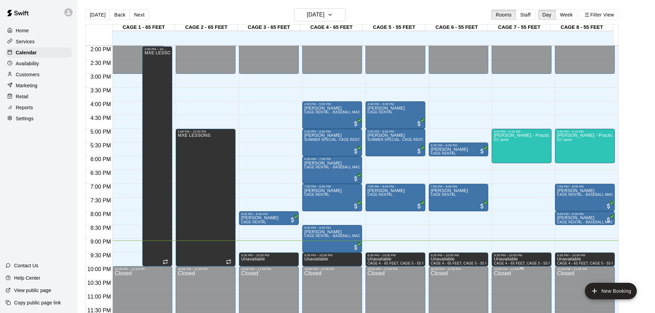
scroll to position [386, 0]
